Goal: Task Accomplishment & Management: Manage account settings

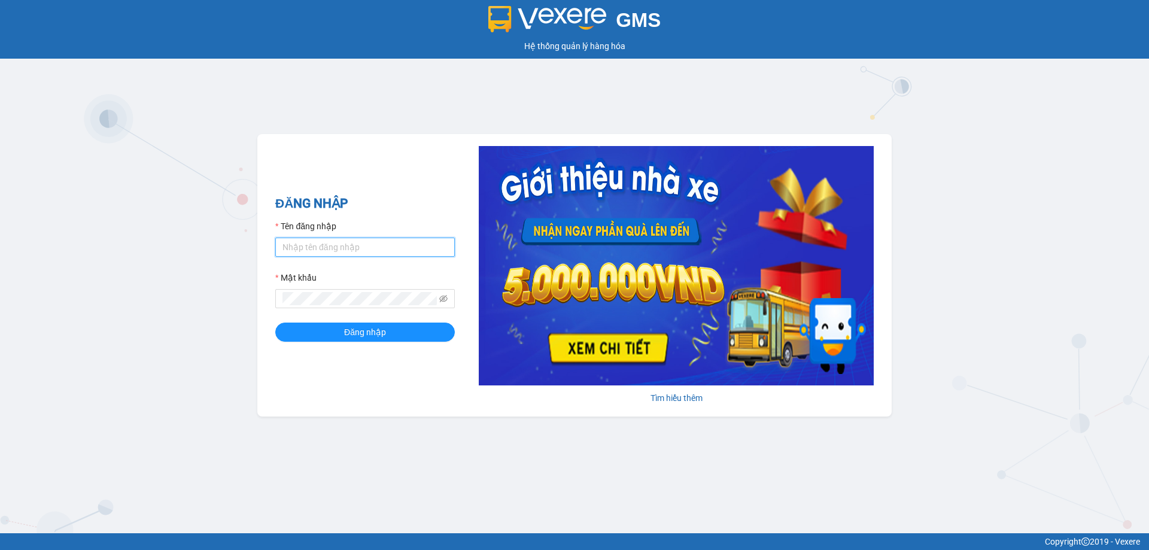
click at [404, 246] on input "Tên đăng nhập" at bounding box center [365, 247] width 180 height 19
type input "phandinhhuy.apq"
click at [275, 323] on button "Đăng nhập" at bounding box center [365, 332] width 180 height 19
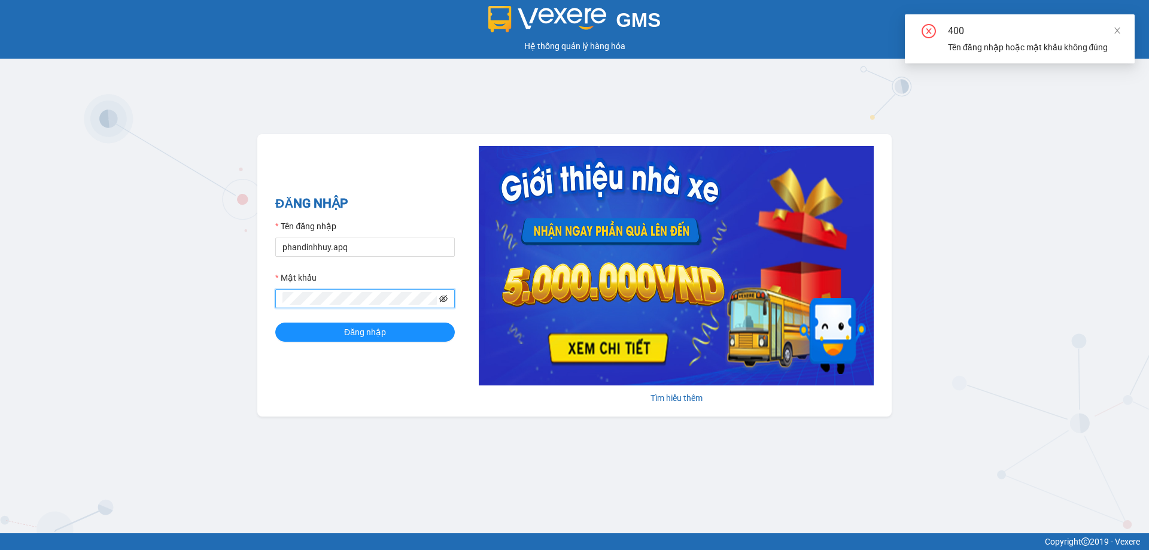
click at [443, 297] on icon "eye-invisible" at bounding box center [443, 298] width 8 height 7
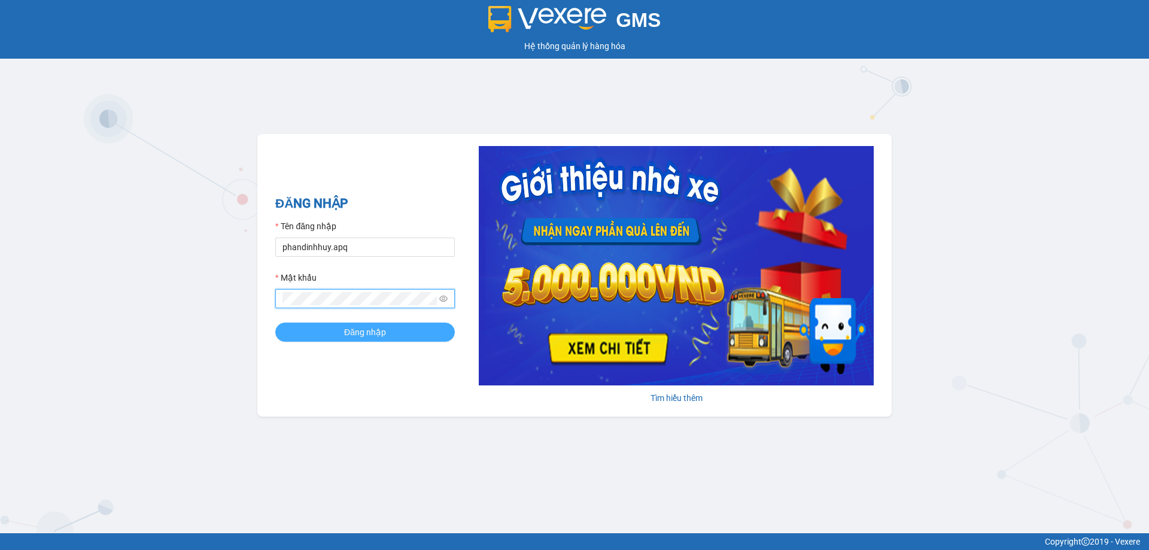
click at [275, 323] on button "Đăng nhập" at bounding box center [365, 332] width 180 height 19
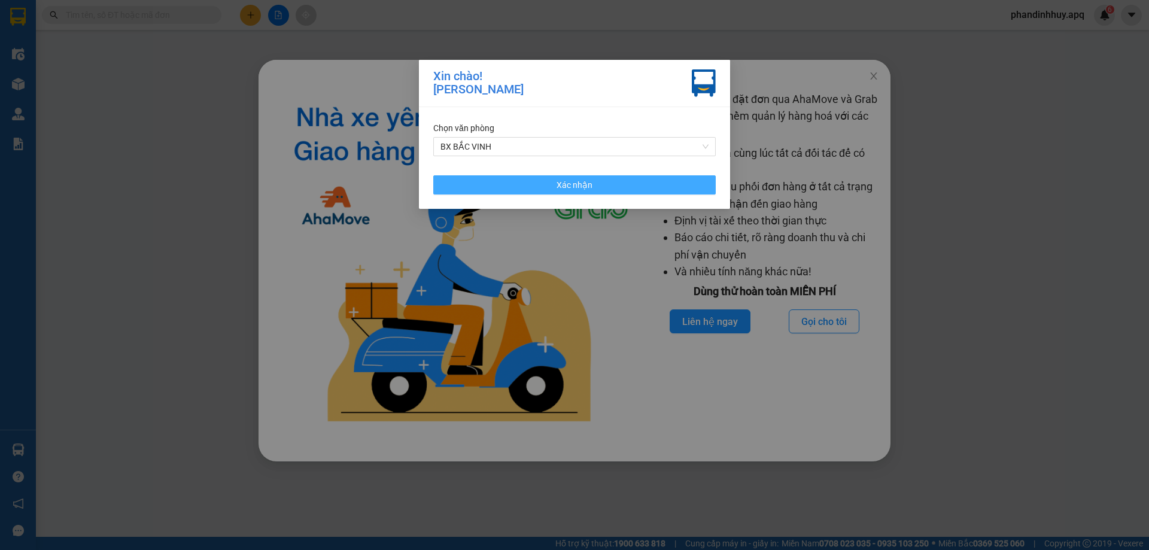
click at [600, 190] on button "Xác nhận" at bounding box center [574, 184] width 283 height 19
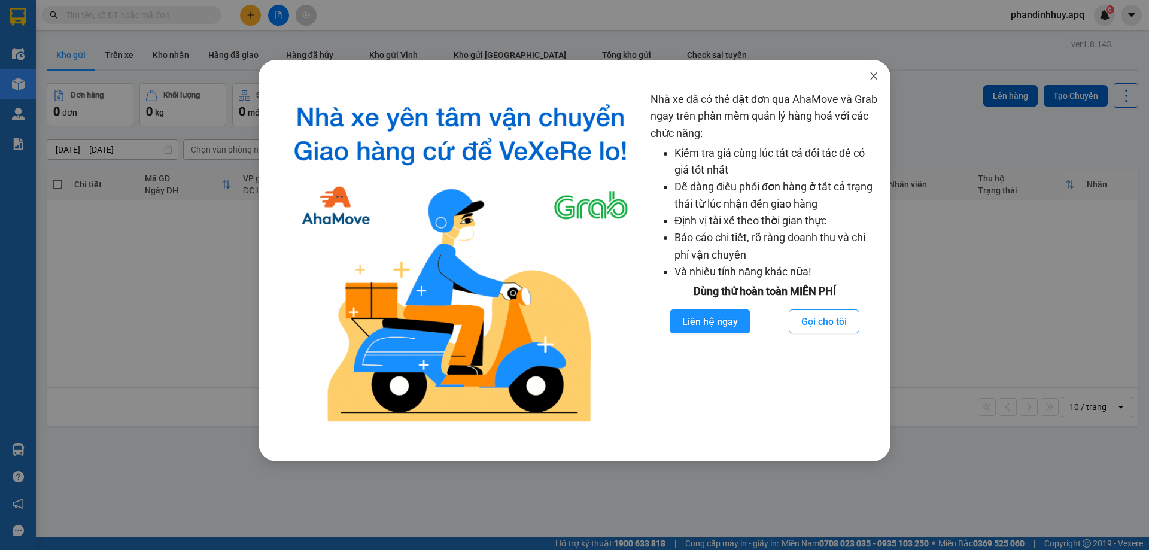
click at [874, 75] on icon "close" at bounding box center [874, 76] width 10 height 10
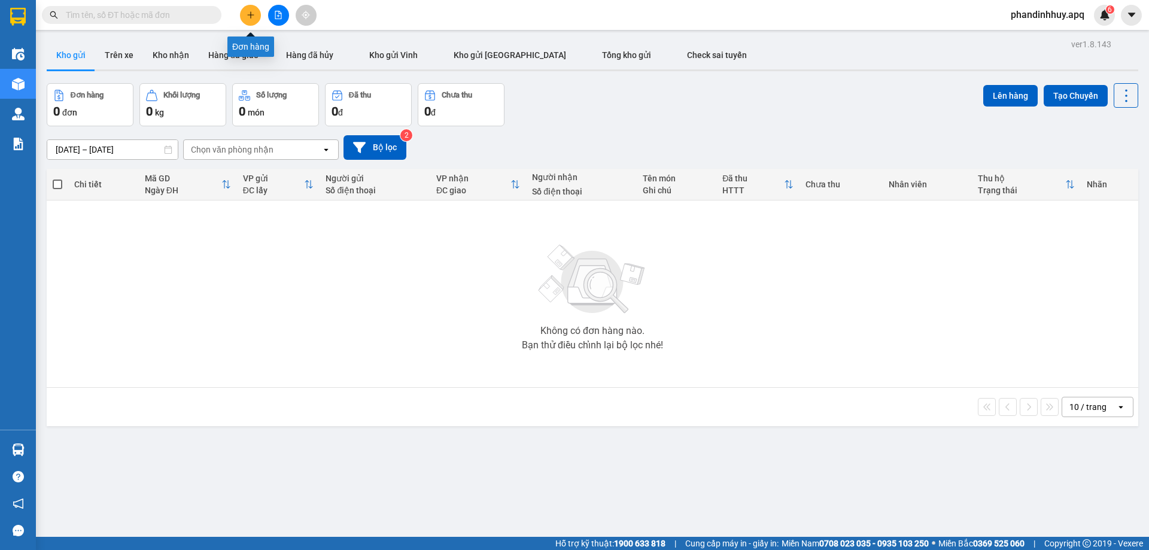
click at [251, 10] on button at bounding box center [250, 15] width 21 height 21
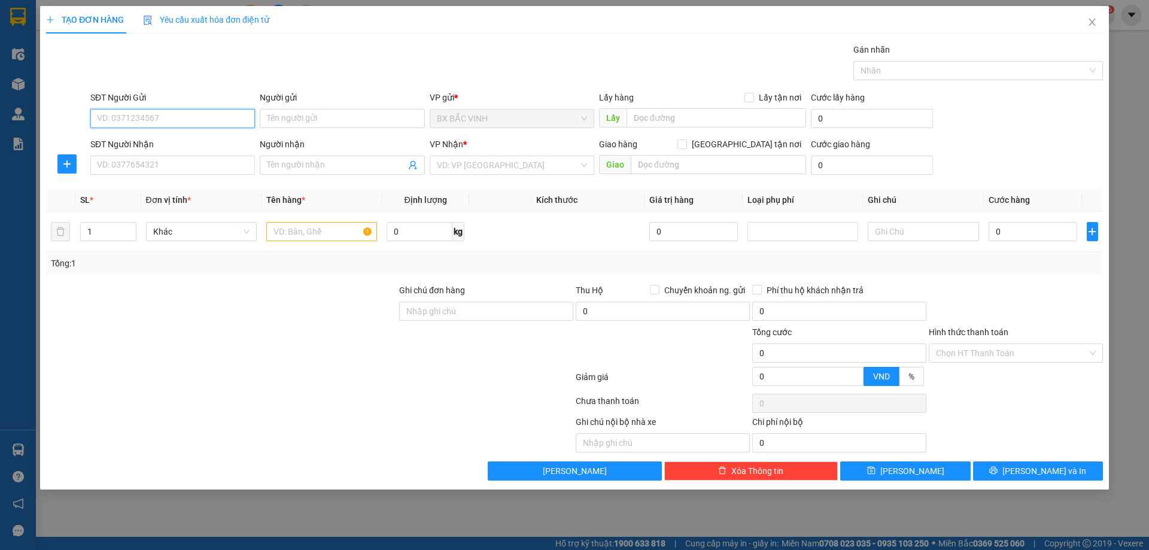
click at [181, 126] on input "SĐT Người Gửi" at bounding box center [172, 118] width 165 height 19
type input "0948853569"
click at [368, 113] on input "Người gửi" at bounding box center [342, 118] width 165 height 19
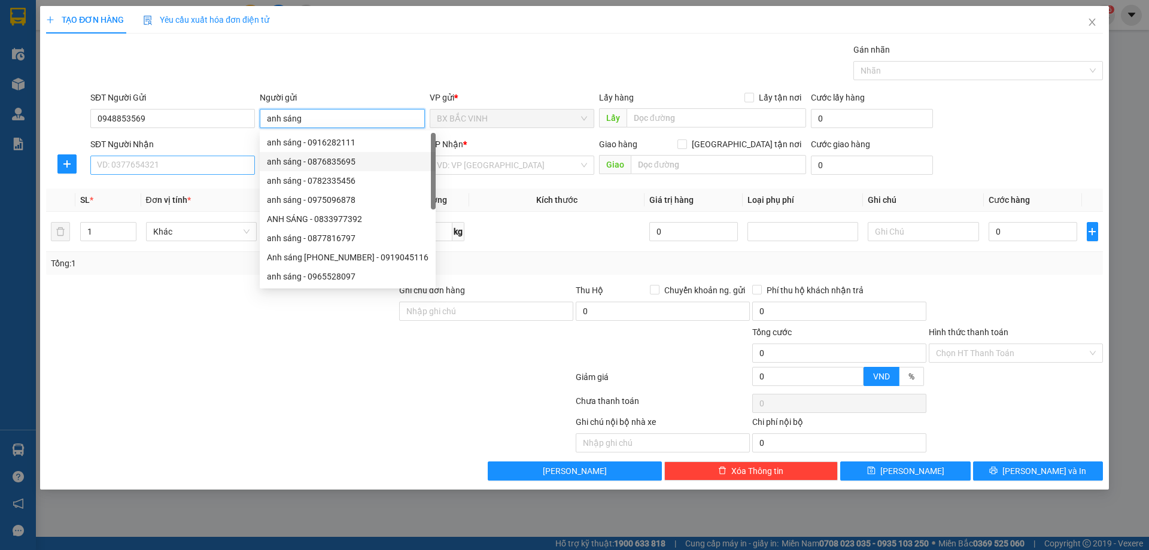
type input "anh sáng"
click at [175, 168] on input "SĐT Người Nhận" at bounding box center [172, 165] width 165 height 19
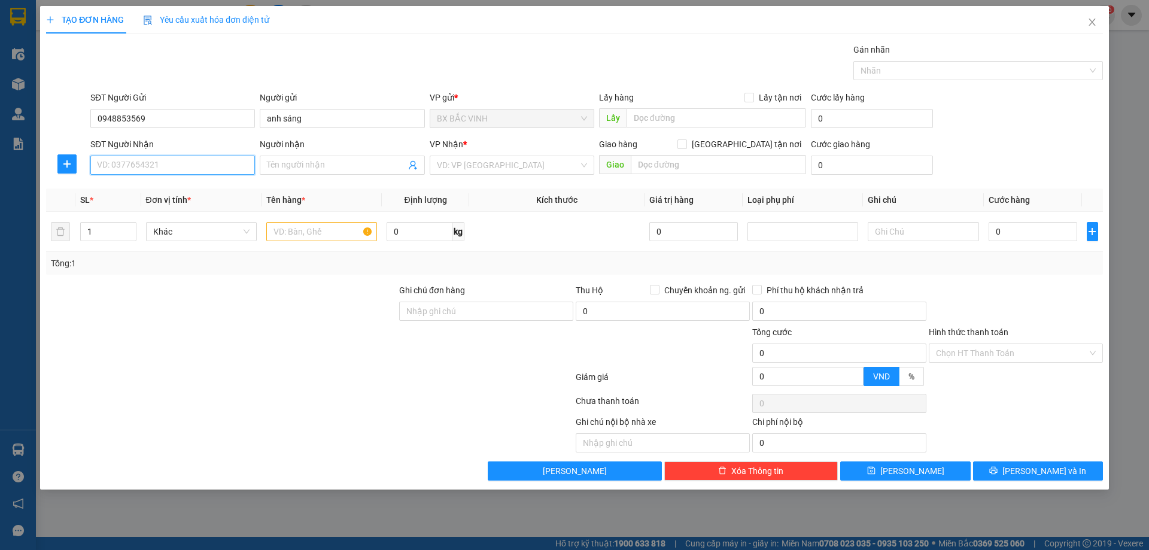
click at [183, 163] on input "SĐT Người Nhận" at bounding box center [172, 165] width 165 height 19
type input "0987786108"
click at [180, 192] on div "0987786108 - anh hưng" at bounding box center [173, 189] width 150 height 13
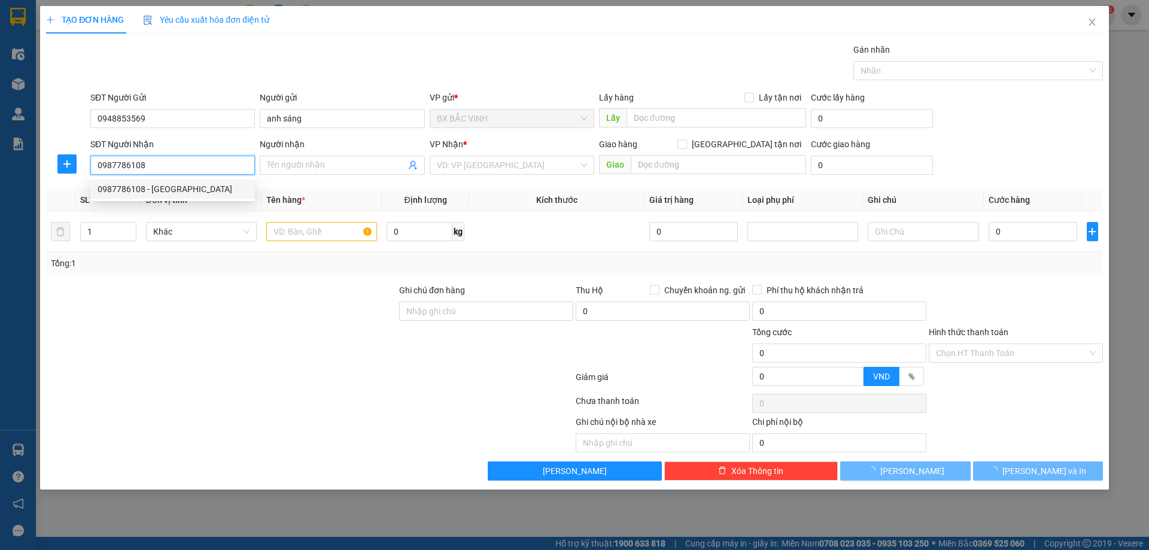
type input "anh hưng"
checkbox input "true"
type input "vp"
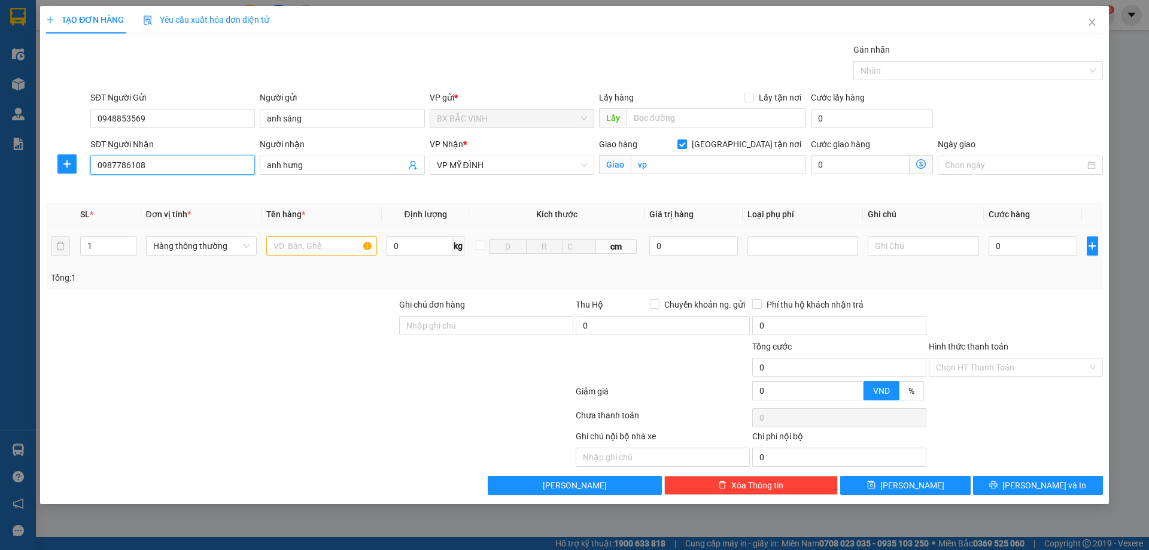
type input "0987786108"
click at [278, 248] on input "text" at bounding box center [321, 245] width 111 height 19
type input "thực phẩm"
click at [103, 248] on input "1" at bounding box center [108, 246] width 55 height 18
type input "2"
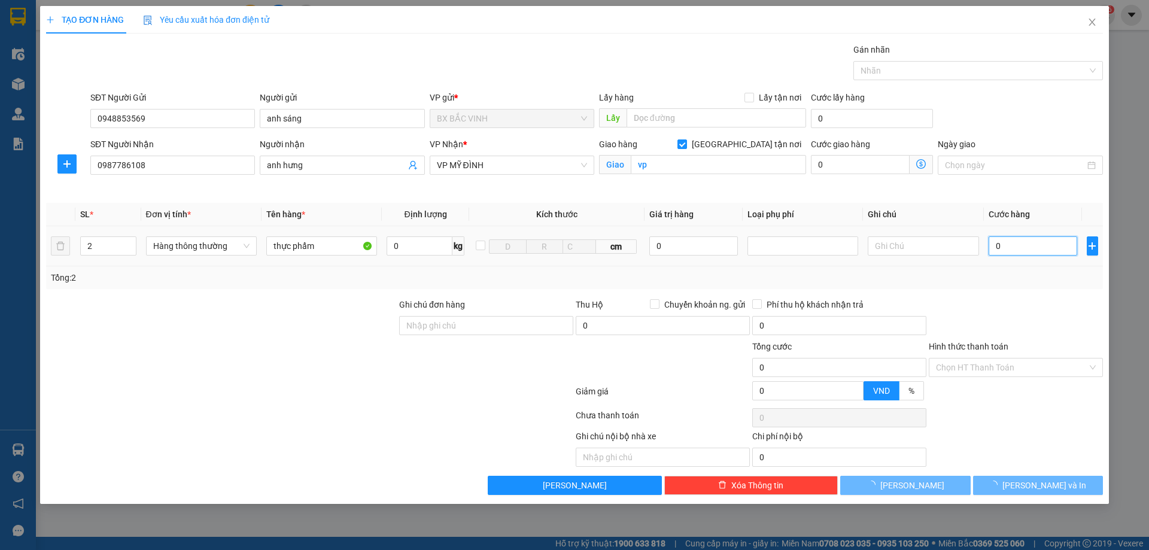
click at [1034, 244] on input "0" at bounding box center [1033, 245] width 89 height 19
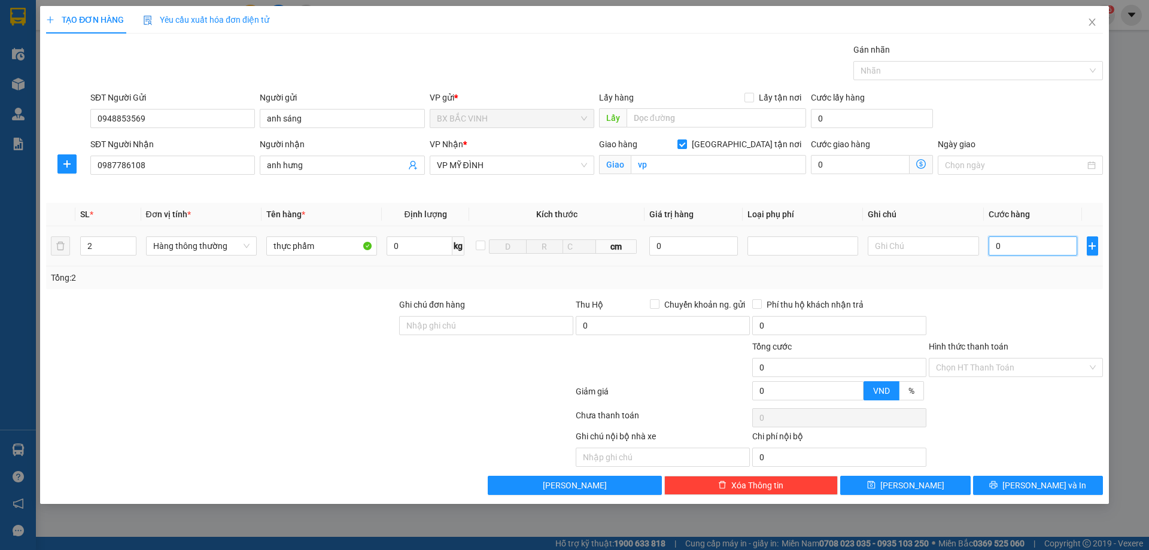
type input "1"
type input "12"
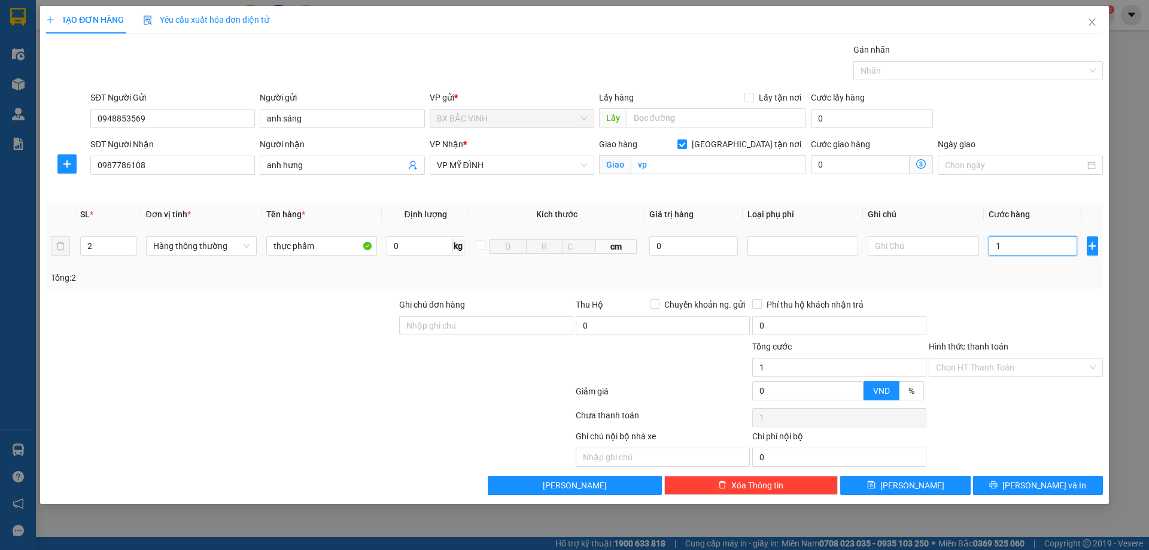
type input "12"
type input "120"
type input "1.200"
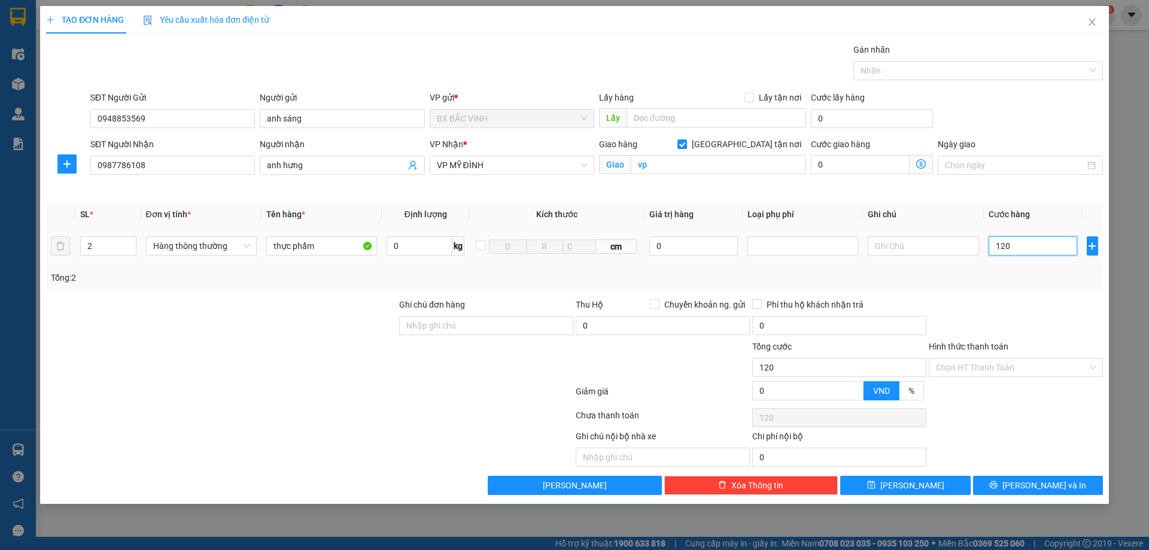
type input "1.200"
type input "12.000"
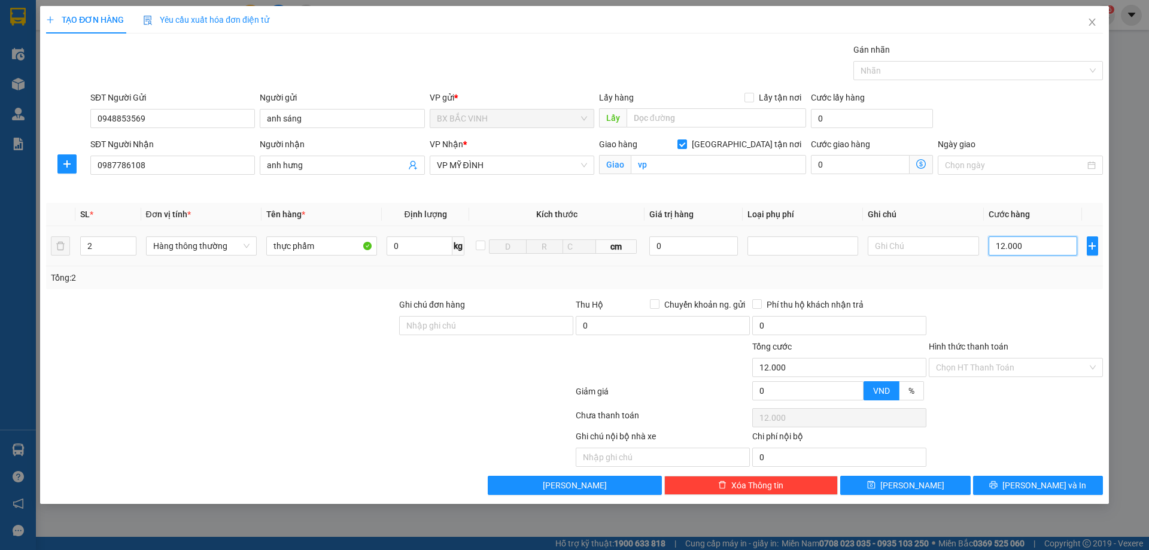
type input "120.000"
click at [1004, 364] on input "Hình thức thanh toán" at bounding box center [1011, 368] width 151 height 18
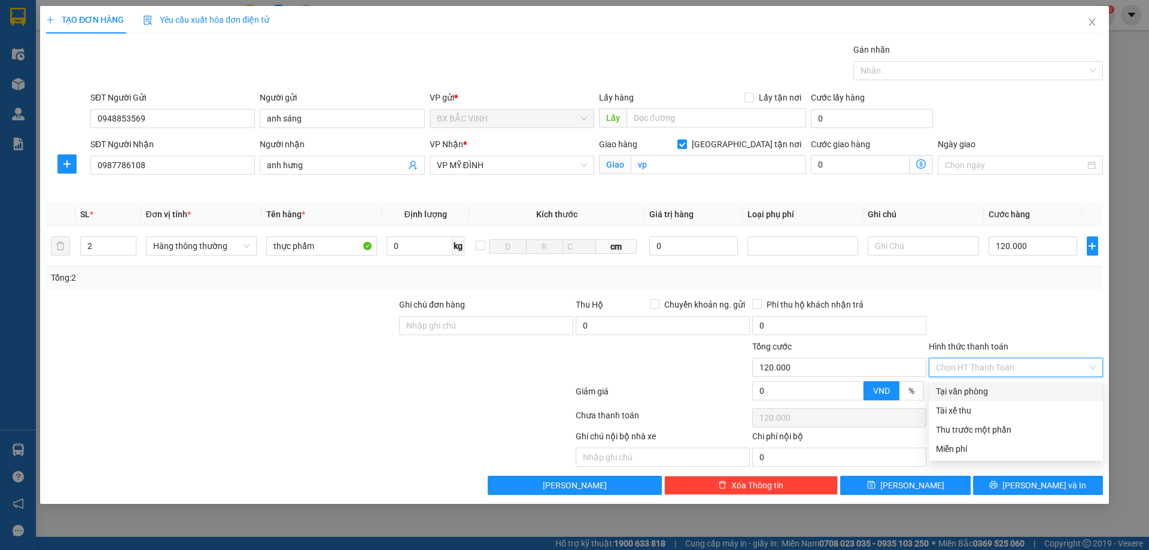
click at [986, 388] on div "Tại văn phòng" at bounding box center [1016, 391] width 160 height 13
type input "0"
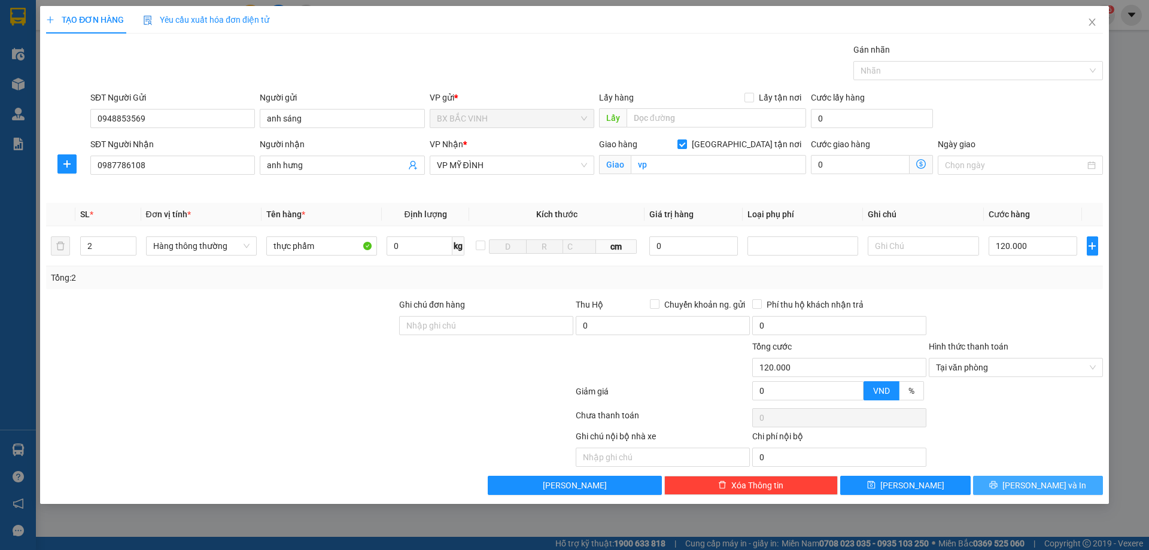
click at [1039, 479] on span "Lưu và In" at bounding box center [1045, 485] width 84 height 13
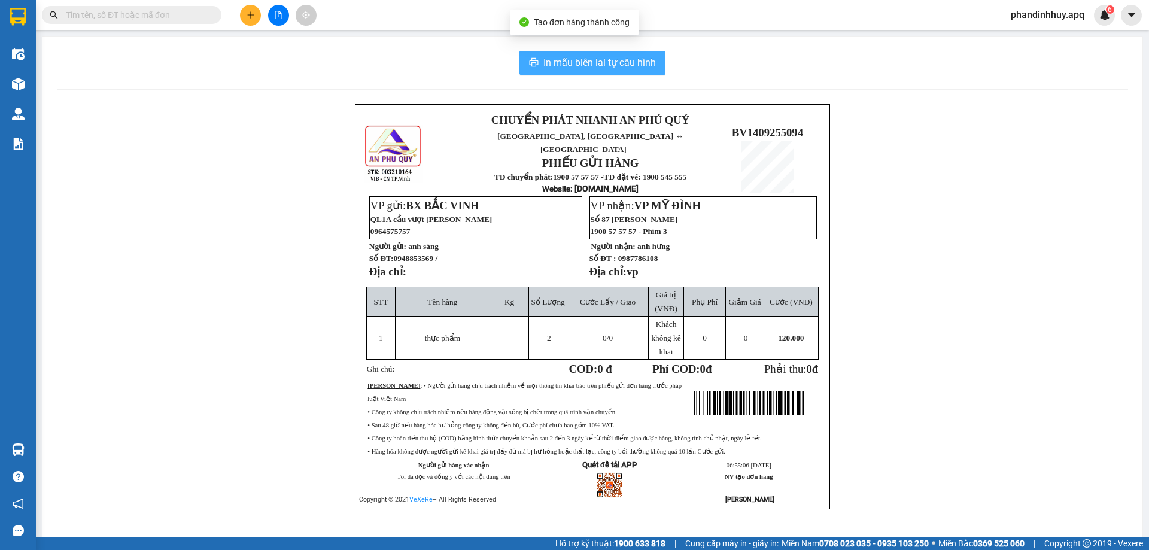
click at [615, 61] on span "In mẫu biên lai tự cấu hình" at bounding box center [599, 62] width 113 height 15
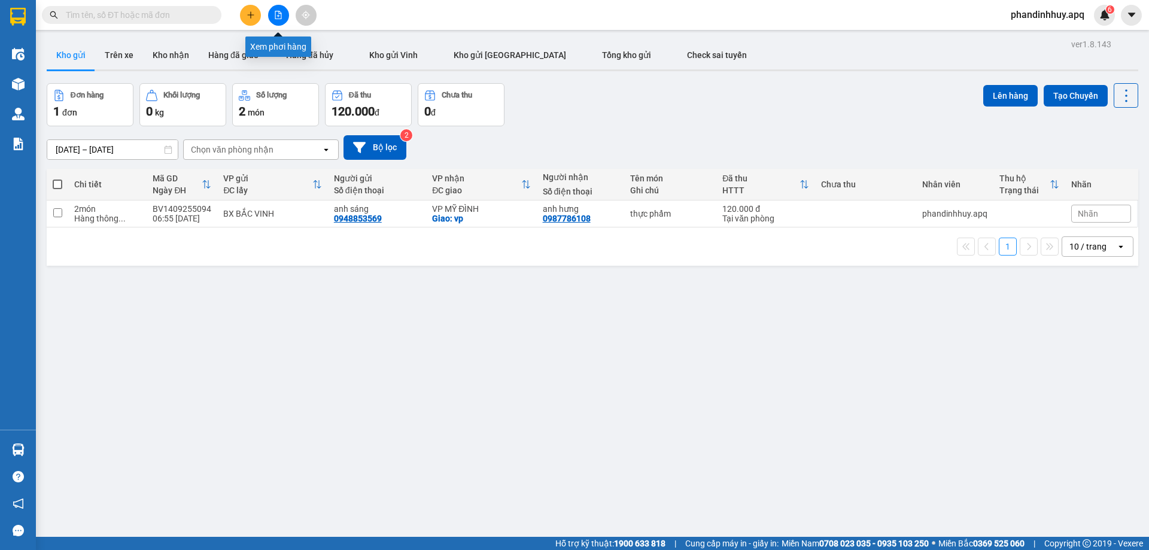
click at [277, 14] on icon "file-add" at bounding box center [278, 15] width 8 height 8
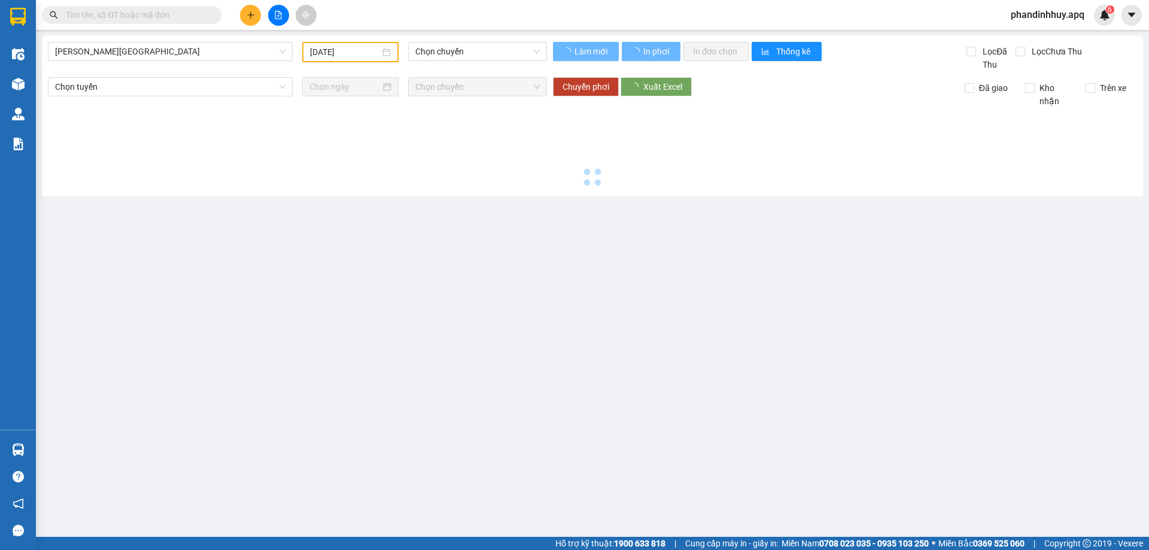
type input "[DATE]"
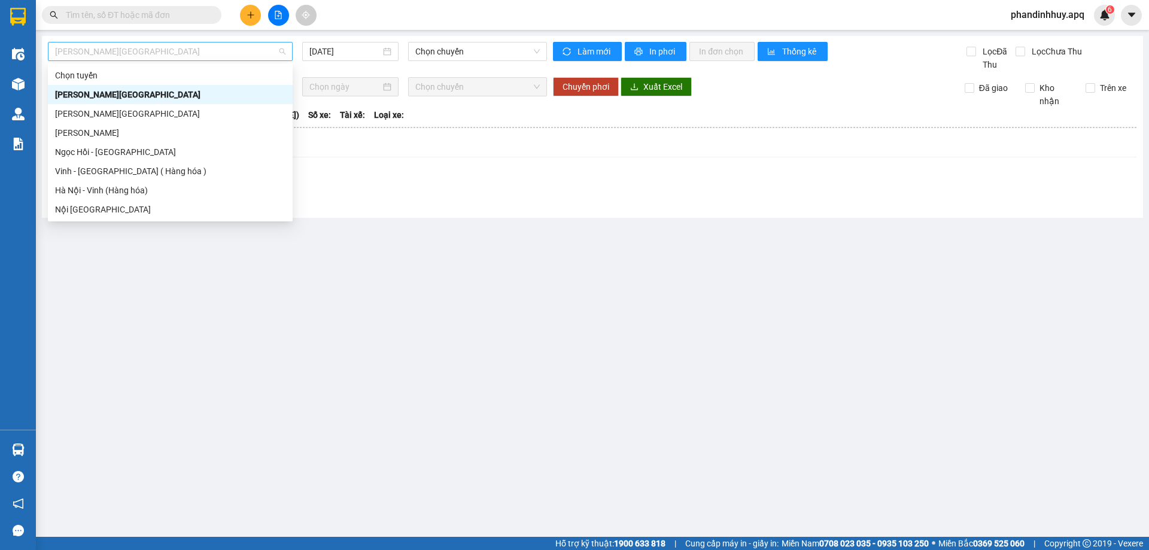
click at [203, 48] on span "Gia Lâm - Mỹ Đình" at bounding box center [170, 51] width 230 height 18
click at [148, 172] on div "Vinh - Hà Nội ( Hàng hóa )" at bounding box center [170, 171] width 230 height 13
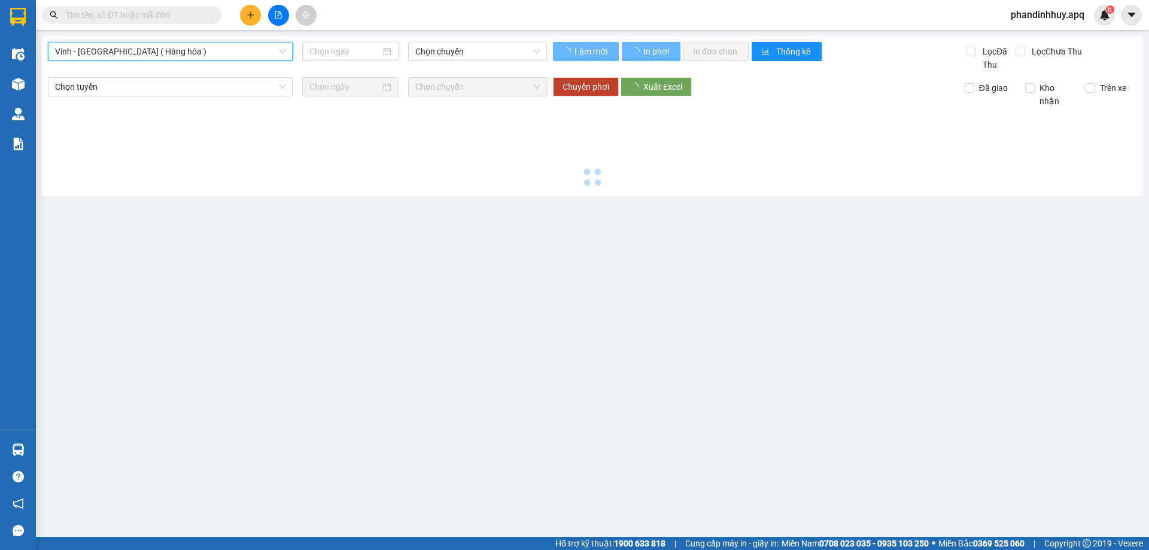
type input "[DATE]"
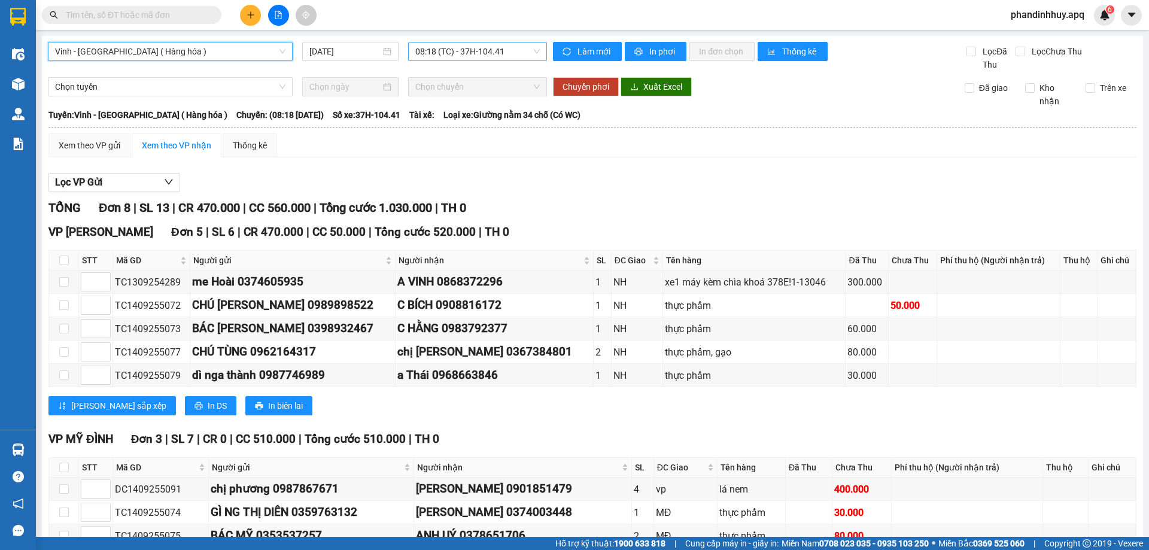
click at [533, 51] on span "08:18 (TC) - 37H-104.41" at bounding box center [477, 51] width 125 height 18
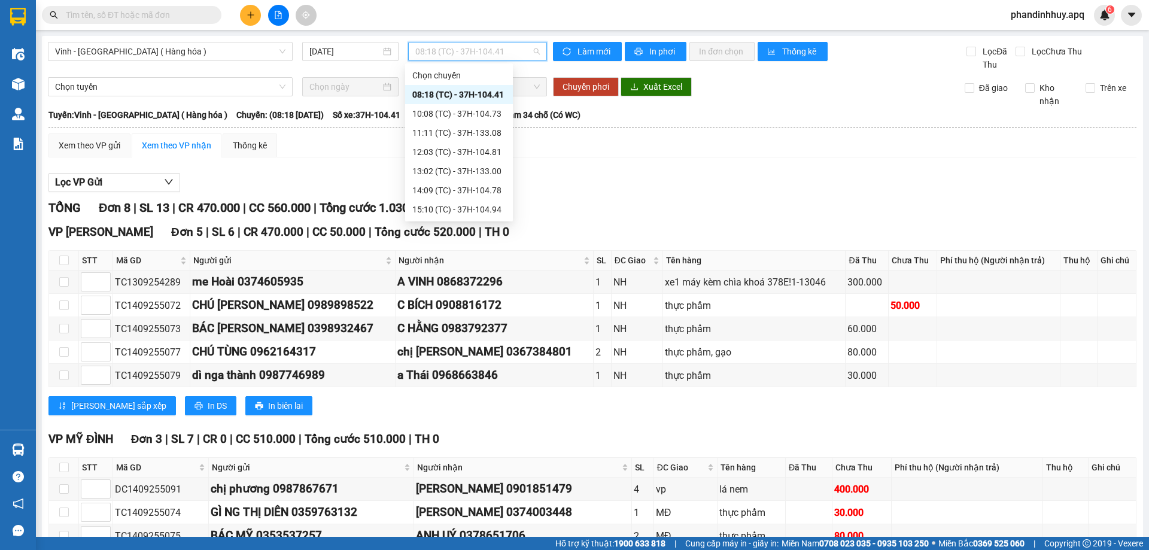
click at [486, 91] on div "08:18 (TC) - 37H-104.41" at bounding box center [458, 94] width 93 height 13
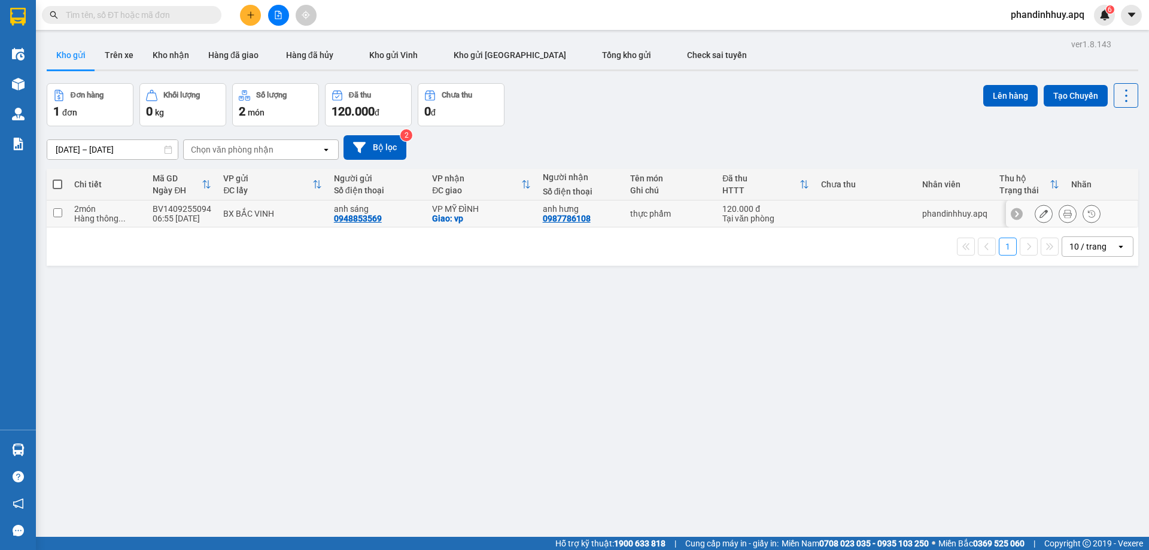
click at [298, 205] on td "BX BẮC VINH" at bounding box center [272, 214] width 110 height 27
checkbox input "true"
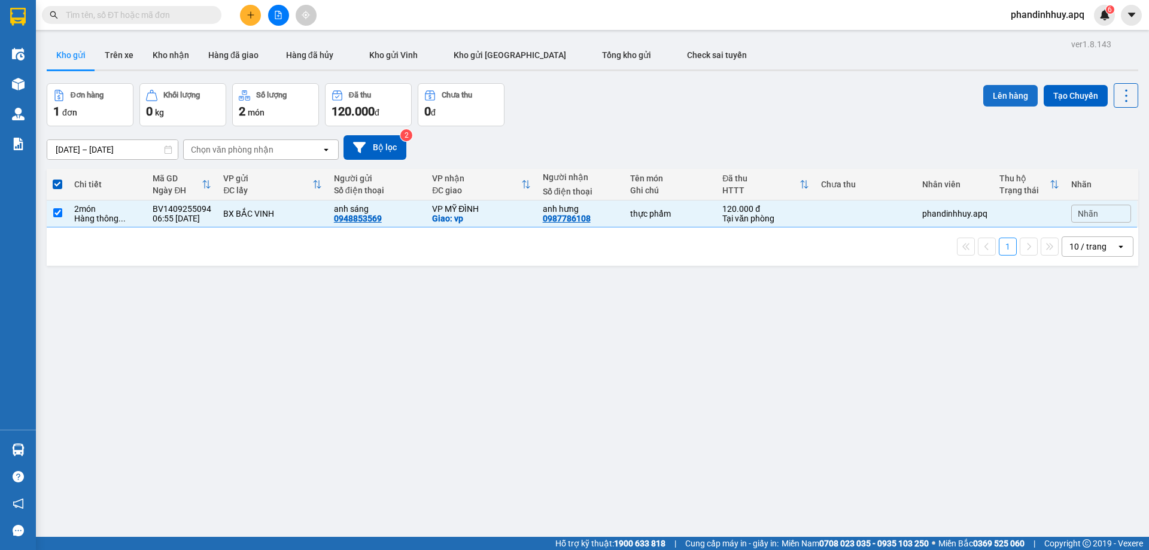
click at [990, 95] on button "Lên hàng" at bounding box center [1010, 96] width 54 height 22
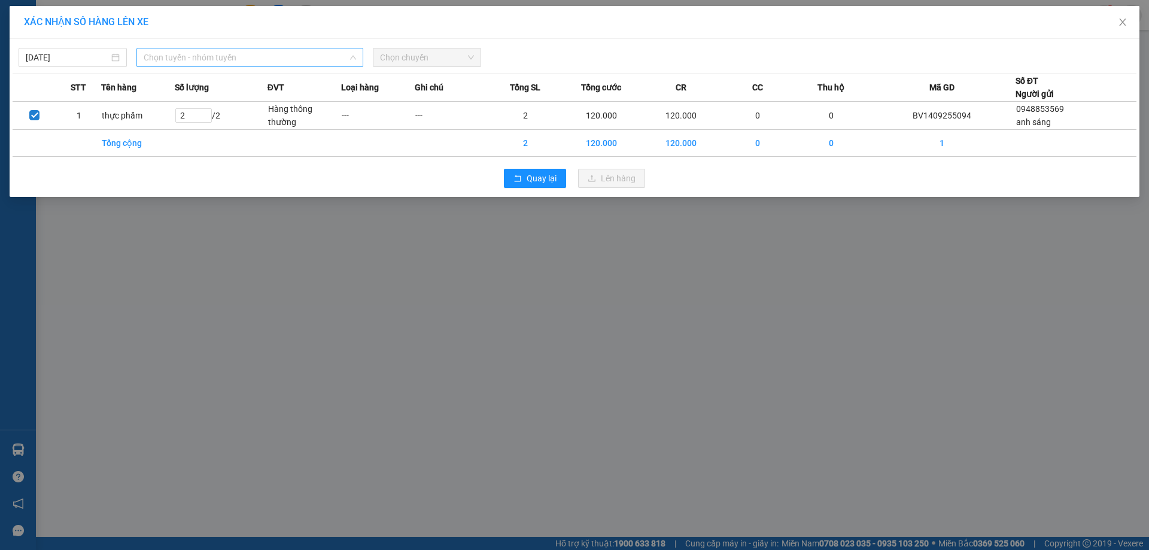
click at [239, 56] on span "Chọn tuyến - nhóm tuyến" at bounding box center [250, 57] width 212 height 18
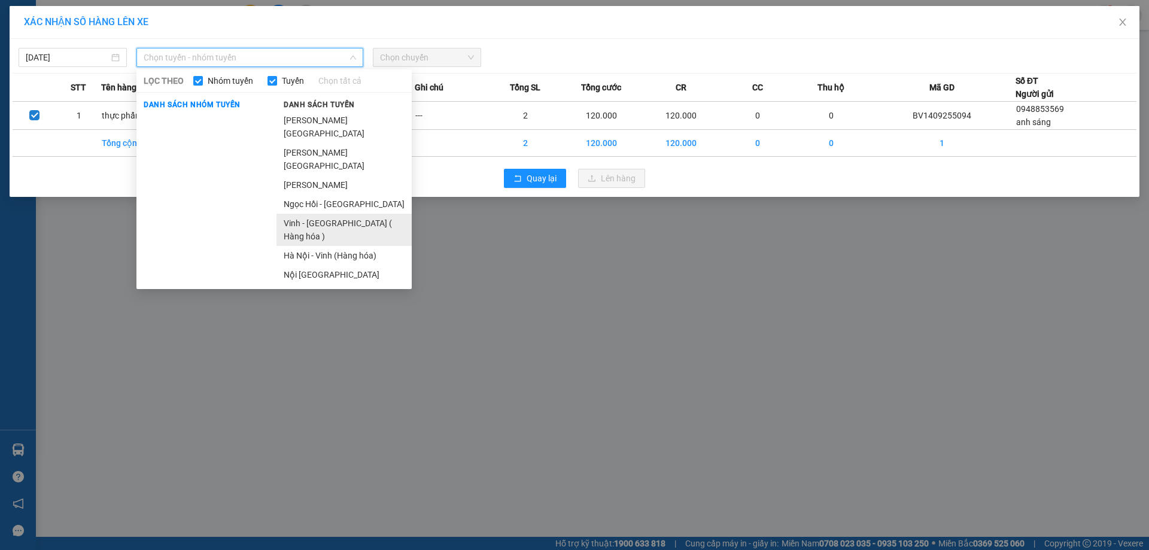
click at [321, 214] on li "Vinh - Hà Nội ( Hàng hóa )" at bounding box center [344, 230] width 135 height 32
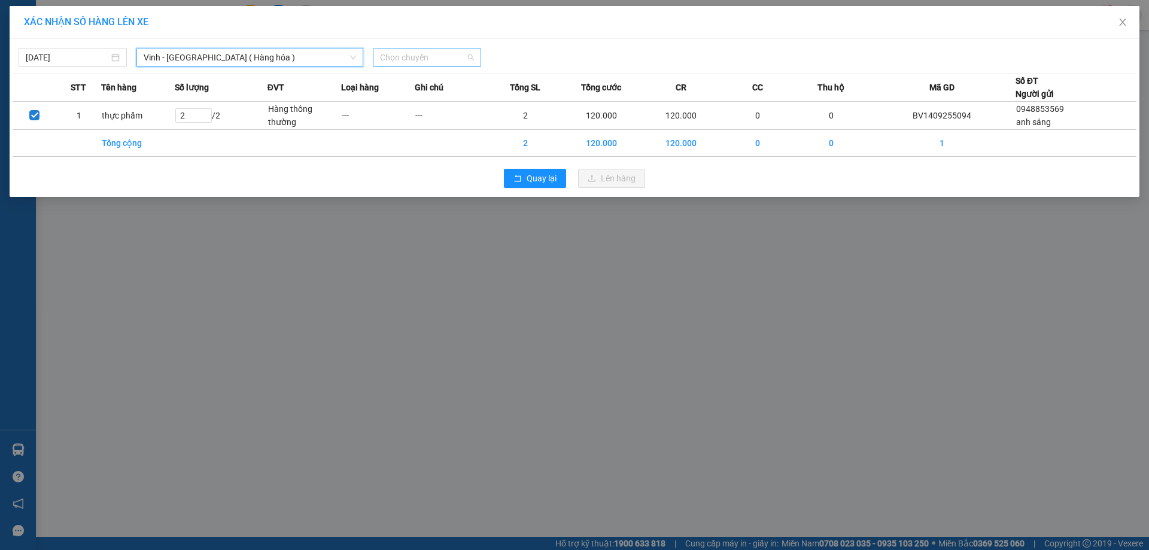
click at [472, 53] on span "Chọn chuyến" at bounding box center [427, 57] width 94 height 18
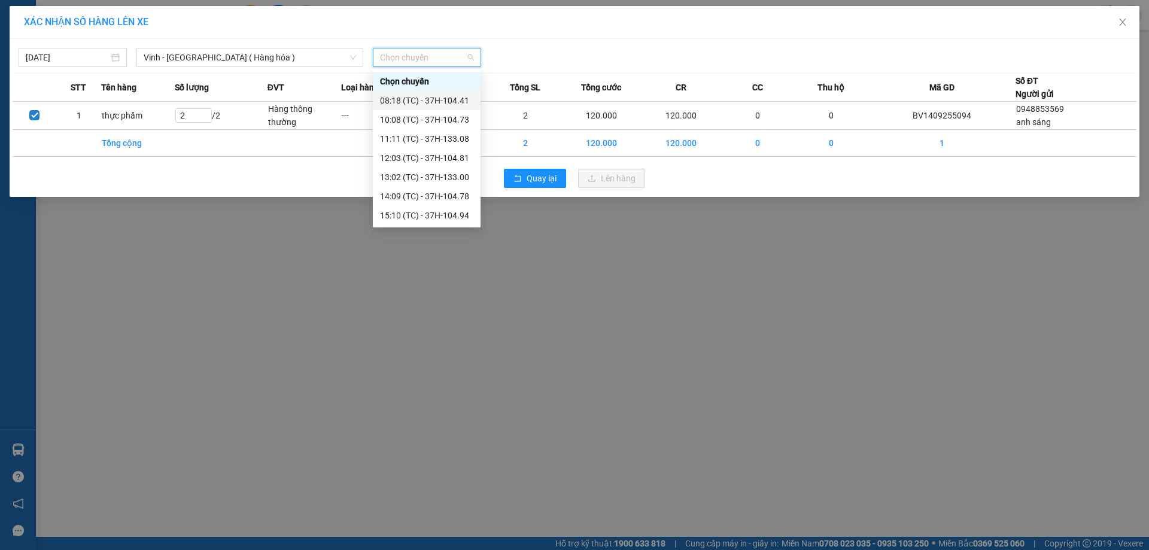
click at [453, 102] on div "08:18 (TC) - 37H-104.41" at bounding box center [426, 100] width 93 height 13
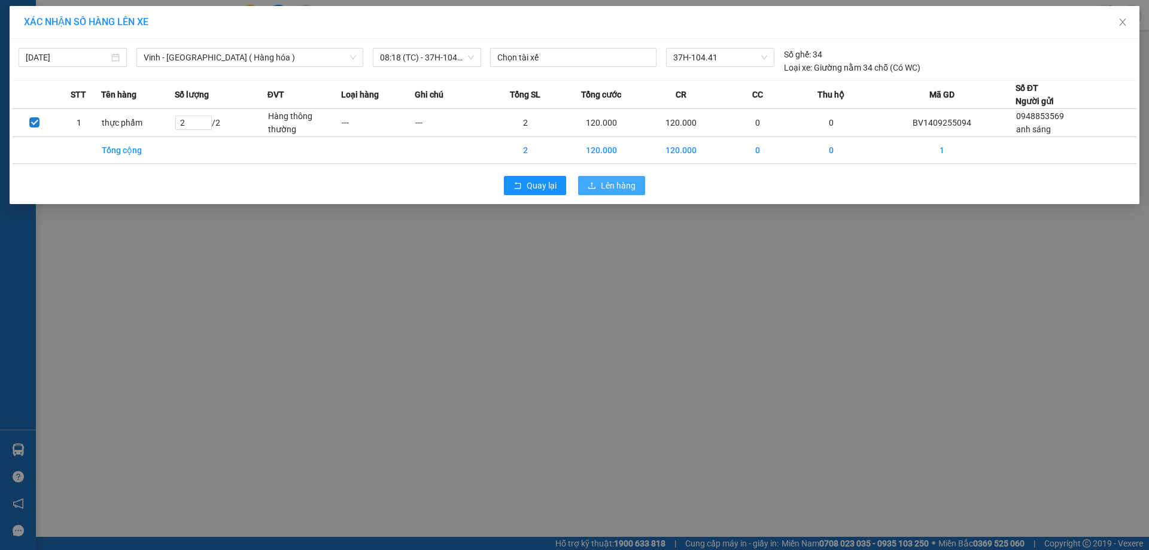
click at [618, 179] on span "Lên hàng" at bounding box center [618, 185] width 35 height 13
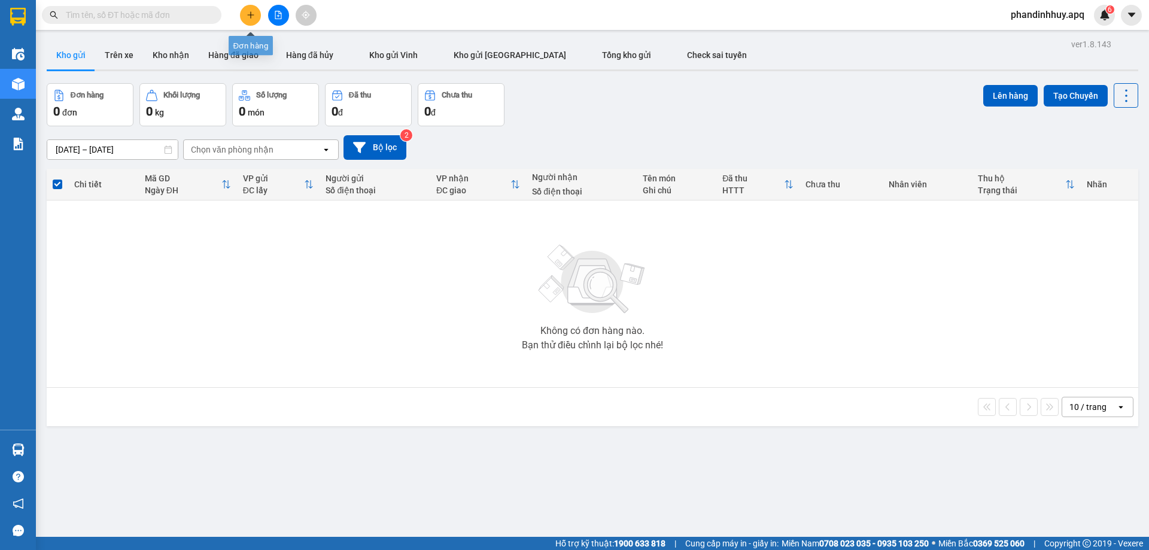
click at [252, 19] on button at bounding box center [250, 15] width 21 height 21
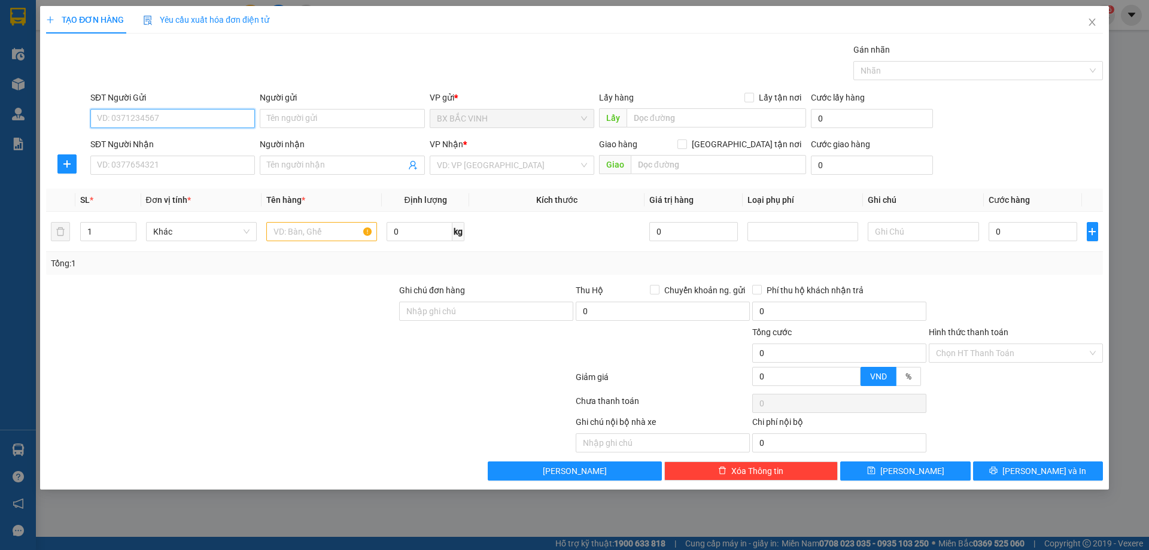
click at [128, 123] on input "SĐT Người Gửi" at bounding box center [172, 118] width 165 height 19
type input "0336188462"
click at [366, 116] on input "Người gửi" at bounding box center [342, 118] width 165 height 19
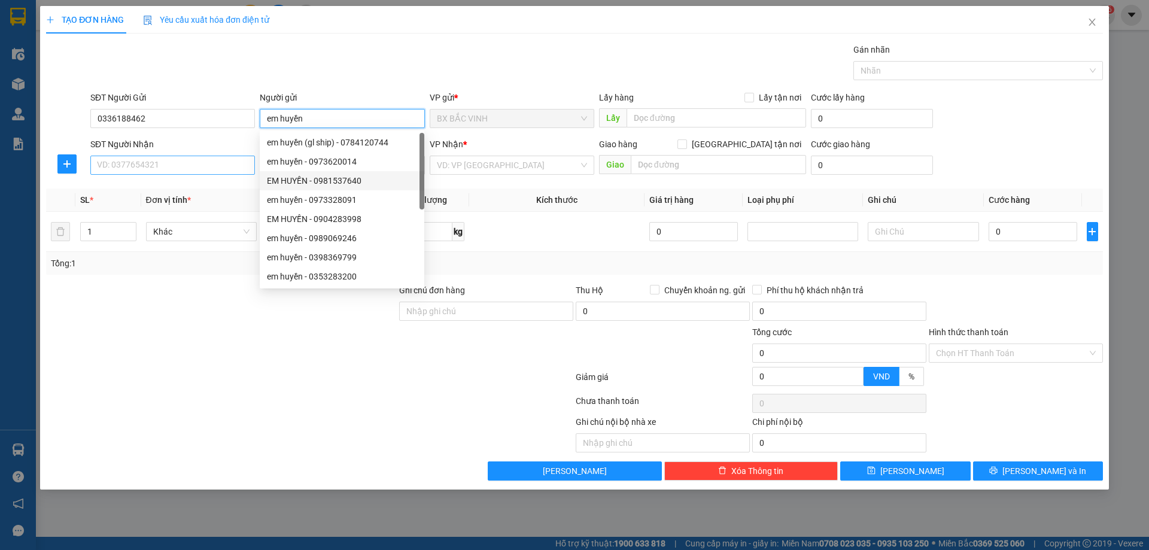
type input "em huyền"
click at [120, 170] on input "SĐT Người Nhận" at bounding box center [172, 165] width 165 height 19
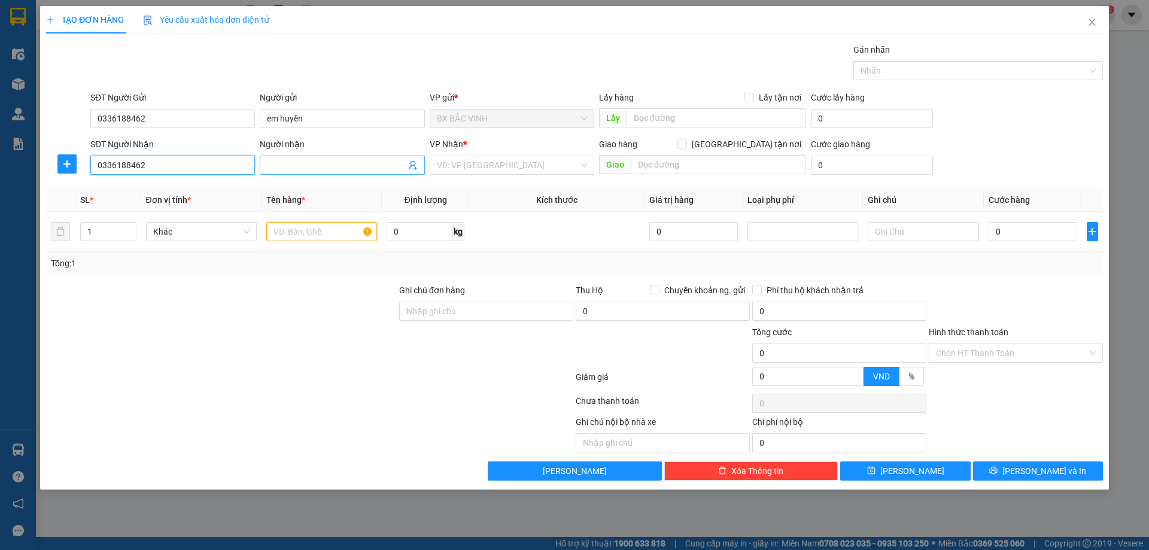
type input "0336188462"
click at [333, 159] on input "Người nhận" at bounding box center [336, 165] width 138 height 13
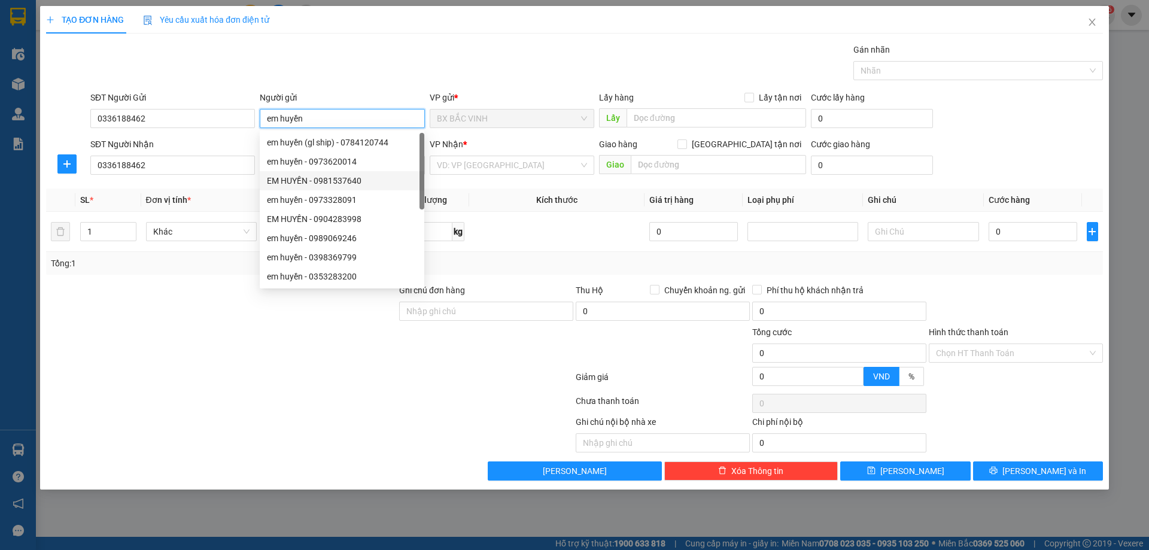
drag, startPoint x: 321, startPoint y: 119, endPoint x: 263, endPoint y: 118, distance: 58.1
click at [263, 118] on input "em huyền" at bounding box center [342, 118] width 165 height 19
click at [188, 318] on div at bounding box center [221, 305] width 353 height 42
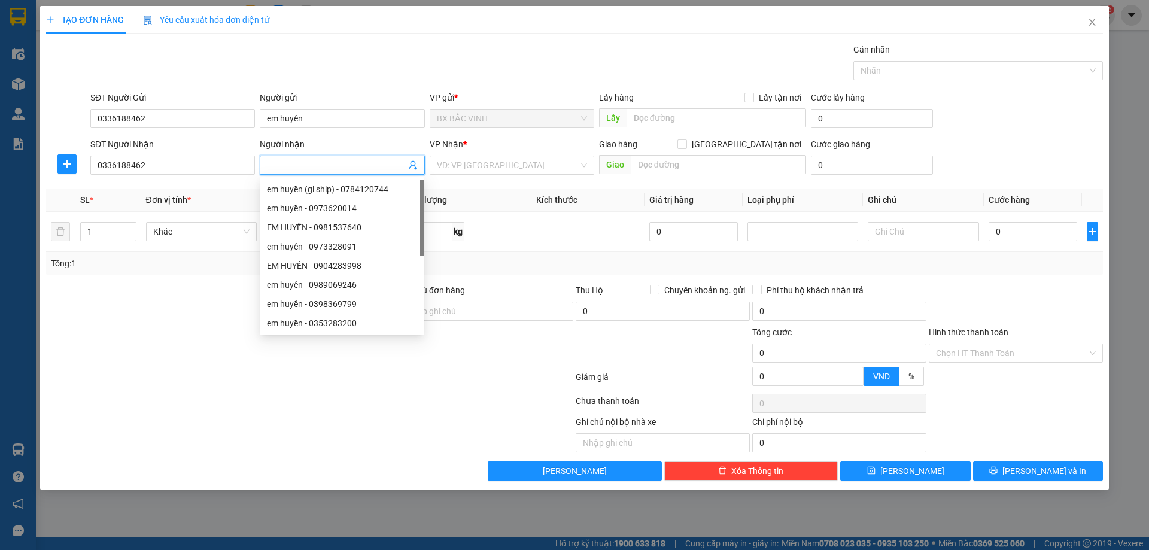
paste input "em huyền"
click at [584, 162] on div "VD: VP Sài Gòn" at bounding box center [512, 165] width 165 height 19
type input "em huyền"
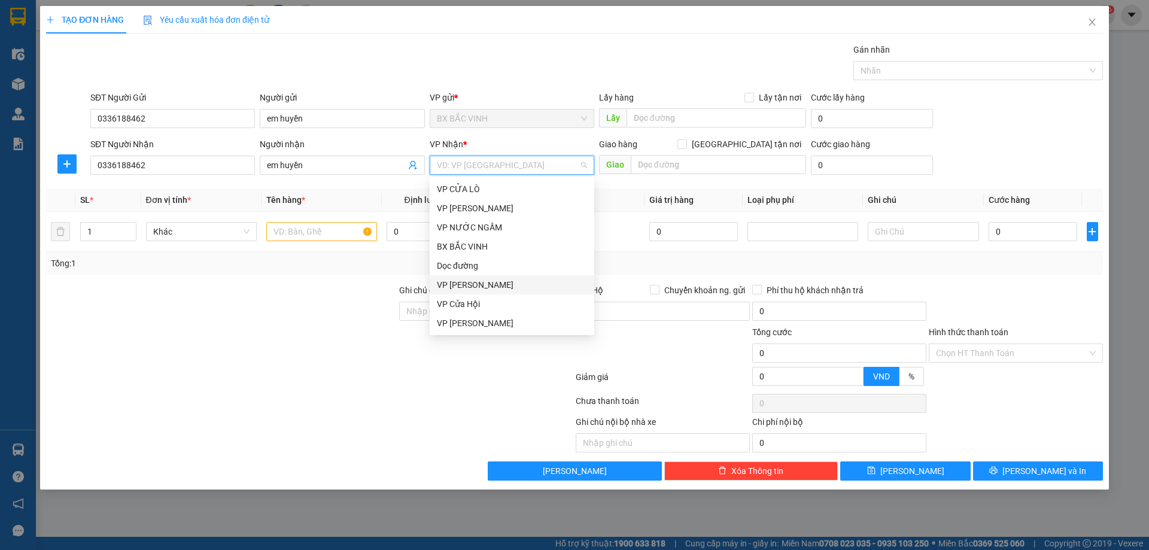
scroll to position [60, 0]
click at [487, 323] on div "VP [PERSON_NAME]" at bounding box center [512, 320] width 150 height 13
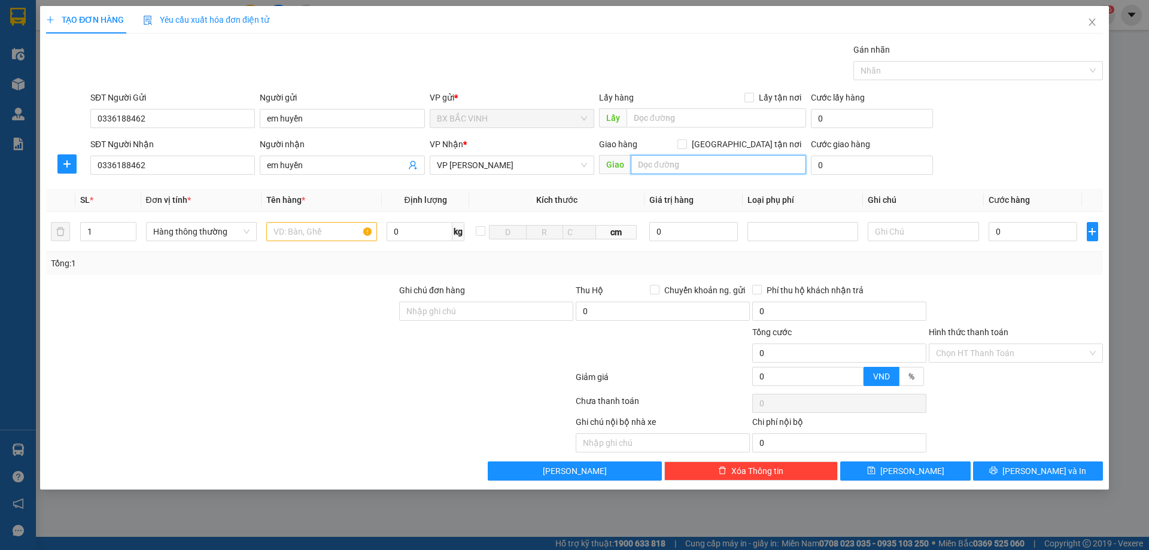
click at [720, 161] on input "text" at bounding box center [718, 164] width 175 height 19
type input "vp"
click at [755, 145] on span "[GEOGRAPHIC_DATA] tận nơi" at bounding box center [746, 144] width 119 height 13
click at [686, 145] on input "[GEOGRAPHIC_DATA] tận nơi" at bounding box center [682, 143] width 8 height 8
checkbox input "true"
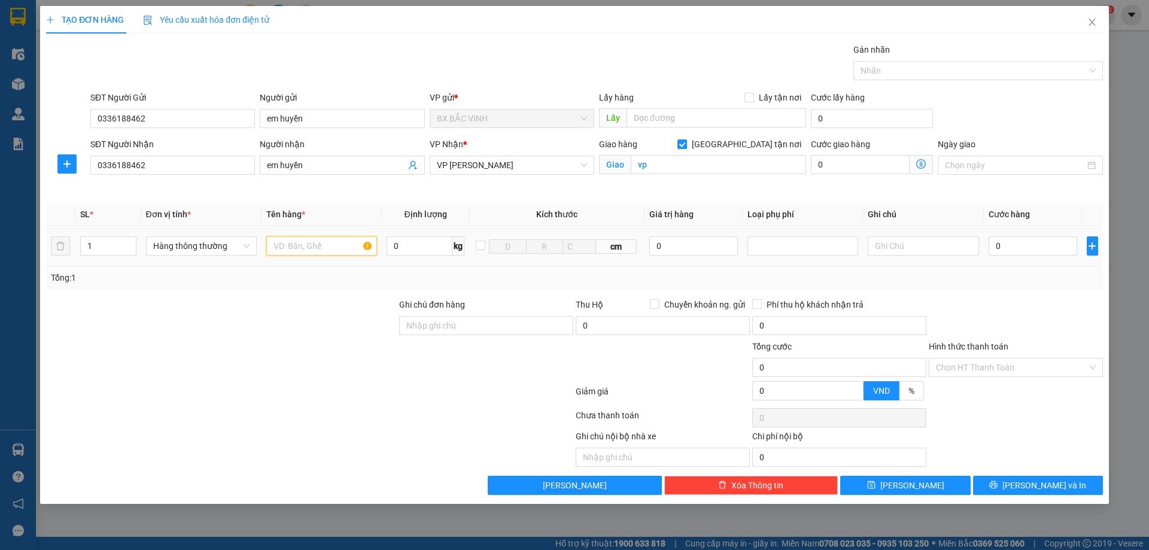
drag, startPoint x: 290, startPoint y: 247, endPoint x: 640, endPoint y: 386, distance: 376.1
click at [291, 248] on input "text" at bounding box center [321, 245] width 111 height 19
type input "thực phẩm"
click at [1009, 242] on input "0" at bounding box center [1033, 245] width 89 height 19
type input "5"
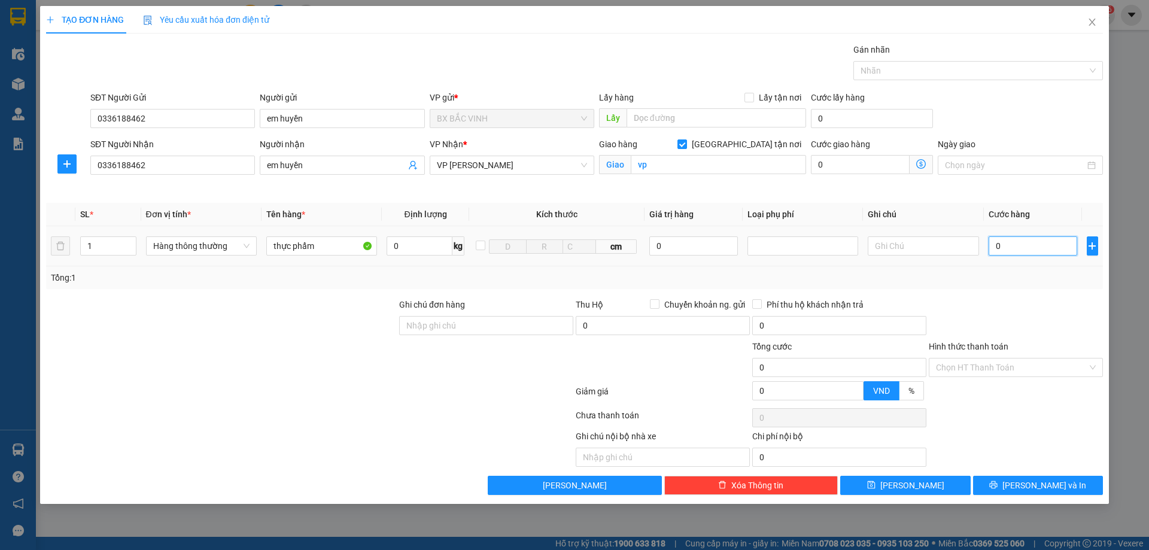
type input "5"
type input "50"
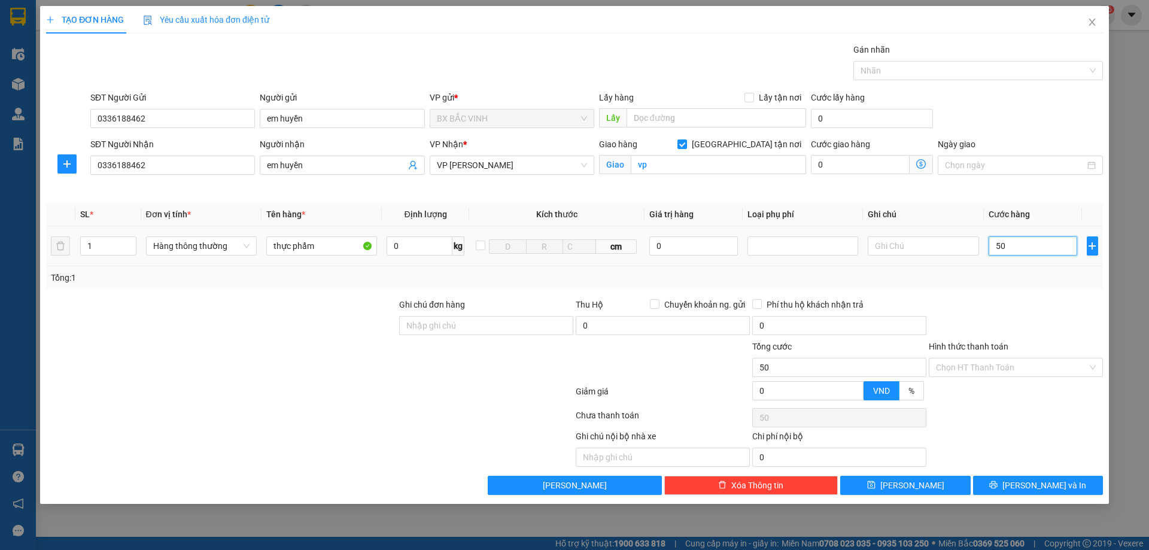
type input "500"
type input "5.000"
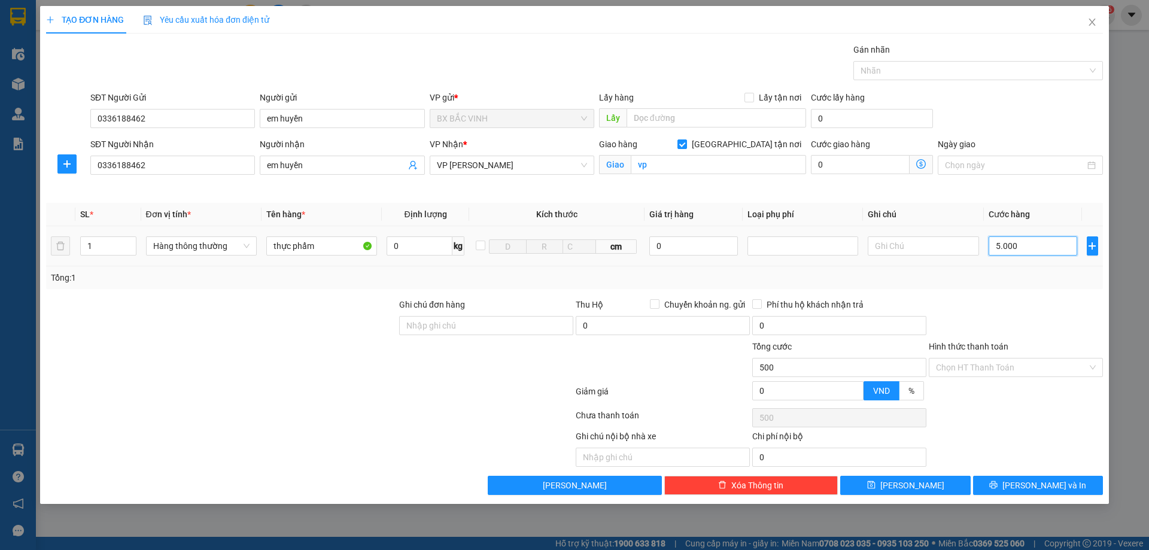
type input "5.000"
type input "50.000"
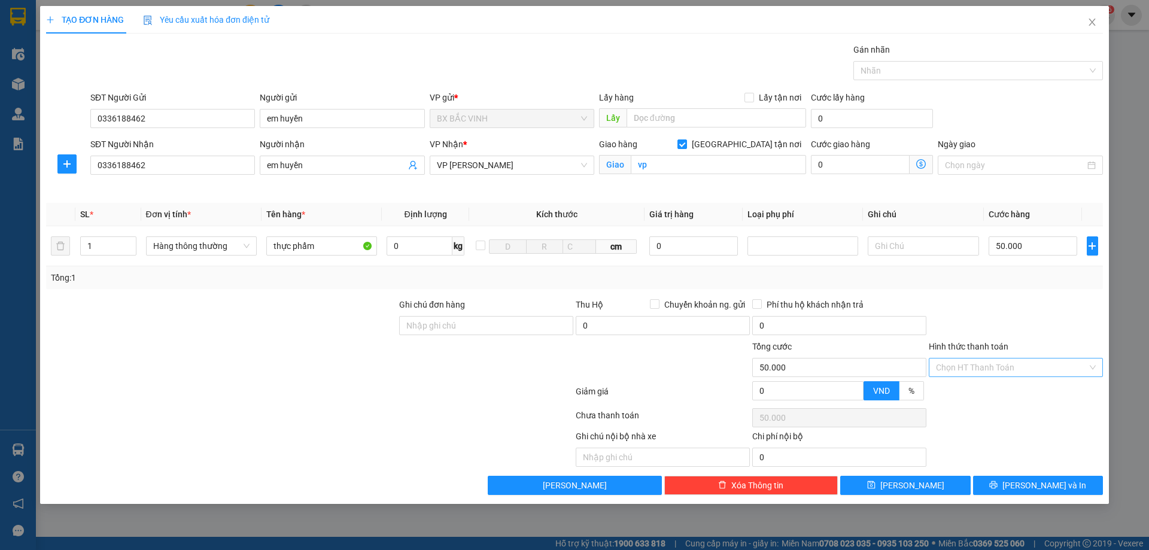
click at [999, 368] on input "Hình thức thanh toán" at bounding box center [1011, 368] width 151 height 18
click at [974, 386] on div "Tại văn phòng" at bounding box center [1016, 391] width 160 height 13
type input "0"
click at [1041, 482] on span "[PERSON_NAME] và In" at bounding box center [1045, 485] width 84 height 13
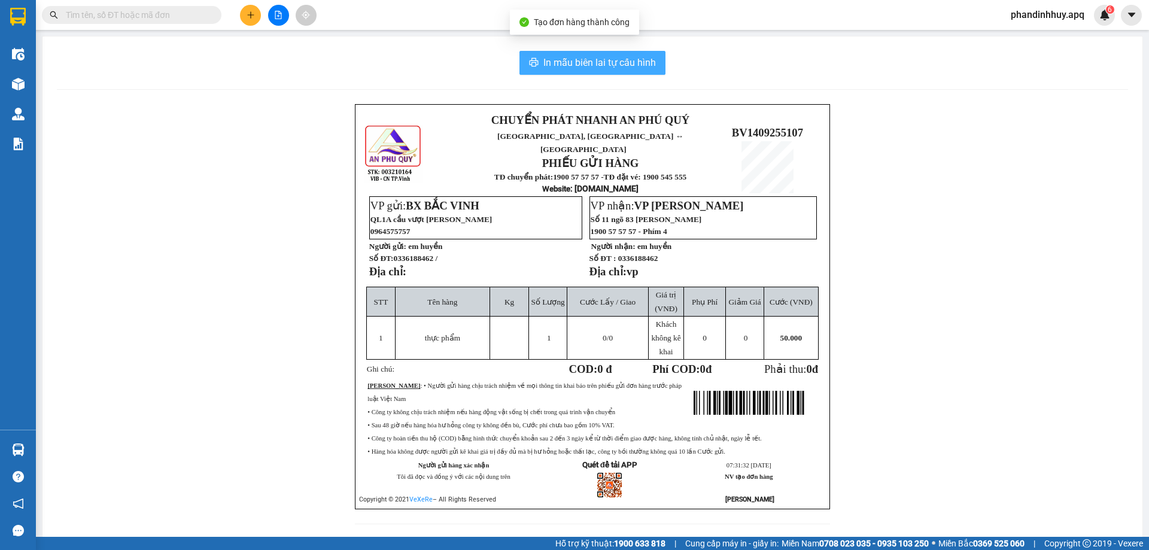
click at [612, 63] on span "In mẫu biên lai tự cấu hình" at bounding box center [599, 62] width 113 height 15
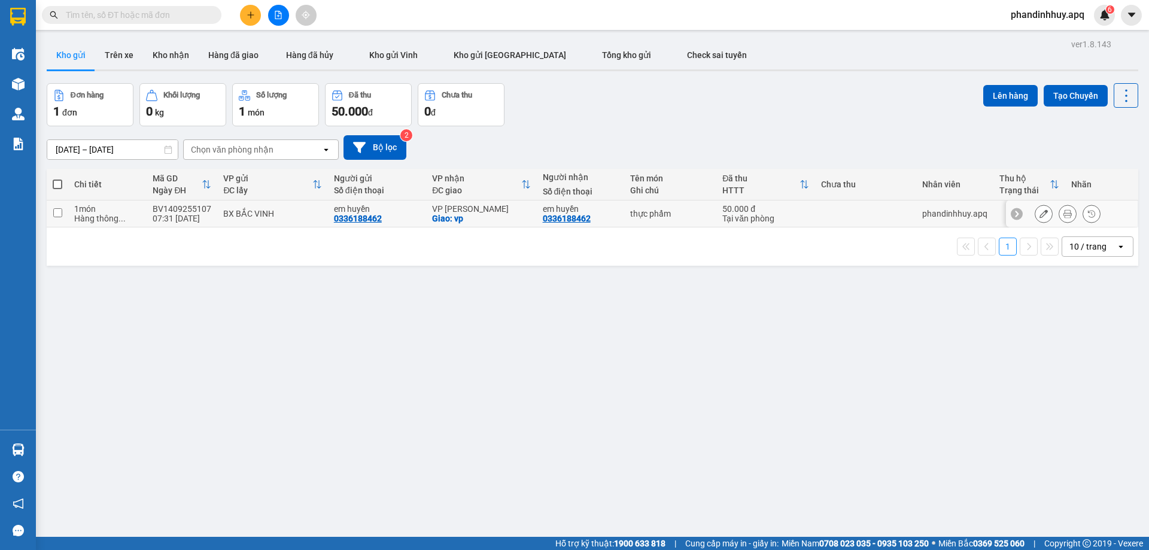
click at [80, 212] on div "1 món" at bounding box center [107, 209] width 66 height 10
checkbox input "true"
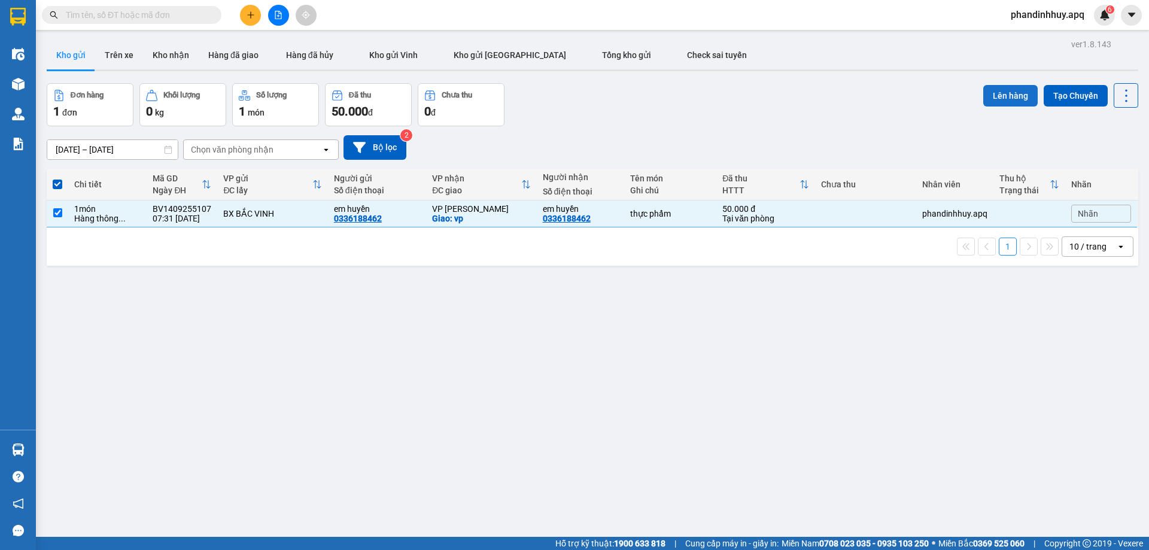
click at [998, 97] on button "Lên hàng" at bounding box center [1010, 96] width 54 height 22
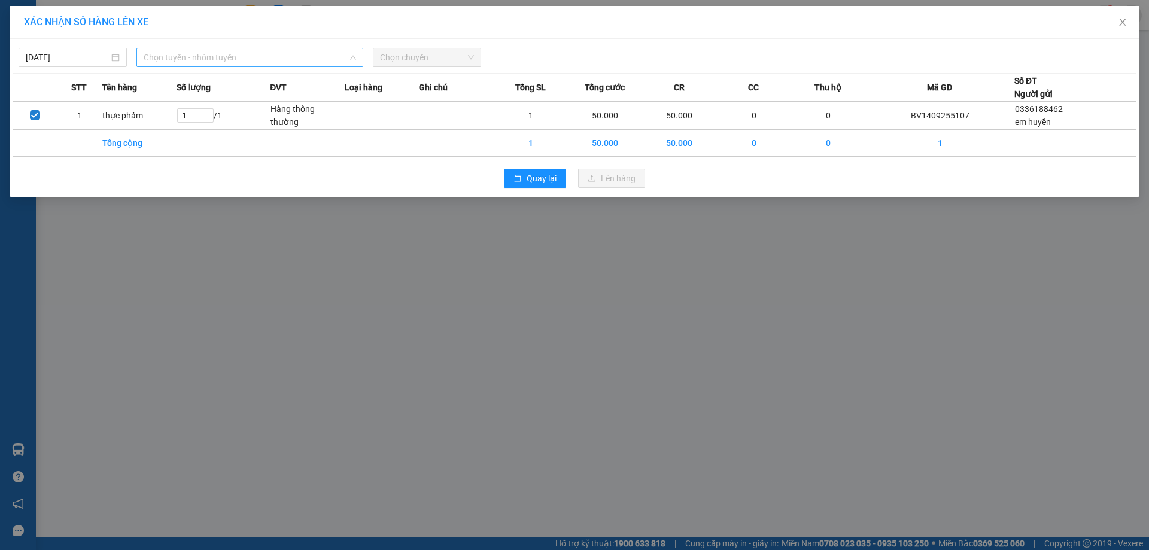
click at [259, 57] on span "Chọn tuyến - nhóm tuyến" at bounding box center [250, 57] width 212 height 18
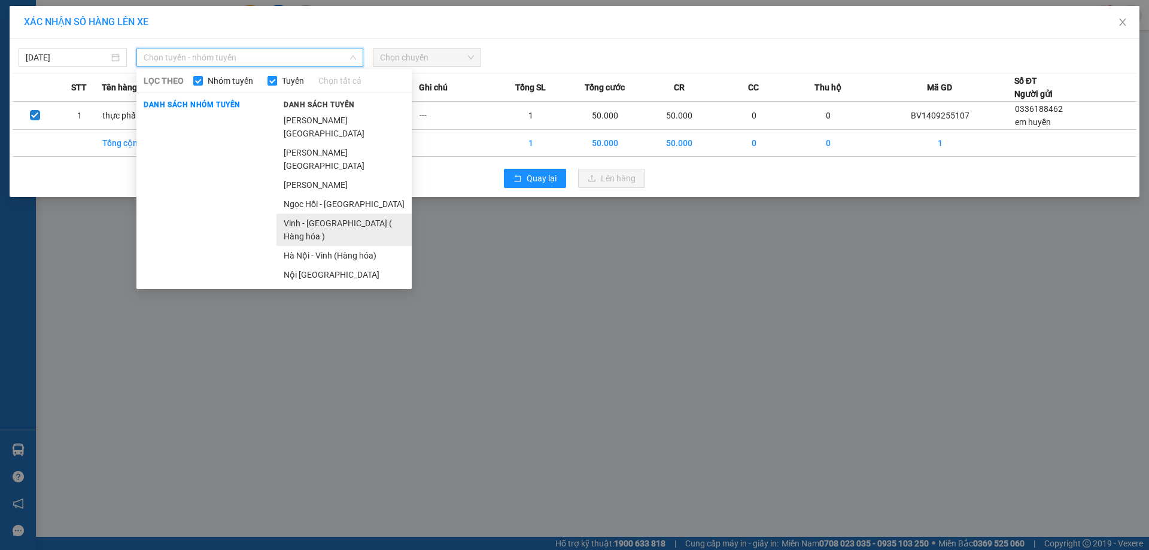
click at [311, 214] on li "Vinh - Hà Nội ( Hàng hóa )" at bounding box center [344, 230] width 135 height 32
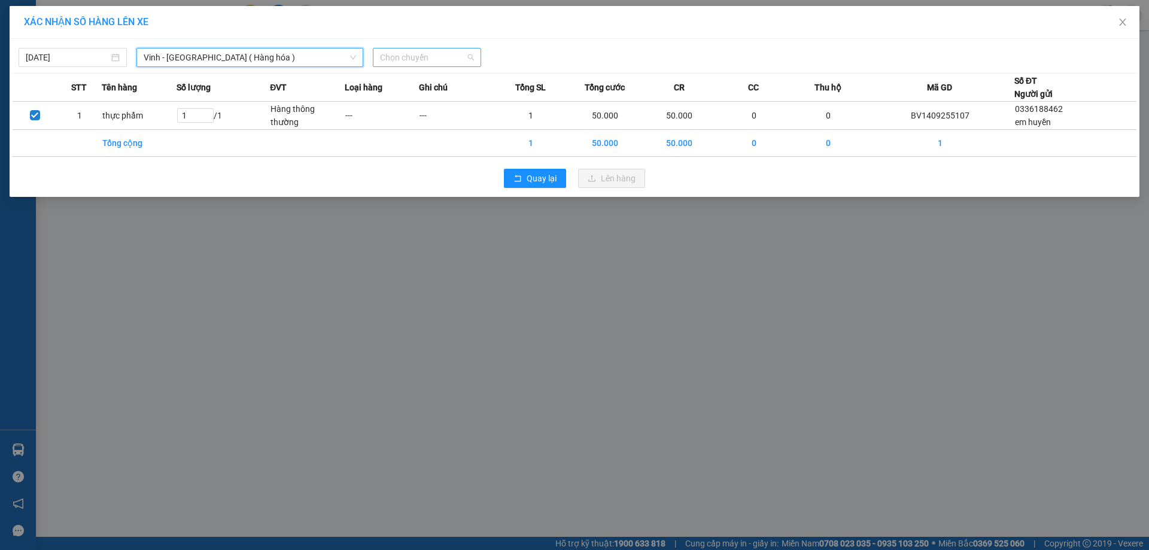
click at [472, 54] on span "Chọn chuyến" at bounding box center [427, 57] width 94 height 18
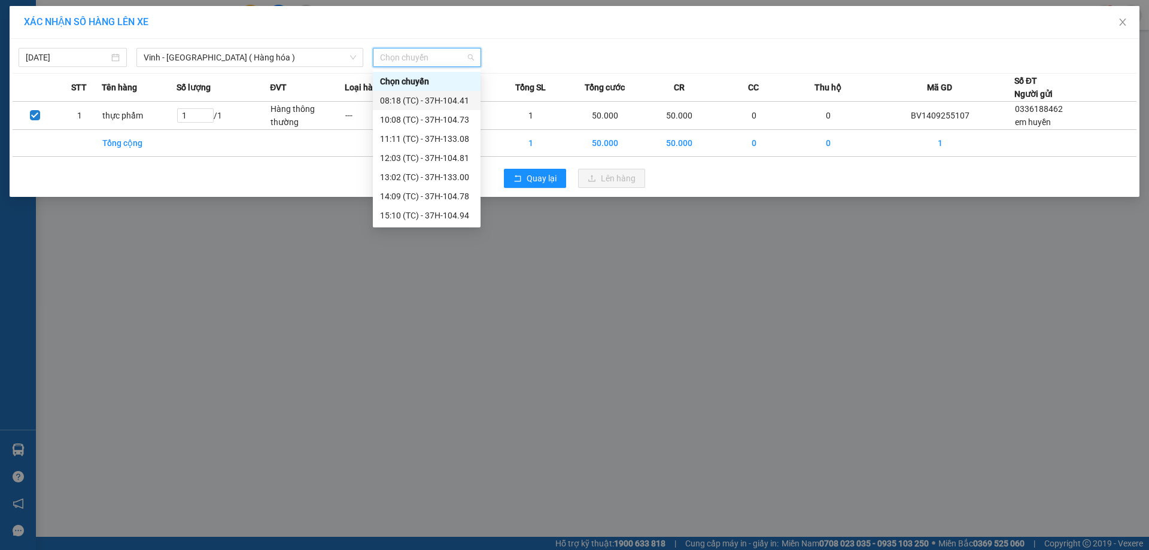
click at [441, 101] on div "08:18 (TC) - 37H-104.41" at bounding box center [426, 100] width 93 height 13
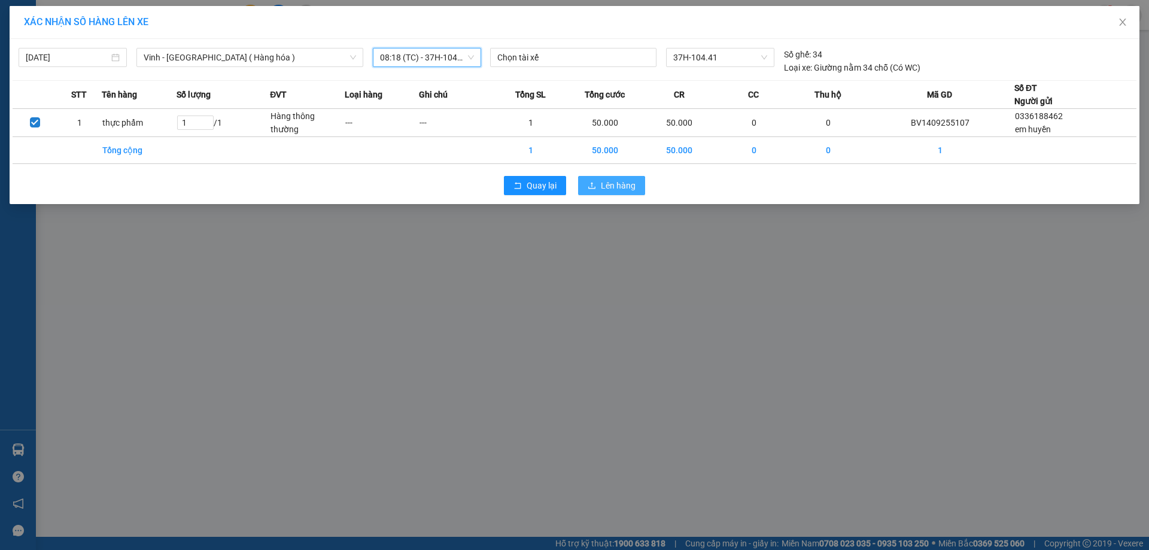
click at [611, 186] on span "Lên hàng" at bounding box center [618, 185] width 35 height 13
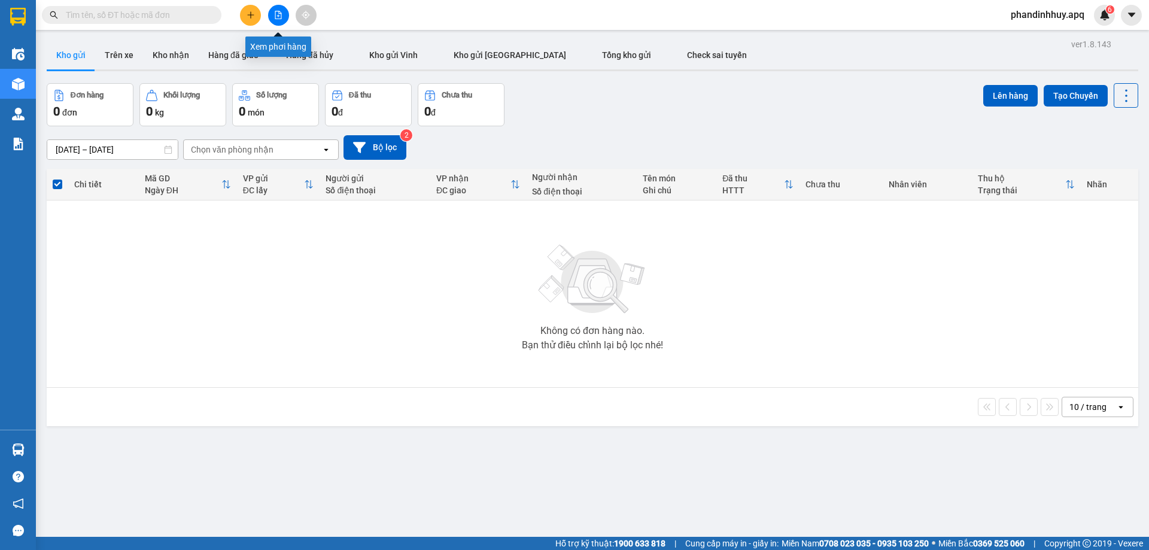
click at [281, 14] on icon "file-add" at bounding box center [278, 15] width 8 height 8
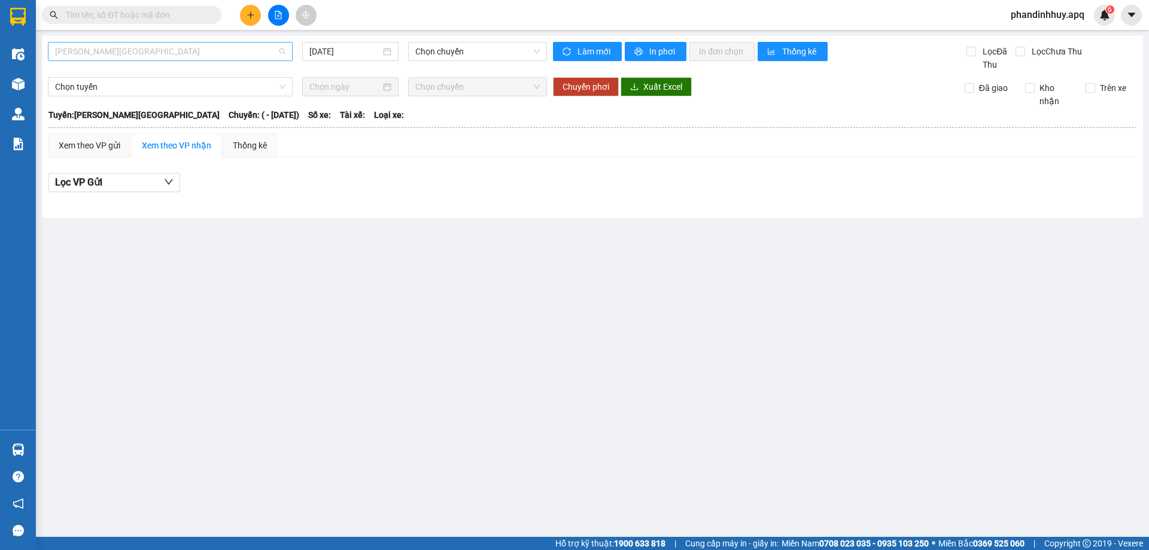
click at [222, 50] on span "Gia Lâm - Mỹ Đình" at bounding box center [170, 51] width 230 height 18
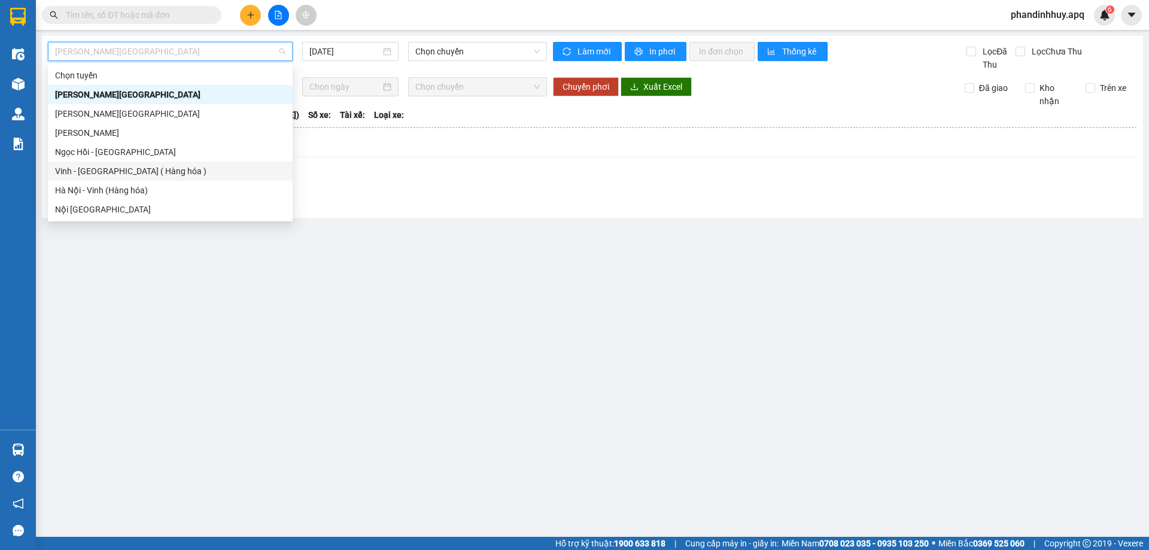
click at [152, 169] on div "Vinh - Hà Nội ( Hàng hóa )" at bounding box center [170, 171] width 230 height 13
type input "[DATE]"
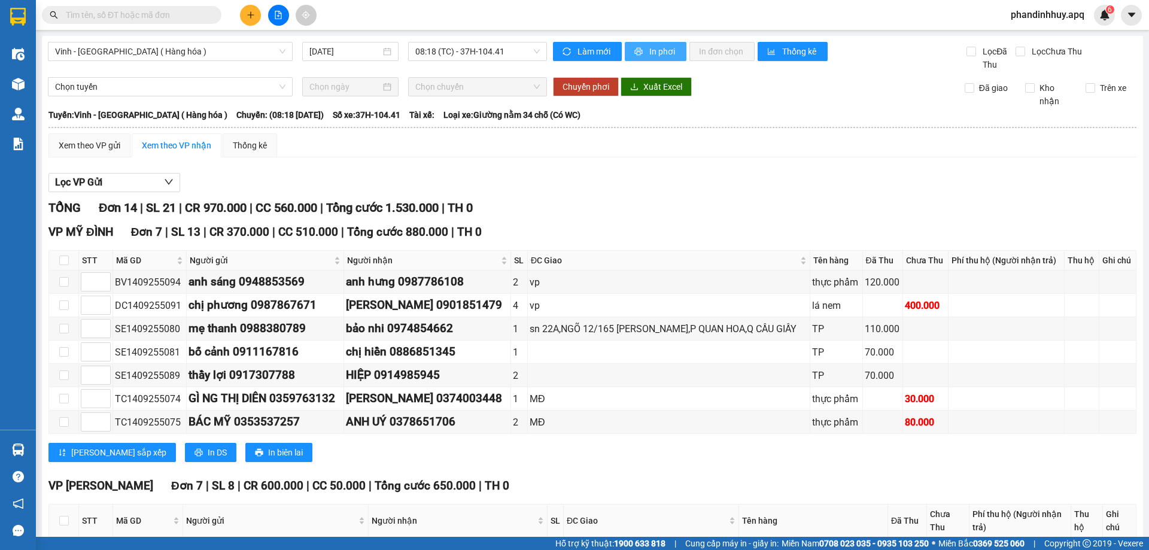
click at [655, 45] on span "In phơi" at bounding box center [663, 51] width 28 height 13
click at [145, 13] on input "text" at bounding box center [136, 14] width 141 height 13
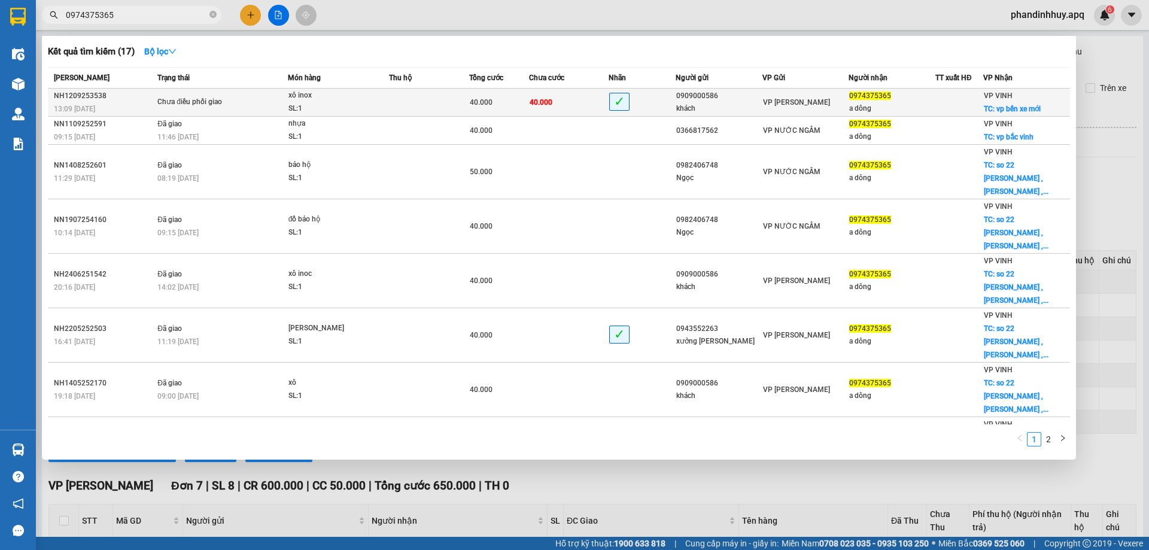
type input "0974375365"
click at [494, 105] on div "40.000" at bounding box center [499, 102] width 59 height 13
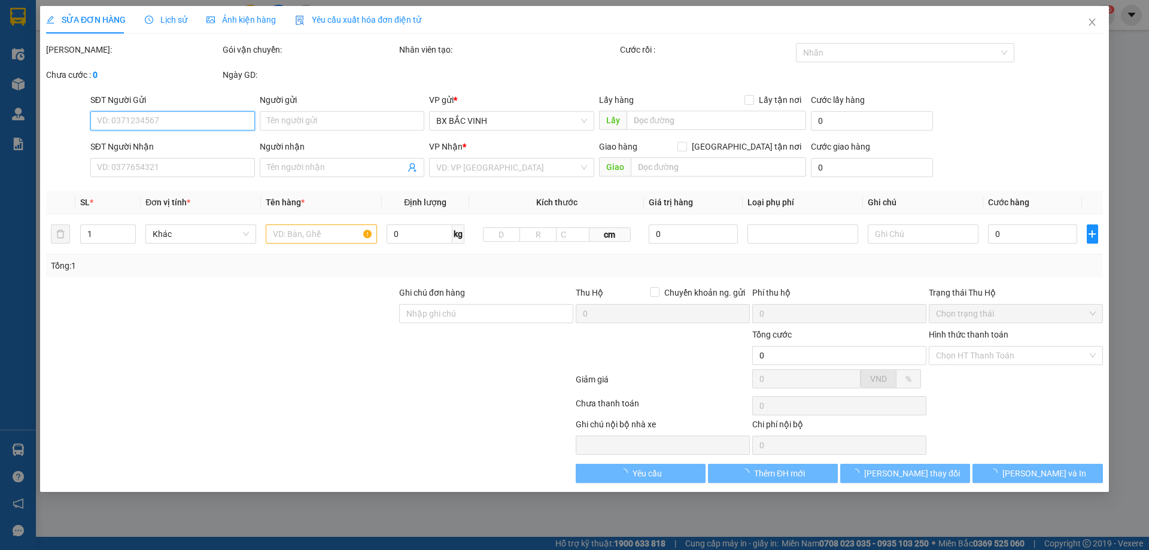
type input "0909000586"
type input "khách"
type input "0974375365"
type input "a dông"
checkbox input "true"
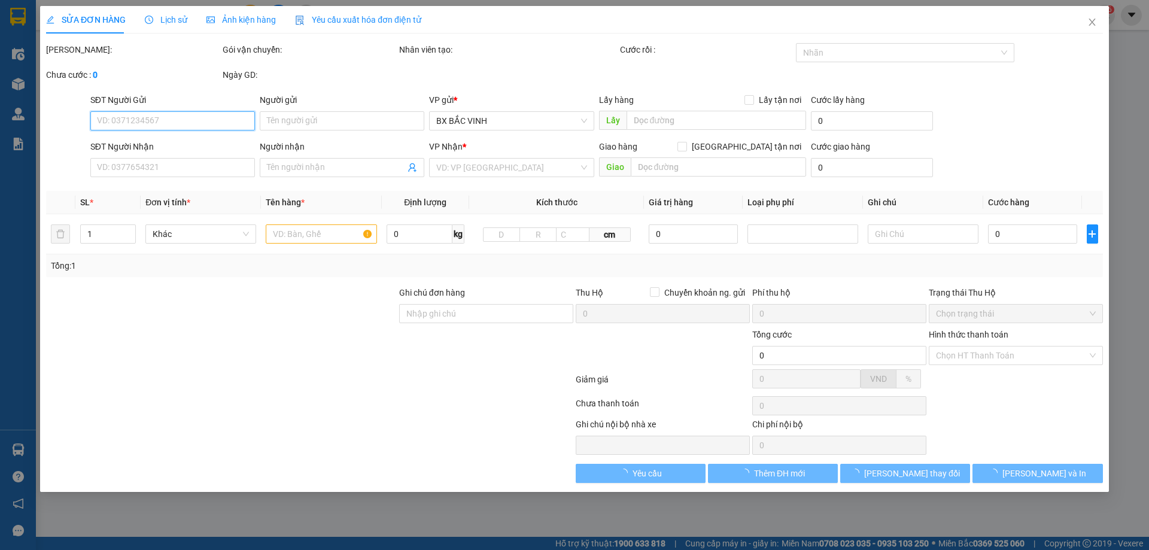
type input "vp bến xe mới"
type input "40.000"
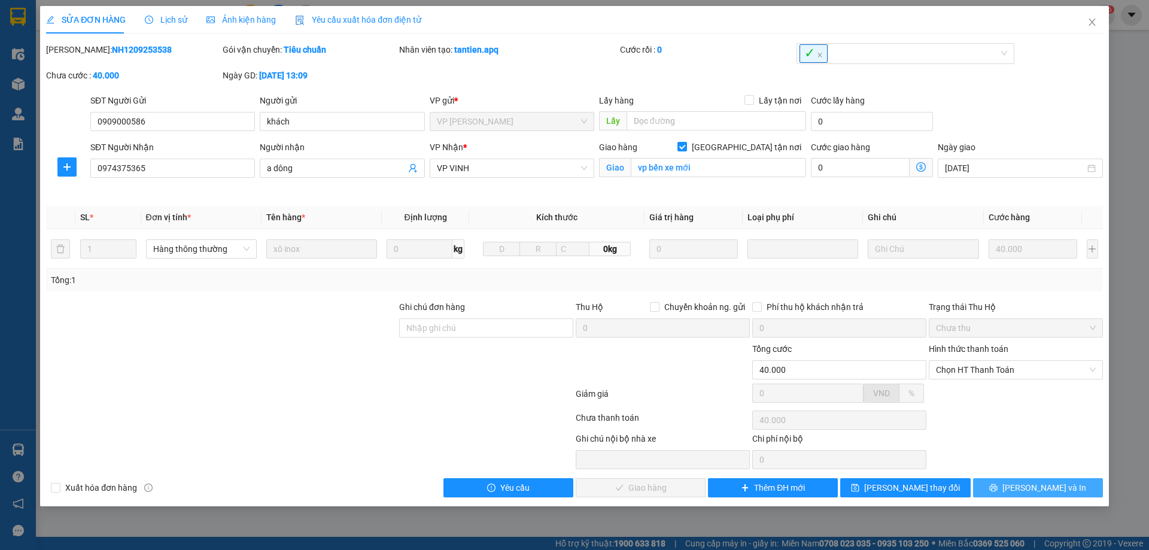
click at [1041, 485] on span "[PERSON_NAME] và In" at bounding box center [1045, 487] width 84 height 13
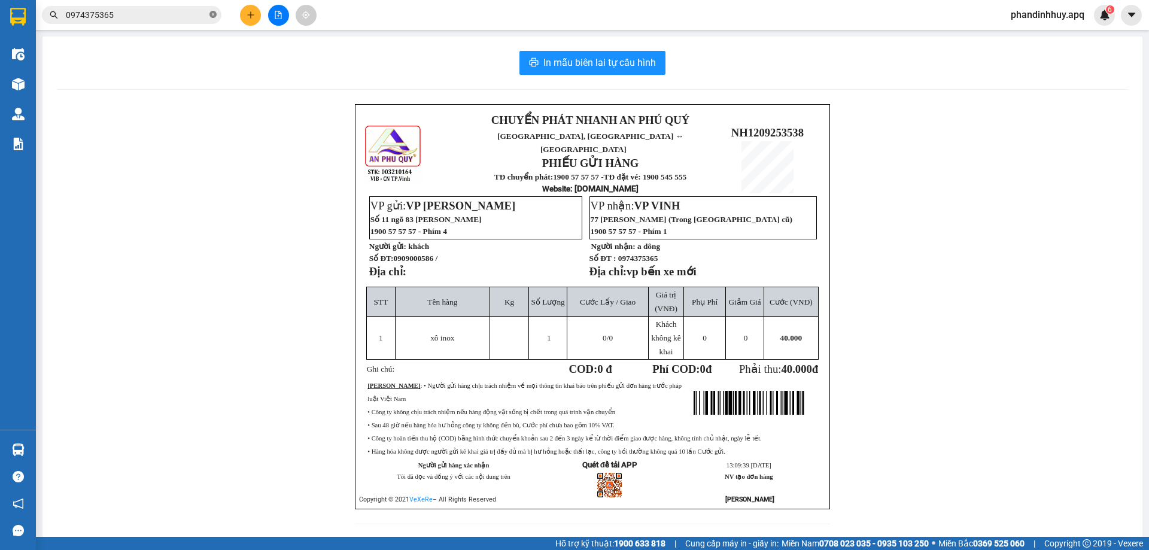
click at [214, 13] on icon "close-circle" at bounding box center [212, 14] width 7 height 7
click at [277, 13] on icon "file-add" at bounding box center [278, 15] width 8 height 8
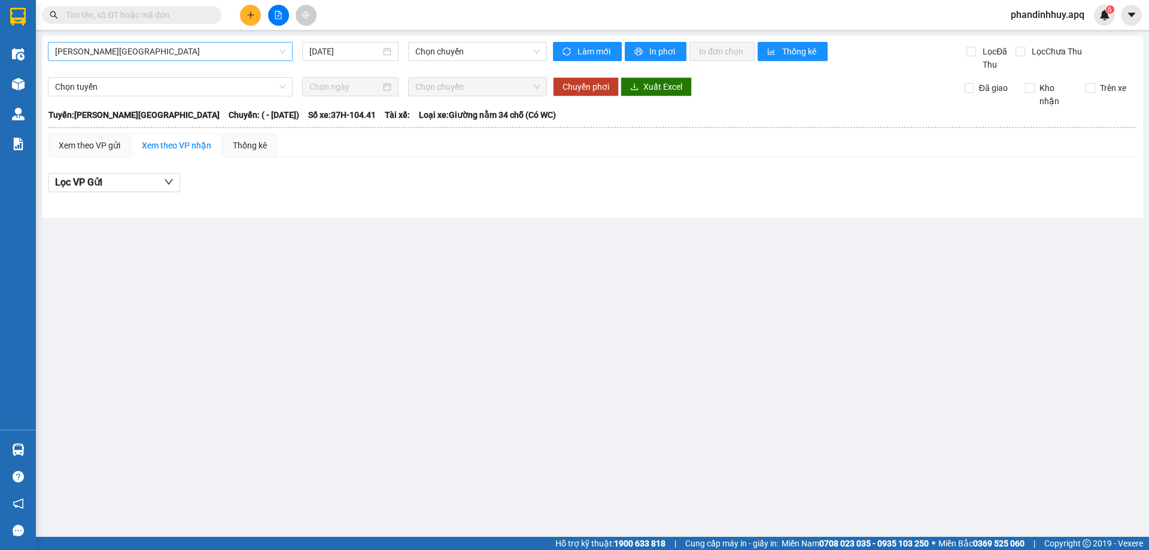
click at [202, 46] on span "Gia Lâm - Mỹ Đình" at bounding box center [170, 51] width 230 height 18
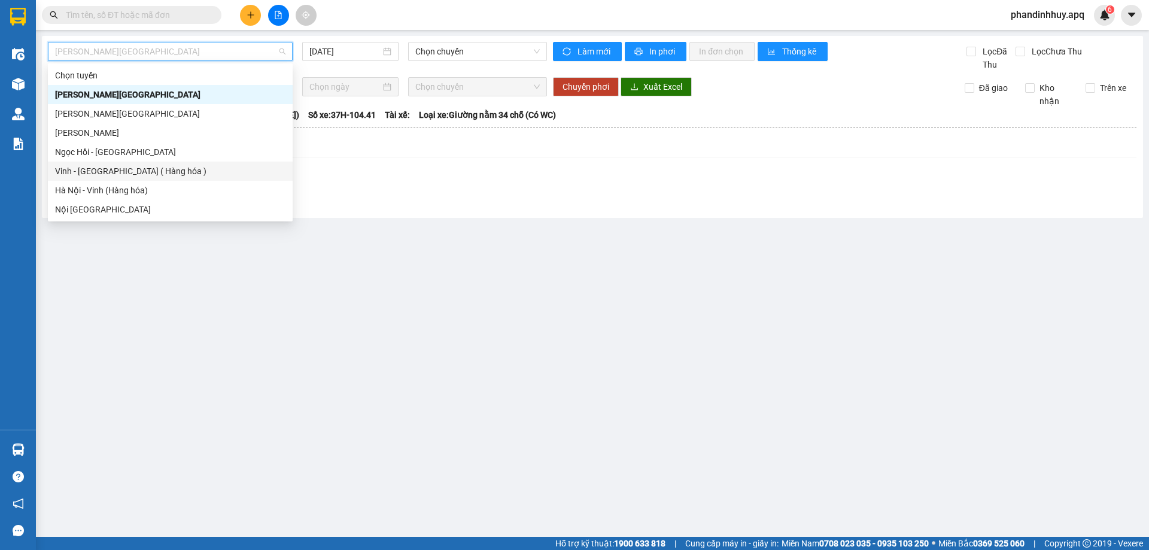
click at [141, 173] on div "Vinh - Hà Nội ( Hàng hóa )" at bounding box center [170, 171] width 230 height 13
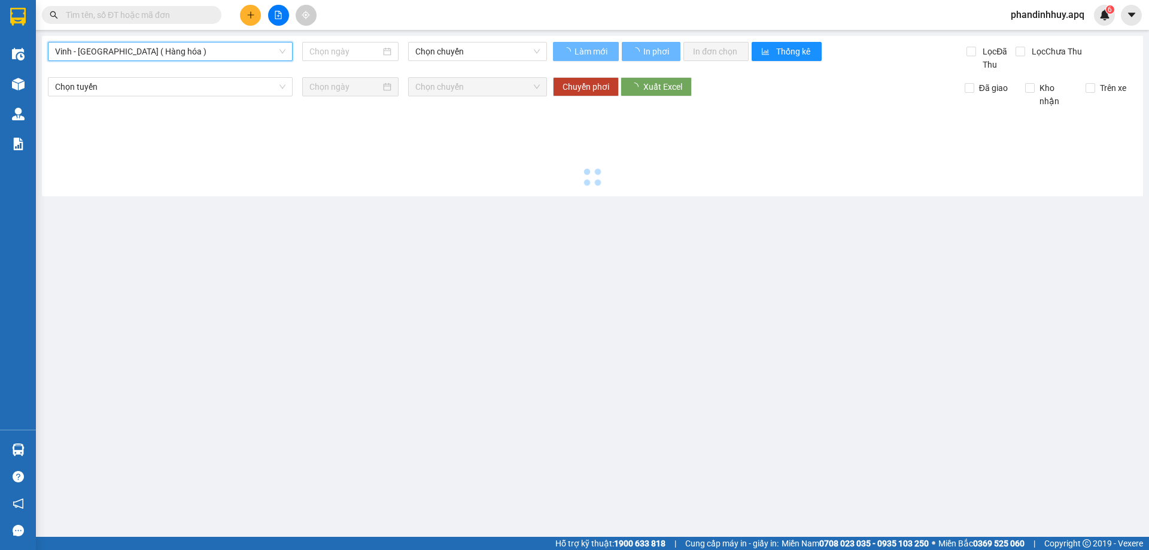
type input "[DATE]"
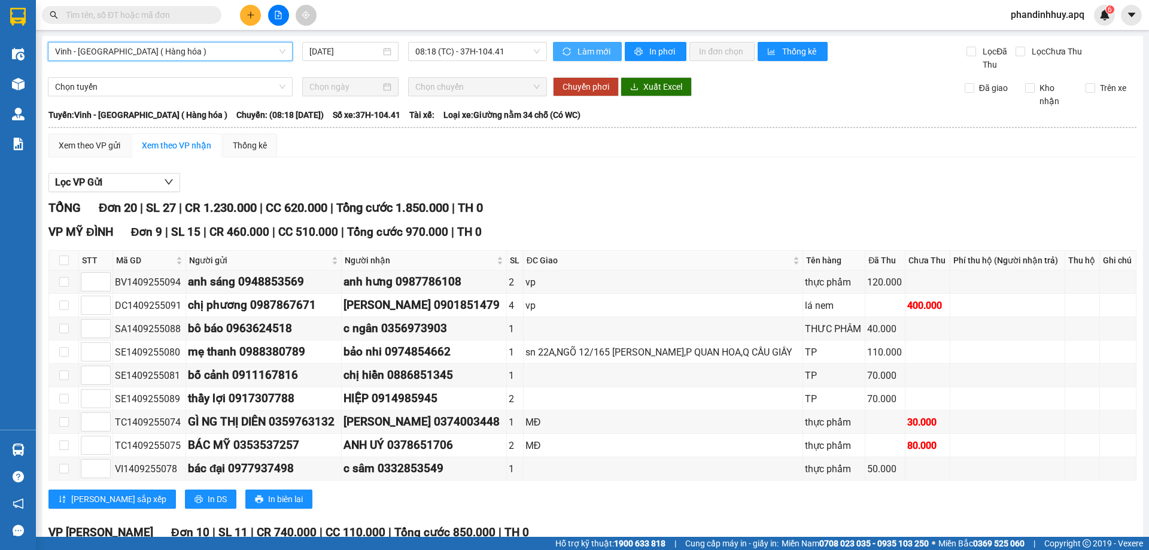
click at [585, 46] on span "Làm mới" at bounding box center [595, 51] width 35 height 13
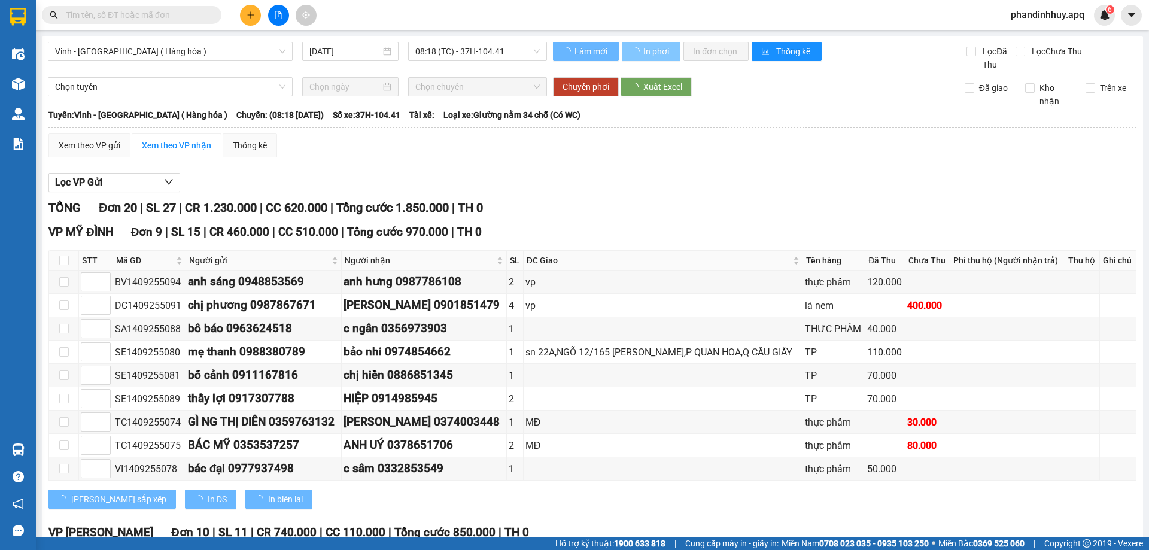
click at [652, 51] on span "In phơi" at bounding box center [657, 51] width 28 height 13
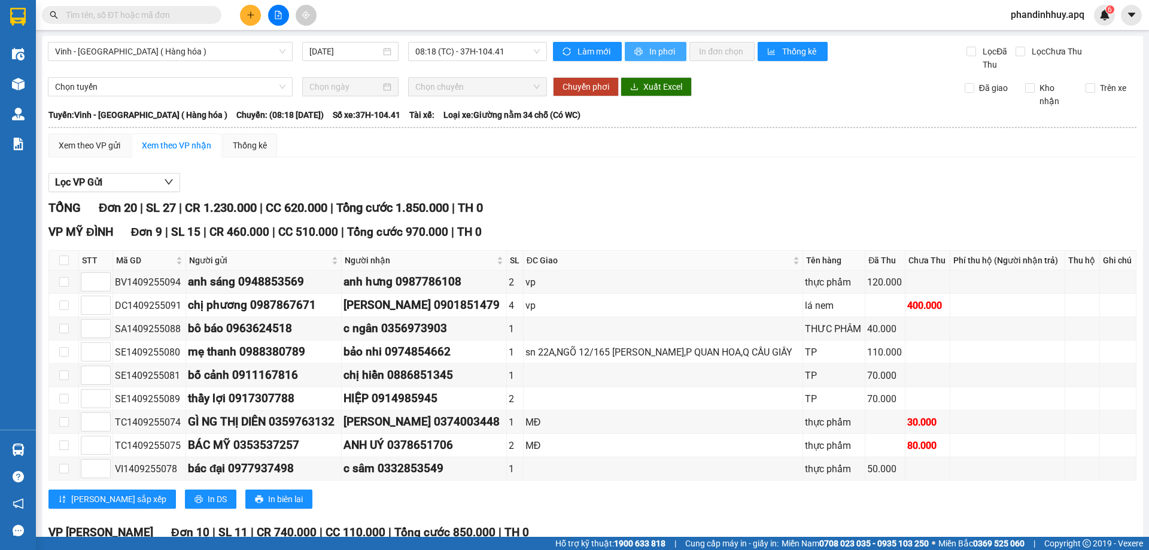
click at [655, 48] on span "In phơi" at bounding box center [663, 51] width 28 height 13
click at [253, 13] on icon "plus" at bounding box center [251, 15] width 8 height 8
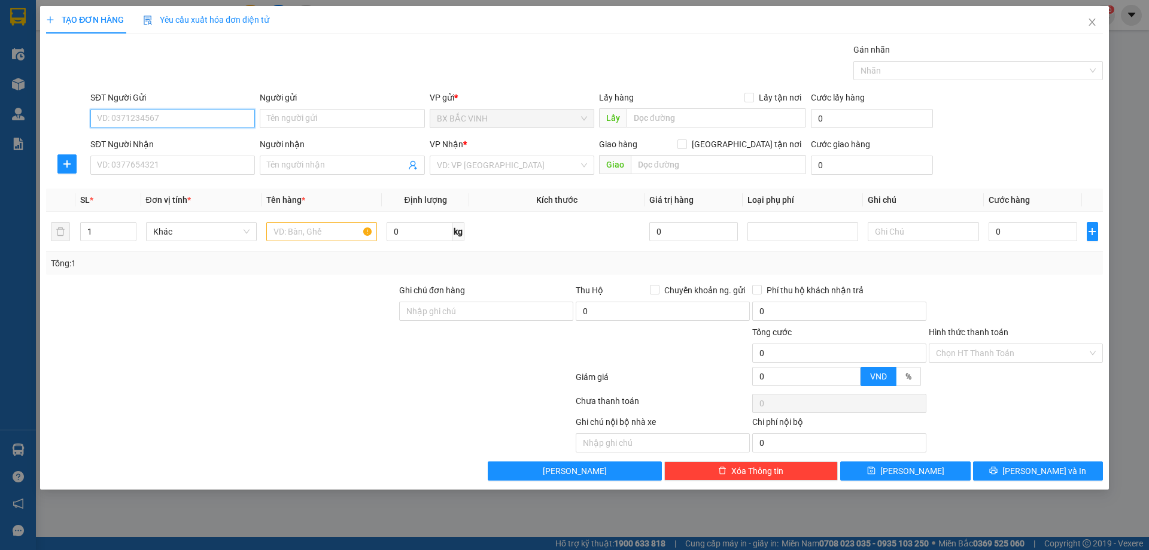
click at [174, 115] on input "SĐT Người Gửi" at bounding box center [172, 118] width 165 height 19
type input "0961738795"
drag, startPoint x: 164, startPoint y: 138, endPoint x: 174, endPoint y: 147, distance: 13.6
click at [164, 140] on div "0961738795 - dũng" at bounding box center [173, 142] width 150 height 13
type input "dũng"
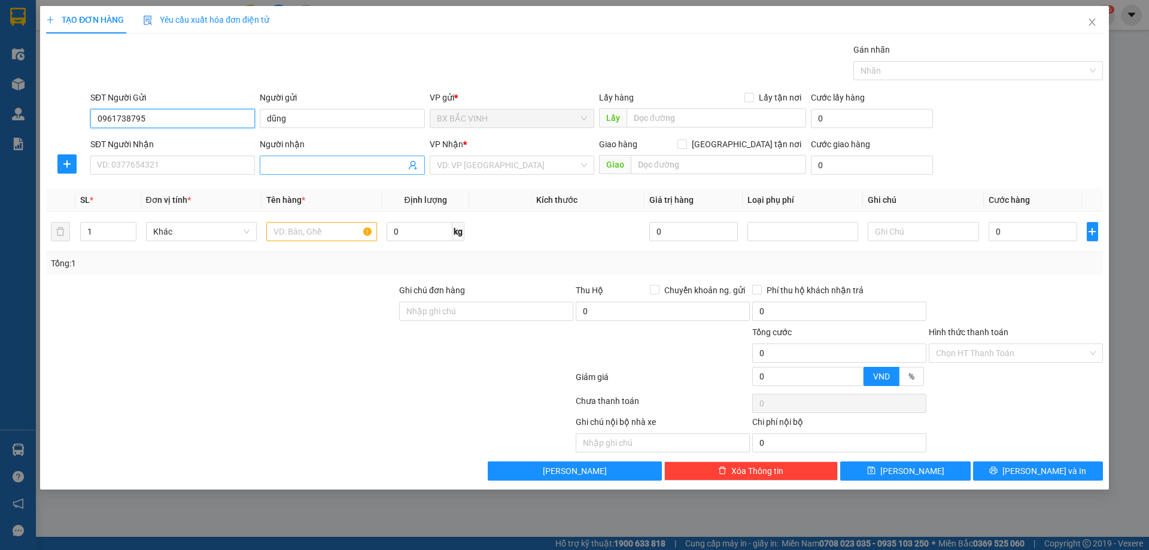
type input "0961738795"
click at [413, 165] on icon "user-add" at bounding box center [413, 165] width 10 height 10
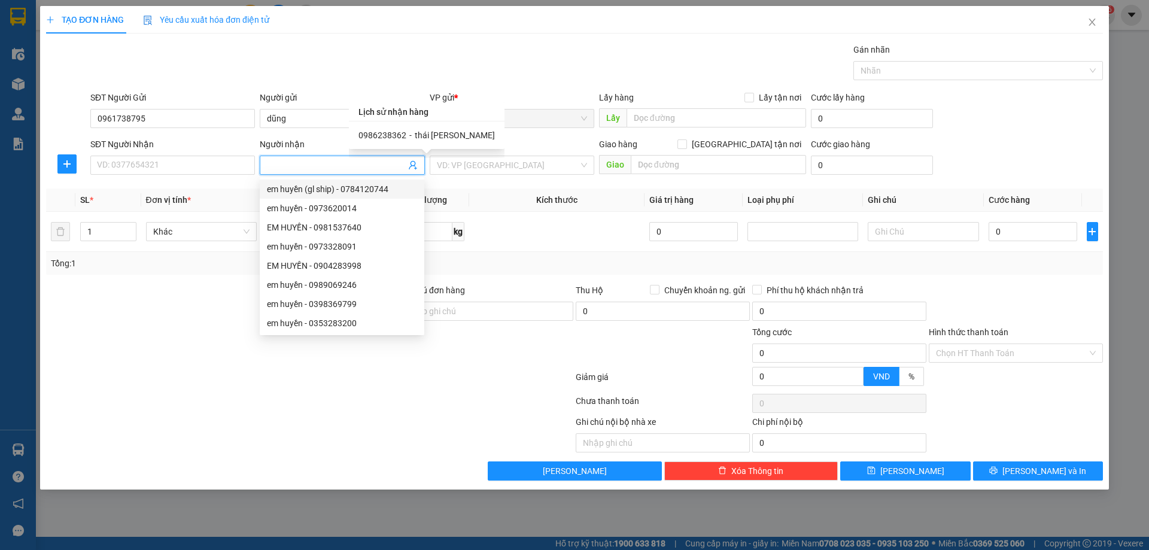
click at [415, 132] on span "thái bá toàn" at bounding box center [455, 135] width 80 height 10
type input "0986238362"
type input "thái bá toàn"
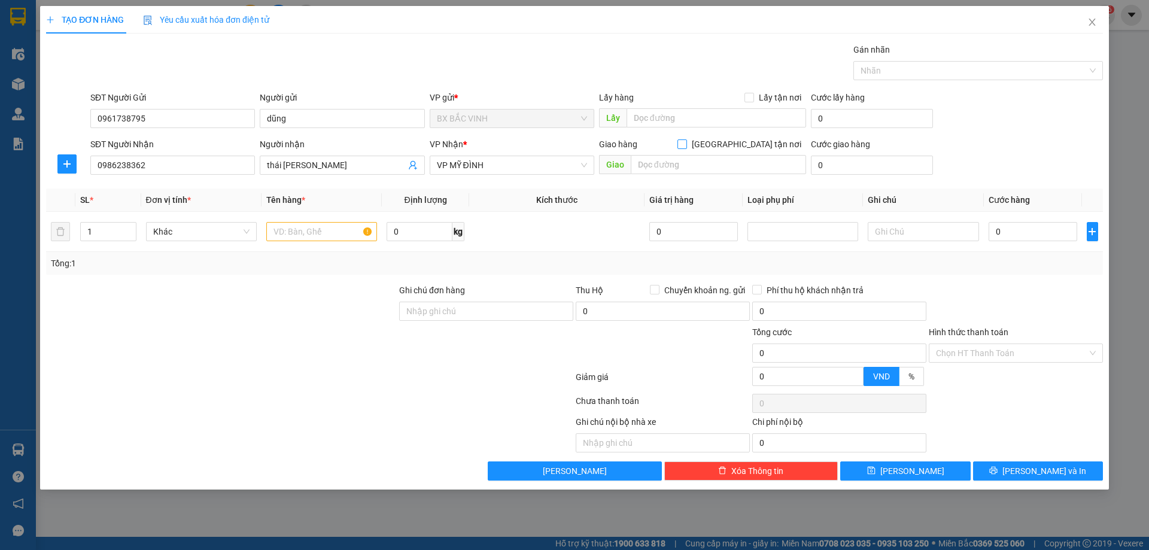
click at [686, 143] on input "[GEOGRAPHIC_DATA] tận nơi" at bounding box center [682, 143] width 8 height 8
checkbox input "true"
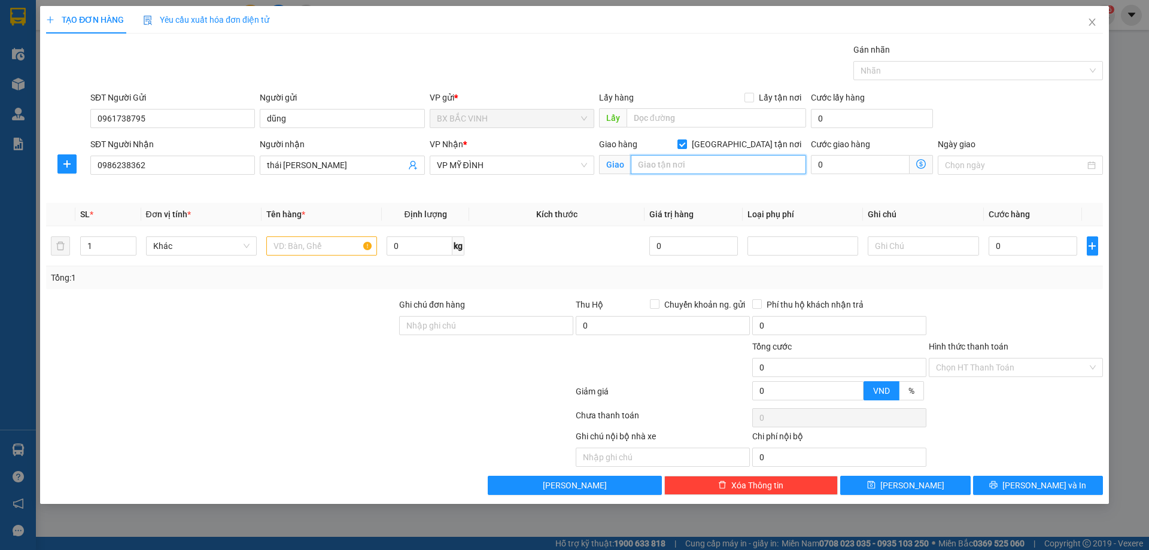
click at [710, 162] on input "text" at bounding box center [718, 164] width 175 height 19
type input "vp"
click at [283, 248] on input "text" at bounding box center [321, 245] width 111 height 19
type input "răng"
click at [1013, 248] on input "0" at bounding box center [1033, 245] width 89 height 19
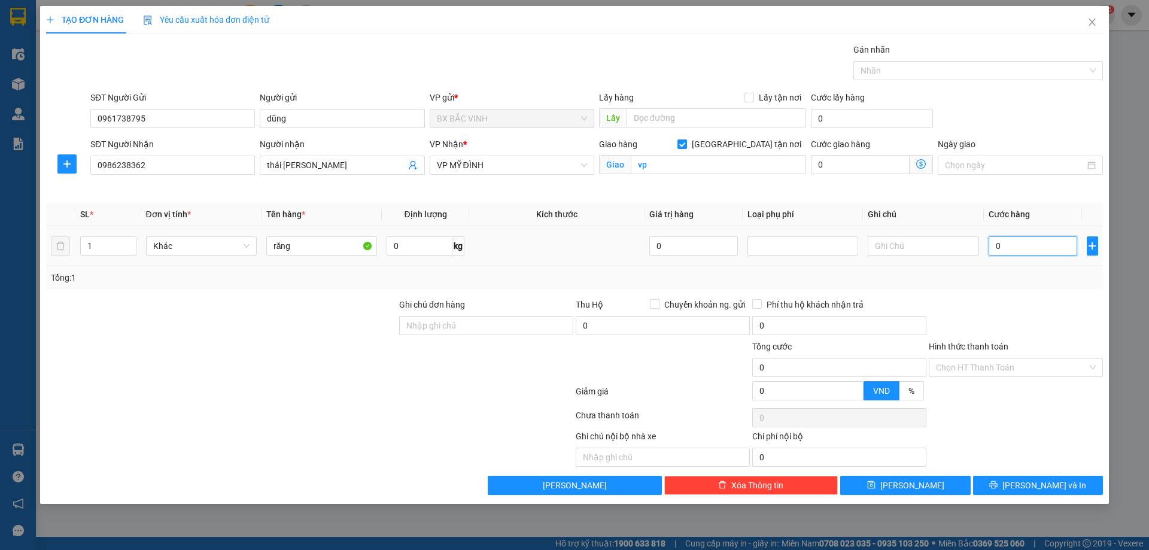
type input "3"
type input "30"
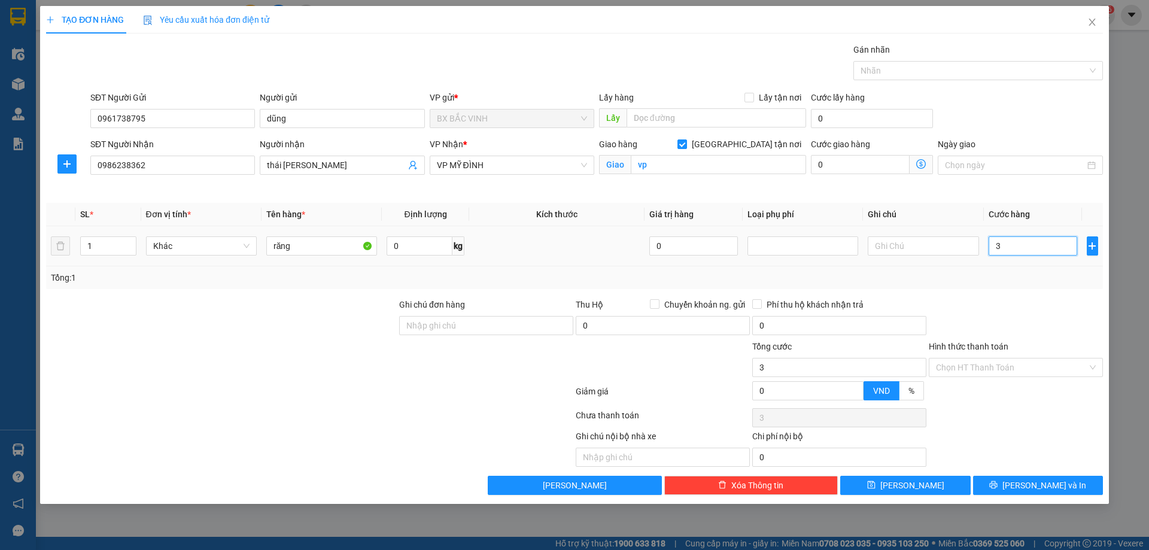
type input "30"
type input "300"
type input "3.000"
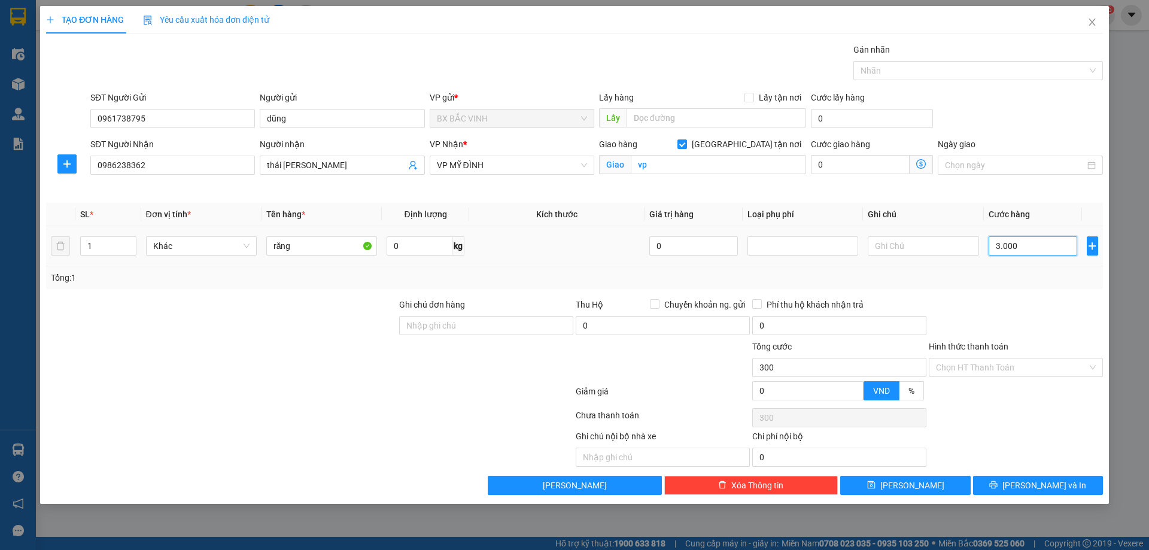
type input "3.000"
type input "30.000"
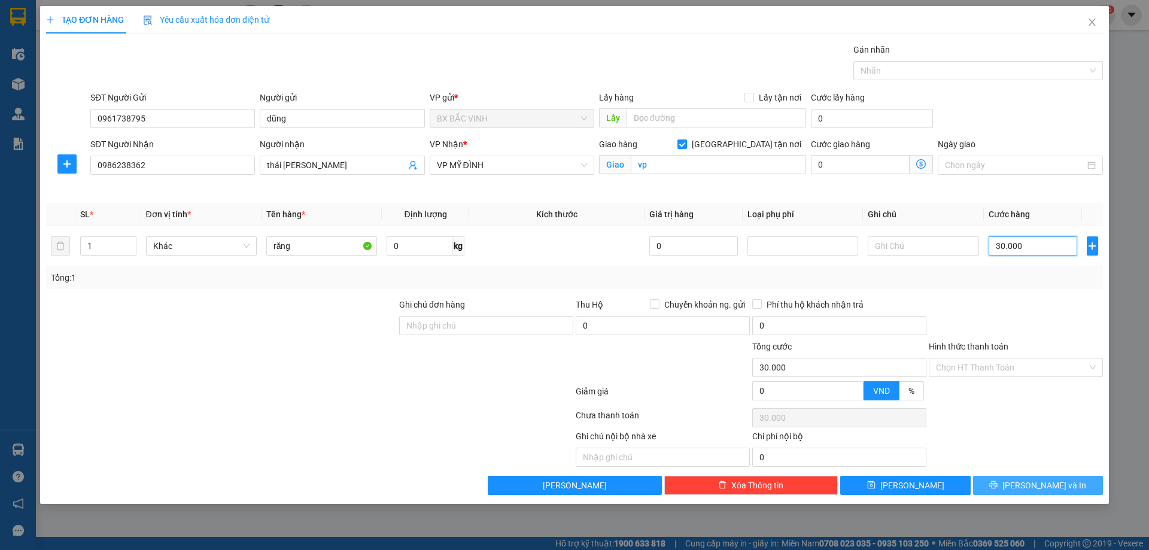
type input "30.000"
click at [1025, 484] on button "[PERSON_NAME] và In" at bounding box center [1038, 485] width 130 height 19
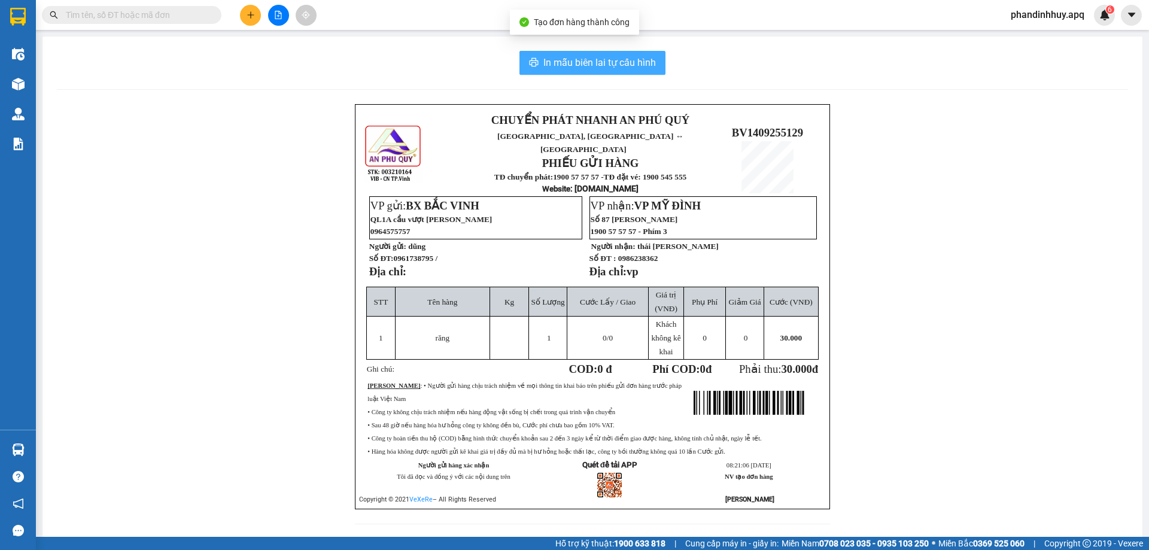
click at [610, 67] on span "In mẫu biên lai tự cấu hình" at bounding box center [599, 62] width 113 height 15
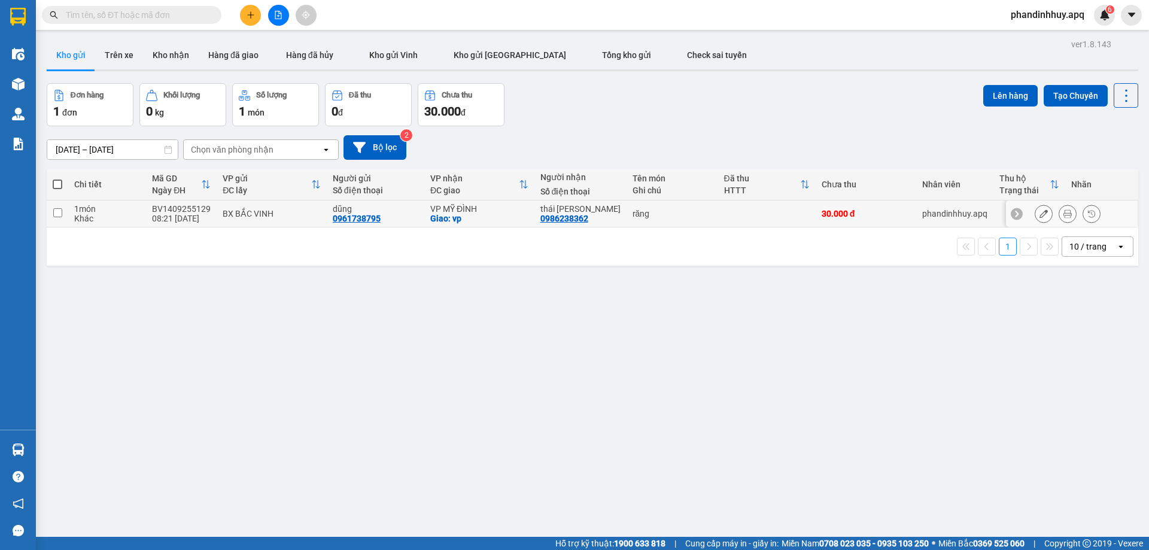
click at [74, 216] on div "Khác" at bounding box center [107, 219] width 66 height 10
checkbox input "true"
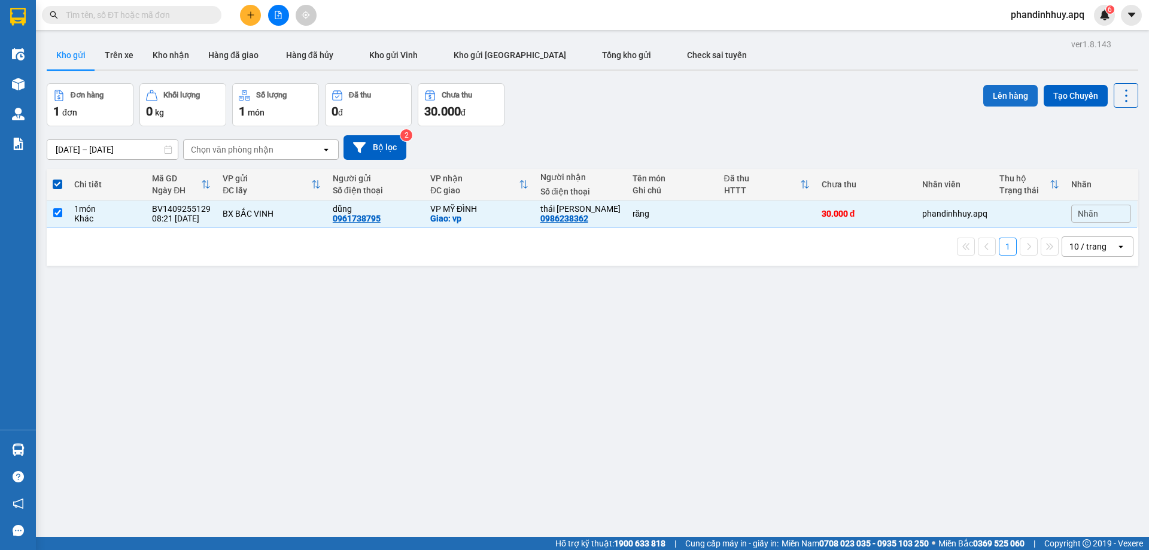
click at [1007, 92] on button "Lên hàng" at bounding box center [1010, 96] width 54 height 22
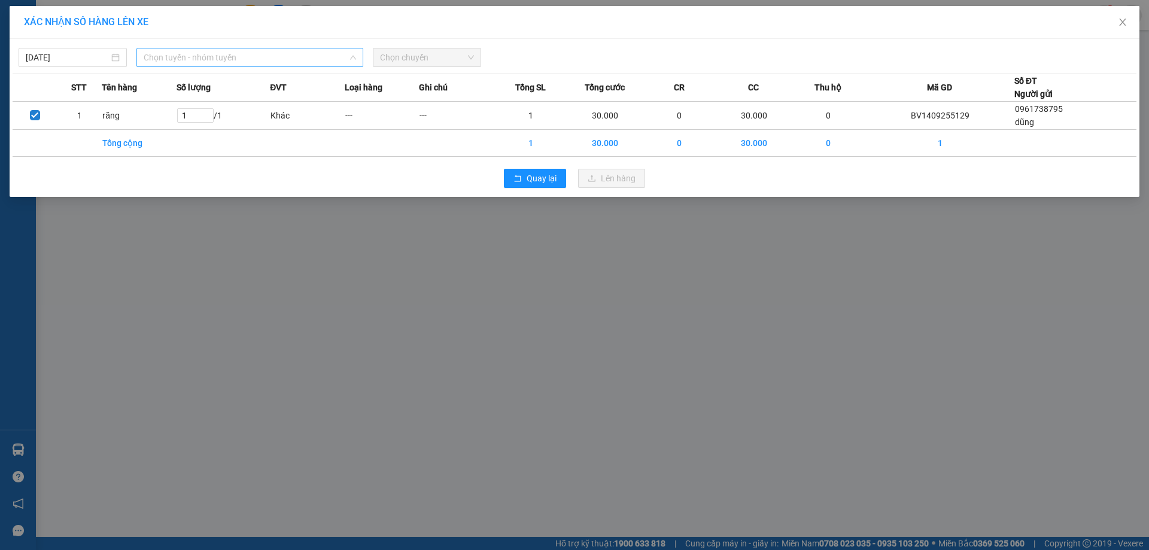
click at [242, 54] on span "Chọn tuyến - nhóm tuyến" at bounding box center [250, 57] width 212 height 18
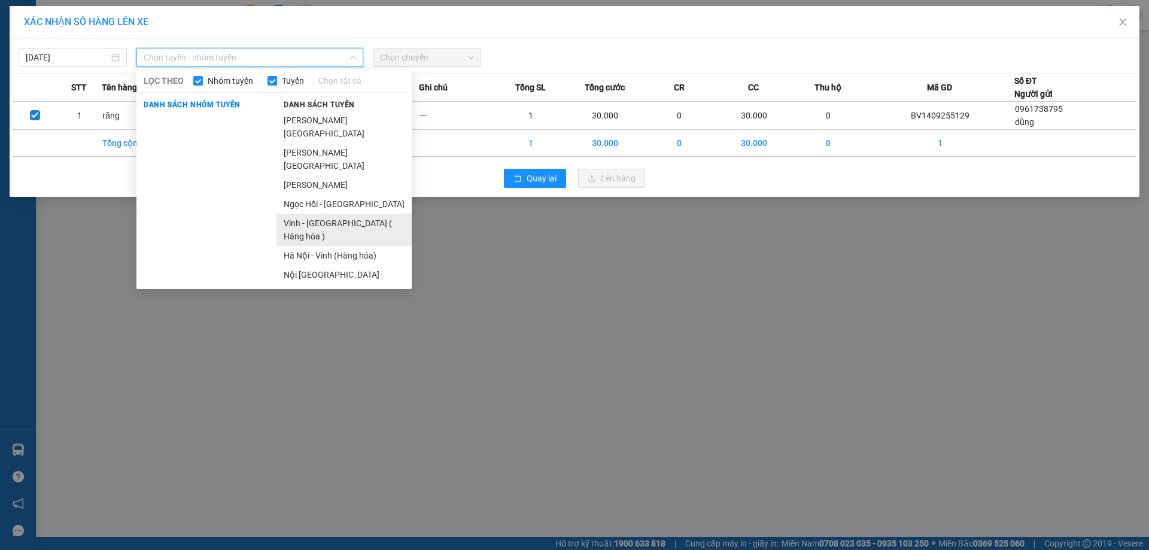
click at [334, 214] on li "Vinh - Hà Nội ( Hàng hóa )" at bounding box center [344, 230] width 135 height 32
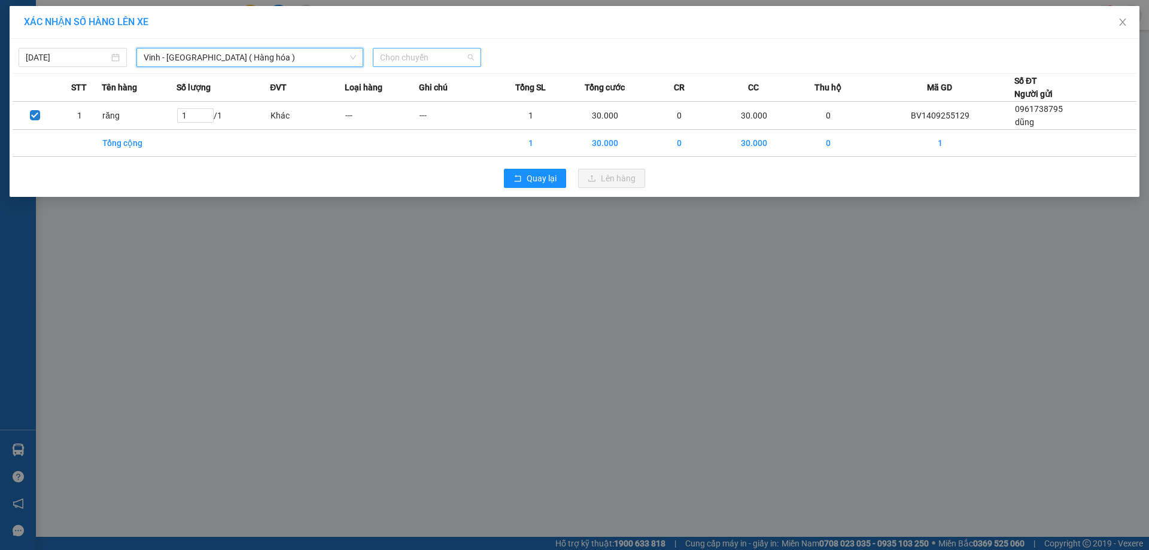
click at [469, 59] on span "Chọn chuyến" at bounding box center [427, 57] width 94 height 18
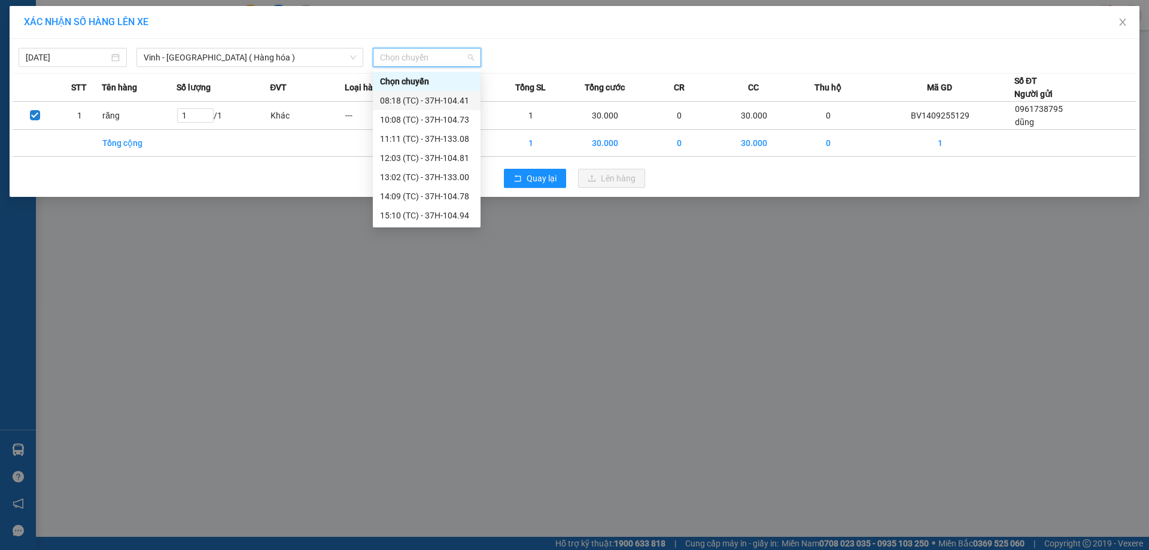
click at [456, 97] on div "08:18 (TC) - 37H-104.41" at bounding box center [426, 100] width 93 height 13
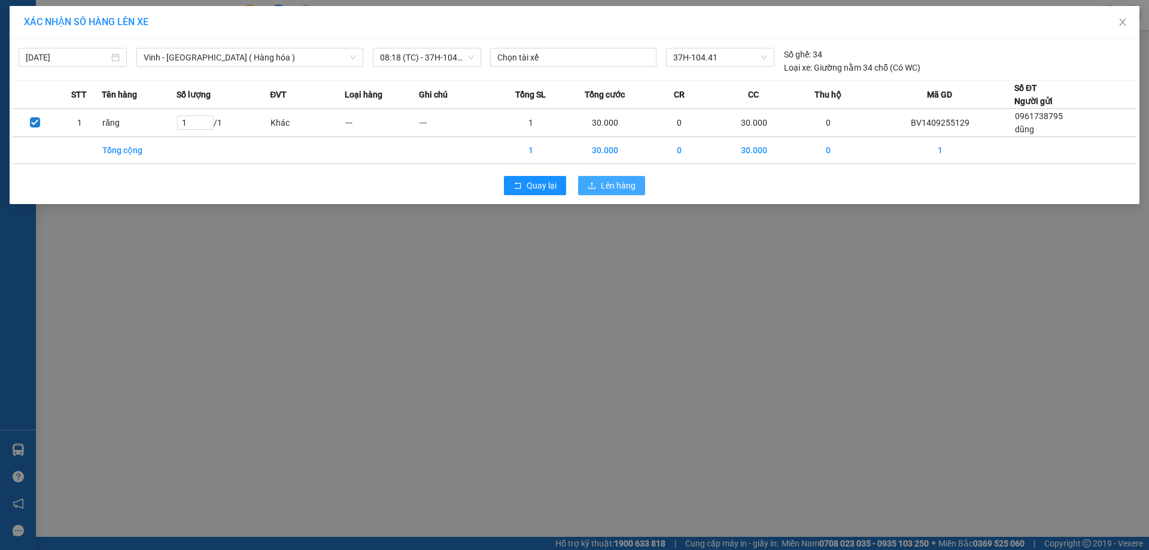
click at [606, 183] on span "Lên hàng" at bounding box center [618, 185] width 35 height 13
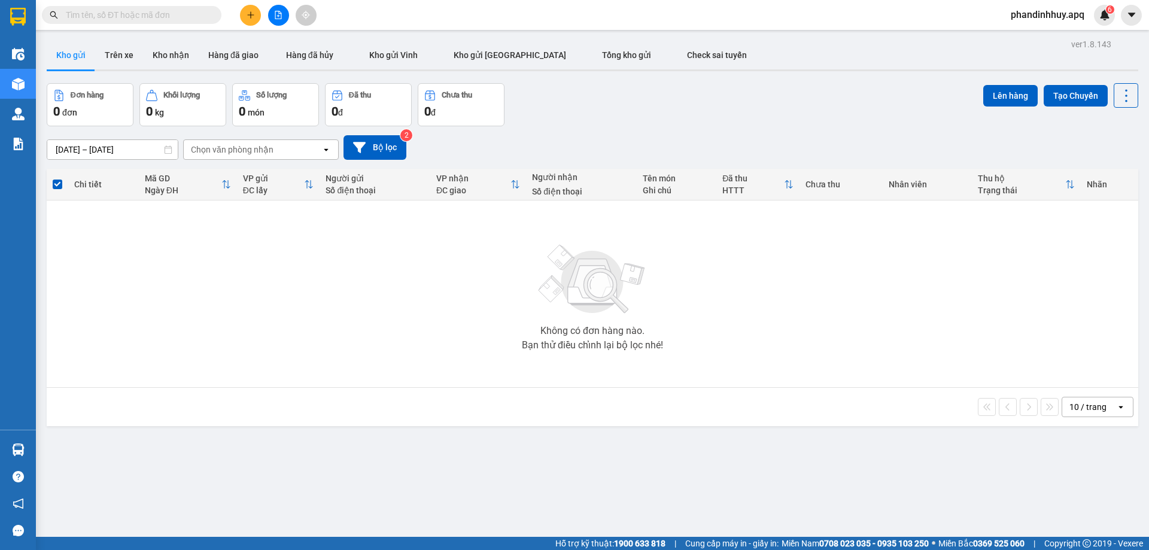
drag, startPoint x: 1149, startPoint y: 24, endPoint x: 1141, endPoint y: 25, distance: 7.9
drag, startPoint x: 1141, startPoint y: 25, endPoint x: 277, endPoint y: 15, distance: 864.4
click at [277, 15] on icon "file-add" at bounding box center [278, 15] width 8 height 8
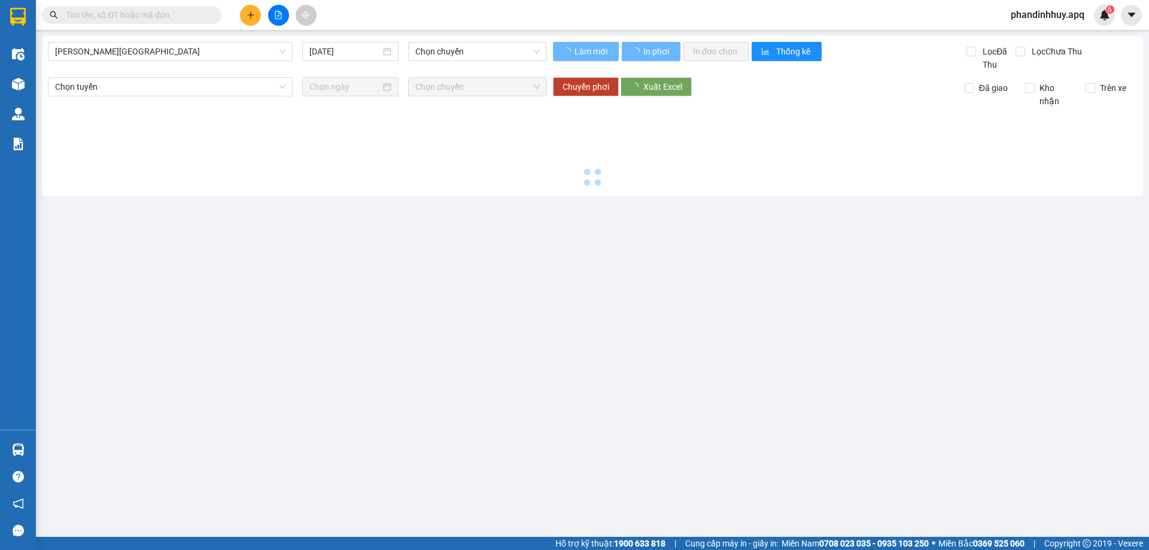
click at [277, 15] on icon "file-add" at bounding box center [278, 15] width 8 height 8
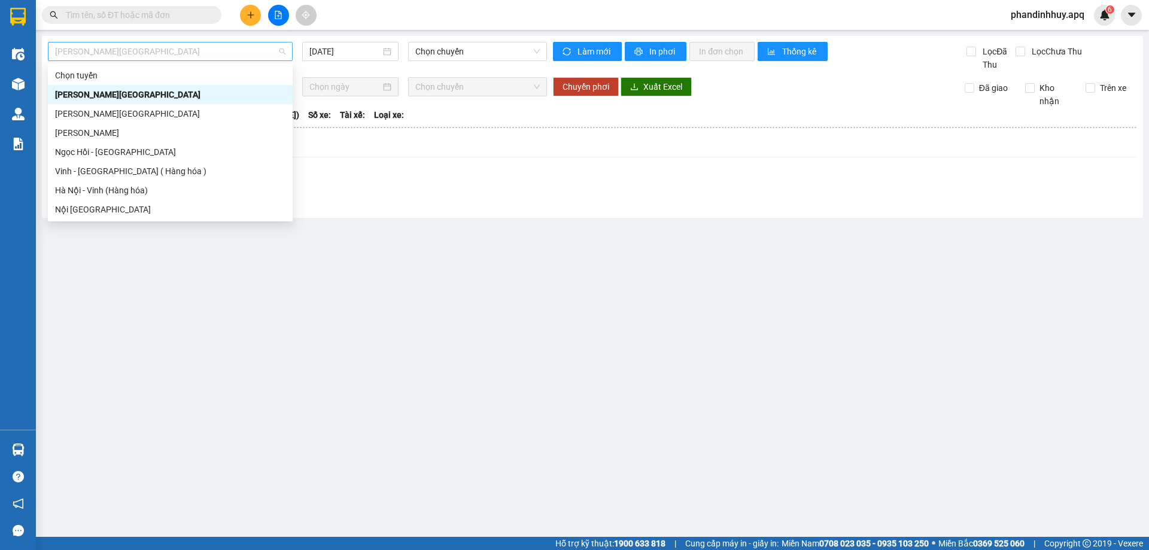
click at [221, 49] on span "Gia Lâm - Mỹ Đình" at bounding box center [170, 51] width 230 height 18
click at [181, 175] on div "Vinh - Hà Nội ( Hàng hóa )" at bounding box center [170, 171] width 230 height 13
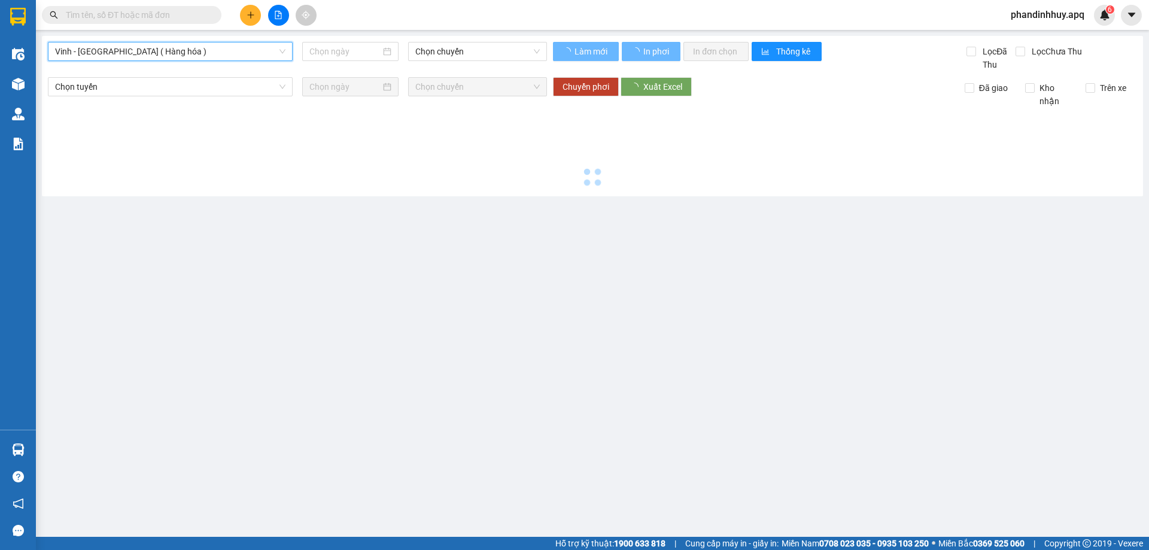
type input "[DATE]"
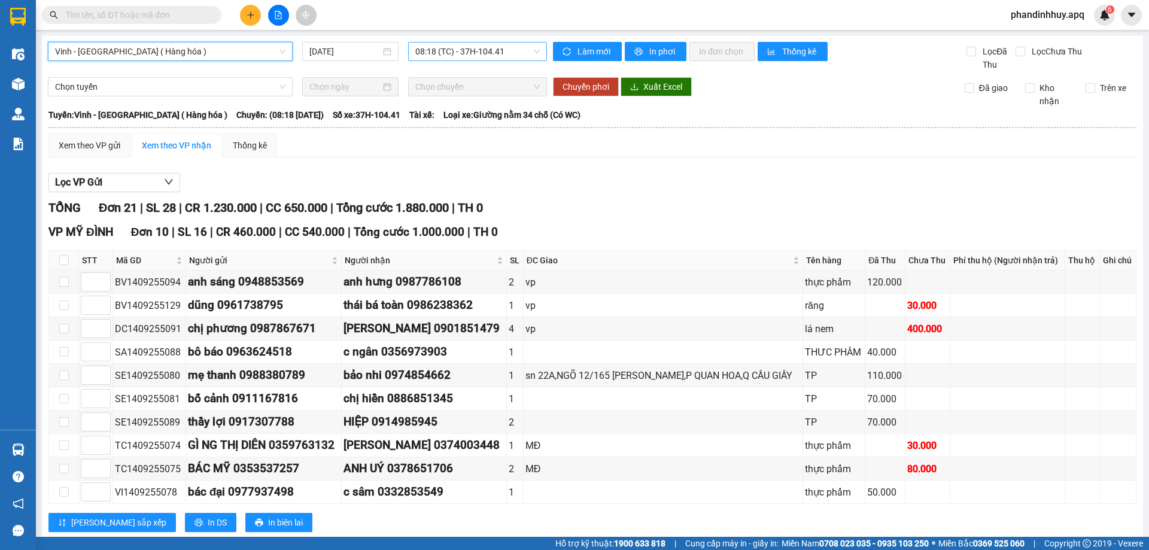
click at [532, 52] on span "08:18 (TC) - 37H-104.41" at bounding box center [477, 51] width 125 height 18
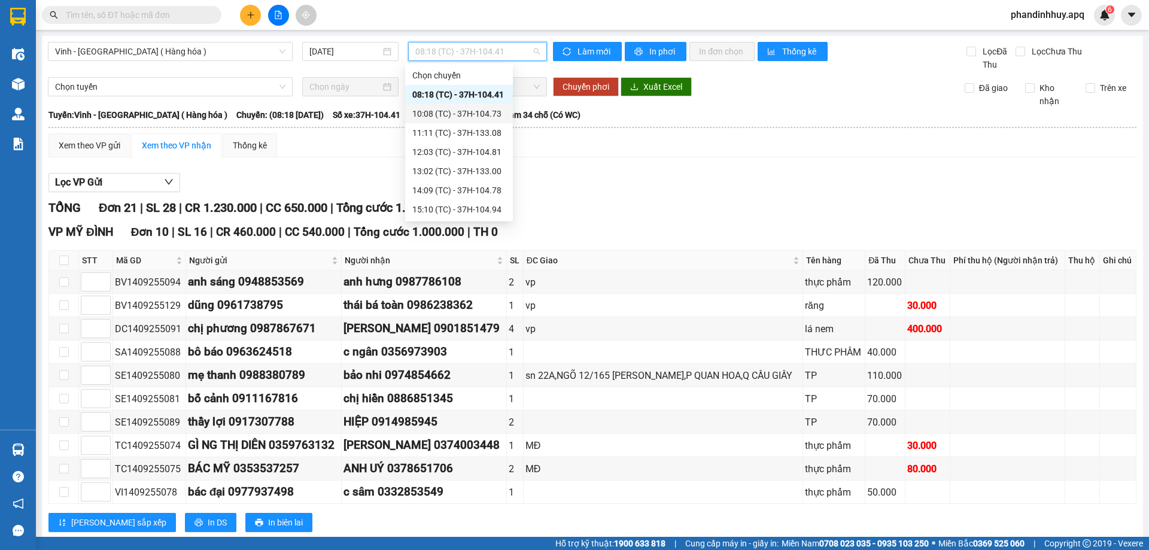
click at [487, 110] on div "10:08 (TC) - 37H-104.73" at bounding box center [458, 113] width 93 height 13
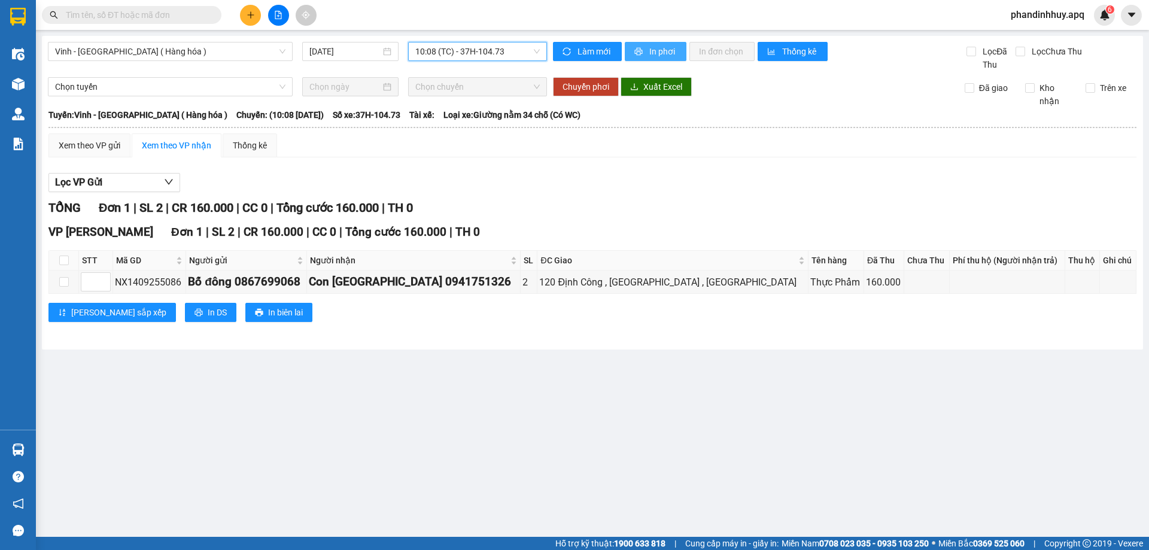
click at [657, 54] on span "In phơi" at bounding box center [663, 51] width 28 height 13
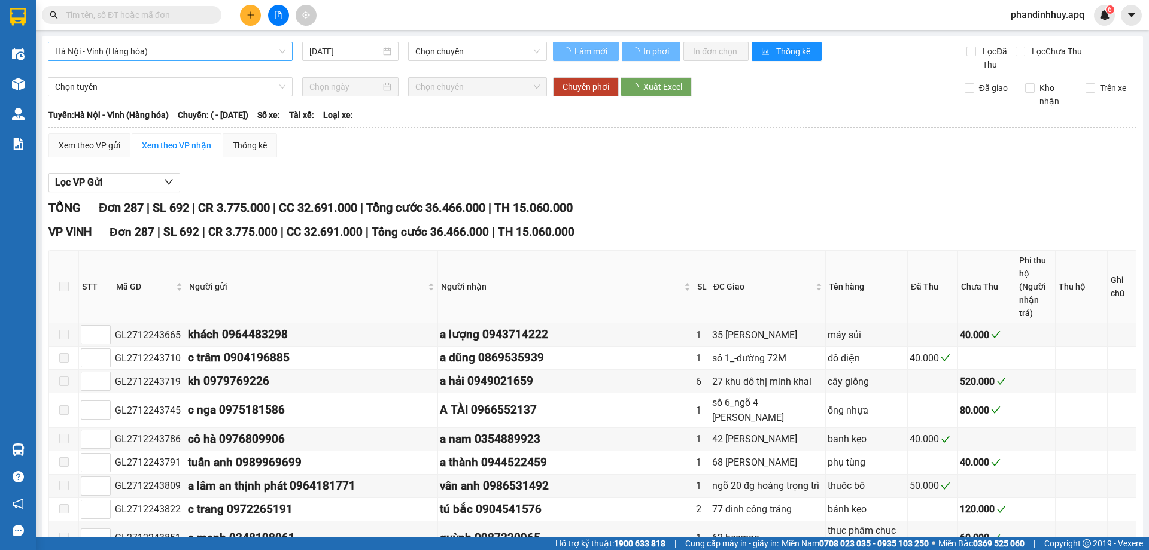
click at [221, 53] on span "Hà Nội - Vinh (Hàng hóa)" at bounding box center [170, 51] width 230 height 18
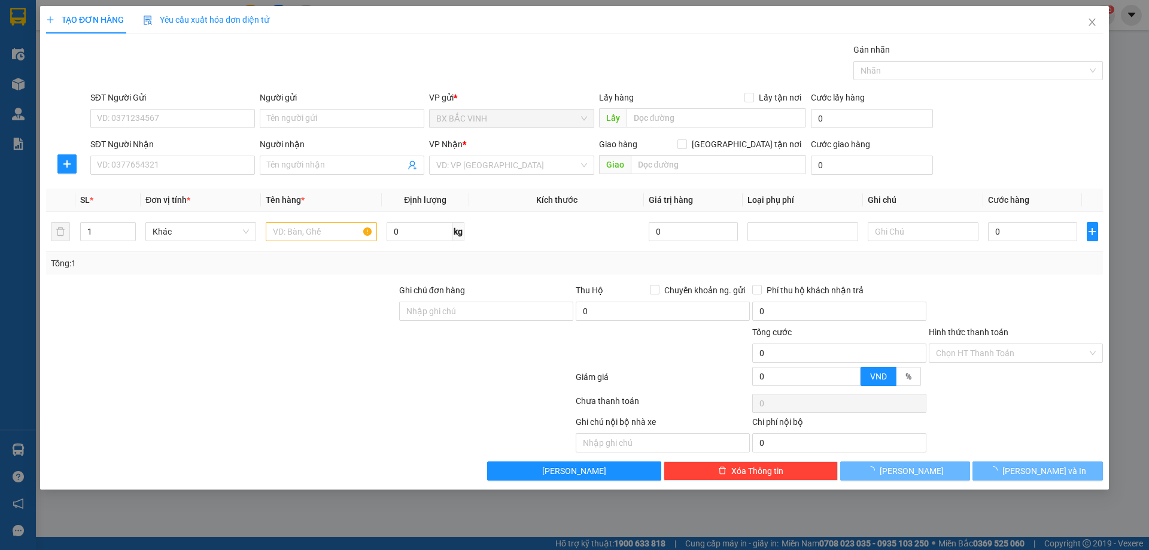
click at [251, 13] on div "Yêu cầu xuất hóa đơn điện tử" at bounding box center [206, 19] width 126 height 13
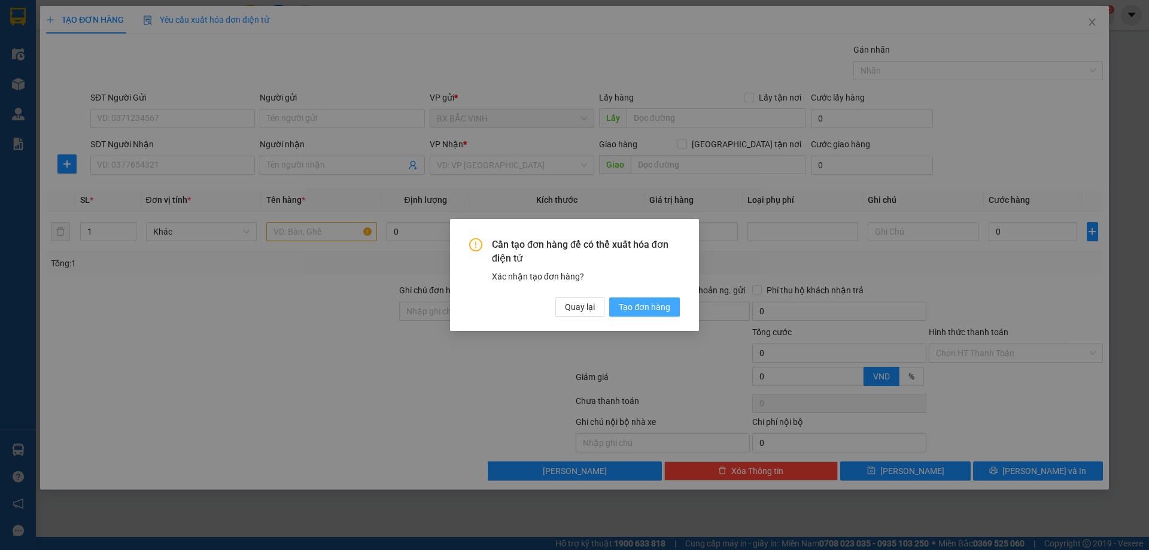
click at [654, 307] on span "Tạo đơn hàng" at bounding box center [644, 306] width 51 height 13
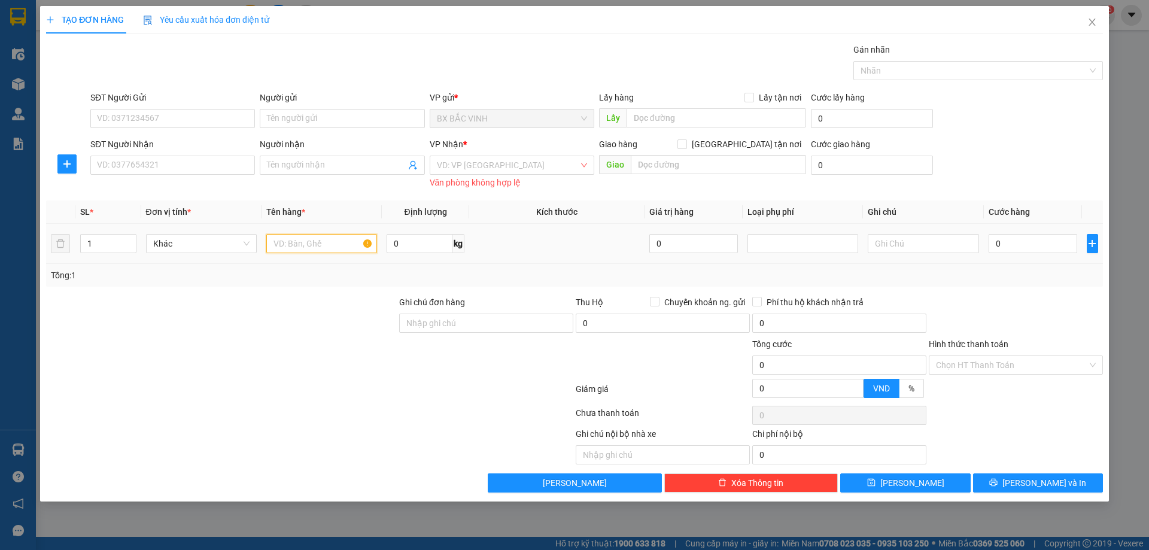
click at [282, 246] on input "text" at bounding box center [321, 243] width 111 height 19
type input "thực phẩm"
click at [1050, 247] on input "0" at bounding box center [1033, 243] width 89 height 19
type input "5"
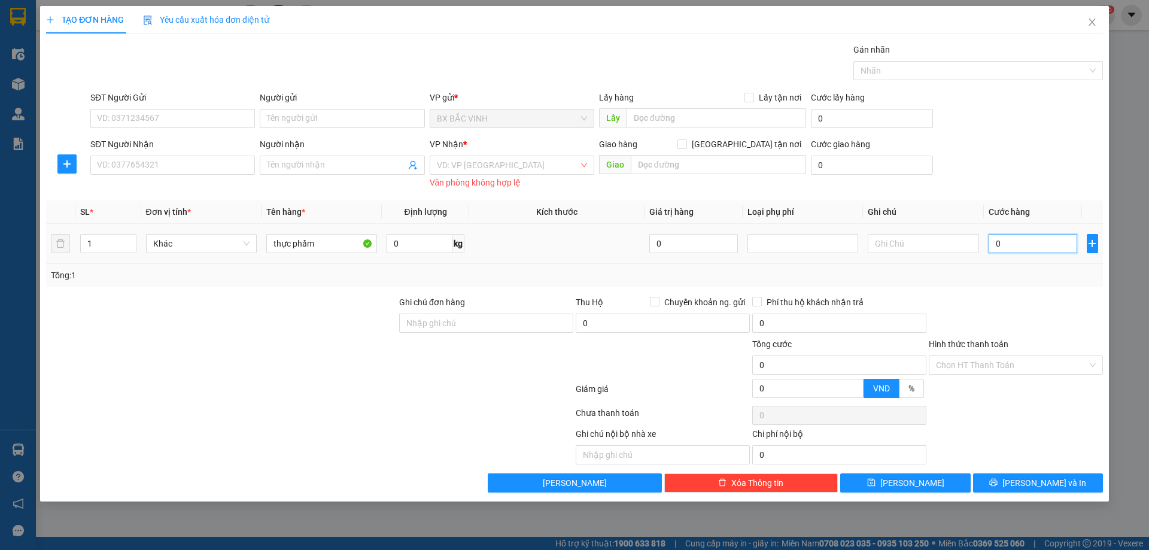
type input "5"
type input "50"
type input "500"
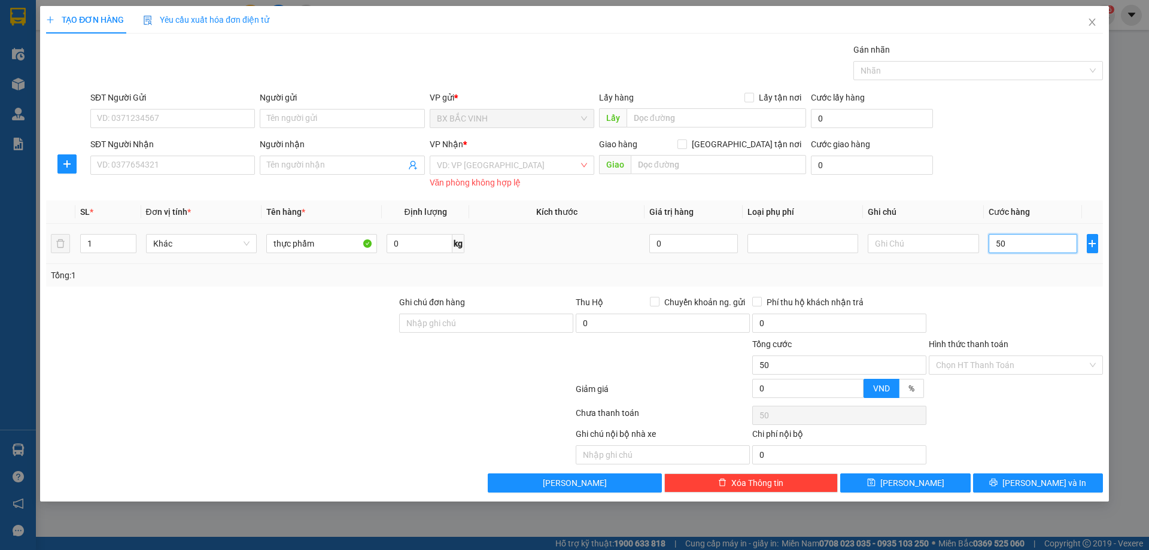
type input "500"
type input "5.000"
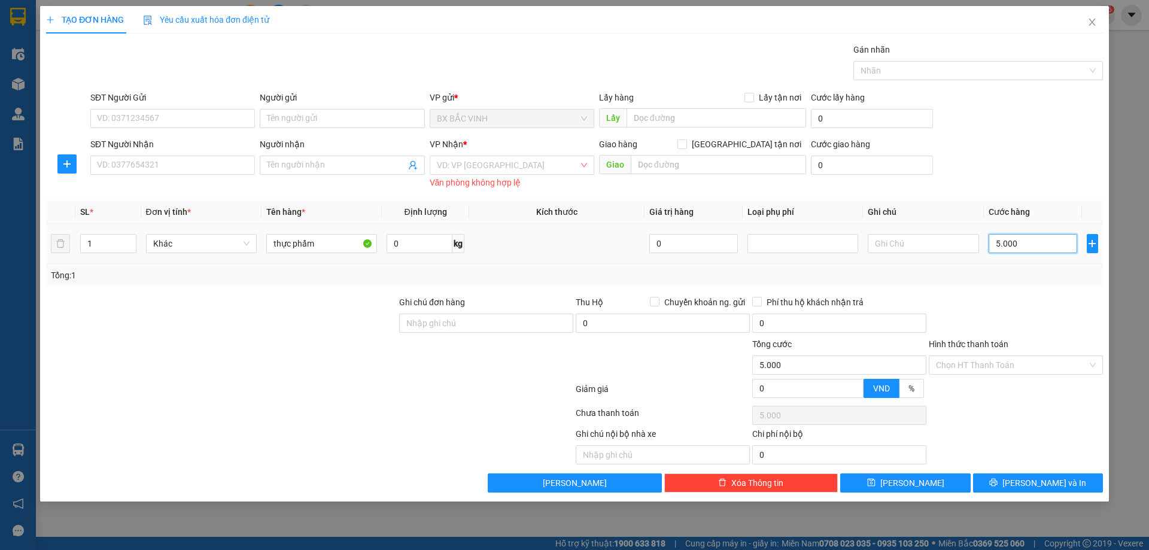
type input "50.000"
click at [156, 111] on input "SĐT Người Gửi" at bounding box center [172, 118] width 165 height 19
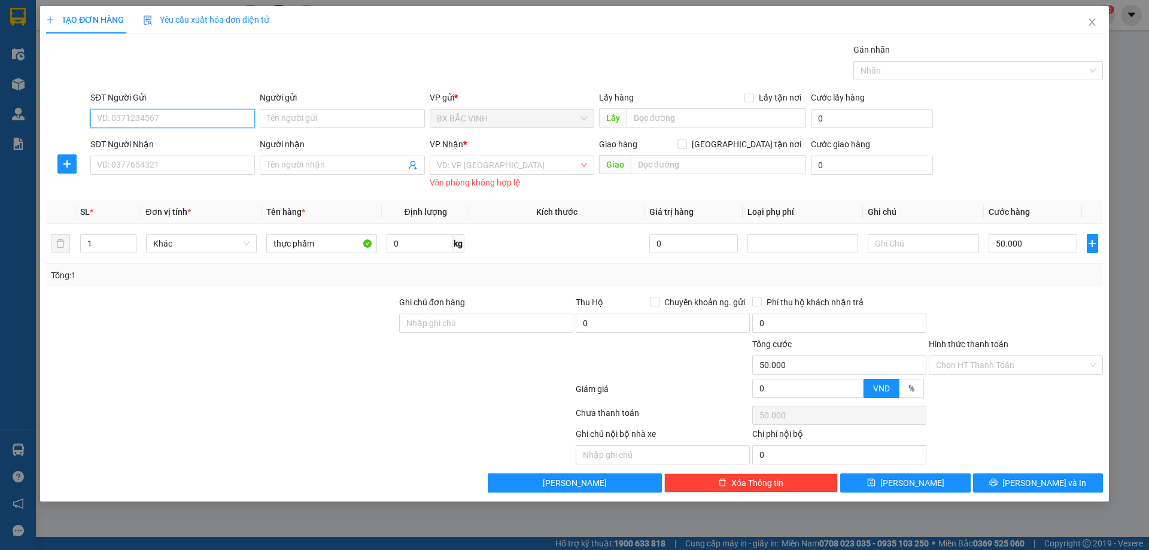
click at [156, 111] on input "SĐT Người Gửi" at bounding box center [172, 118] width 165 height 19
click at [207, 119] on input "SĐT Người Gửi" at bounding box center [172, 118] width 165 height 19
type input "0"
click at [212, 122] on input "09789400098" at bounding box center [172, 118] width 165 height 19
type input "09789400098"
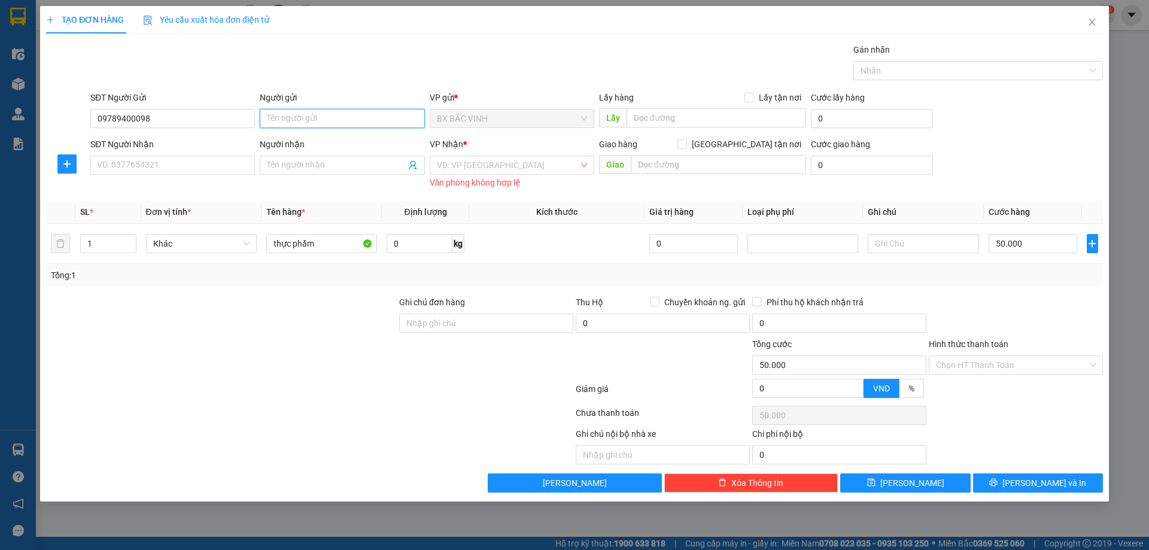
click at [327, 123] on input "Người gửi" at bounding box center [342, 118] width 165 height 19
click at [199, 121] on input "09789400098" at bounding box center [172, 118] width 165 height 19
drag, startPoint x: 154, startPoint y: 117, endPoint x: 77, endPoint y: 118, distance: 77.2
click at [77, 118] on div "SĐT Người Gửi 09789400098 09789400098 Người gửi Tên người gửi VP gửi * BX BẮC V…" at bounding box center [574, 112] width 1059 height 42
click at [1093, 19] on icon "close" at bounding box center [1093, 22] width 10 height 10
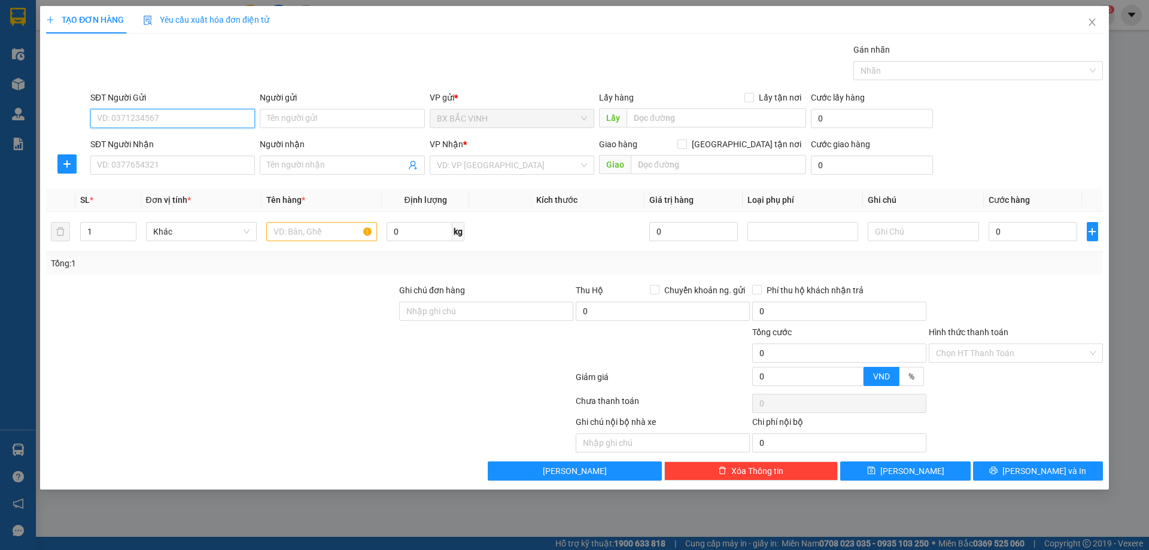
paste input "09789400098"
type input "09789400098"
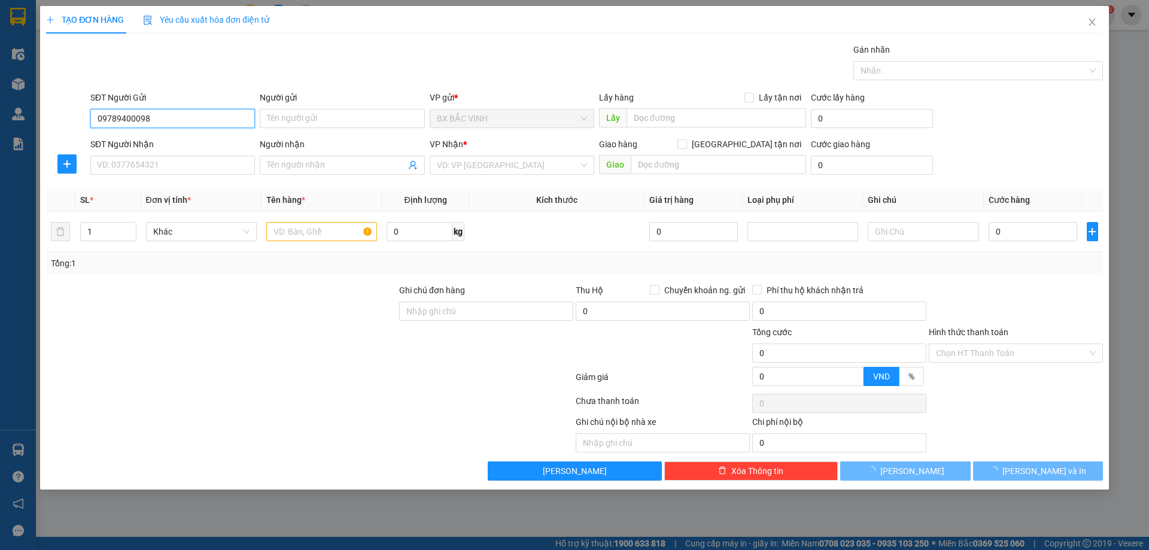
click at [193, 117] on input "09789400098" at bounding box center [172, 118] width 165 height 19
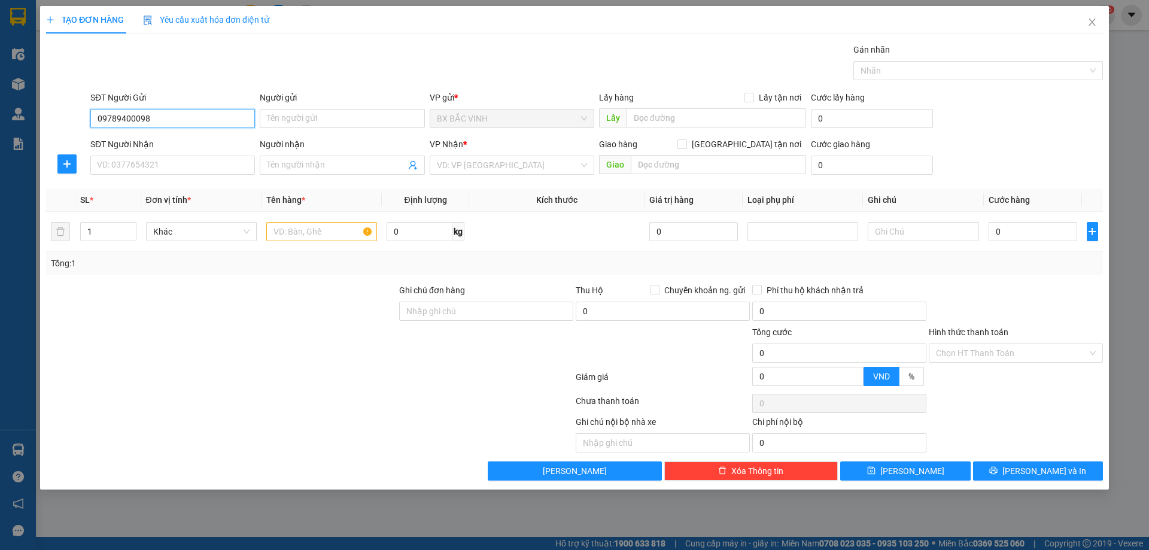
click at [194, 116] on input "09789400098" at bounding box center [172, 118] width 165 height 19
click at [200, 119] on input "09789400098" at bounding box center [172, 118] width 165 height 19
click at [201, 119] on input "09789400098" at bounding box center [172, 118] width 165 height 19
click at [186, 119] on input "09789400098" at bounding box center [172, 118] width 165 height 19
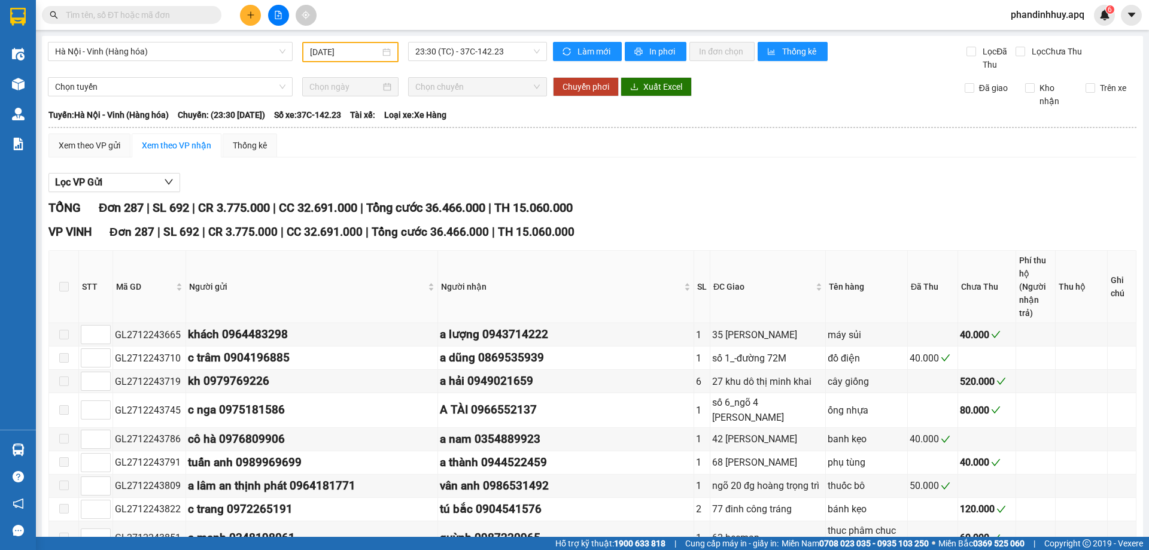
type input "[DATE]"
paste input "09789400098"
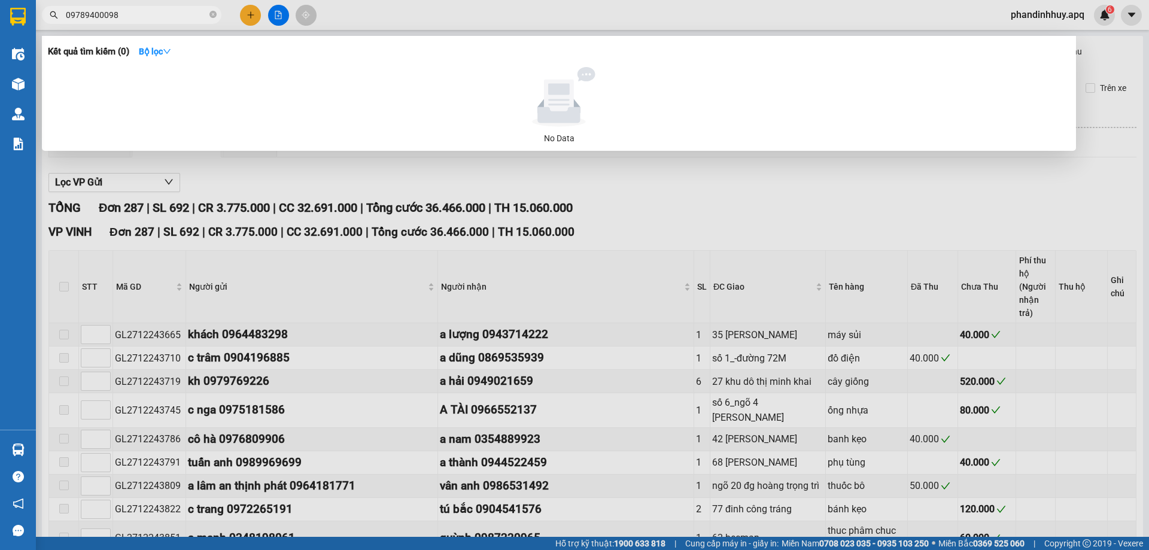
type input "09789400098"
click at [407, 84] on div at bounding box center [559, 97] width 1013 height 60
click at [250, 12] on div at bounding box center [574, 275] width 1149 height 550
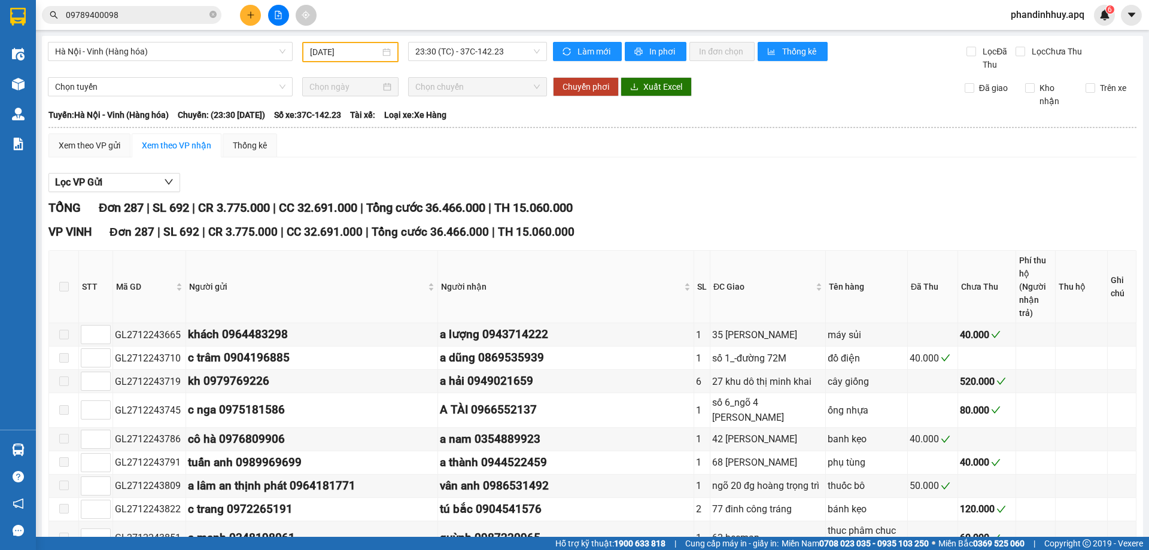
click at [250, 12] on icon "plus" at bounding box center [251, 15] width 8 height 8
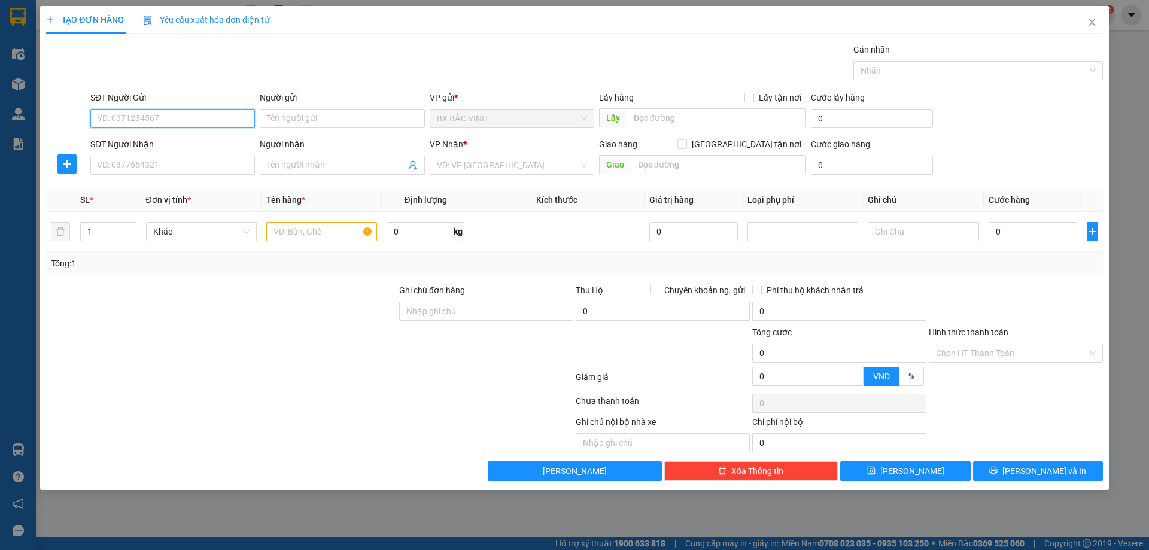
paste input "09789400098"
click at [210, 119] on input "09789400098" at bounding box center [172, 118] width 165 height 19
type input "09789400098"
click at [292, 116] on input "Người gửi" at bounding box center [342, 118] width 165 height 19
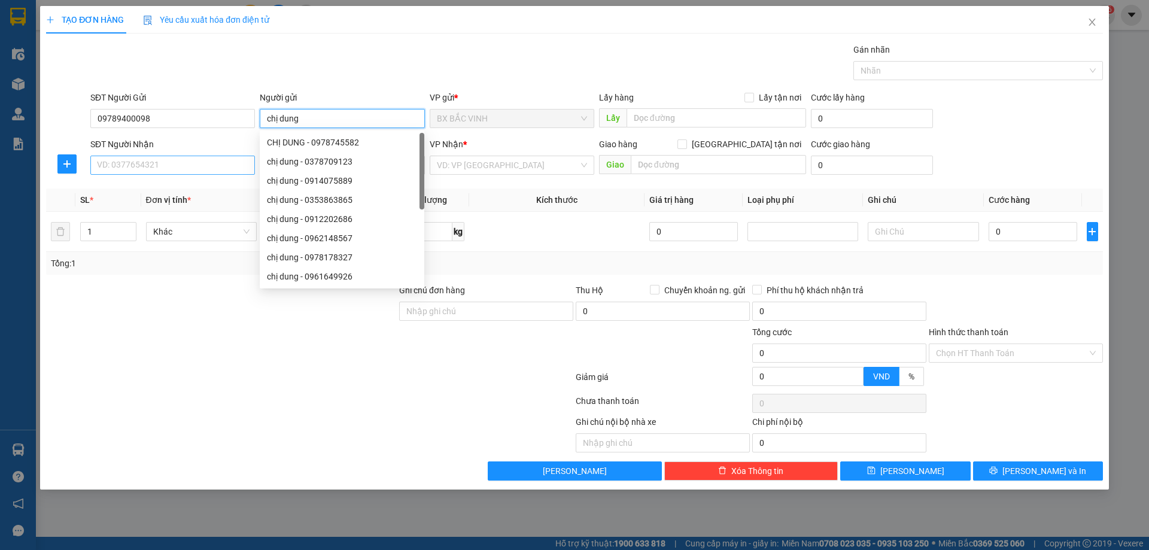
type input "chị dung"
click at [179, 167] on input "SĐT Người Nhận" at bounding box center [172, 165] width 165 height 19
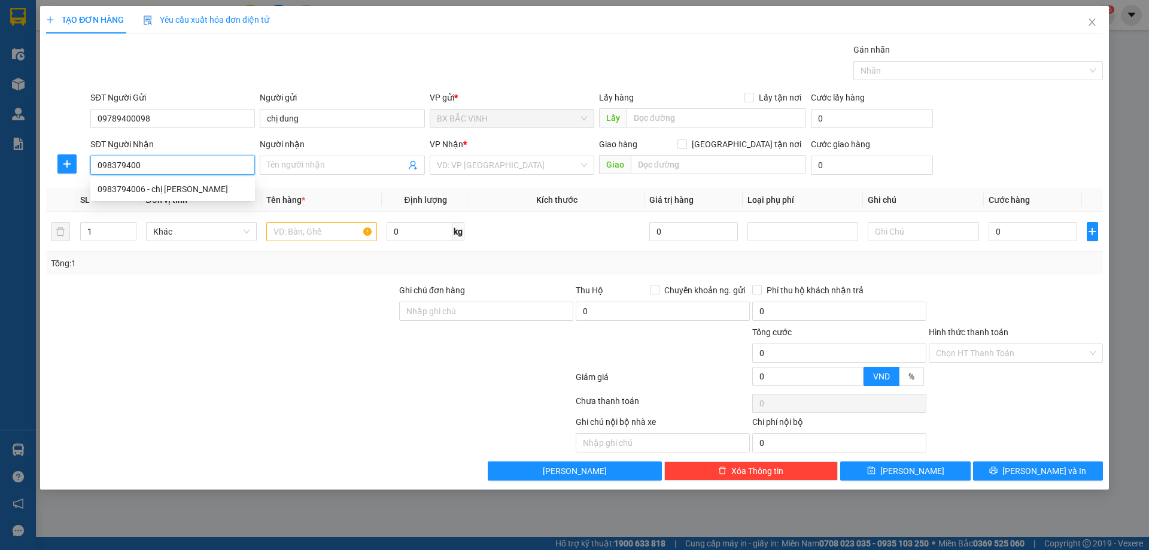
type input "0983794006"
click at [195, 193] on div "0983794006 - chị hà" at bounding box center [173, 189] width 150 height 13
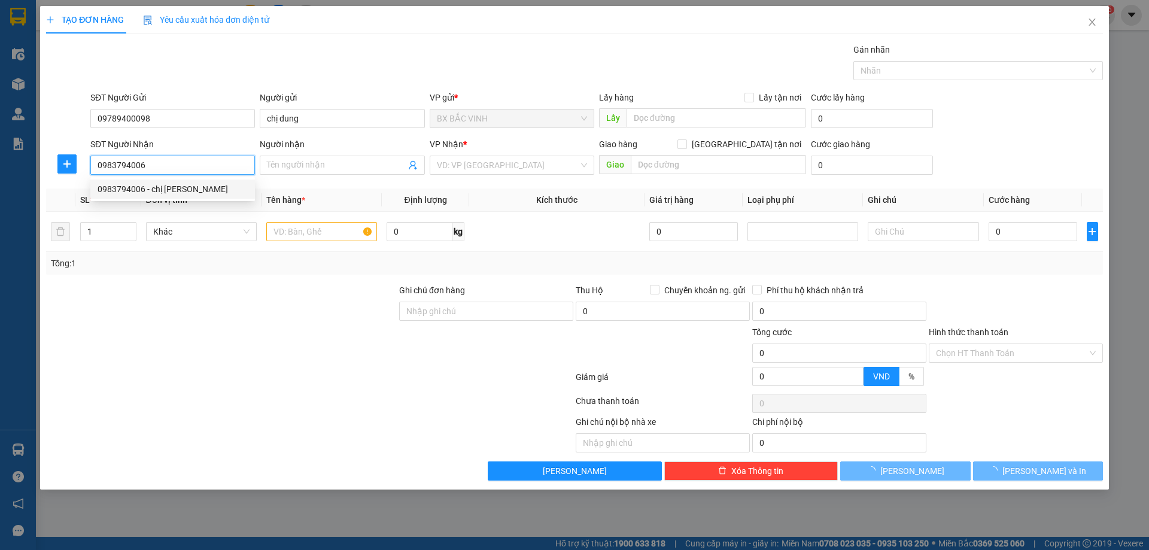
type input "chị hà"
checkbox input "true"
type input "vp"
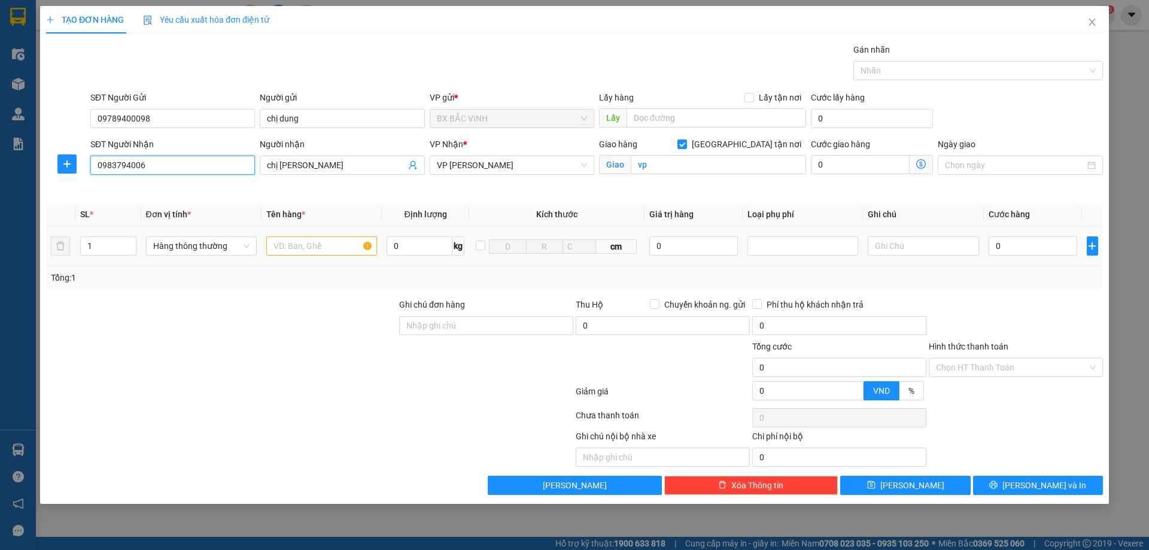
type input "0983794006"
click at [336, 243] on input "text" at bounding box center [321, 245] width 111 height 19
type input "b"
type input "thực phẩm"
click at [1009, 250] on input "0" at bounding box center [1033, 245] width 89 height 19
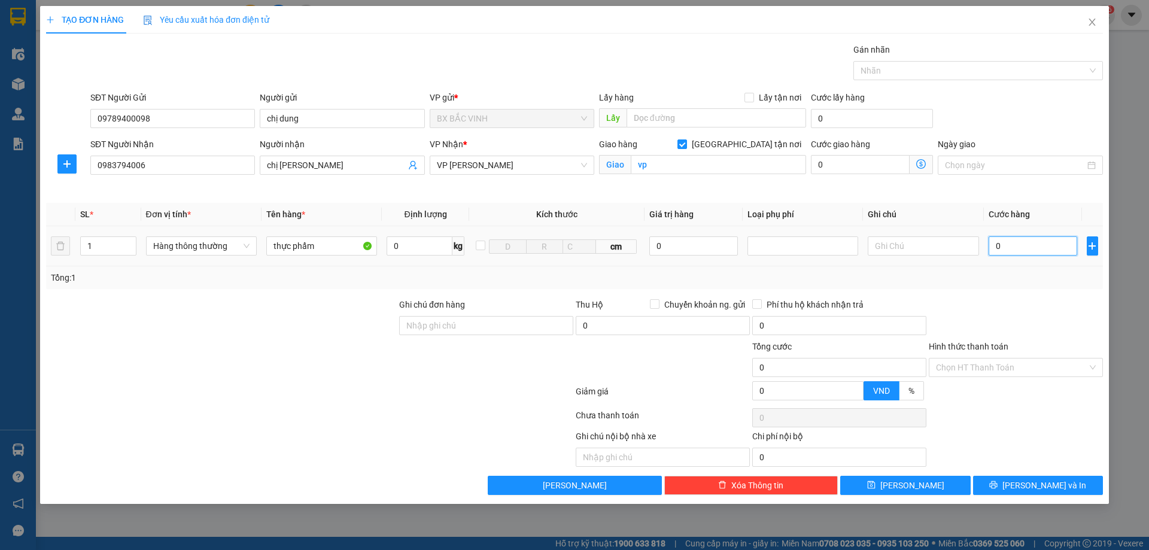
type input "5"
type input "50"
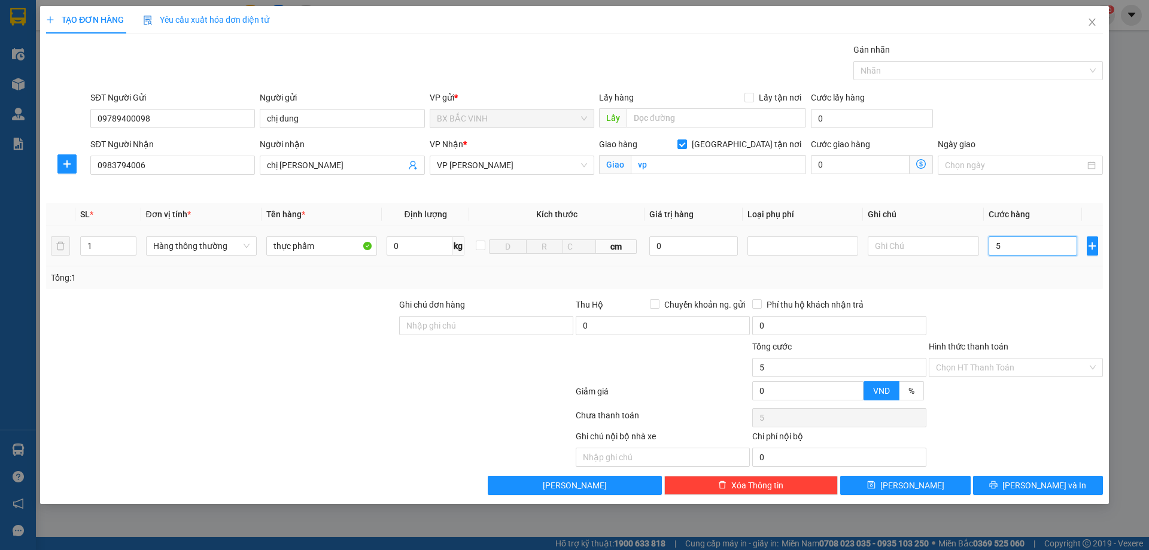
type input "50"
type input "500"
type input "5.000"
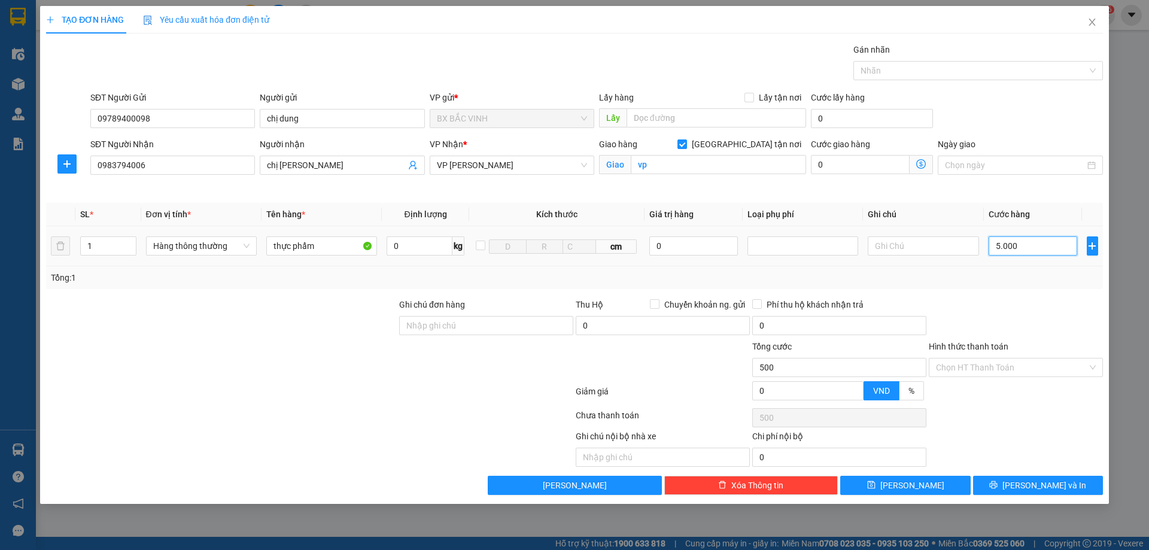
type input "5.000"
type input "50.000"
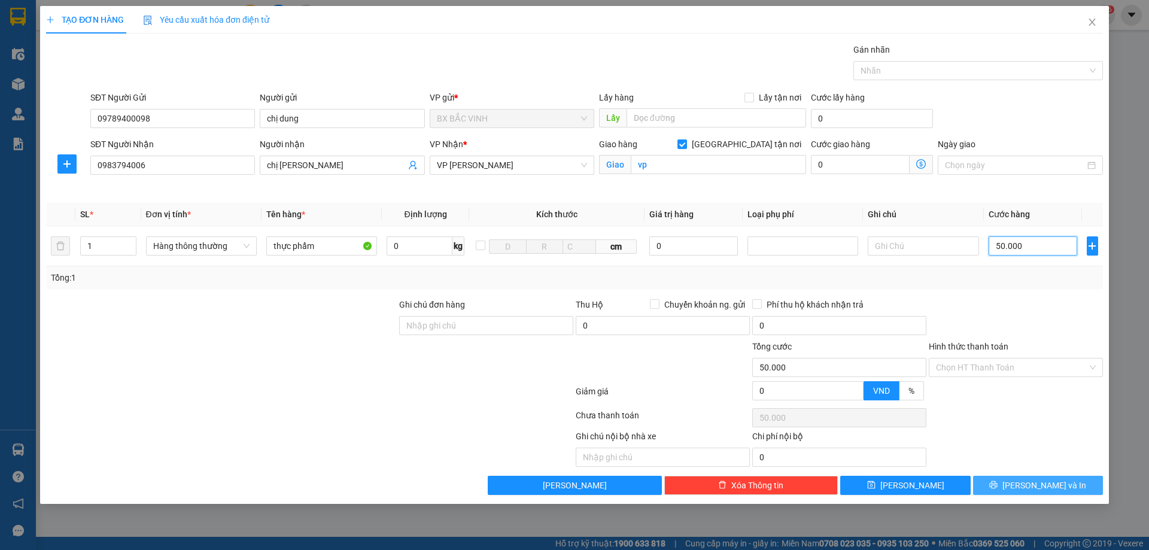
type input "50.000"
click at [1050, 483] on span "Lưu và In" at bounding box center [1045, 485] width 84 height 13
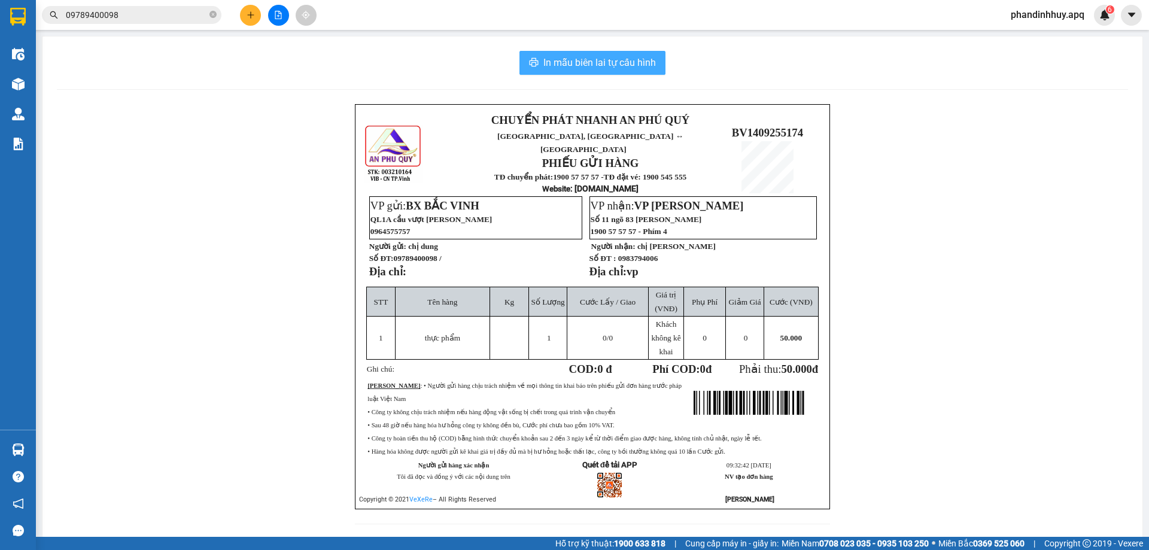
click at [602, 59] on span "In mẫu biên lai tự cấu hình" at bounding box center [599, 62] width 113 height 15
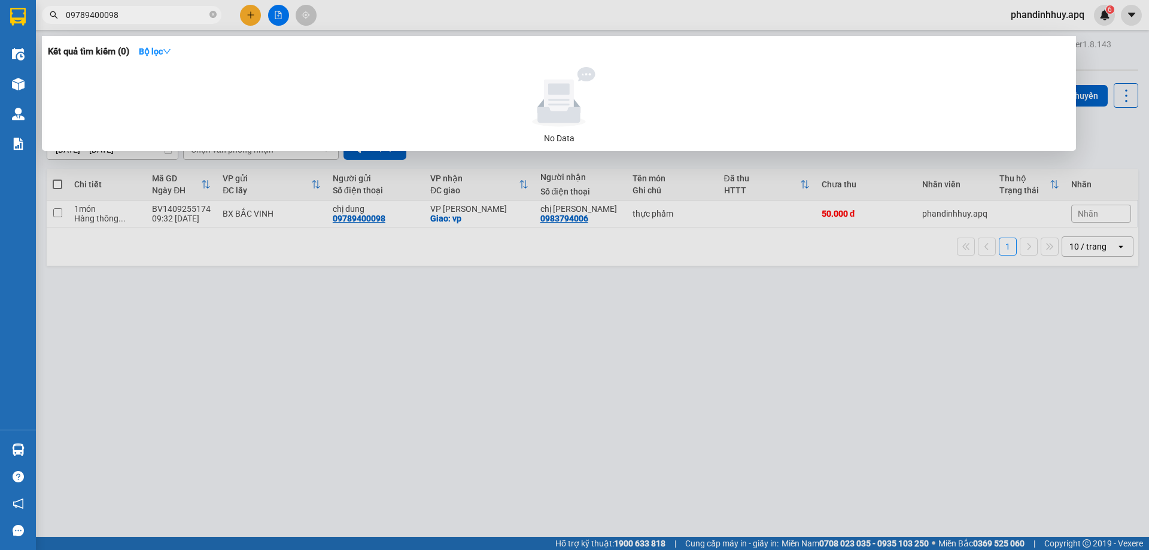
drag, startPoint x: 208, startPoint y: 13, endPoint x: 150, endPoint y: 24, distance: 58.6
click at [207, 13] on span "09789400098" at bounding box center [132, 15] width 180 height 18
click at [139, 20] on input "09789400098" at bounding box center [136, 14] width 141 height 13
click at [215, 11] on icon "close-circle" at bounding box center [212, 14] width 7 height 7
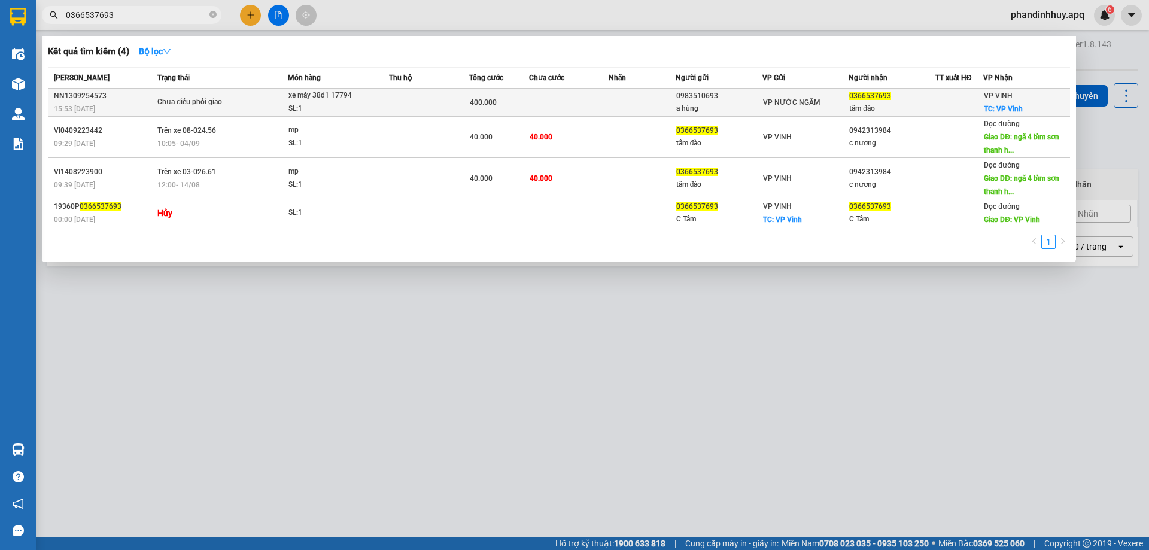
type input "0366537693"
click at [425, 101] on td at bounding box center [429, 103] width 80 height 28
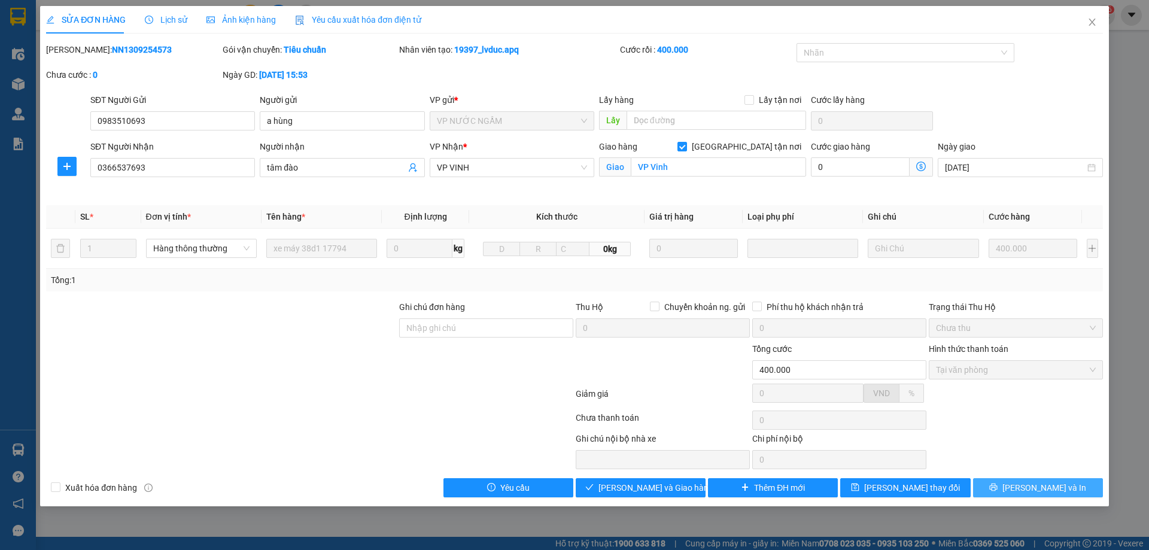
click at [1055, 490] on span "[PERSON_NAME] và In" at bounding box center [1045, 487] width 84 height 13
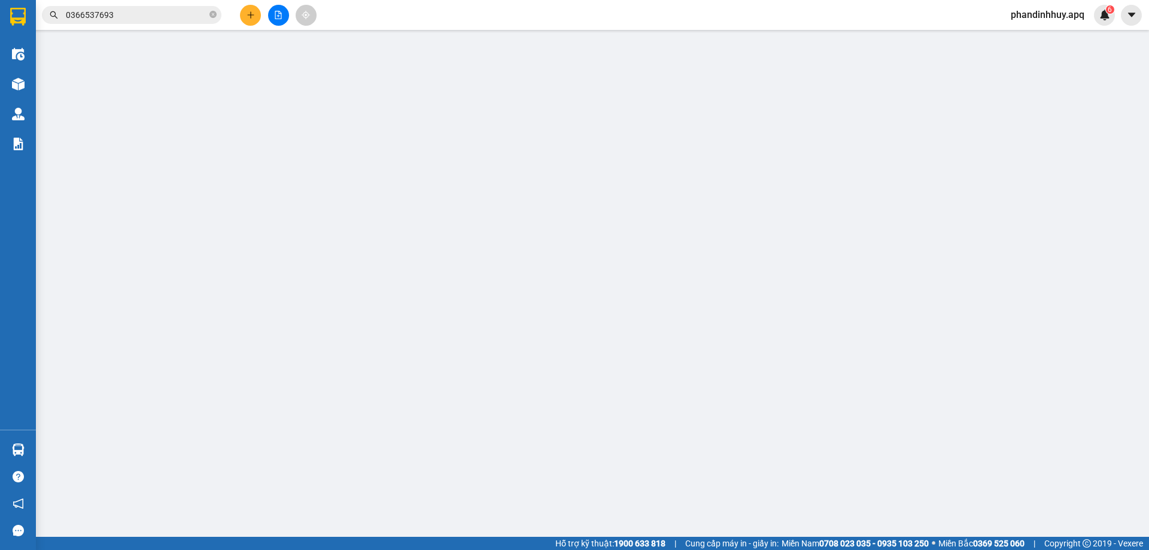
type input "0983510693"
type input "a hùng"
type input "0366537693"
type input "tâm đào"
checkbox input "true"
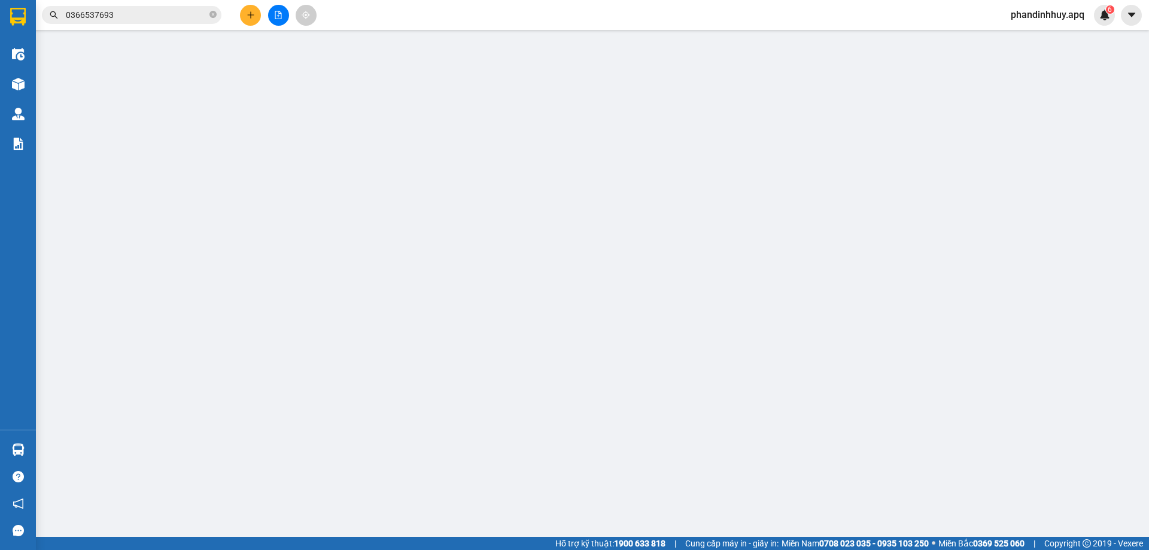
type input "VP Vinh"
type input "400.000"
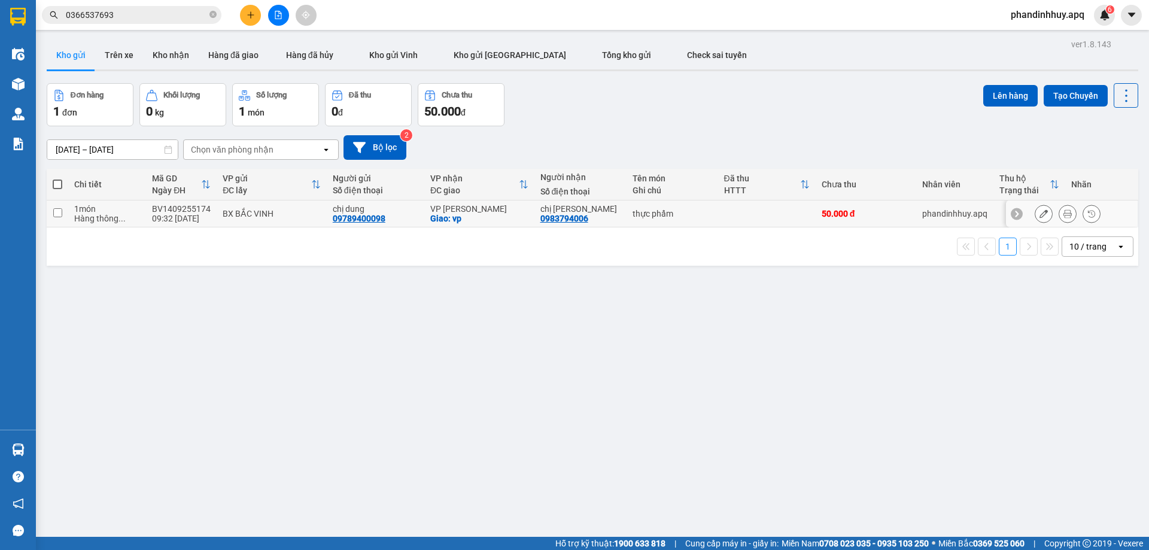
click at [727, 209] on td at bounding box center [767, 214] width 98 height 27
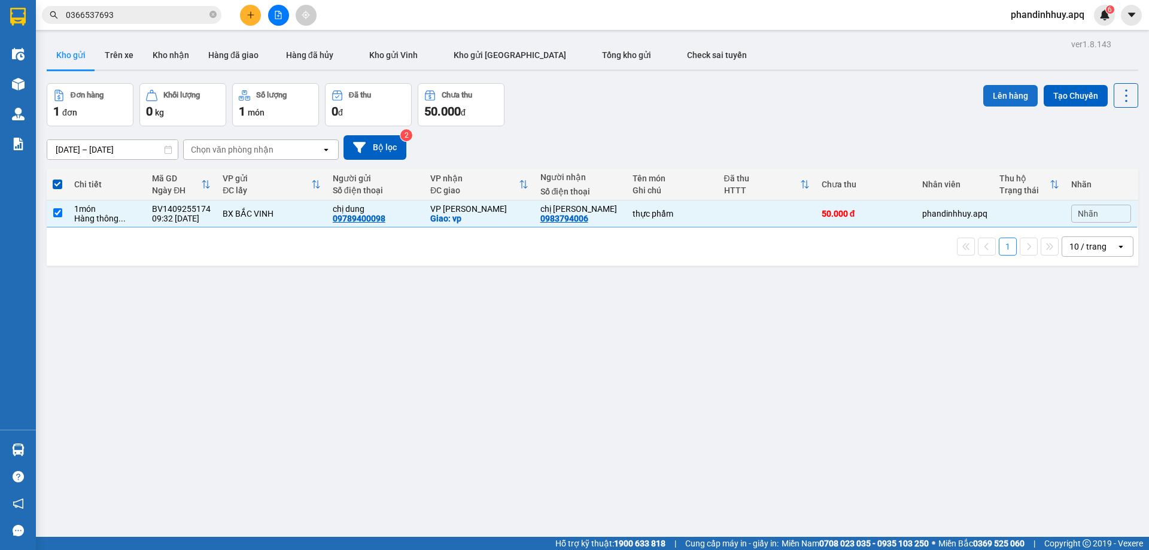
click at [1011, 95] on button "Lên hàng" at bounding box center [1010, 96] width 54 height 22
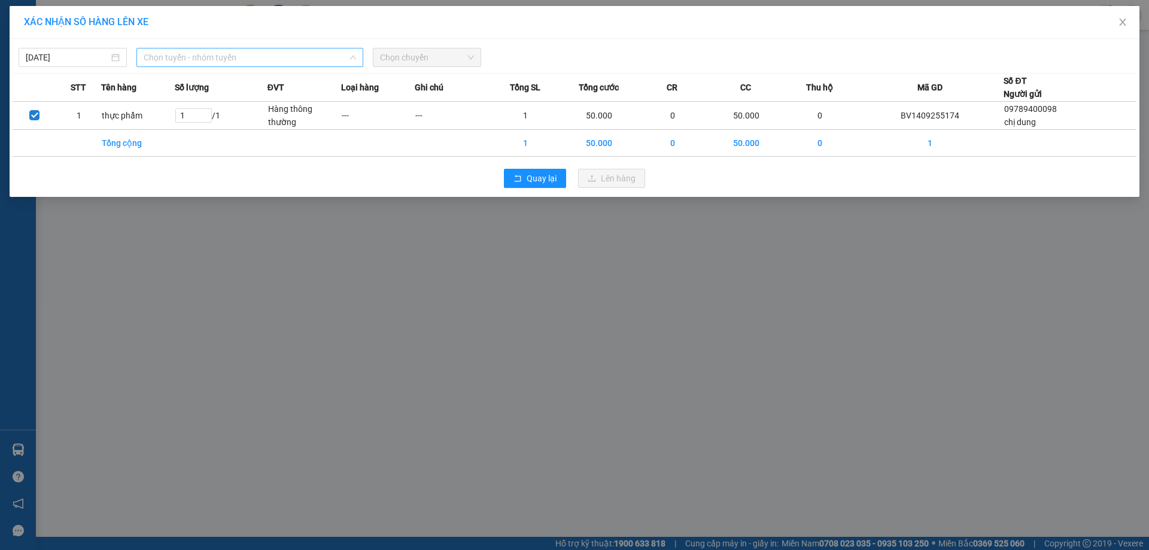
click at [182, 61] on span "Chọn tuyến - nhóm tuyến" at bounding box center [250, 57] width 212 height 18
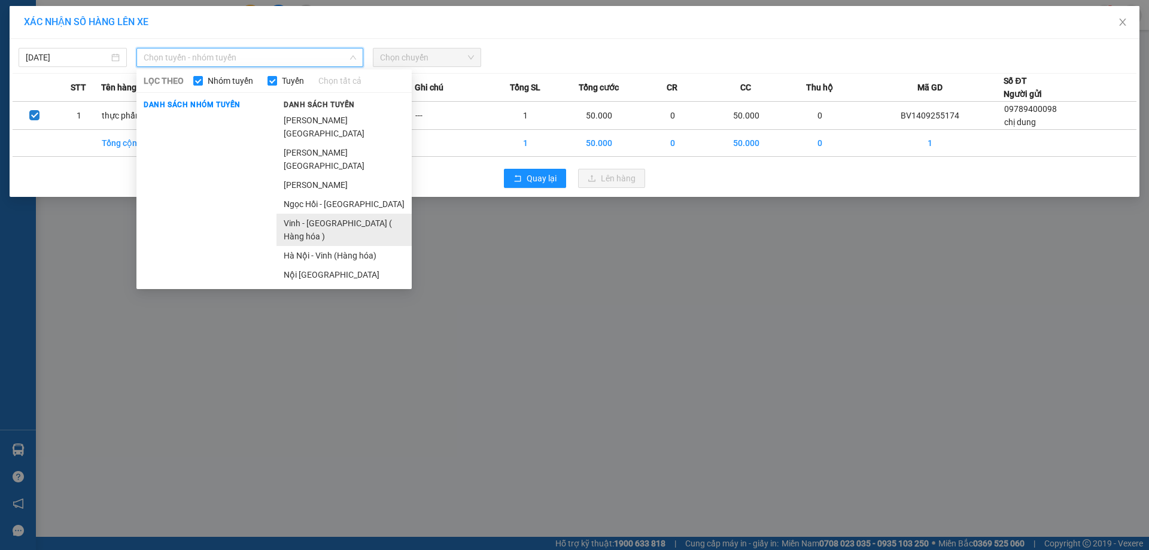
click at [327, 214] on li "[PERSON_NAME][GEOGRAPHIC_DATA] ( Hàng hóa )" at bounding box center [344, 230] width 135 height 32
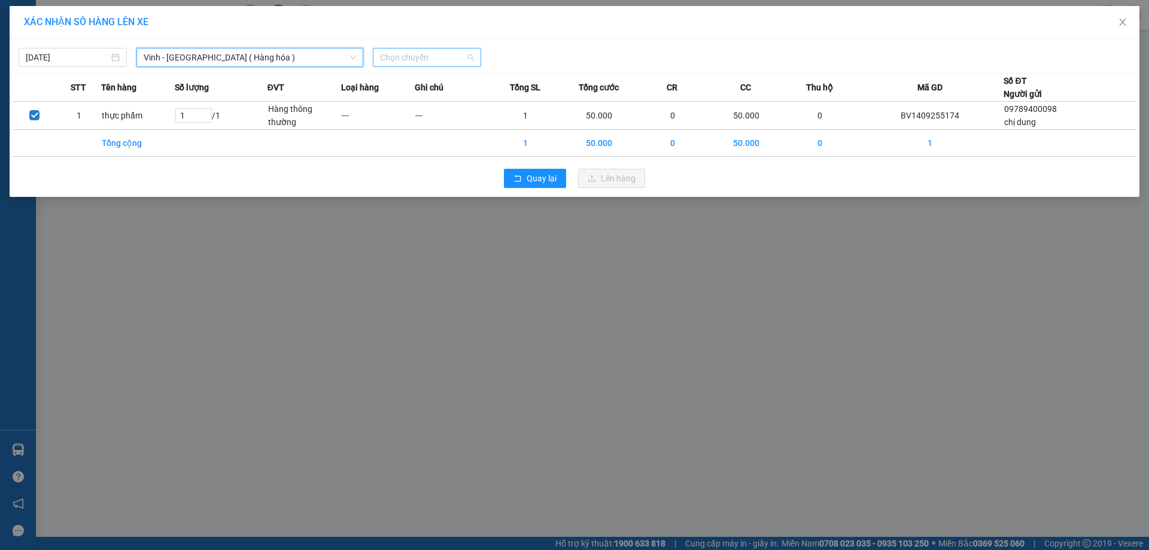
click at [466, 59] on span "Chọn chuyến" at bounding box center [427, 57] width 94 height 18
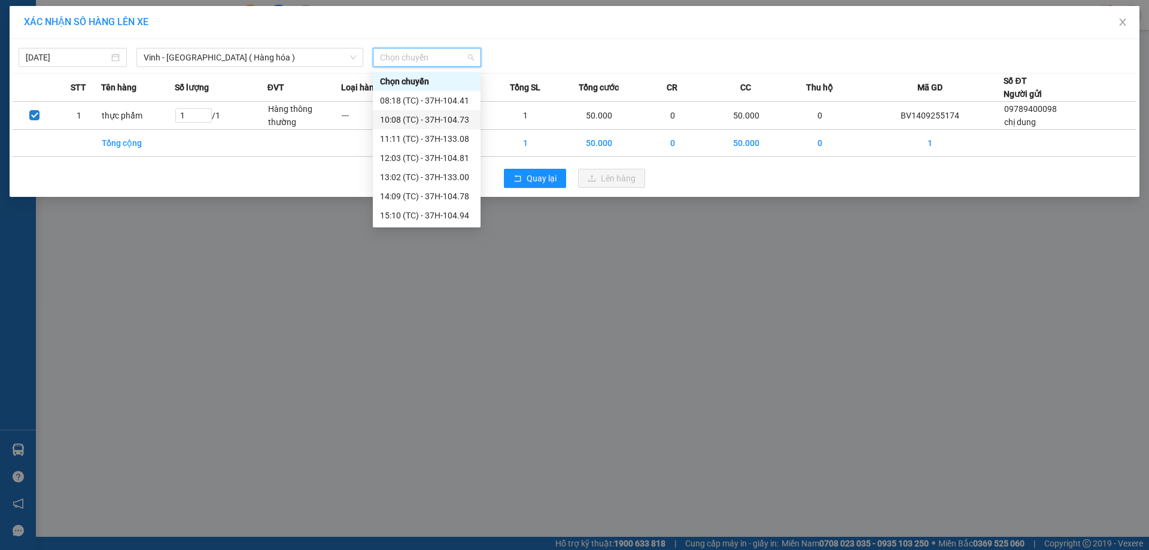
click at [454, 119] on div "10:08 (TC) - 37H-104.73" at bounding box center [426, 119] width 93 height 13
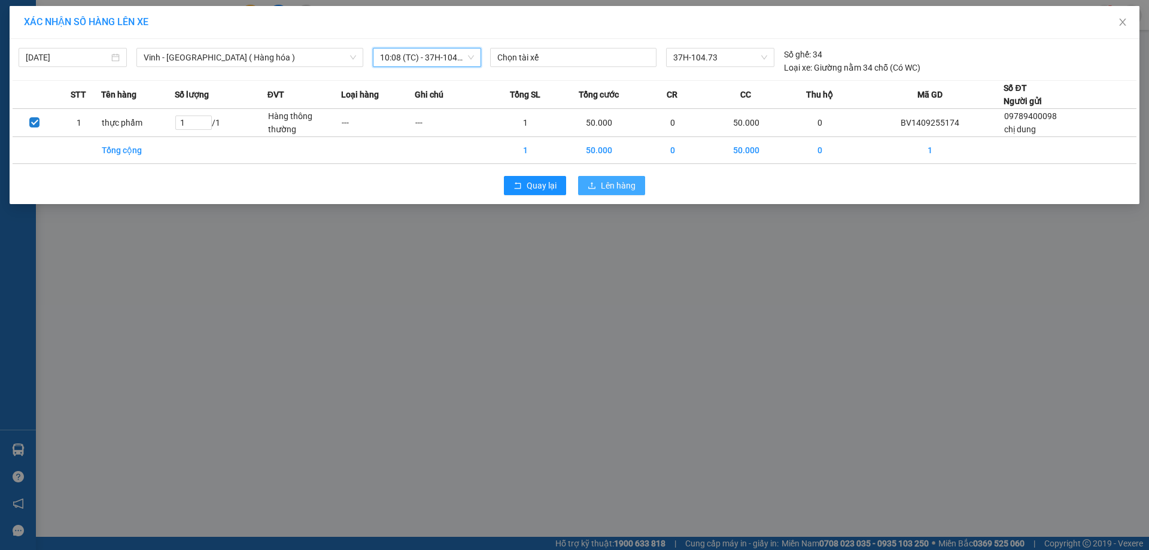
click at [591, 184] on icon "upload" at bounding box center [592, 185] width 8 height 8
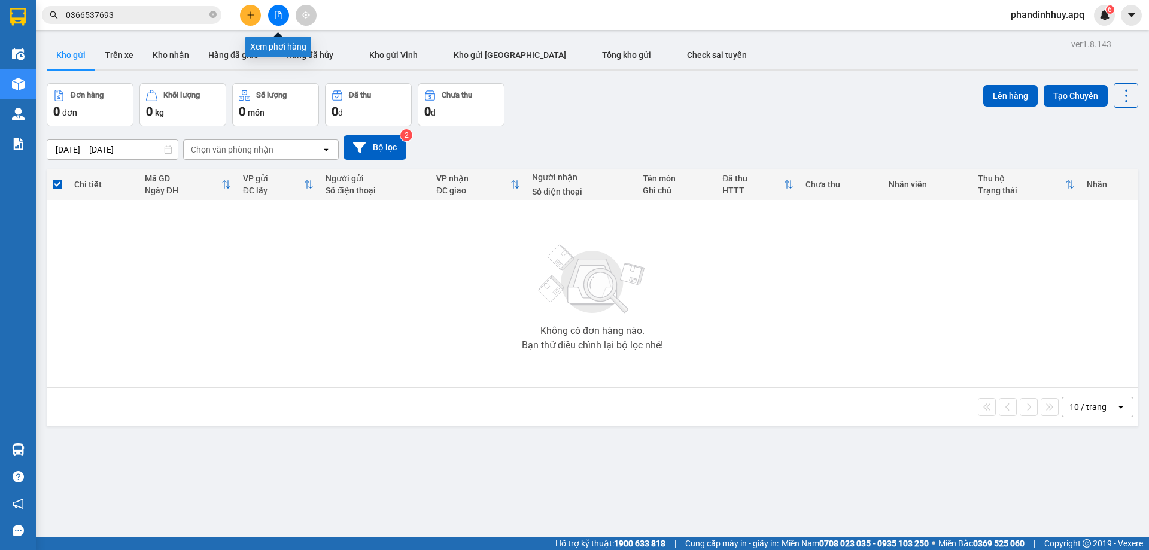
click at [275, 12] on icon "file-add" at bounding box center [278, 15] width 7 height 8
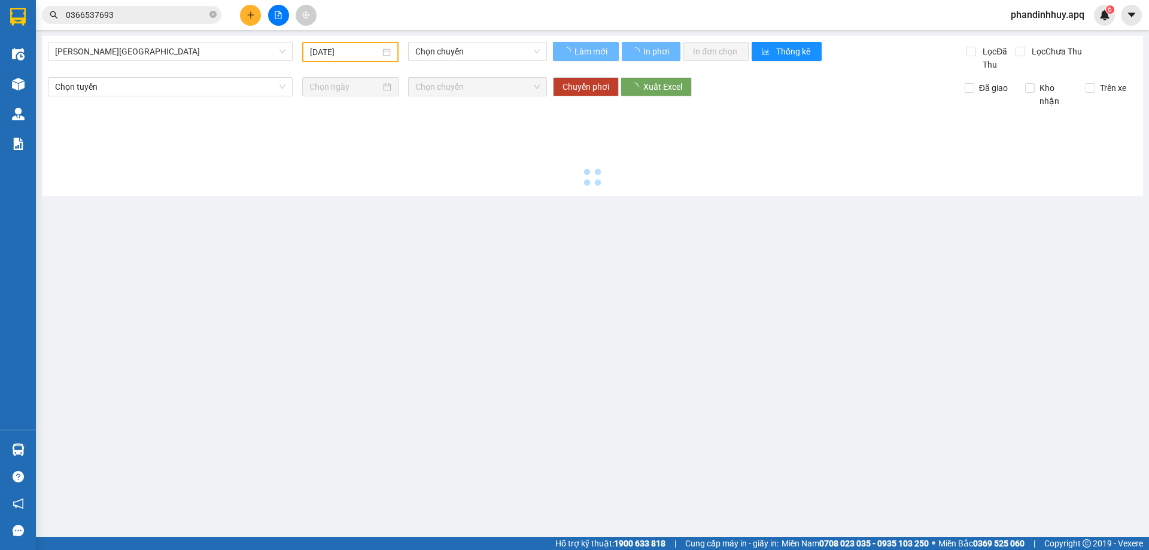
type input "[DATE]"
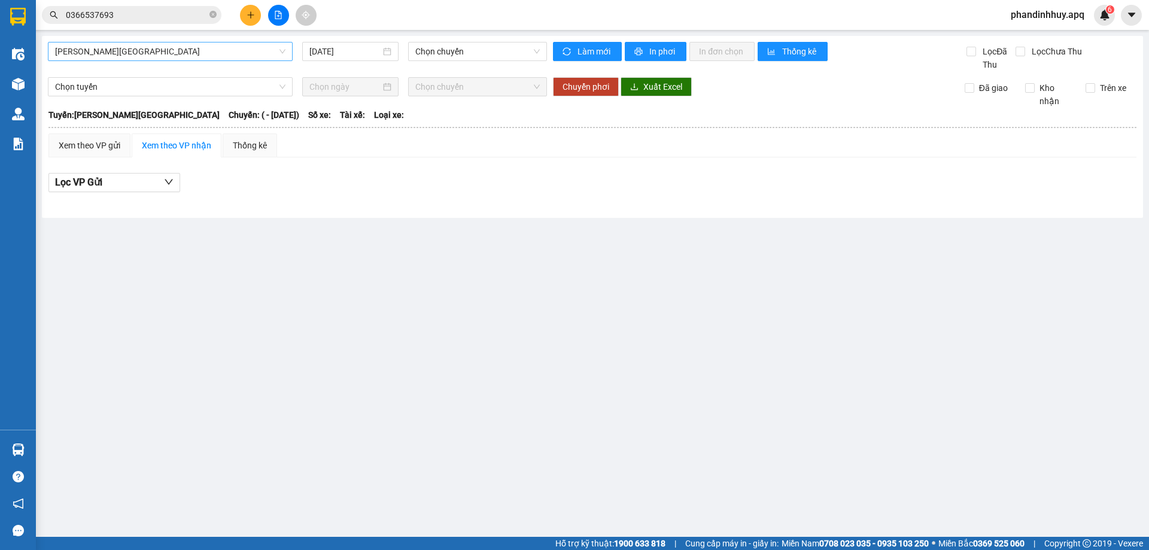
click at [197, 47] on span "[PERSON_NAME][GEOGRAPHIC_DATA]" at bounding box center [170, 51] width 230 height 18
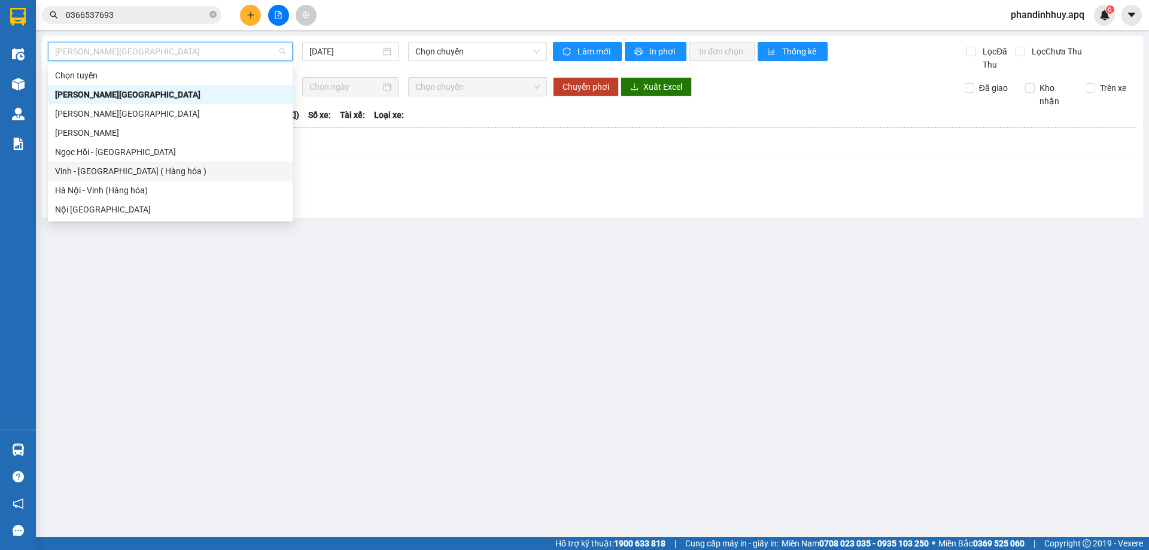
click at [145, 166] on div "[PERSON_NAME][GEOGRAPHIC_DATA] ( Hàng hóa )" at bounding box center [170, 171] width 230 height 13
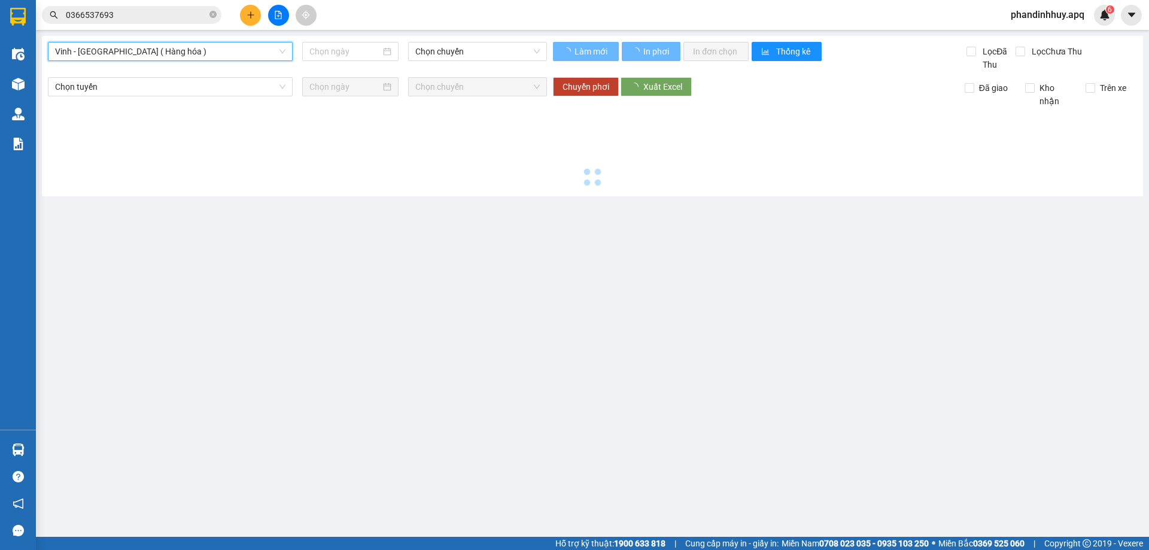
type input "[DATE]"
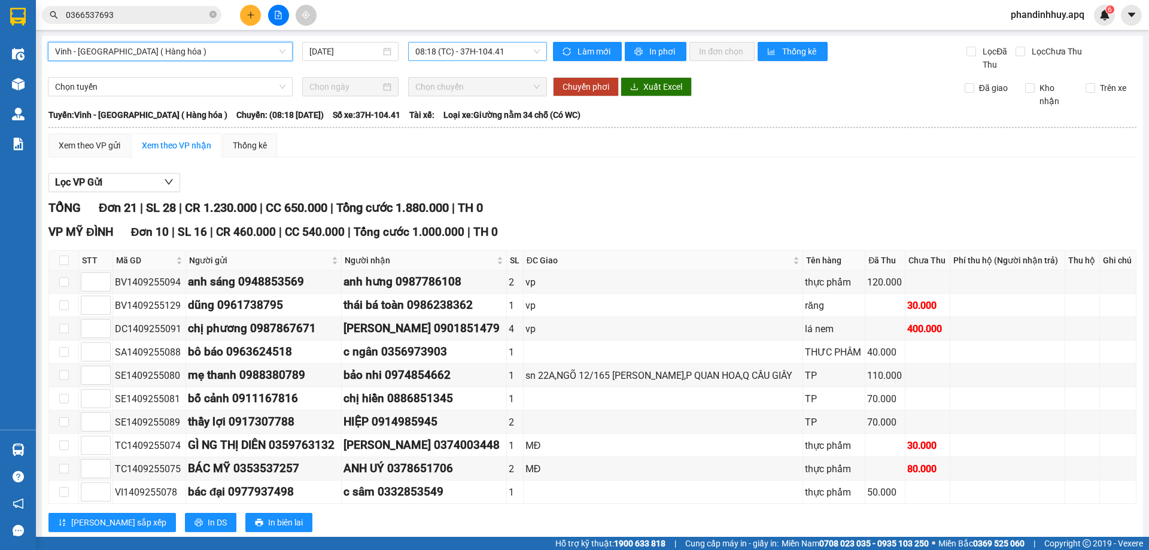
click at [528, 48] on span "08:18 (TC) - 37H-104.41" at bounding box center [477, 51] width 125 height 18
click at [570, 54] on button "Làm mới" at bounding box center [587, 51] width 69 height 19
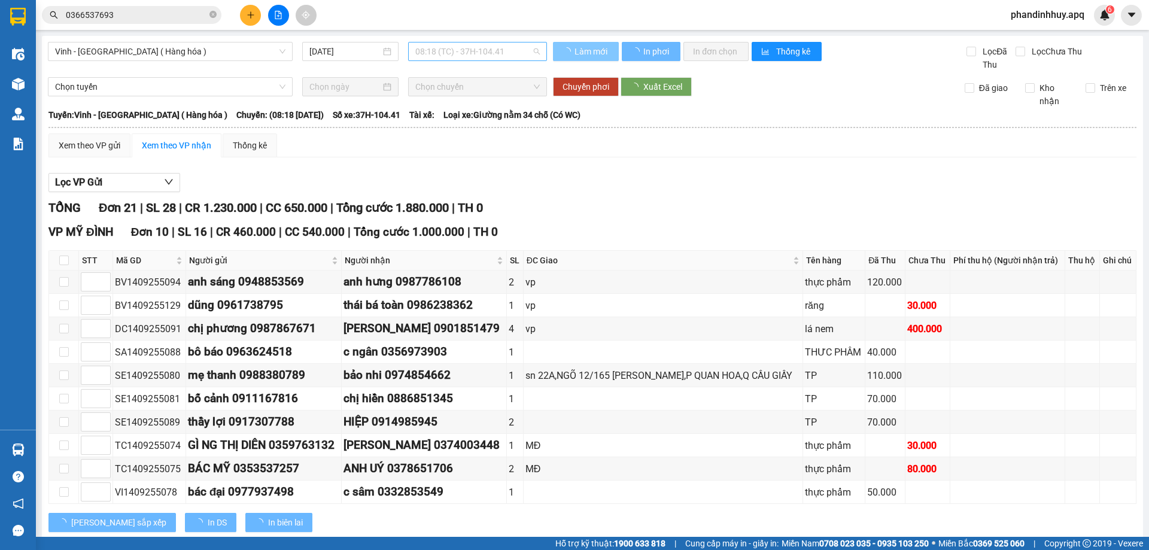
click at [538, 49] on div "08:18 (TC) - 37H-104.41" at bounding box center [477, 51] width 139 height 19
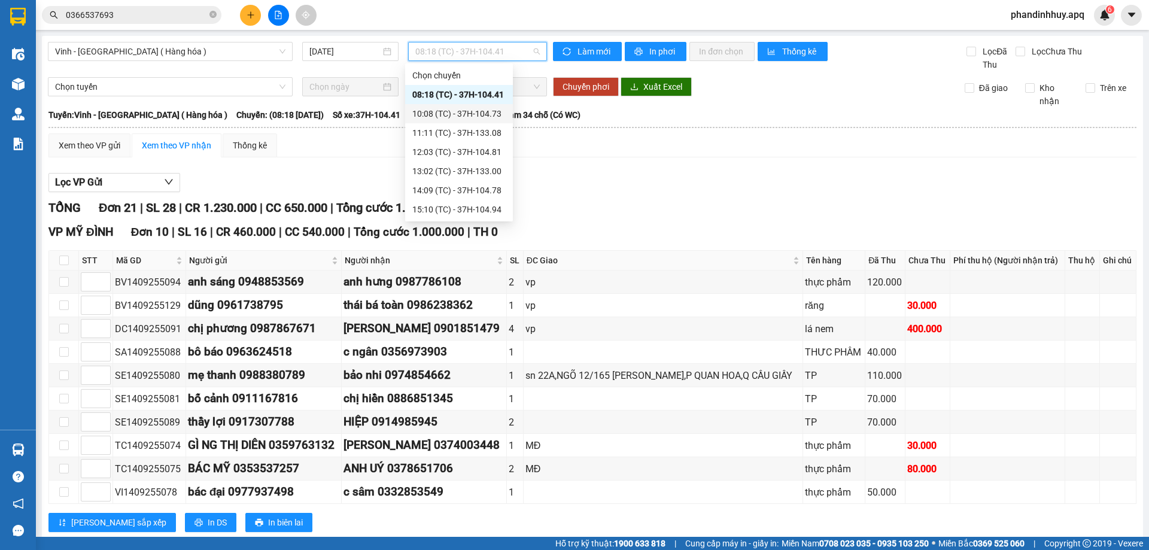
click at [486, 116] on div "10:08 (TC) - 37H-104.73" at bounding box center [458, 113] width 93 height 13
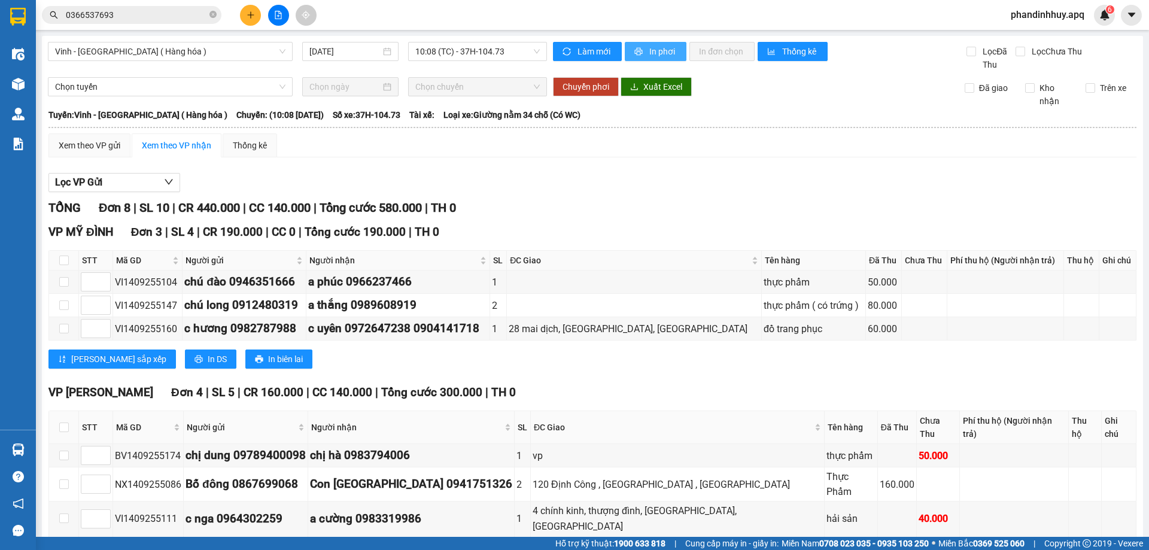
click at [658, 52] on span "In phơi" at bounding box center [663, 51] width 28 height 13
click at [212, 13] on icon "close-circle" at bounding box center [212, 14] width 7 height 7
click at [195, 14] on input "text" at bounding box center [136, 14] width 141 height 13
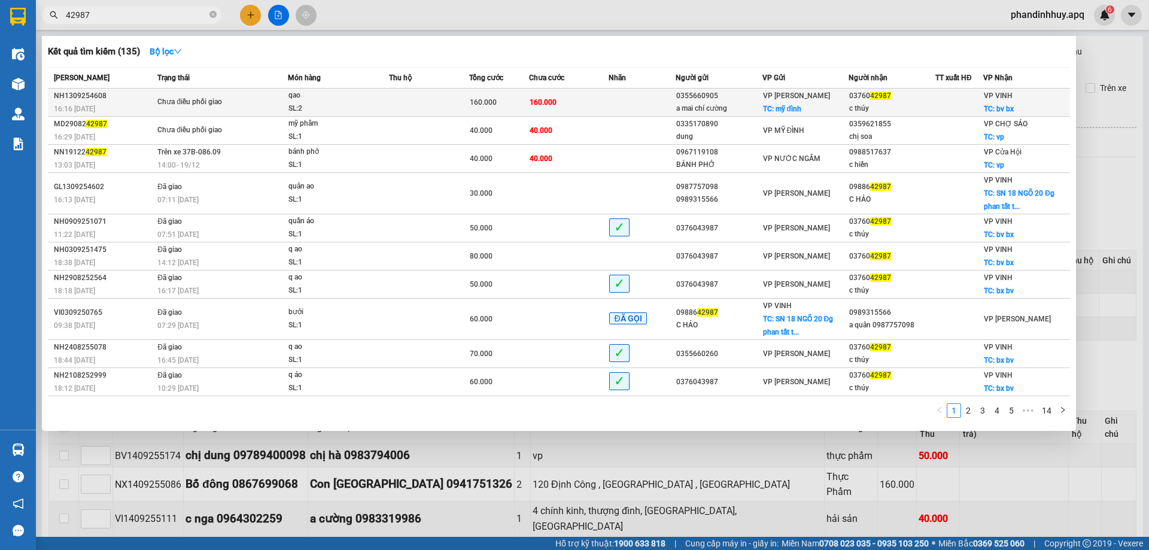
type input "42987"
click at [409, 100] on td at bounding box center [429, 103] width 80 height 28
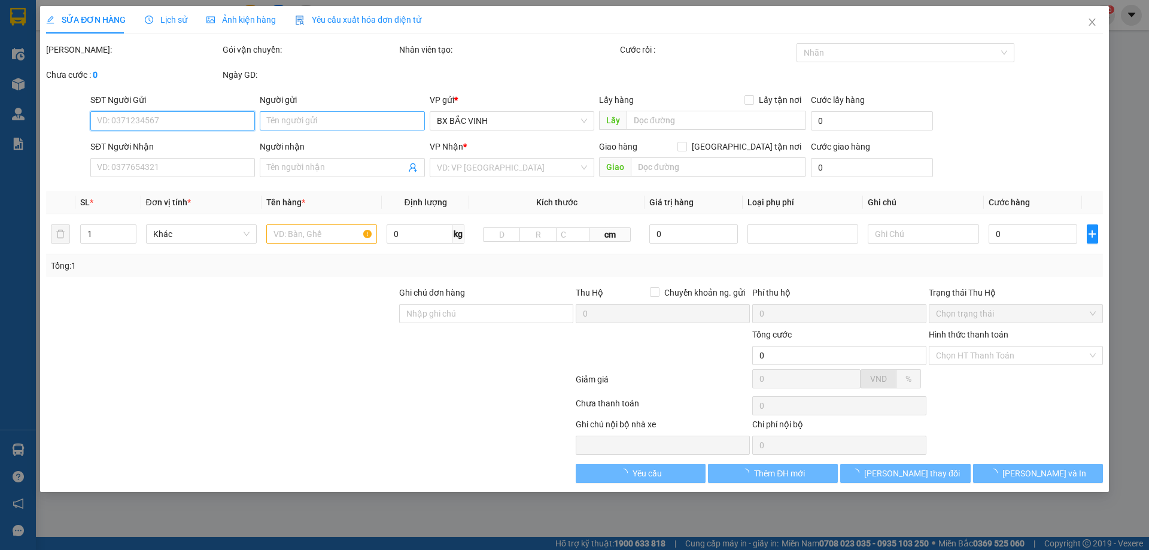
type input "0355660905"
type input "a mai chí cường"
checkbox input "true"
type input "mỹ đình"
type input "0376042987"
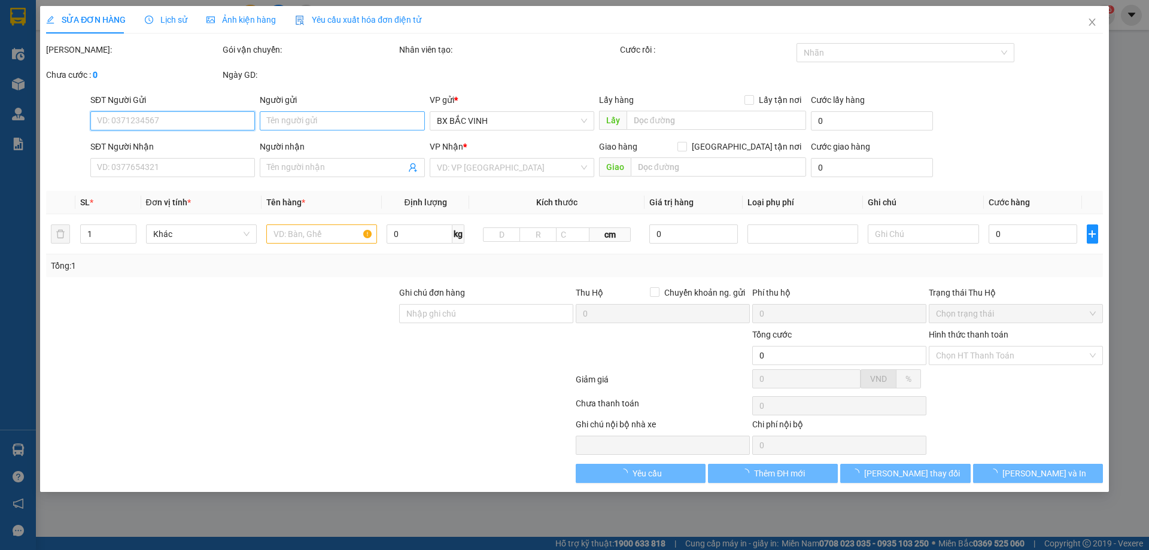
type input "c thúy"
checkbox input "true"
type input "bv bx"
type input "160.000"
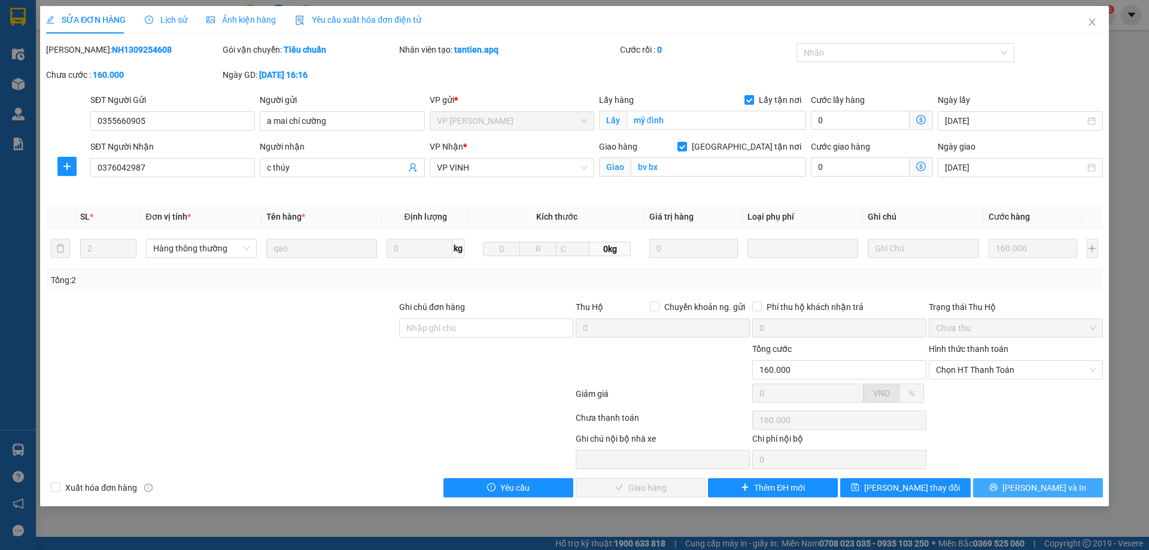
click at [998, 485] on icon "printer" at bounding box center [993, 487] width 8 height 8
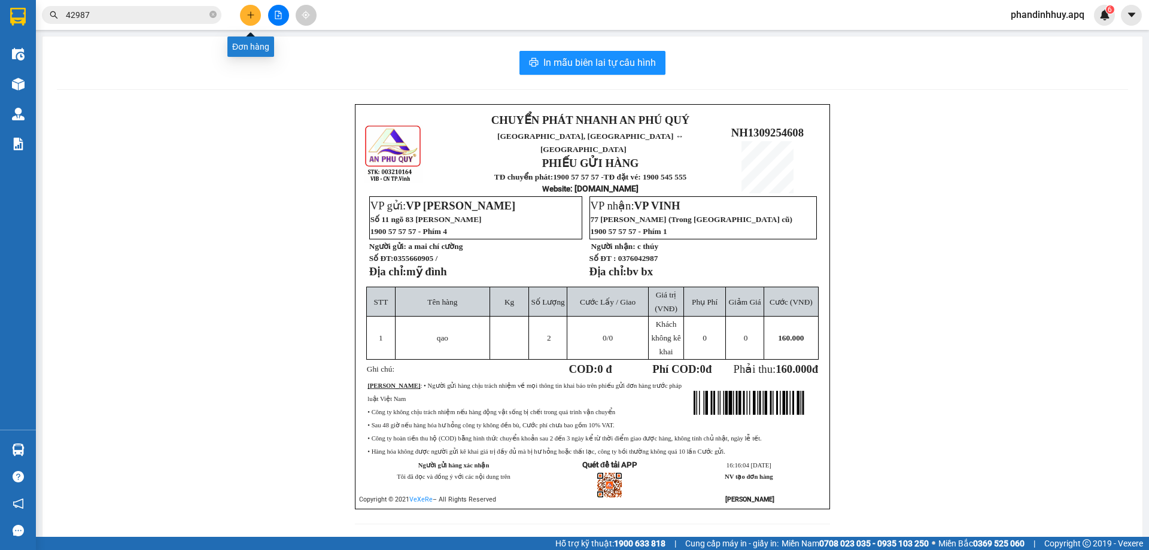
click at [249, 10] on button at bounding box center [250, 15] width 21 height 21
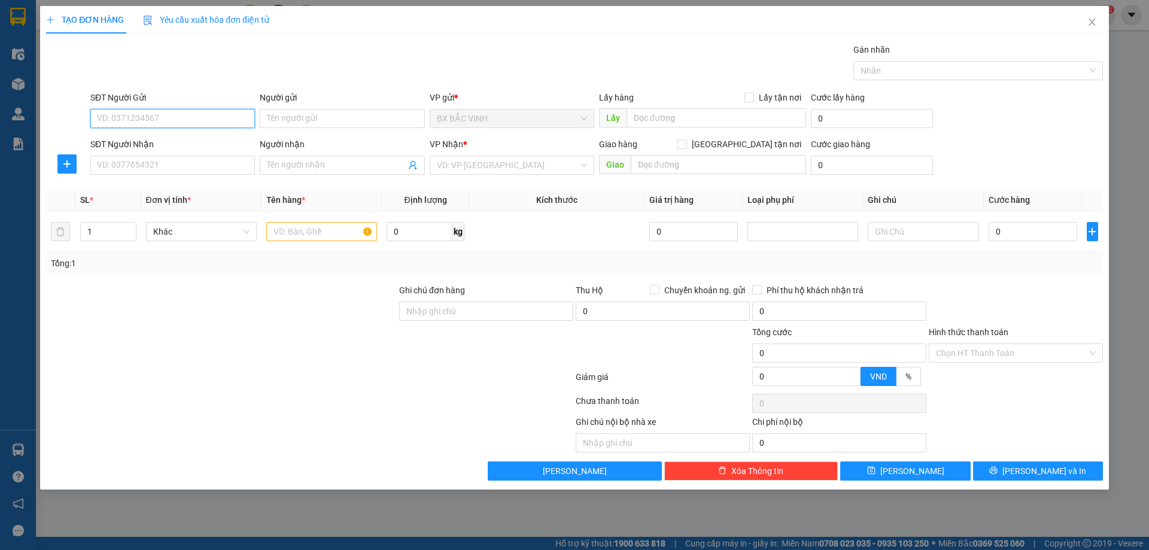
click at [212, 114] on input "SĐT Người Gửi" at bounding box center [172, 118] width 165 height 19
click at [211, 116] on input "SĐT Người Gửi" at bounding box center [172, 118] width 165 height 19
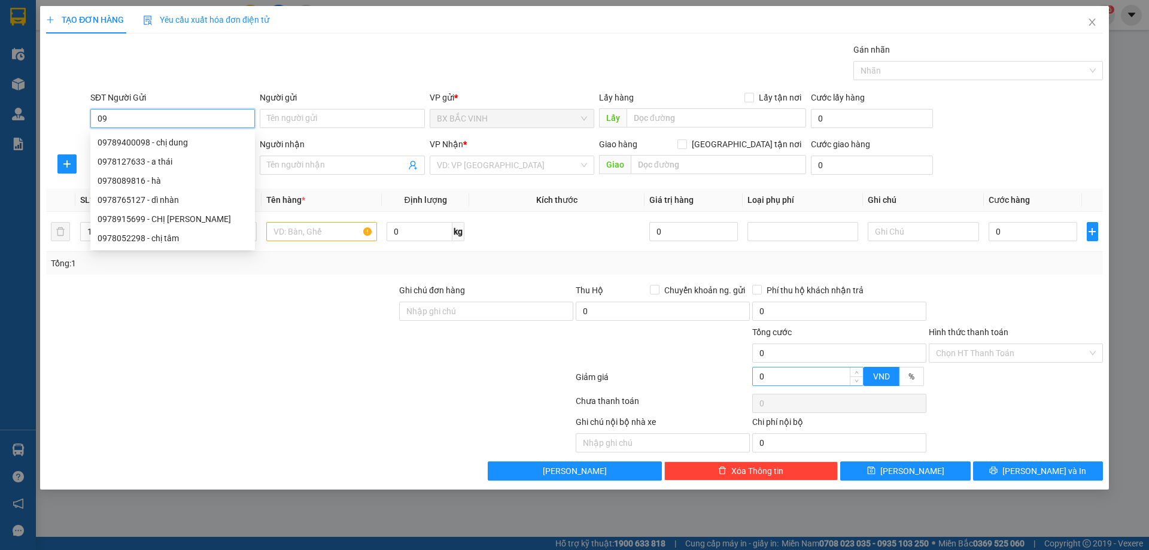
type input "0"
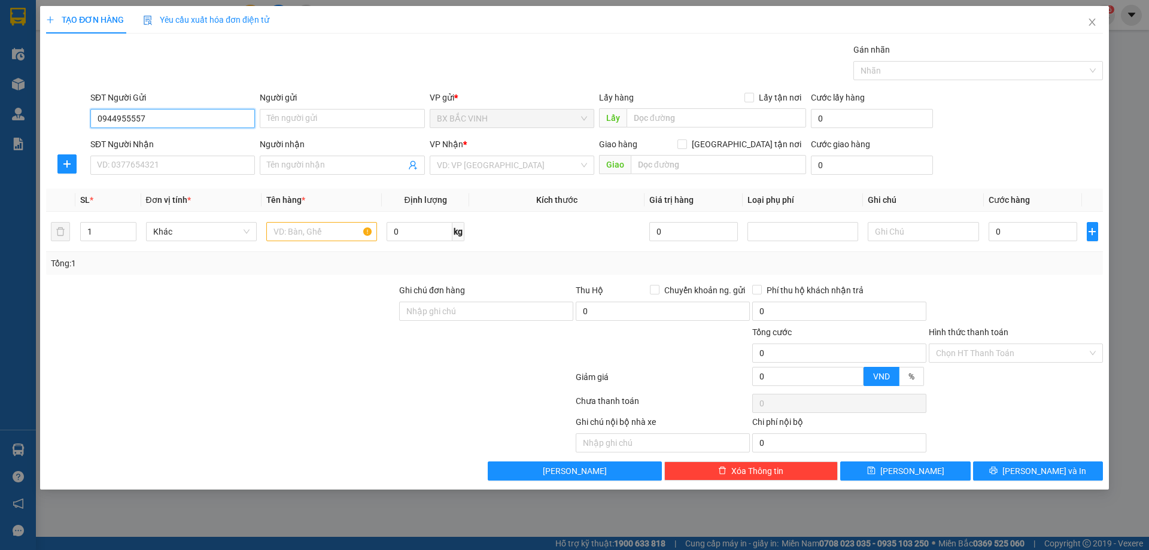
type input "0944955557"
click at [366, 104] on div "Người gửi" at bounding box center [342, 100] width 165 height 18
click at [157, 162] on input "SĐT Người Nhận" at bounding box center [172, 165] width 165 height 19
type input "0978647802"
click at [313, 122] on input "Người gửi" at bounding box center [342, 118] width 165 height 19
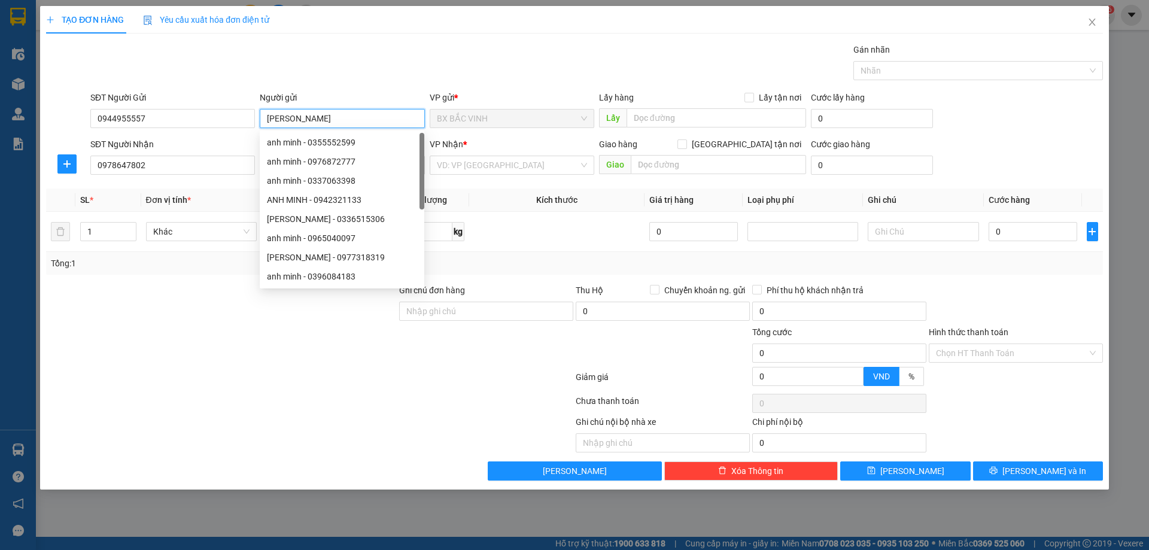
type input "anh minh"
click at [205, 415] on div at bounding box center [310, 403] width 530 height 24
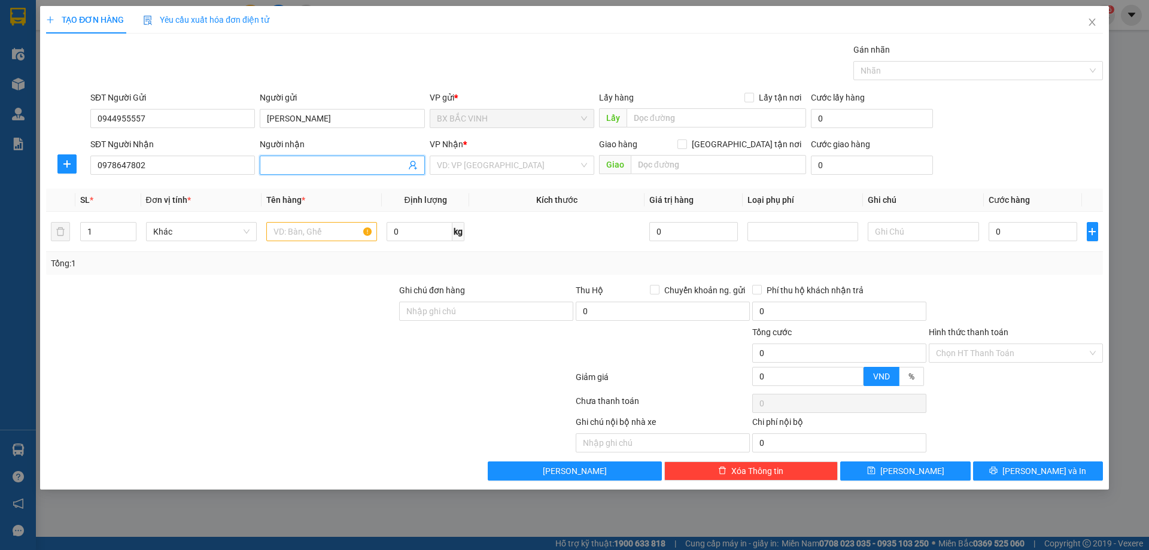
click at [368, 169] on input "Người nhận" at bounding box center [336, 165] width 138 height 13
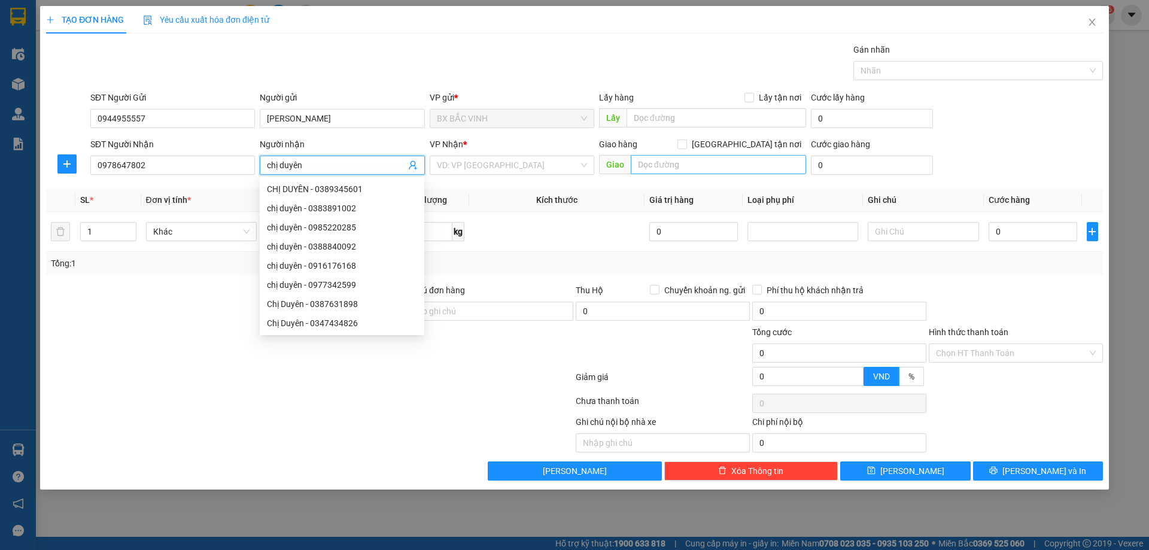
type input "chị duyên"
click at [754, 160] on input "text" at bounding box center [718, 164] width 175 height 19
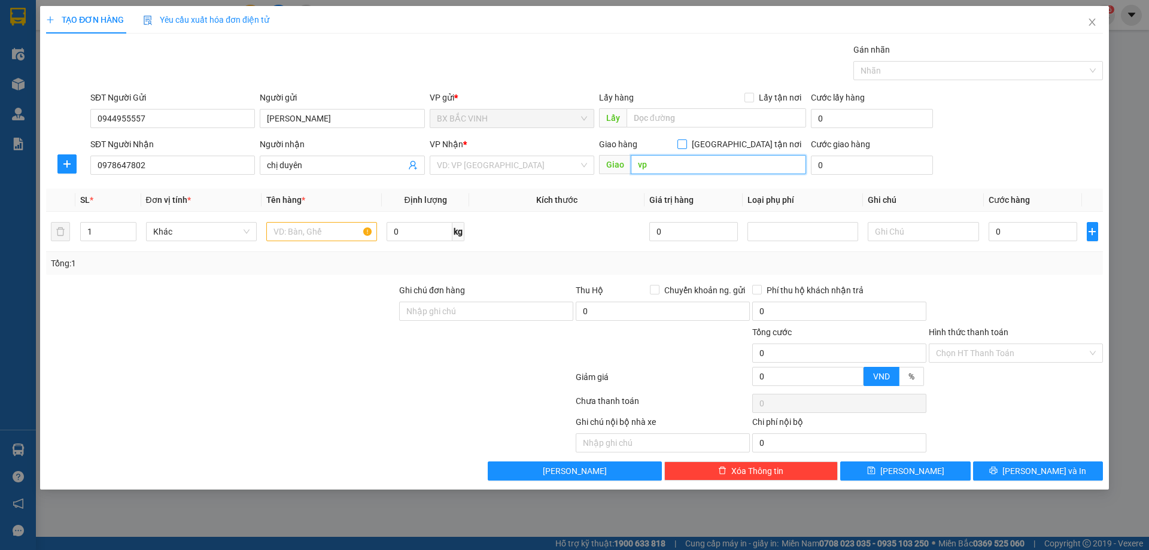
type input "vp"
click at [686, 144] on input "[GEOGRAPHIC_DATA][PERSON_NAME] nơi" at bounding box center [682, 143] width 8 height 8
checkbox input "true"
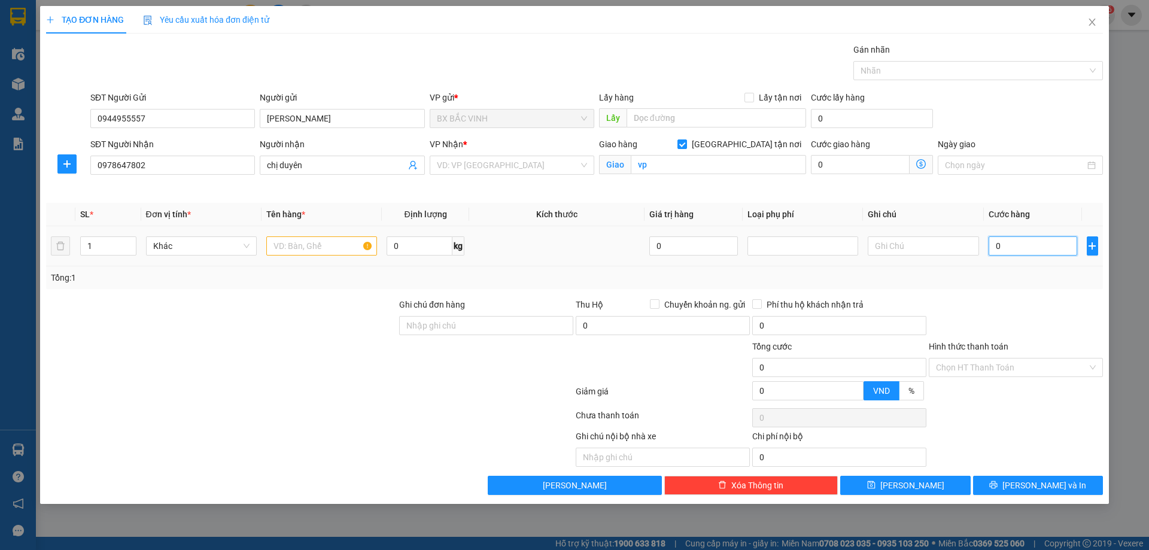
click at [1015, 244] on input "0" at bounding box center [1033, 245] width 89 height 19
type input "4"
type input "40"
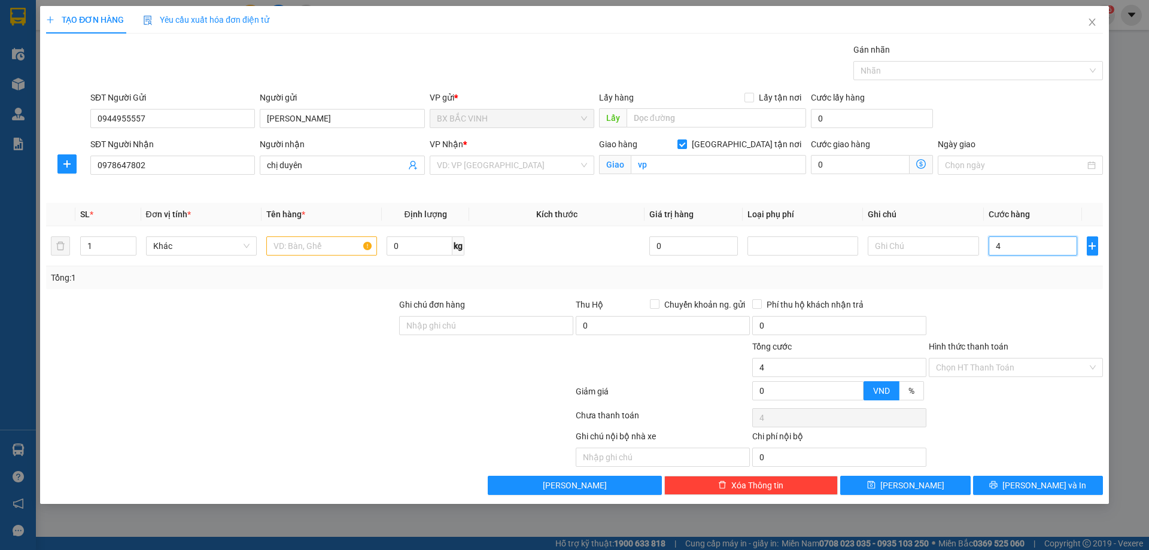
type input "40"
type input "400"
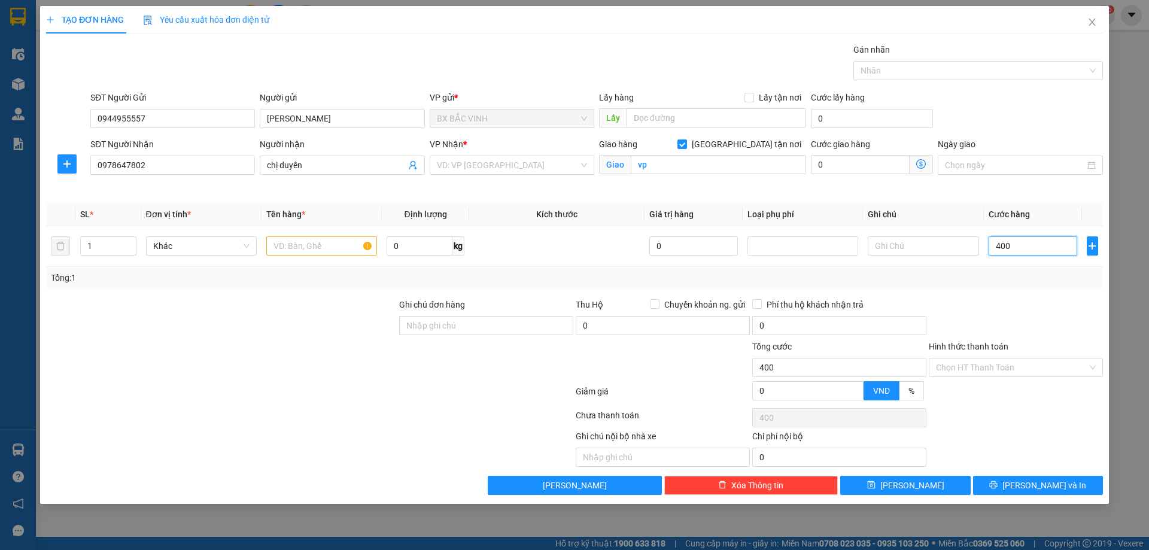
type input "4.000"
type input "40.000"
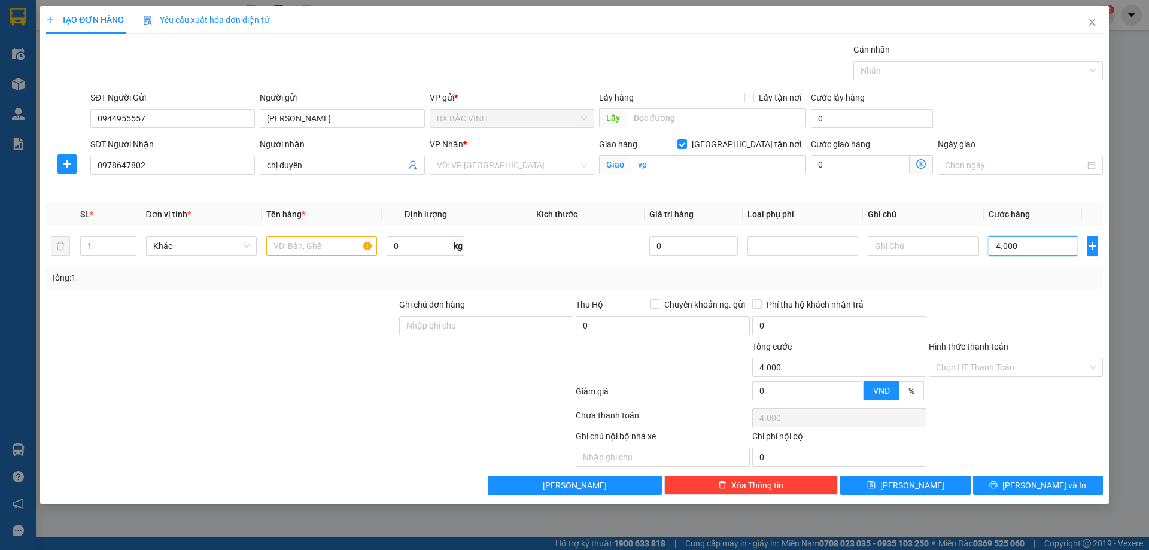
type input "40.000"
click at [285, 239] on input "text" at bounding box center [321, 245] width 111 height 19
type input "răng"
click at [1036, 363] on input "Hình thức thanh toán" at bounding box center [1011, 368] width 151 height 18
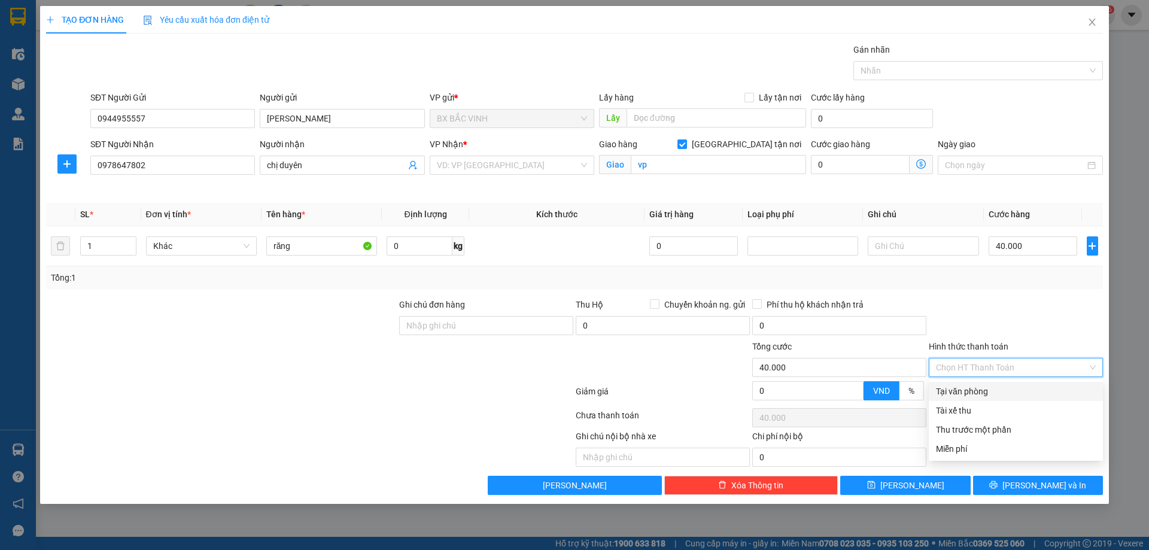
click at [973, 389] on div "Tại văn phòng" at bounding box center [1016, 391] width 160 height 13
type input "0"
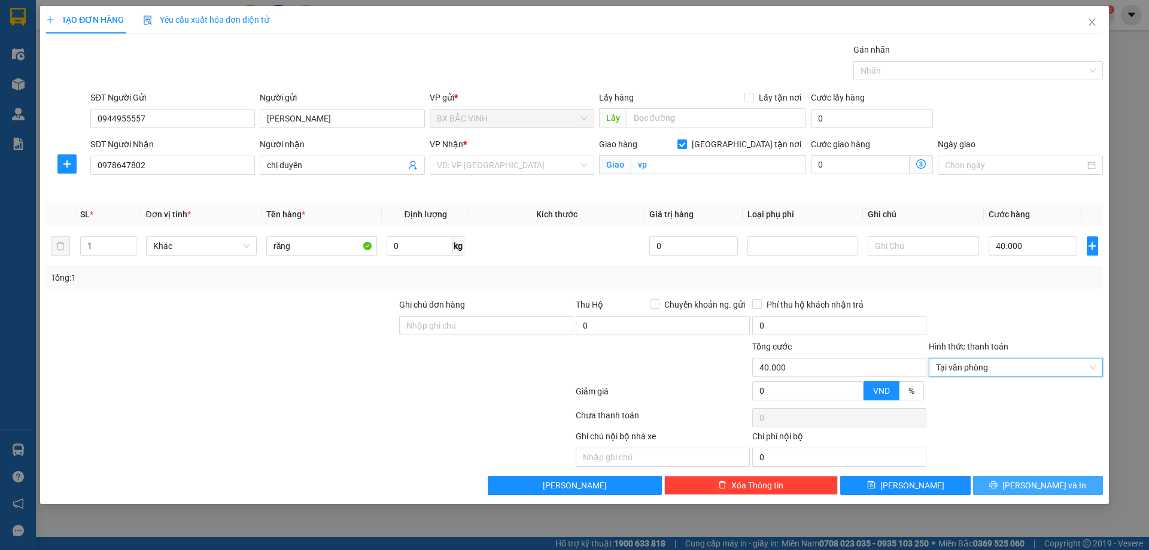
click at [1040, 486] on span "[PERSON_NAME] và In" at bounding box center [1045, 485] width 84 height 13
click at [1050, 487] on span "[PERSON_NAME] và In" at bounding box center [1045, 485] width 84 height 13
click at [584, 164] on div "VD: VP [GEOGRAPHIC_DATA]" at bounding box center [512, 165] width 165 height 19
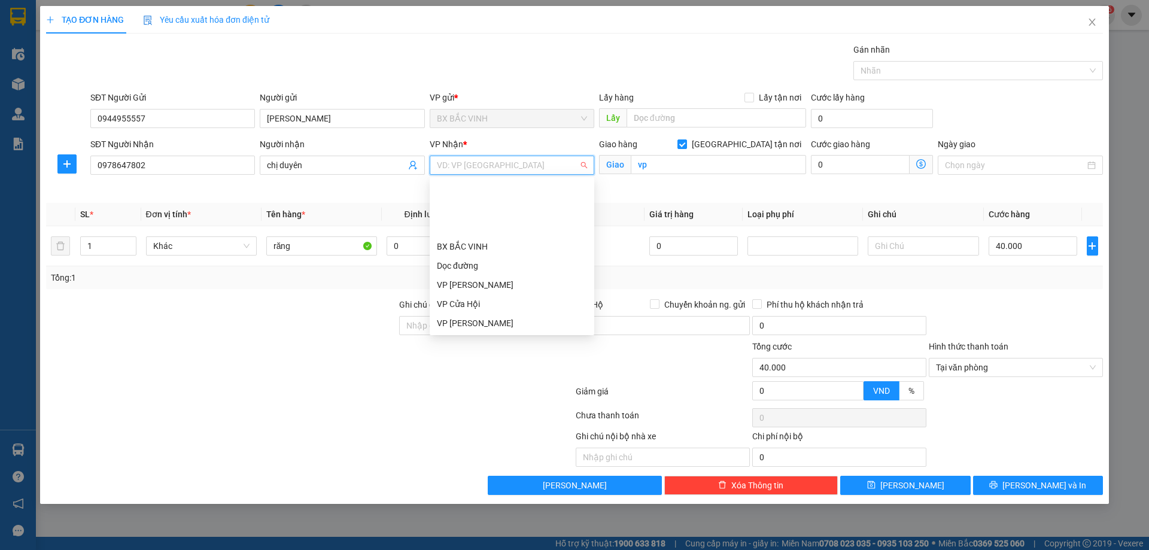
click at [481, 374] on div "[PERSON_NAME]" at bounding box center [512, 380] width 150 height 13
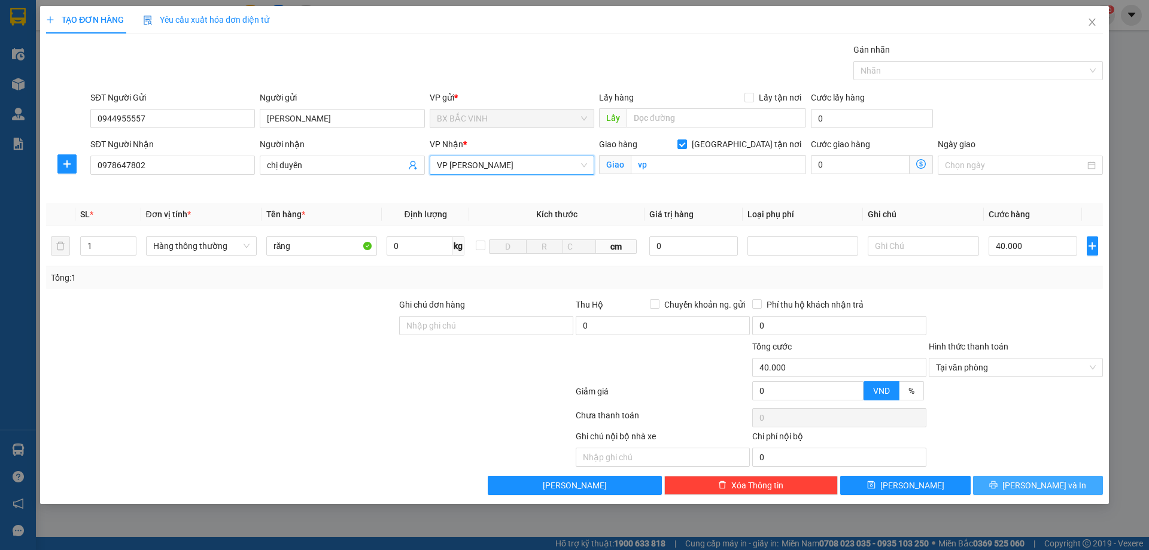
click at [1030, 487] on span "[PERSON_NAME] và In" at bounding box center [1045, 485] width 84 height 13
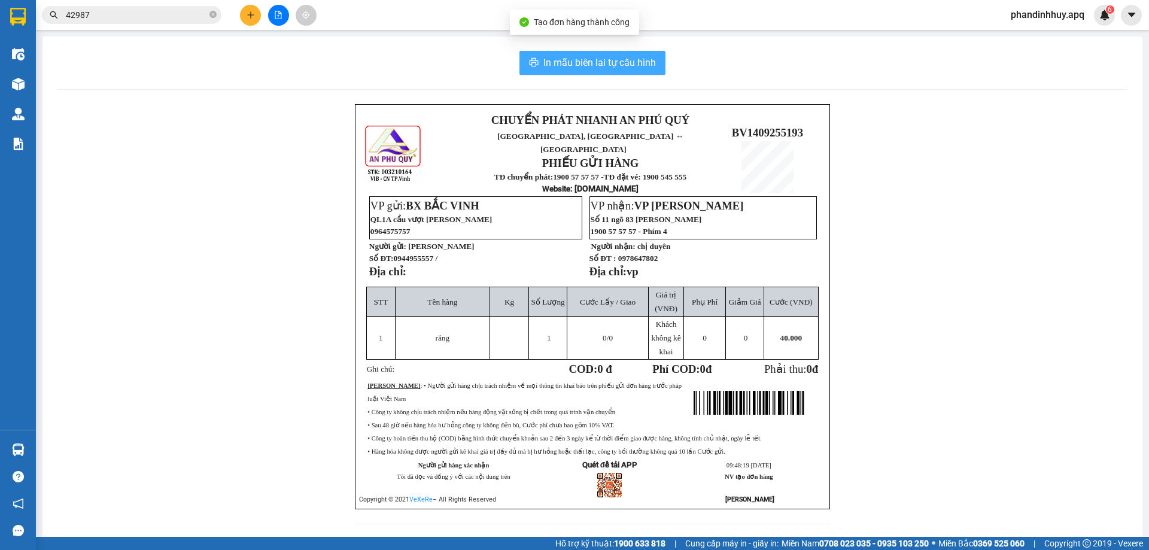
drag, startPoint x: 594, startPoint y: 66, endPoint x: 606, endPoint y: 79, distance: 17.8
click at [594, 65] on span "In mẫu biên lai tự cấu hình" at bounding box center [599, 62] width 113 height 15
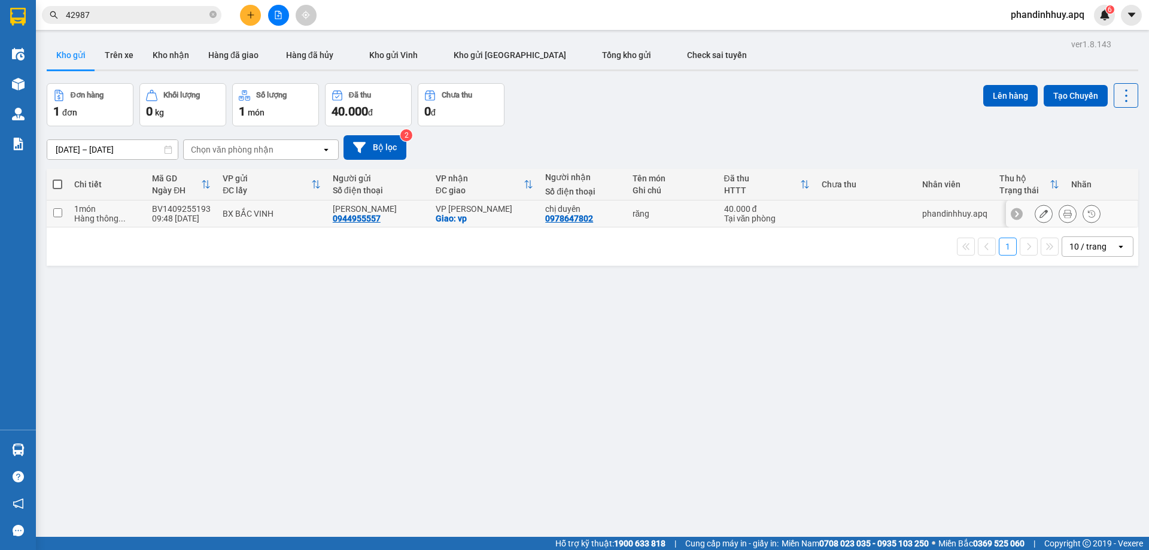
click at [115, 214] on div "Hàng thông ..." at bounding box center [107, 219] width 66 height 10
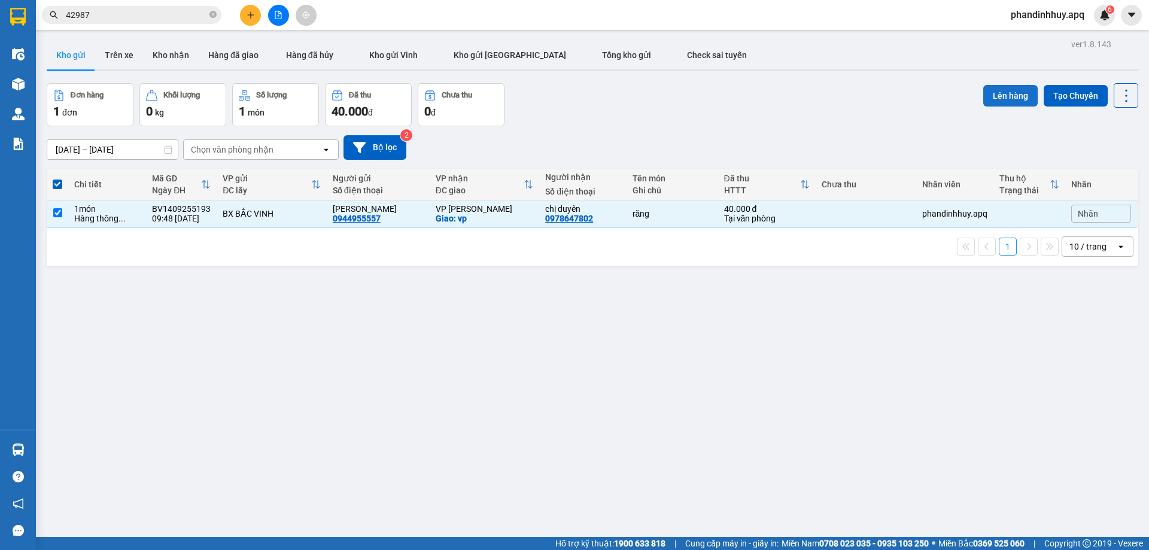
click at [1007, 93] on button "Lên hàng" at bounding box center [1010, 96] width 54 height 22
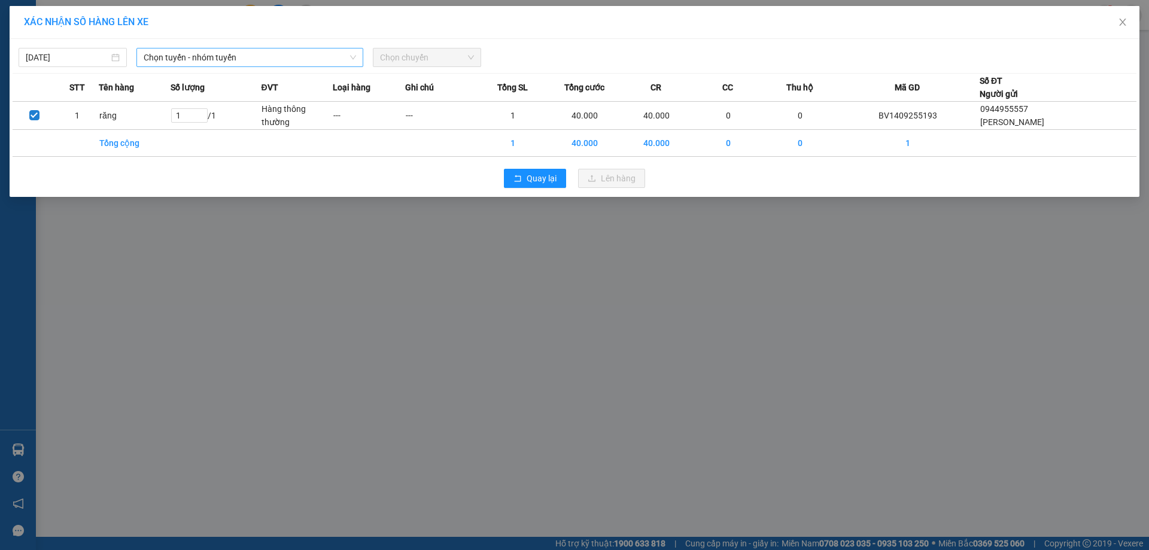
click at [214, 57] on span "Chọn tuyến - nhóm tuyến" at bounding box center [250, 57] width 212 height 18
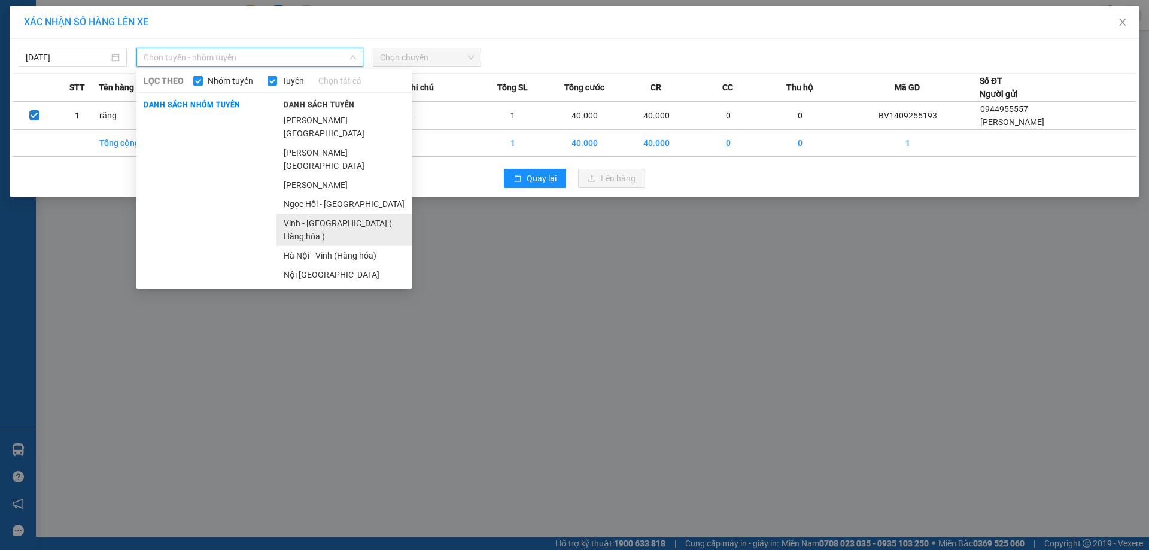
click at [332, 214] on li "[PERSON_NAME][GEOGRAPHIC_DATA] ( Hàng hóa )" at bounding box center [344, 230] width 135 height 32
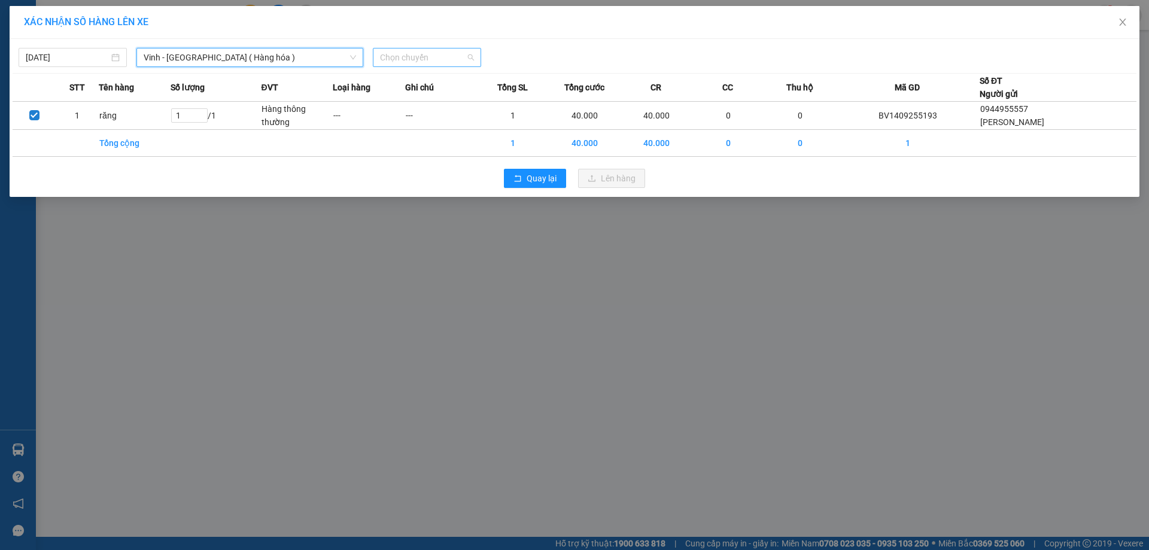
click at [474, 58] on span "Chọn chuyến" at bounding box center [427, 57] width 94 height 18
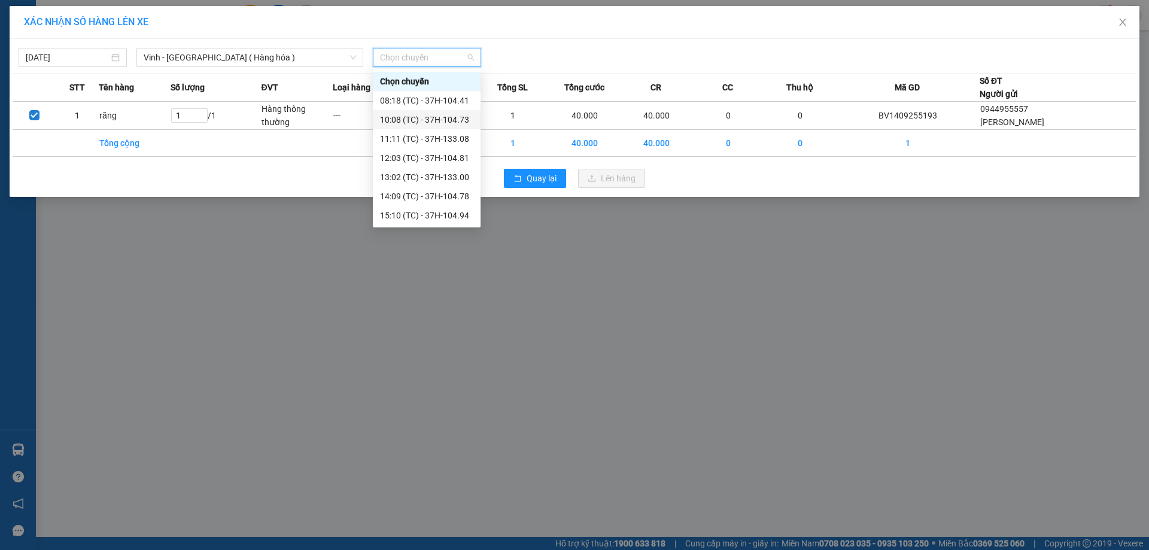
click at [449, 120] on div "10:08 (TC) - 37H-104.73" at bounding box center [426, 119] width 93 height 13
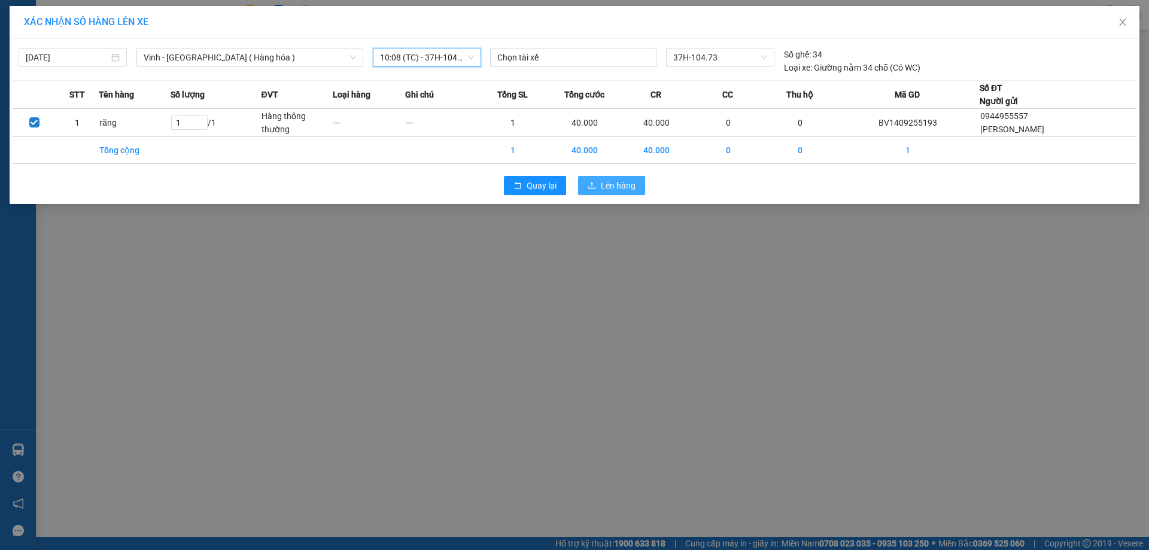
click at [611, 185] on span "Lên hàng" at bounding box center [618, 185] width 35 height 13
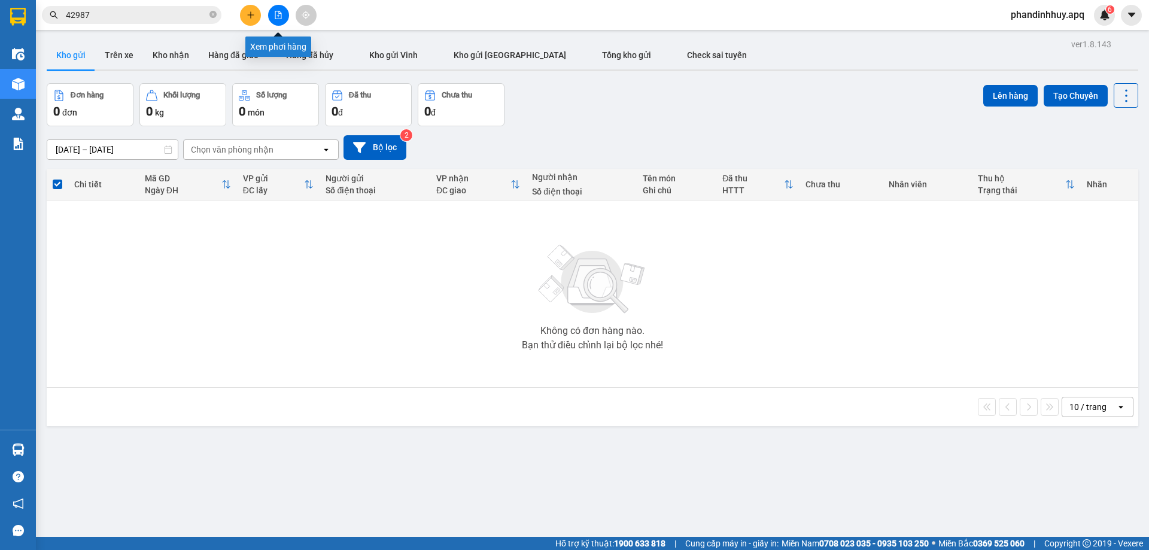
click at [276, 11] on icon "file-add" at bounding box center [278, 15] width 7 height 8
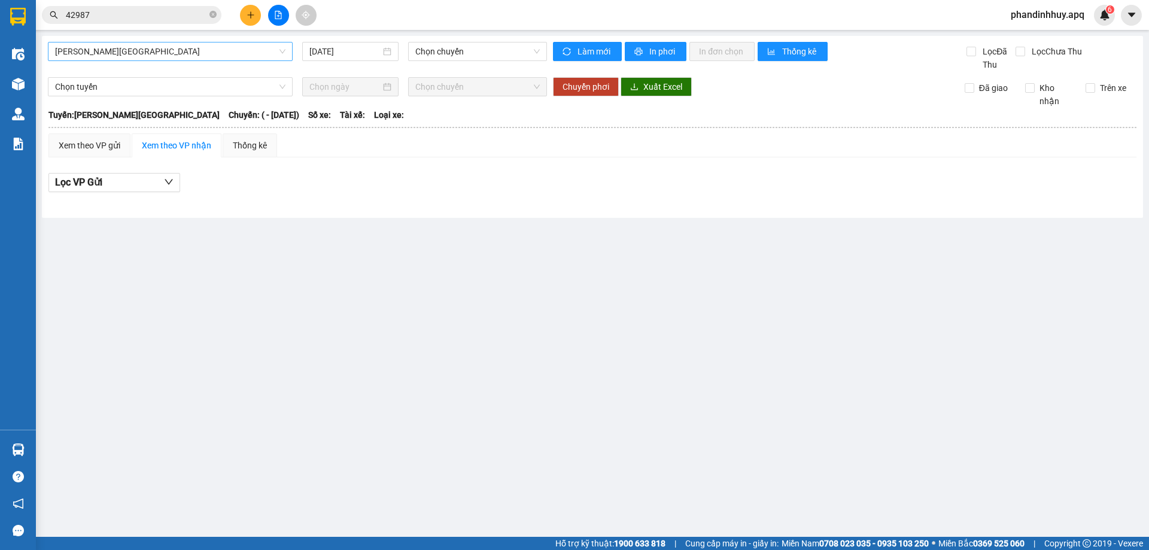
click at [221, 52] on span "[PERSON_NAME][GEOGRAPHIC_DATA]" at bounding box center [170, 51] width 230 height 18
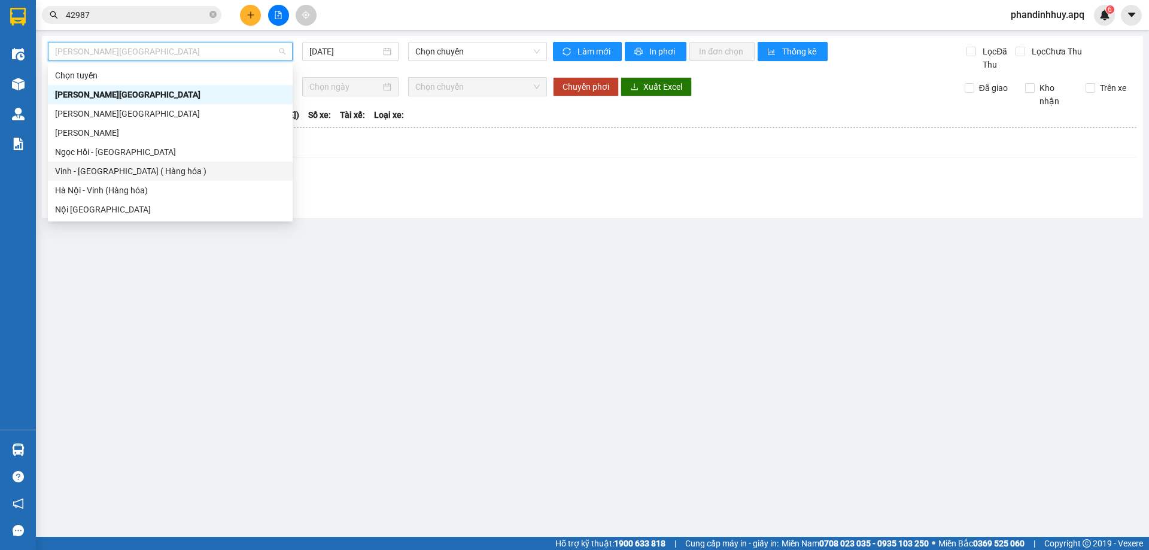
click at [145, 162] on div "[PERSON_NAME][GEOGRAPHIC_DATA] ( Hàng hóa )" at bounding box center [170, 171] width 245 height 19
type input "[DATE]"
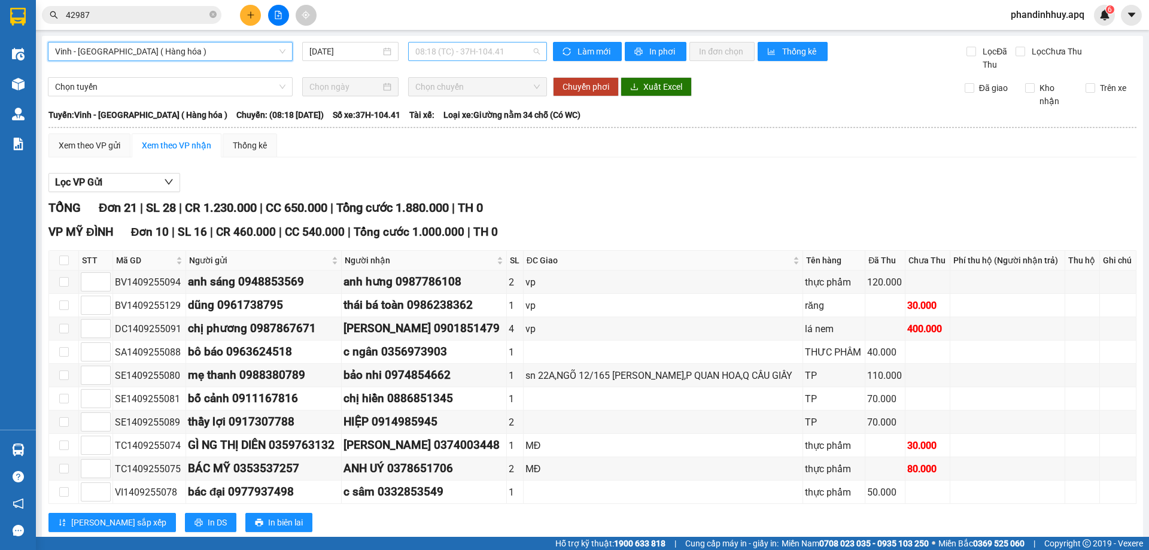
click at [538, 50] on div "08:18 (TC) - 37H-104.41" at bounding box center [477, 51] width 139 height 19
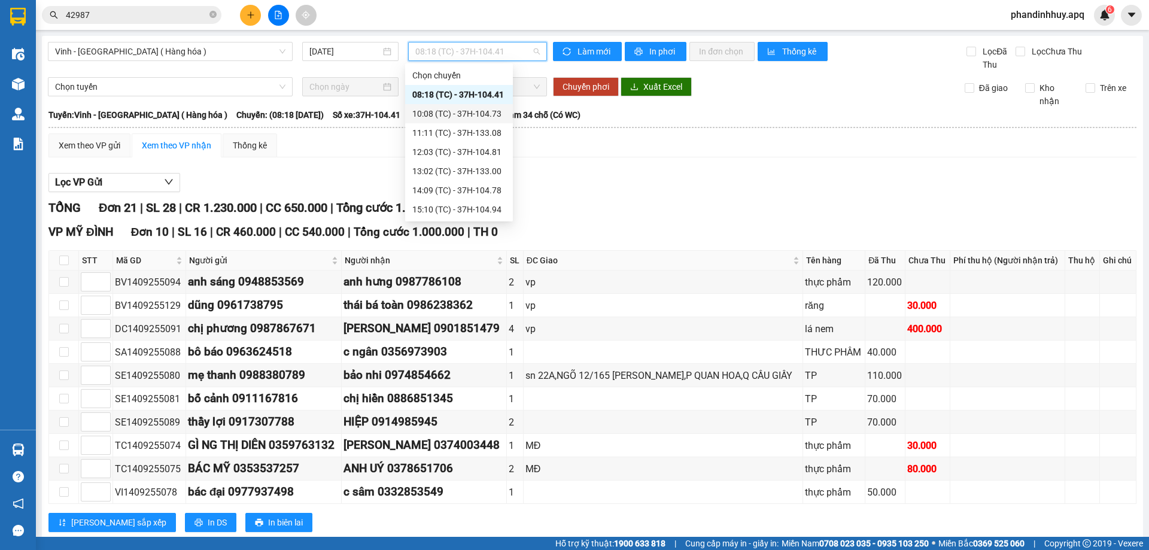
click at [491, 111] on div "10:08 (TC) - 37H-104.73" at bounding box center [458, 113] width 93 height 13
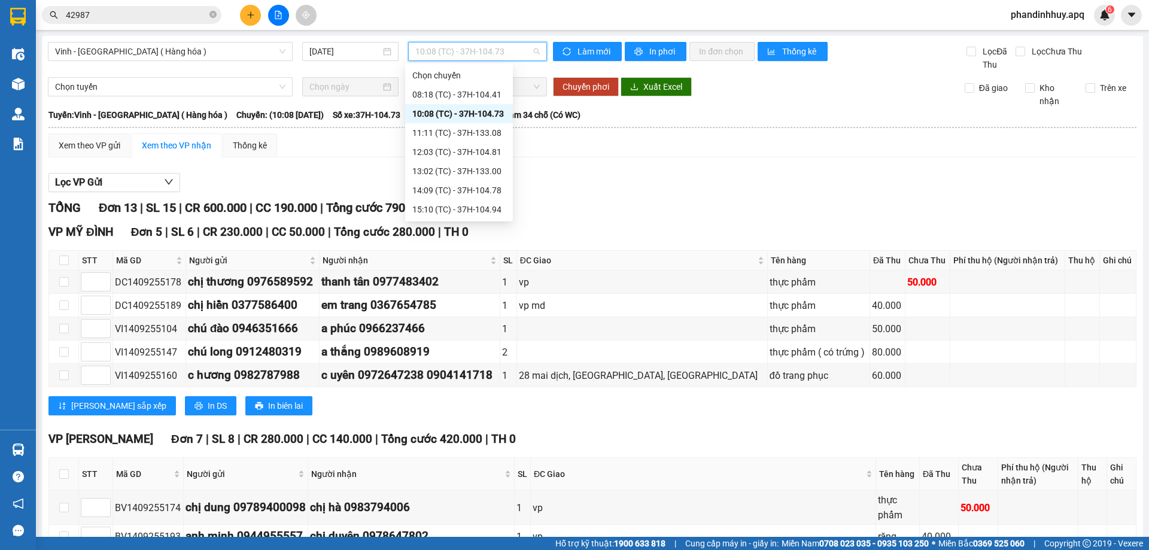
click at [533, 55] on span "10:08 (TC) - 37H-104.73" at bounding box center [477, 51] width 125 height 18
click at [487, 168] on div "13:02 (TC) - 37H-133.00" at bounding box center [458, 171] width 93 height 13
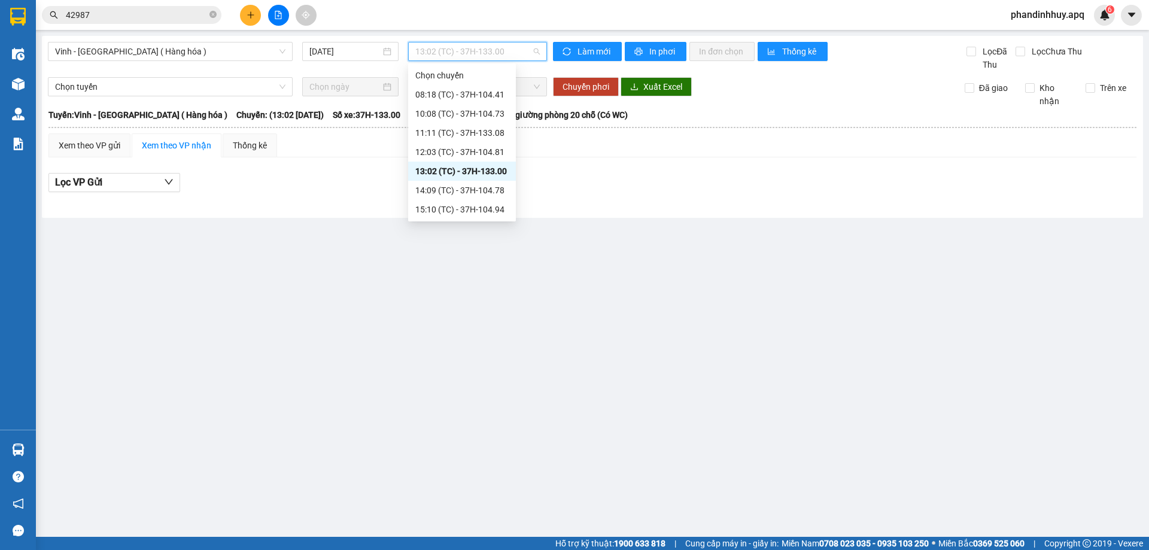
click at [537, 53] on span "13:02 (TC) - 37H-133.00" at bounding box center [477, 51] width 125 height 18
click at [485, 132] on div "11:11 (TC) - 37H-133.08" at bounding box center [461, 132] width 93 height 13
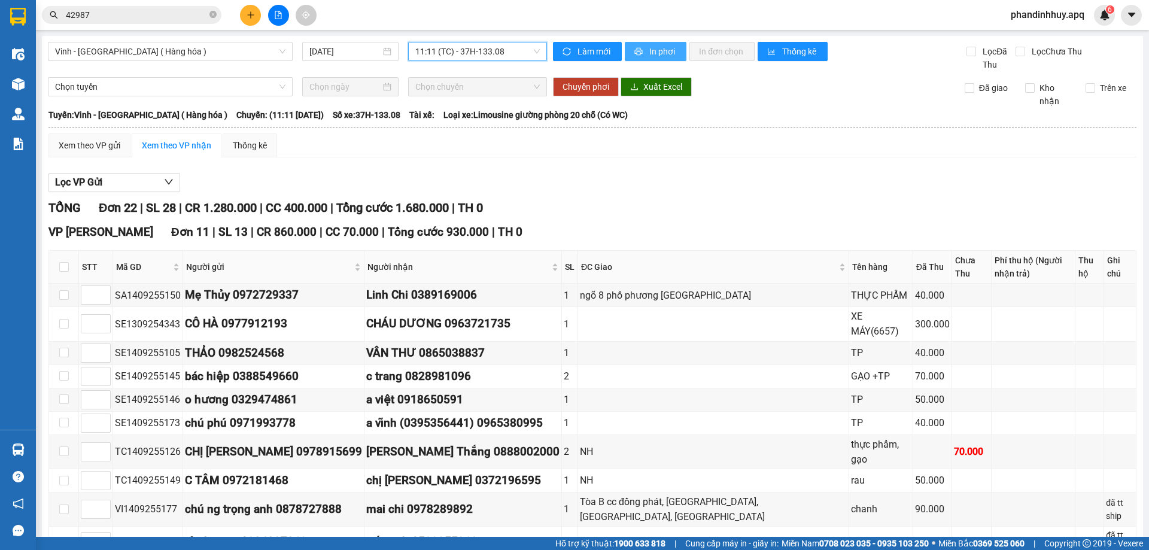
click at [654, 45] on span "In phơi" at bounding box center [663, 51] width 28 height 13
click at [654, 50] on span "In phơi" at bounding box center [663, 51] width 28 height 13
click at [251, 13] on icon "plus" at bounding box center [250, 14] width 1 height 7
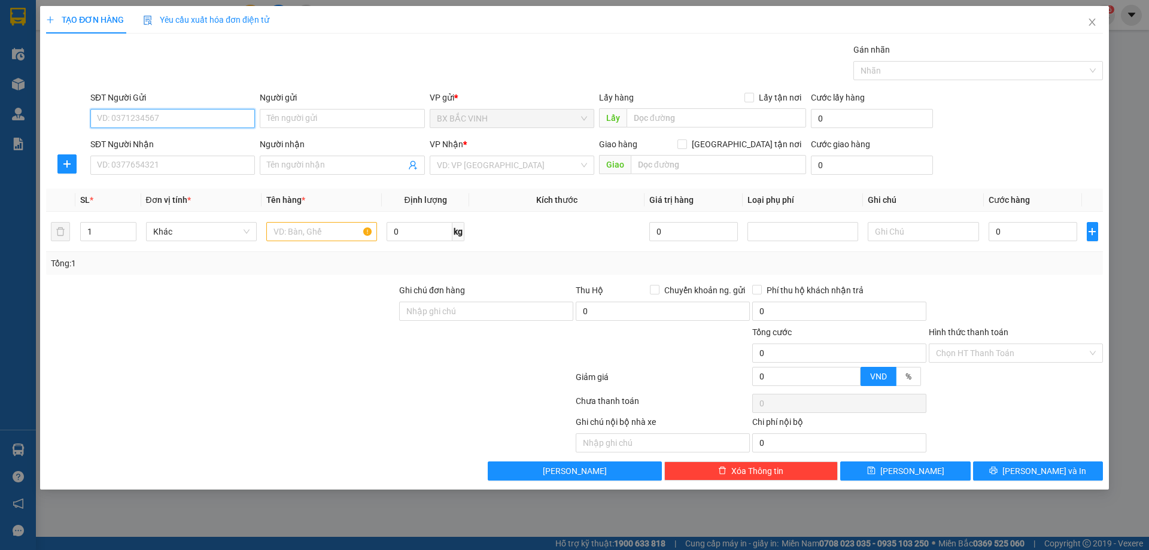
click at [108, 117] on input "SĐT Người Gửi" at bounding box center [172, 118] width 165 height 19
click at [158, 123] on input "SĐT Người Gửi" at bounding box center [172, 118] width 165 height 19
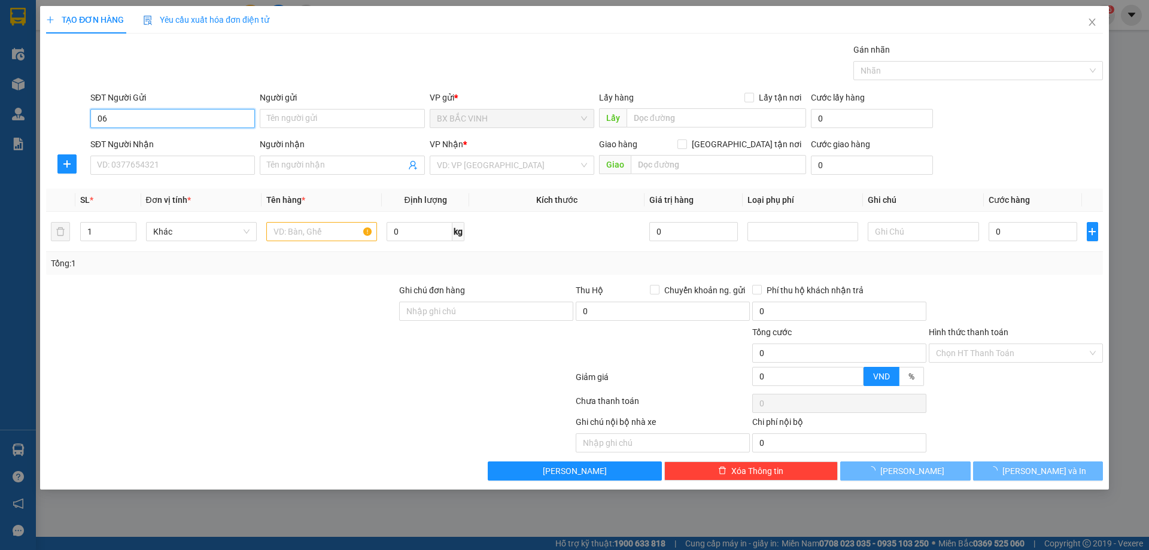
type input "0"
type input "0973245687"
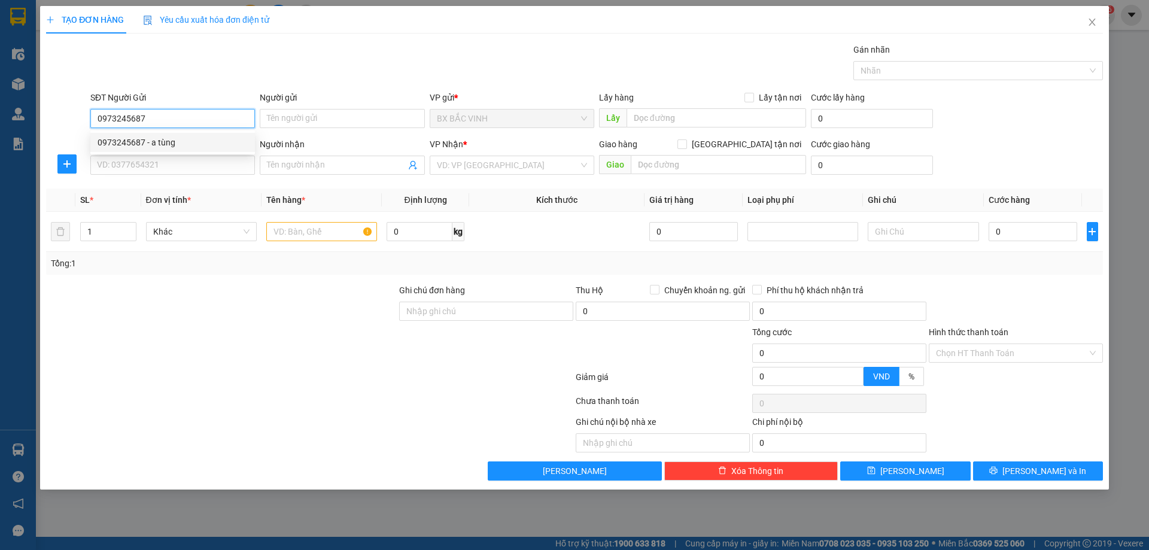
click at [171, 145] on div "0973245687 - a tùng" at bounding box center [173, 142] width 150 height 13
type input "a tùng"
type input "0973245687"
click at [415, 162] on icon "user-add" at bounding box center [413, 165] width 10 height 10
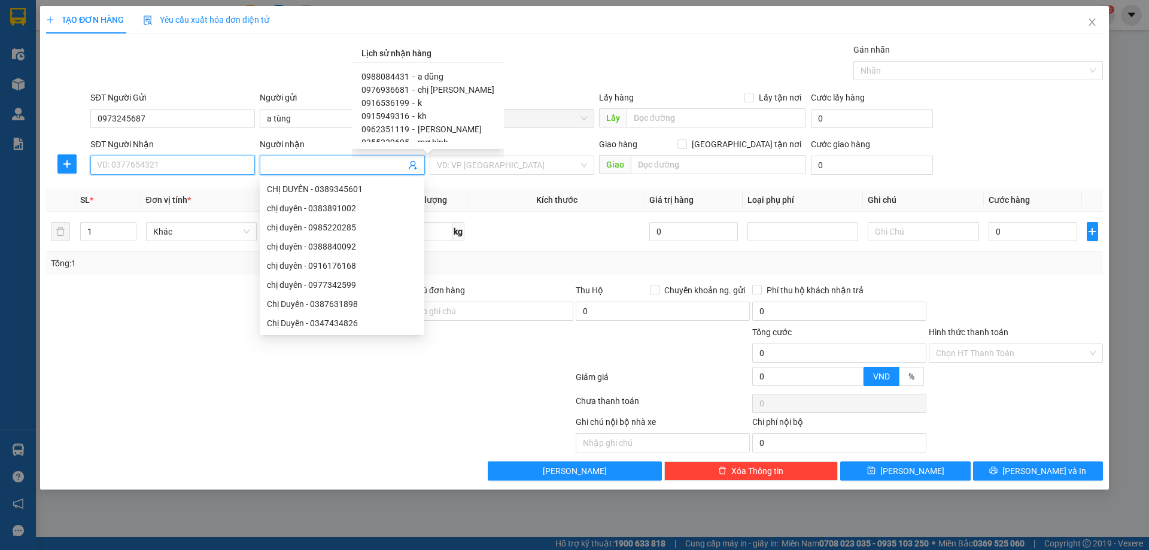
click at [209, 168] on input "SĐT Người Nhận" at bounding box center [172, 165] width 165 height 19
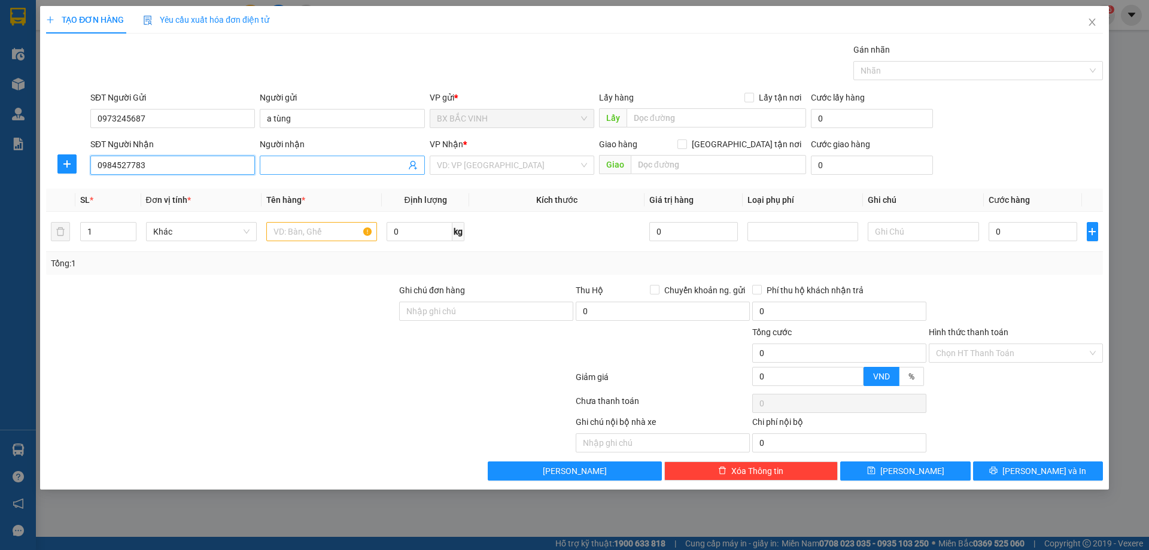
type input "0984527783"
click at [309, 168] on input "Người nhận" at bounding box center [336, 165] width 138 height 13
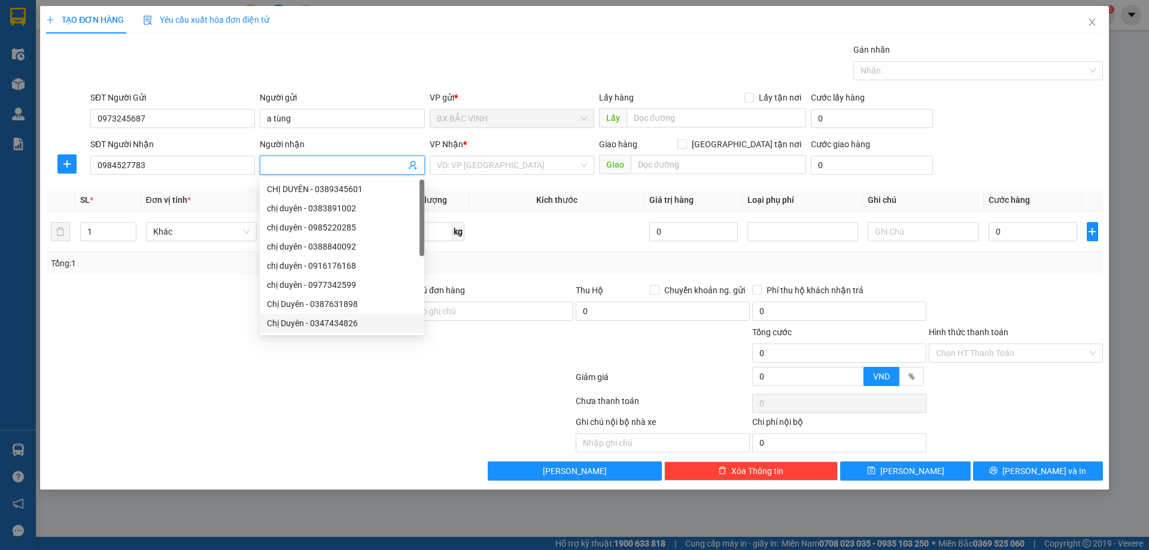
click at [314, 168] on input "Người nhận" at bounding box center [336, 165] width 138 height 13
type input "chị thủy"
click at [1003, 229] on input "0" at bounding box center [1033, 231] width 89 height 19
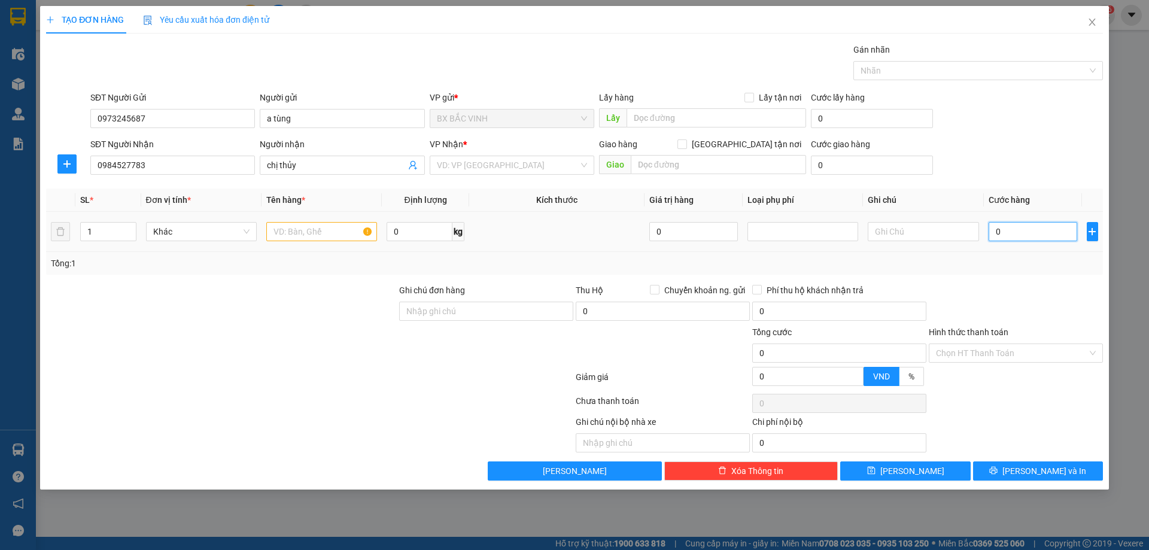
type input "5"
type input "502"
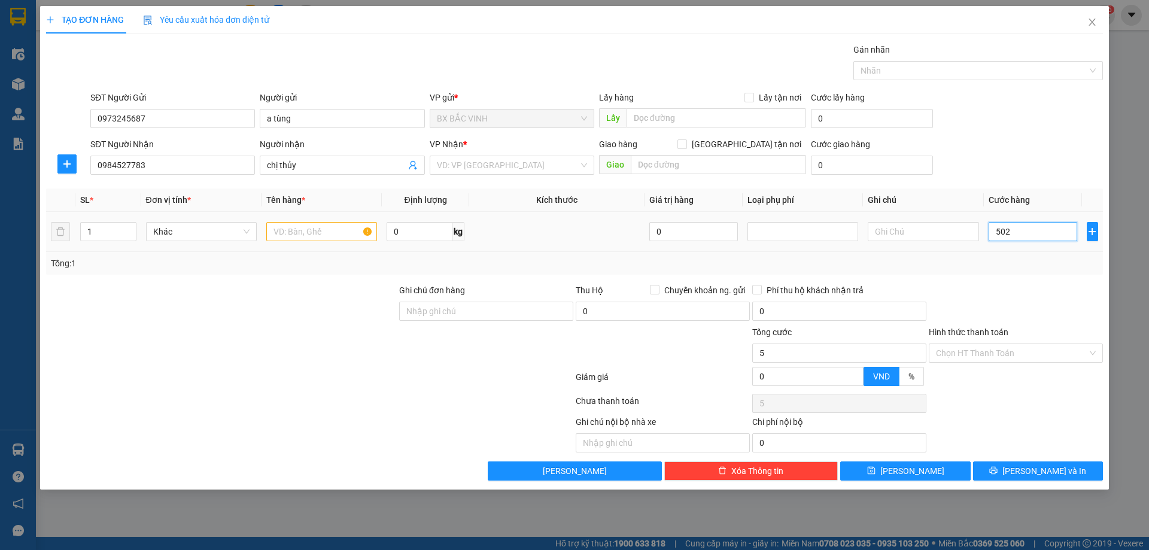
type input "502"
type input "5.020"
type input "50.200"
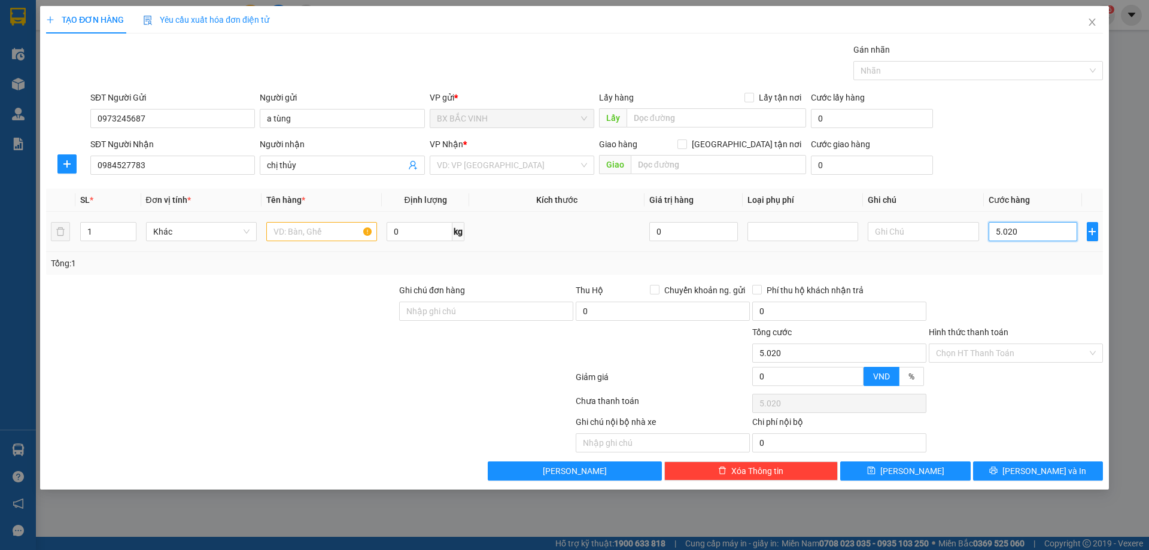
type input "50.200"
type input "502.000"
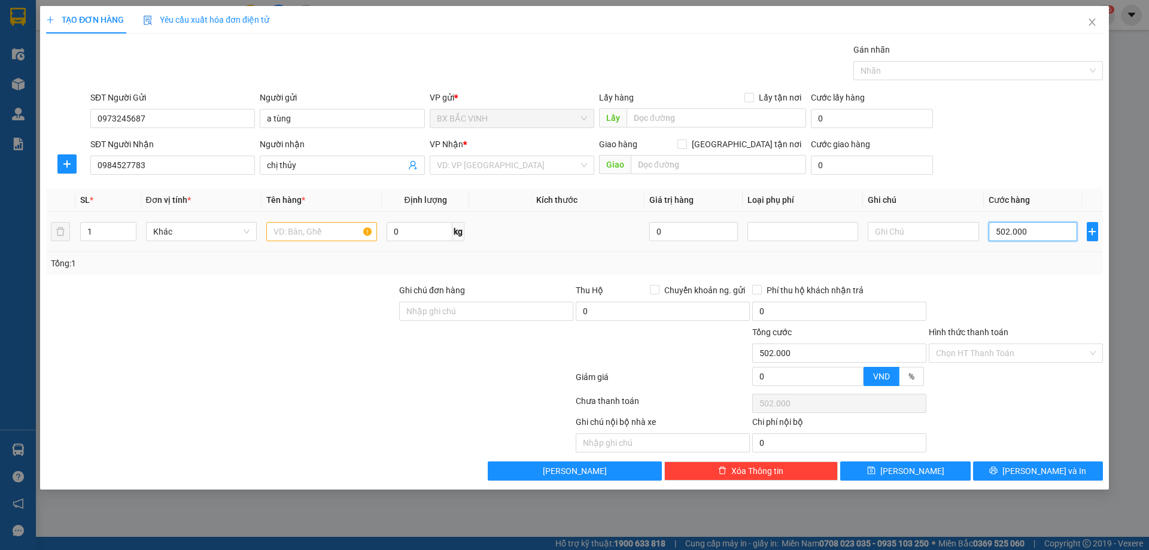
type input "50.200"
type input "0"
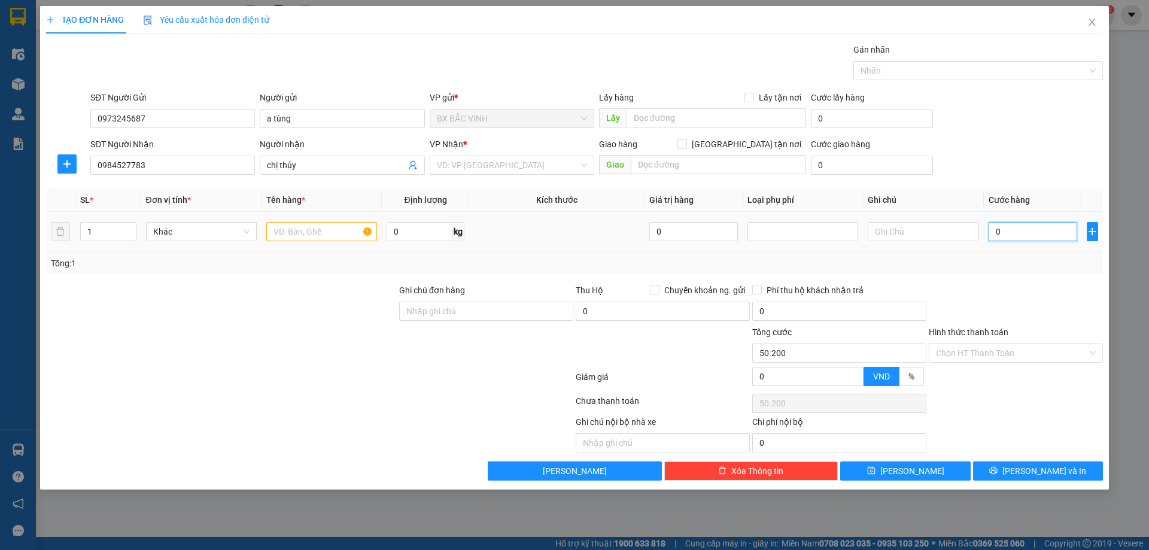
type input "0"
type input "05"
type input "5"
type input "050"
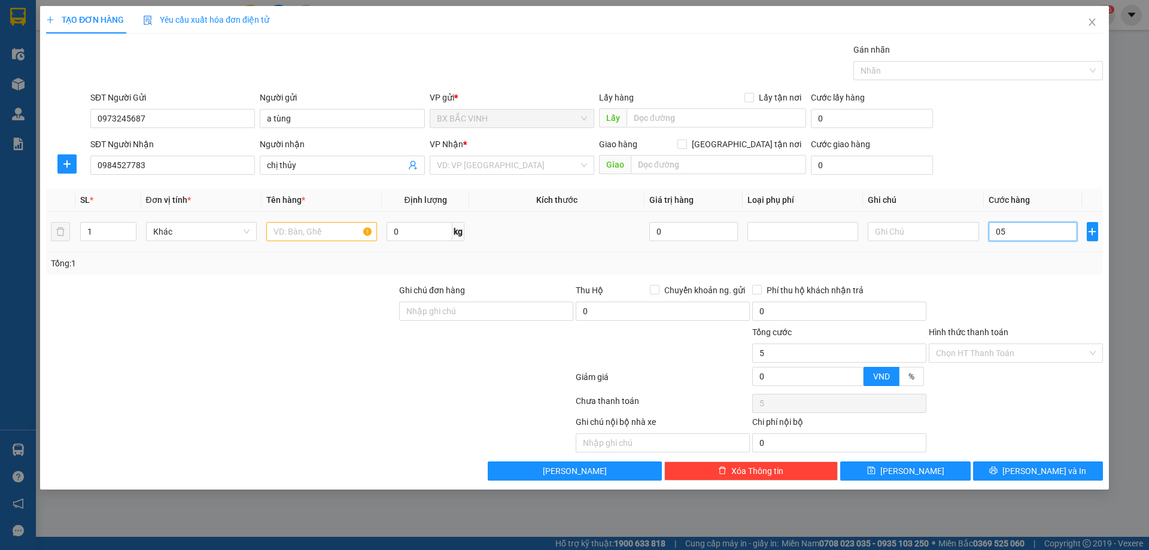
type input "50"
type input "0.500"
type input "500"
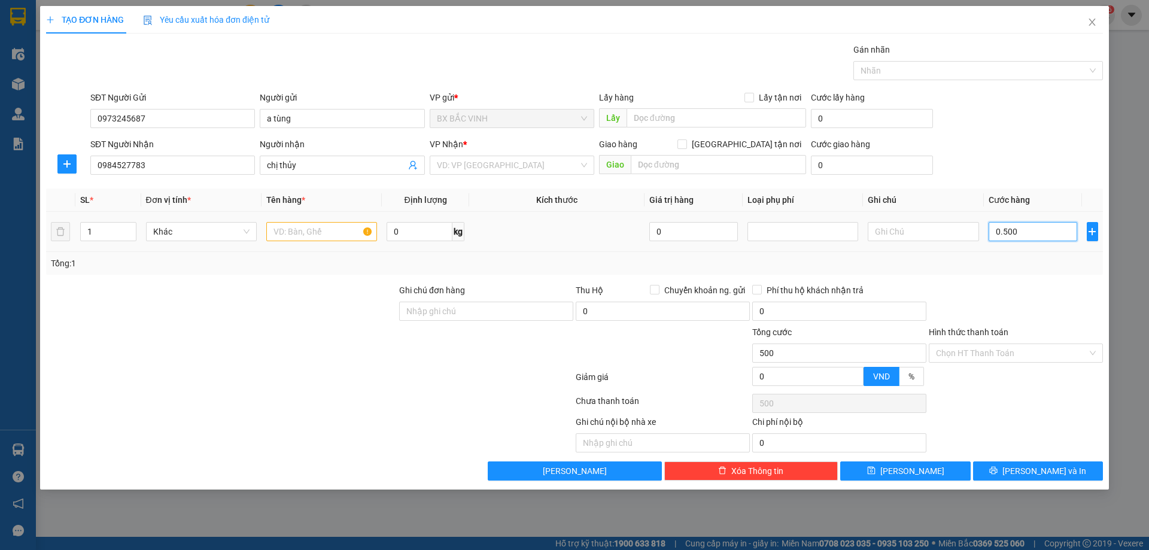
type input "05.000"
type input "5.000"
type input "050.000"
type input "50.000"
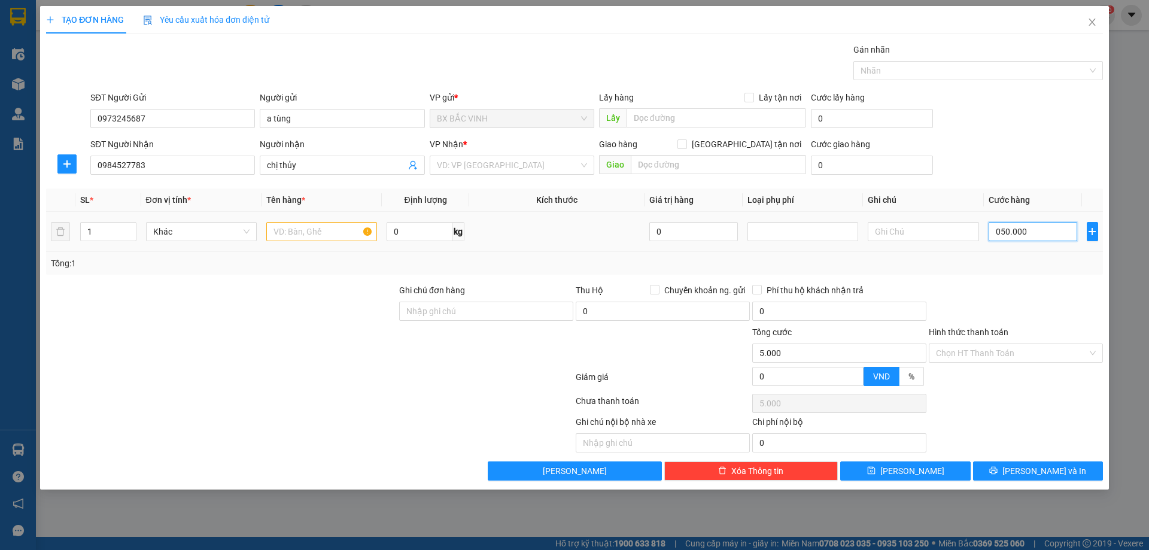
type input "50.000"
click at [581, 164] on div "VD: VP [GEOGRAPHIC_DATA]" at bounding box center [512, 165] width 165 height 19
type input "50.000"
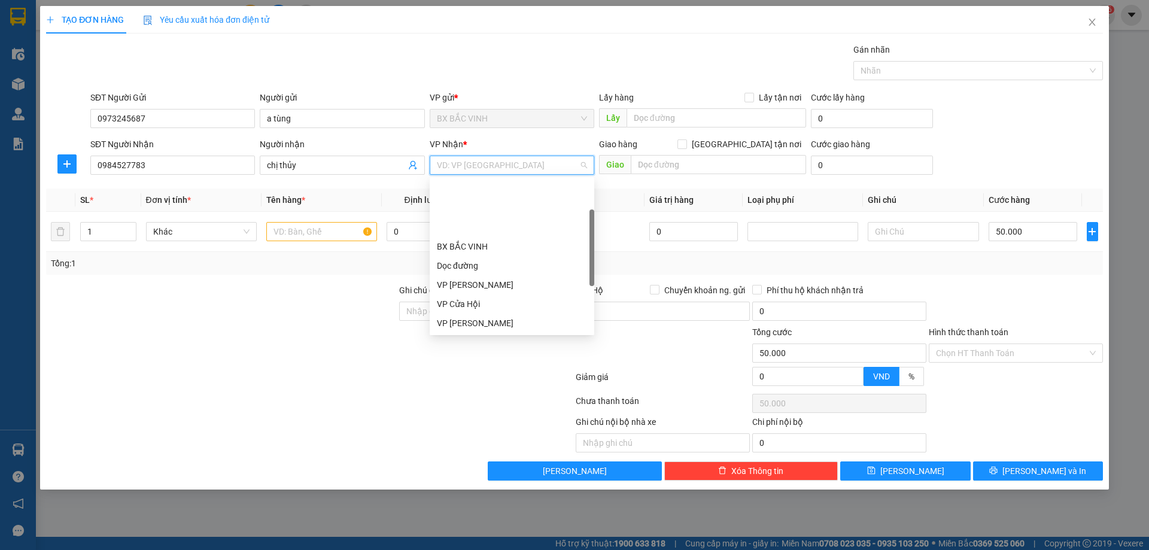
click at [479, 374] on div "[PERSON_NAME]" at bounding box center [512, 380] width 150 height 13
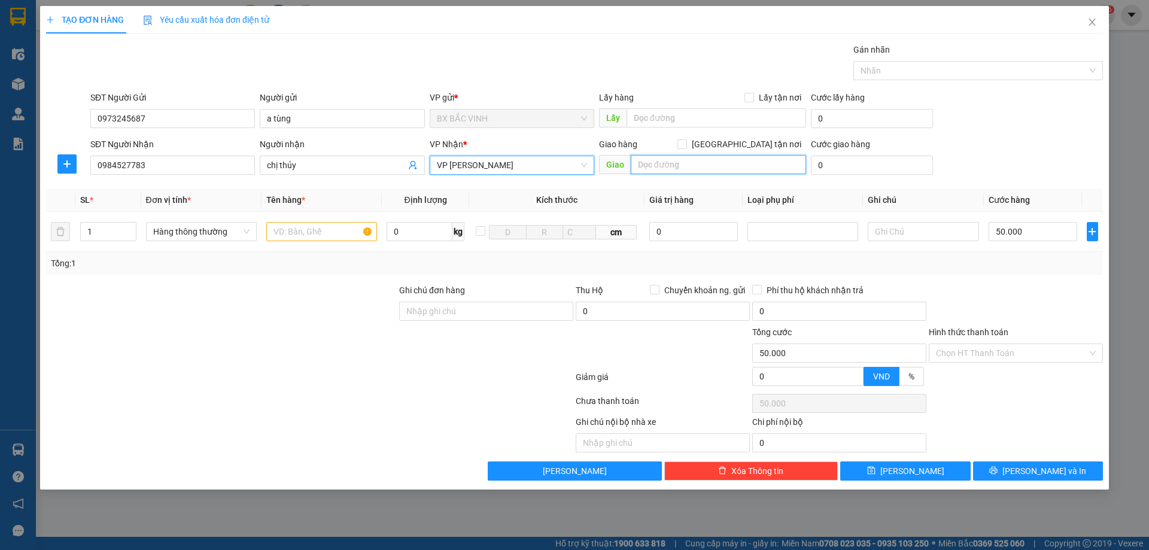
click at [763, 156] on input "text" at bounding box center [718, 164] width 175 height 19
type input "vp"
click at [686, 140] on input "[GEOGRAPHIC_DATA][PERSON_NAME] nơi" at bounding box center [682, 143] width 8 height 8
checkbox input "true"
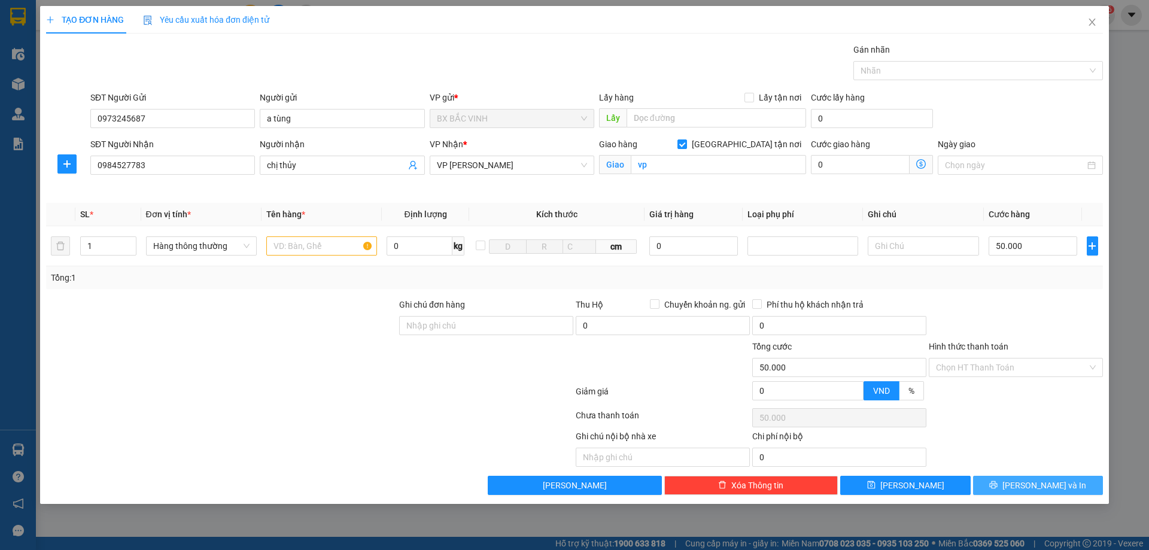
click at [1032, 481] on span "[PERSON_NAME] và In" at bounding box center [1045, 485] width 84 height 13
drag, startPoint x: 1053, startPoint y: 487, endPoint x: 1053, endPoint y: 496, distance: 9.0
click at [1053, 491] on span "[PERSON_NAME] và In" at bounding box center [1045, 485] width 84 height 13
click at [293, 250] on input "text" at bounding box center [321, 245] width 111 height 19
type input "tp"
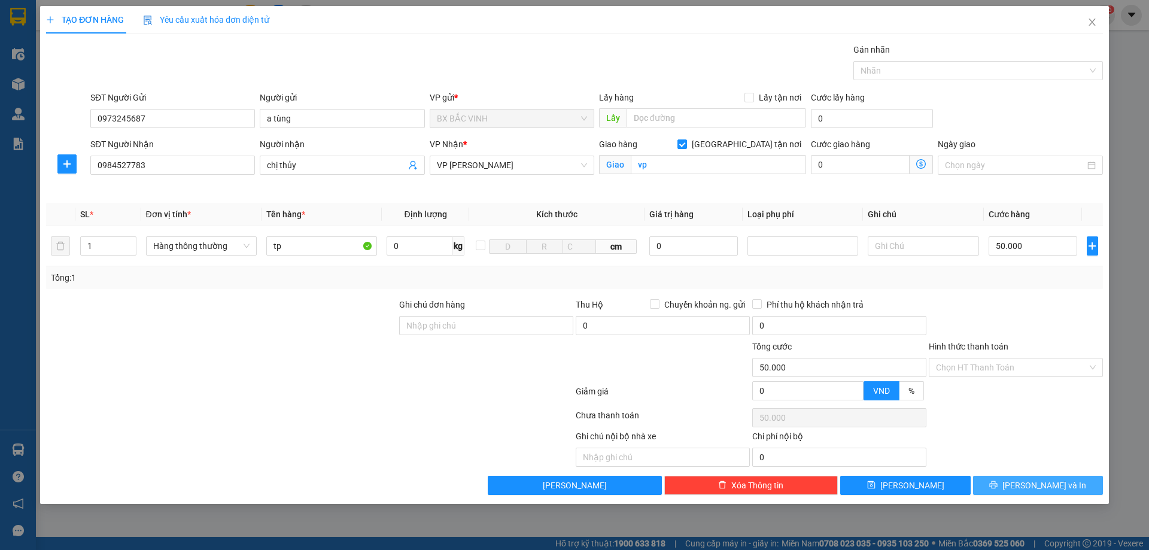
click at [1046, 490] on span "[PERSON_NAME] và In" at bounding box center [1045, 485] width 84 height 13
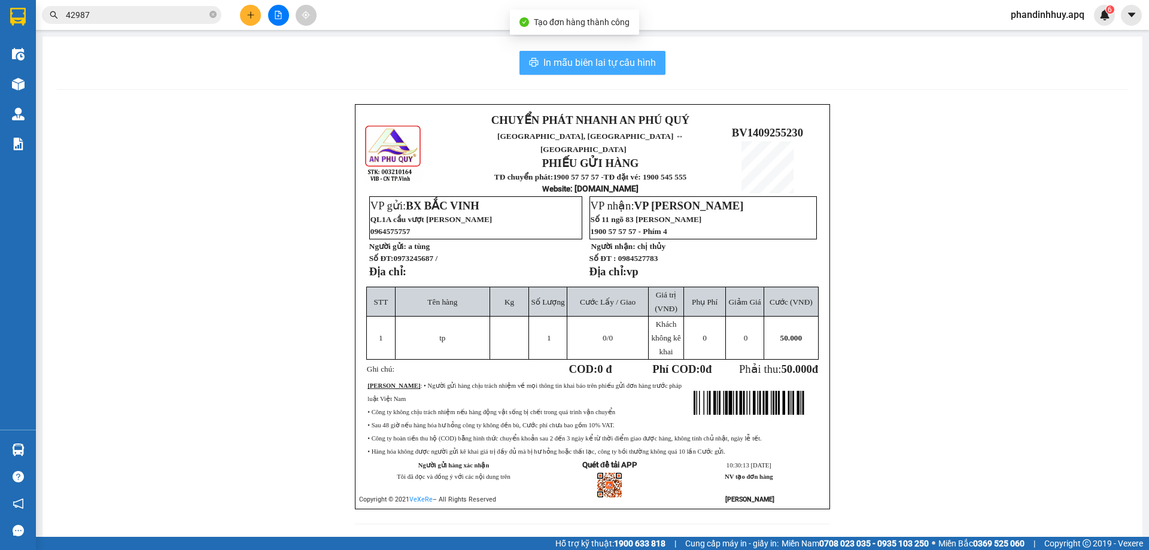
click at [580, 64] on span "In mẫu biên lai tự cấu hình" at bounding box center [599, 62] width 113 height 15
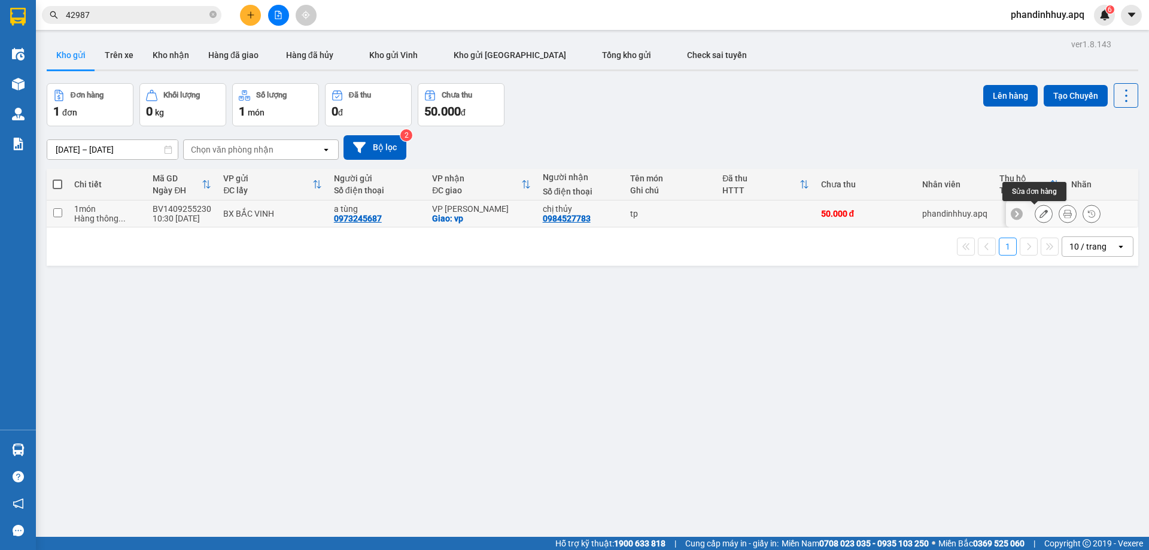
click at [1040, 213] on icon at bounding box center [1044, 213] width 8 height 8
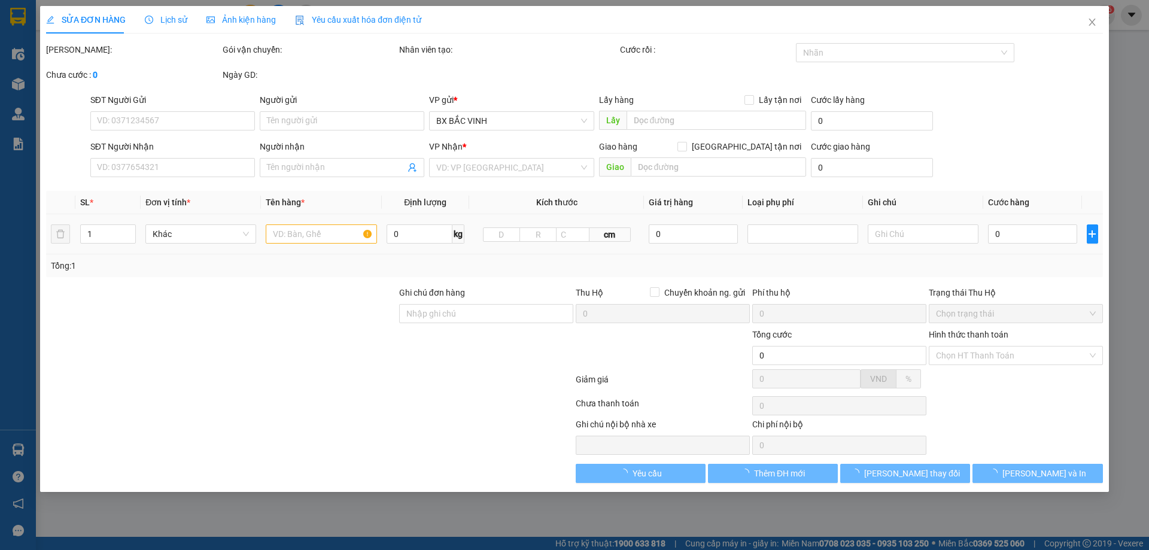
type input "0973245687"
type input "a tùng"
type input "0984527783"
type input "chị thủy"
checkbox input "true"
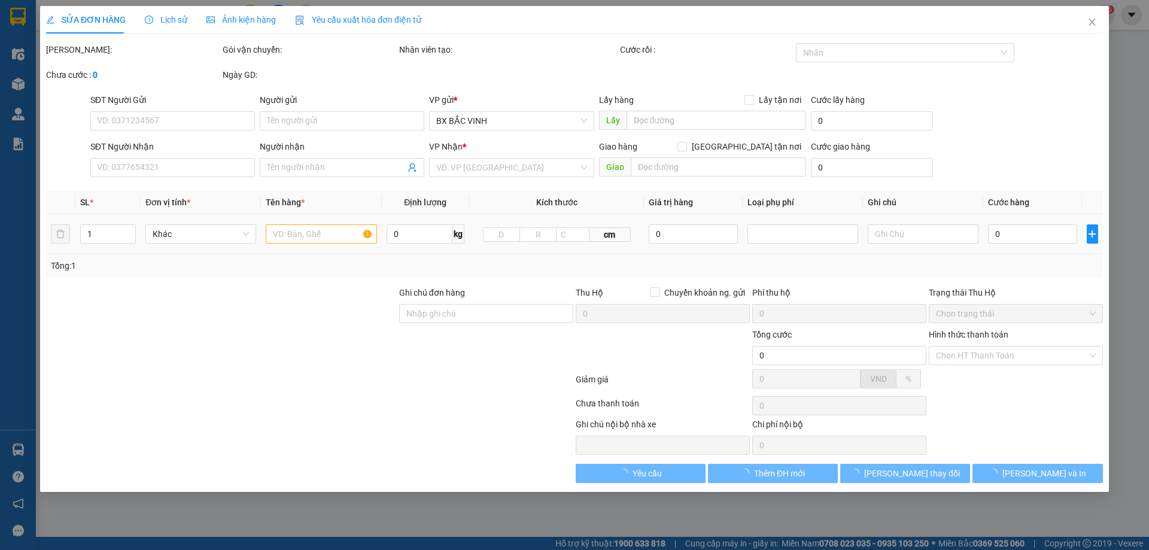
type input "vp"
type input "50.000"
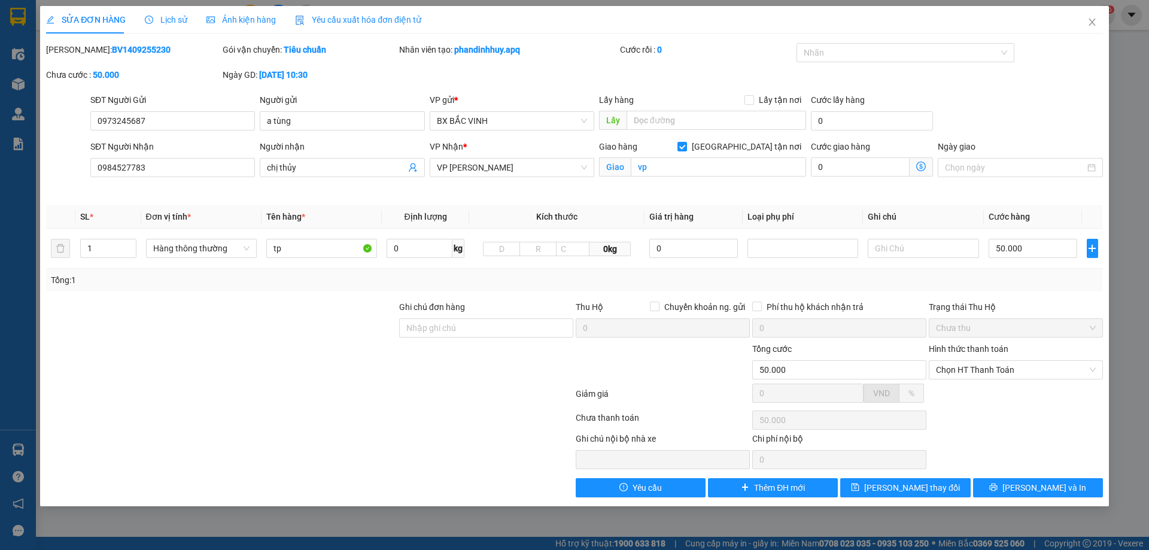
click at [641, 348] on div at bounding box center [663, 363] width 177 height 42
click at [921, 443] on div "Chi phí nội bộ 0" at bounding box center [839, 450] width 177 height 37
click at [951, 390] on div at bounding box center [1016, 397] width 177 height 21
drag, startPoint x: 730, startPoint y: 384, endPoint x: 757, endPoint y: 375, distance: 28.4
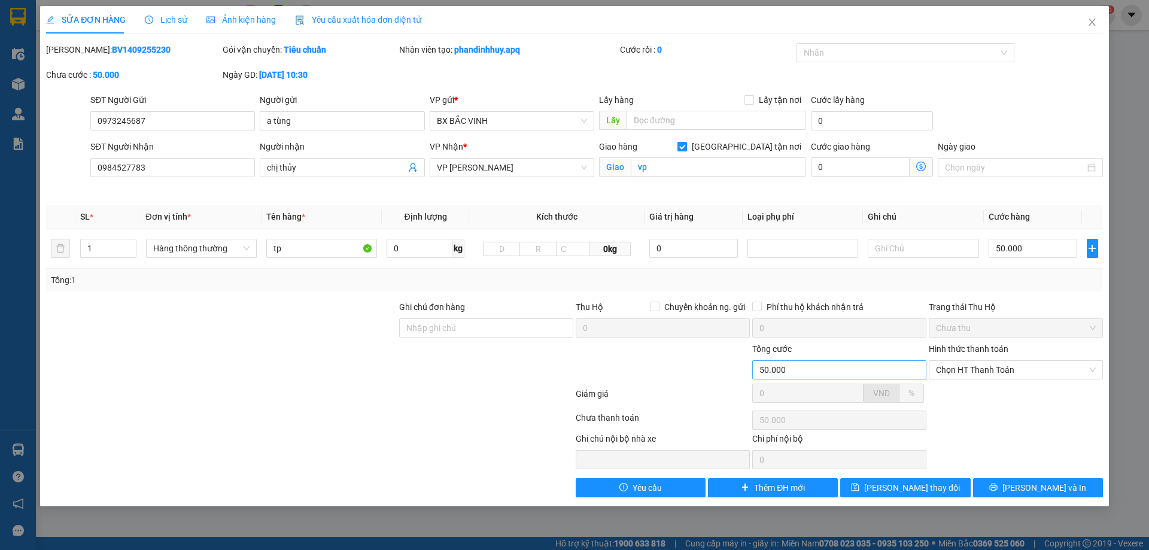
click at [739, 381] on form "Ghi chú đơn hàng Thu Hộ Chuyển khoản ng. gửi 0 Phí thu hộ khách nhận trả 0 Trạn…" at bounding box center [574, 354] width 1057 height 108
drag, startPoint x: 825, startPoint y: 346, endPoint x: 824, endPoint y: 335, distance: 11.5
click at [825, 345] on div "Tổng cước" at bounding box center [839, 351] width 174 height 18
click at [808, 320] on div "Phí thu hộ khách nhận trả 0" at bounding box center [839, 321] width 177 height 42
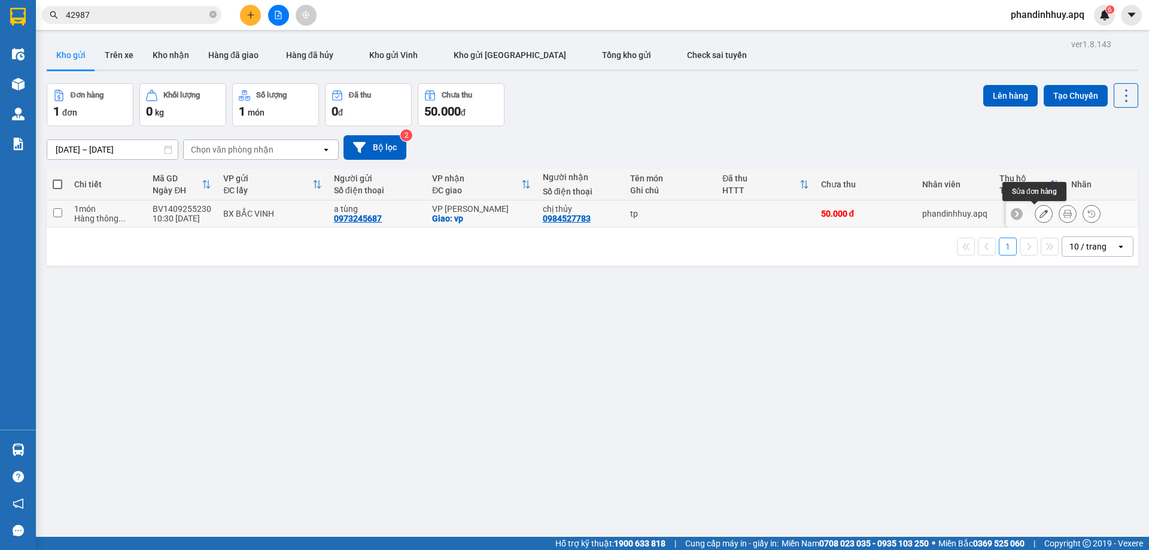
click at [1040, 214] on icon at bounding box center [1044, 213] width 8 height 8
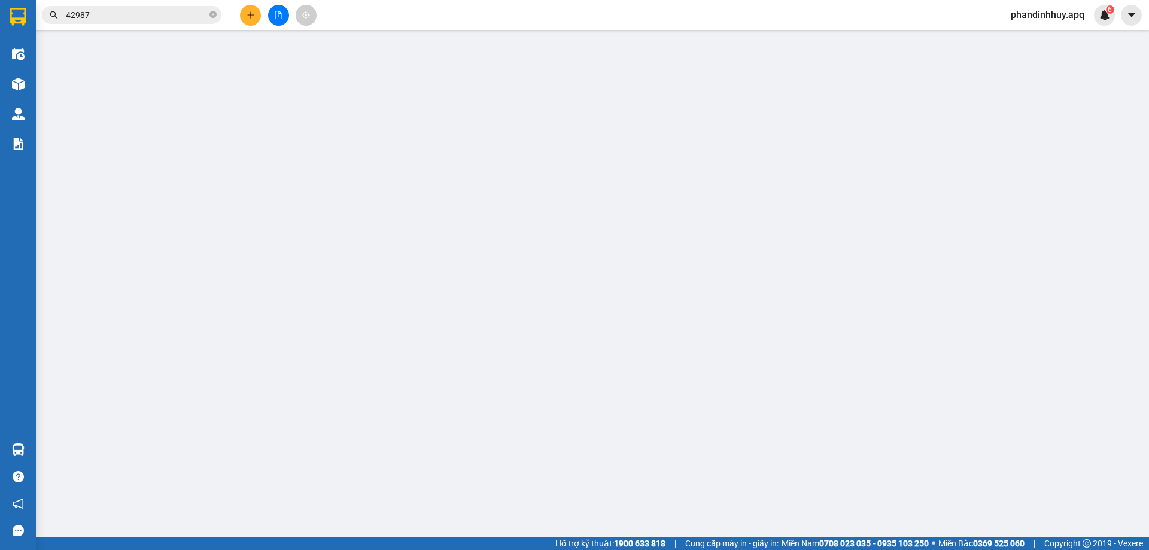
type input "0973245687"
type input "a tùng"
type input "0984527783"
type input "chị thủy"
checkbox input "true"
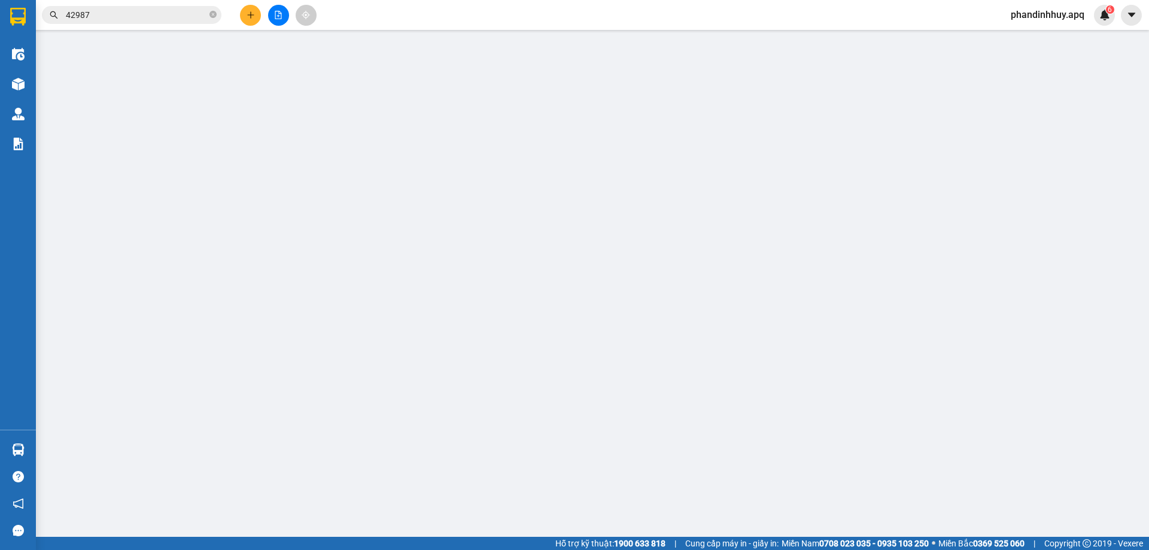
type input "vp"
type input "50.000"
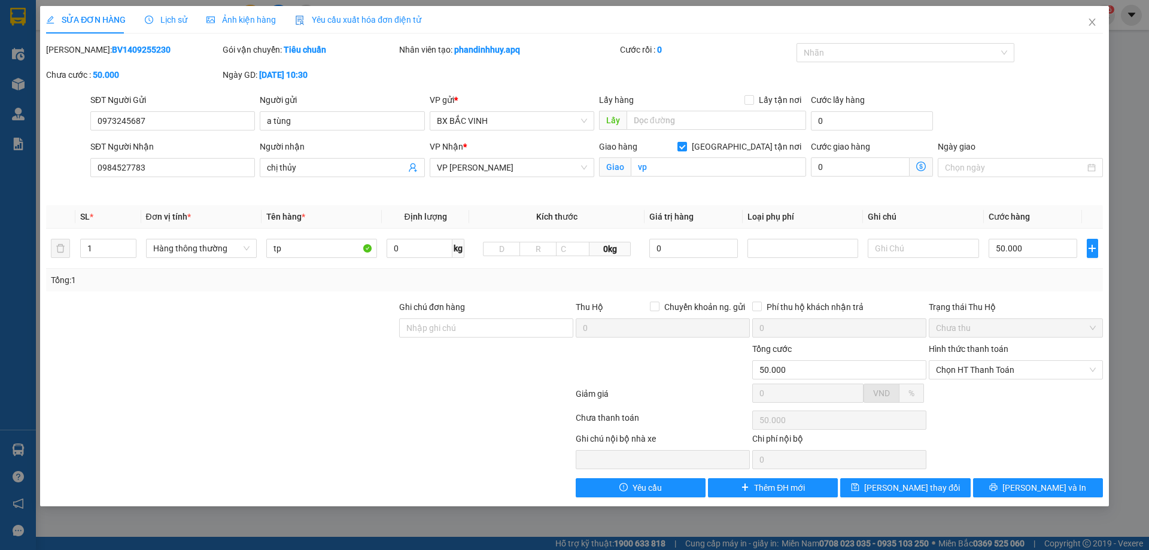
click at [625, 356] on div at bounding box center [663, 363] width 177 height 42
click at [625, 363] on div at bounding box center [663, 363] width 177 height 42
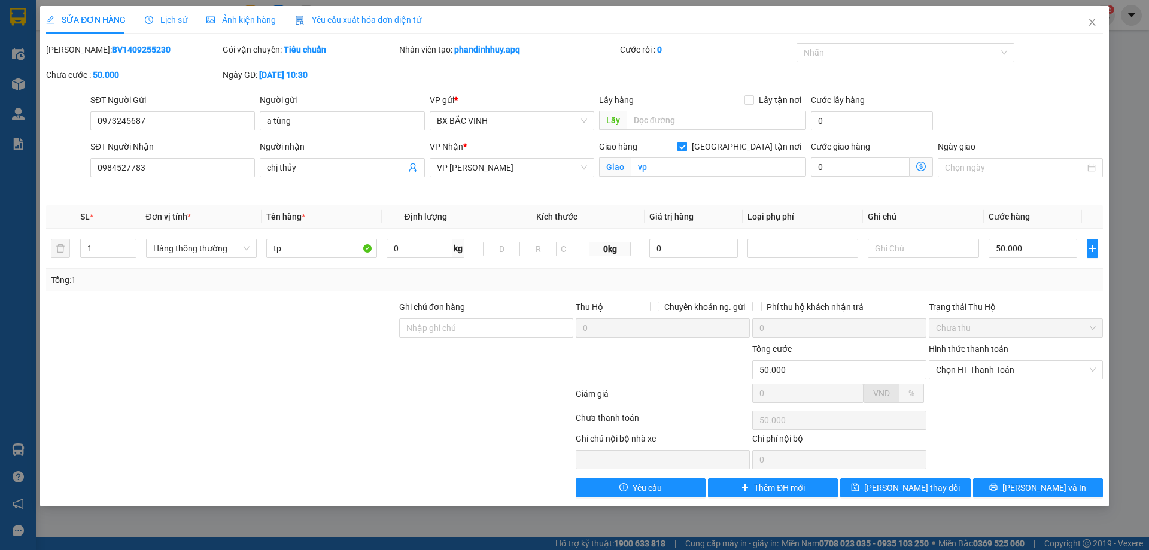
click at [609, 361] on div at bounding box center [663, 363] width 177 height 42
click at [609, 358] on div at bounding box center [663, 363] width 177 height 42
click at [609, 357] on div at bounding box center [663, 363] width 177 height 42
click at [988, 333] on span "Chưa thu" at bounding box center [1016, 328] width 160 height 18
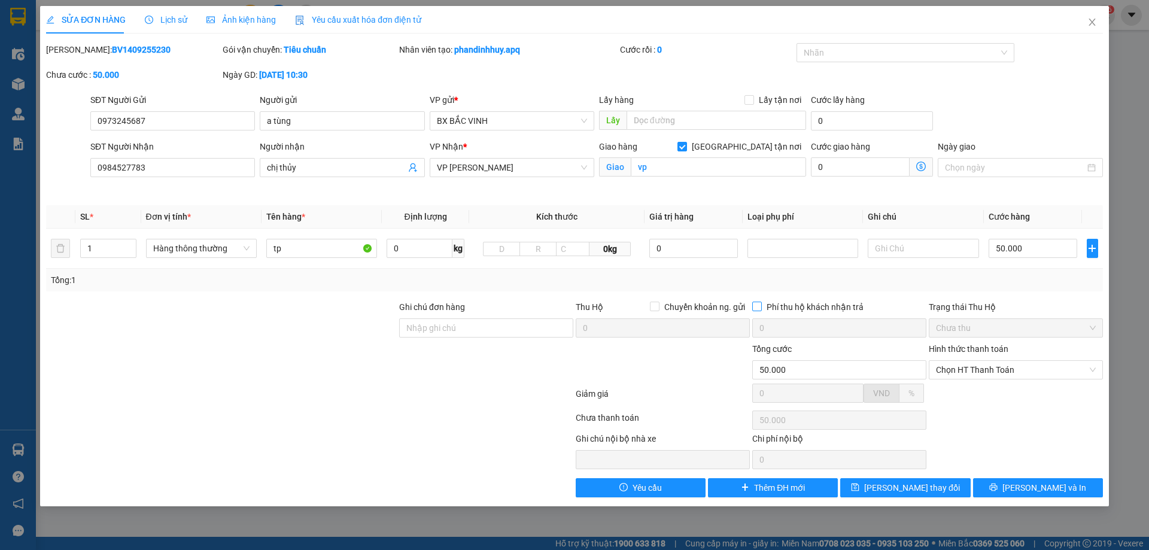
click at [806, 310] on span "Phí thu hộ khách nhận trả" at bounding box center [815, 306] width 107 height 13
click at [761, 310] on input "Phí thu hộ khách nhận trả" at bounding box center [756, 306] width 8 height 8
checkbox input "true"
click at [1092, 20] on icon "close" at bounding box center [1093, 22] width 10 height 10
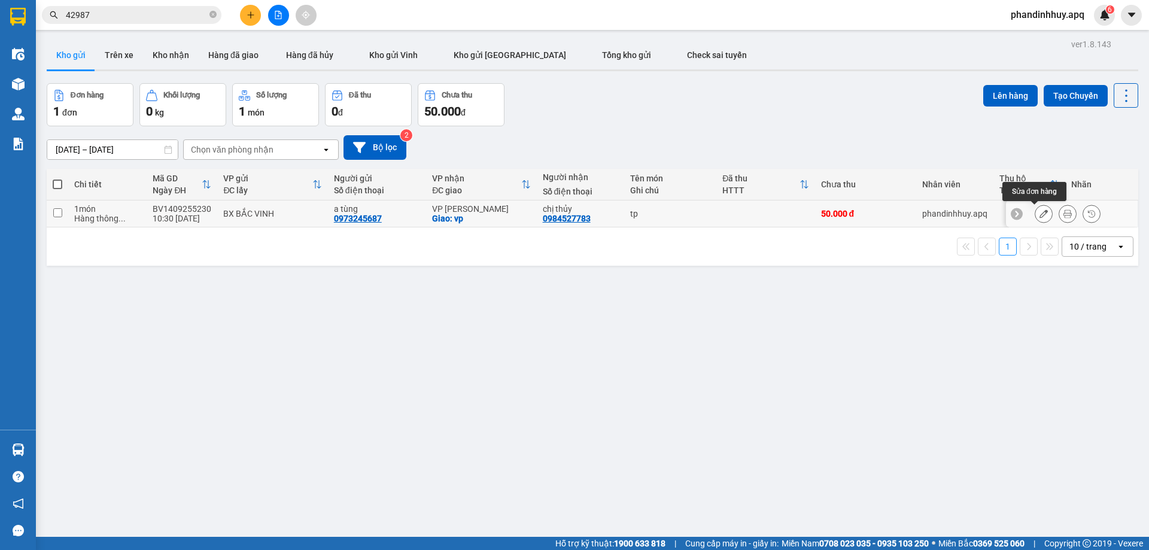
click at [1040, 210] on icon at bounding box center [1044, 213] width 8 height 8
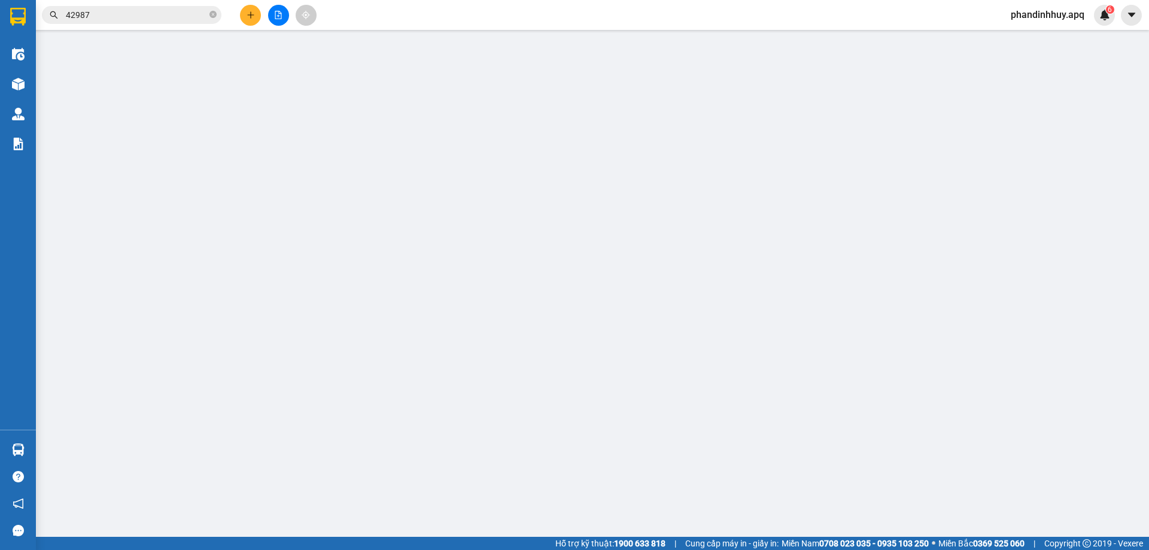
type input "0973245687"
type input "a tùng"
type input "0984527783"
type input "chị thủy"
checkbox input "true"
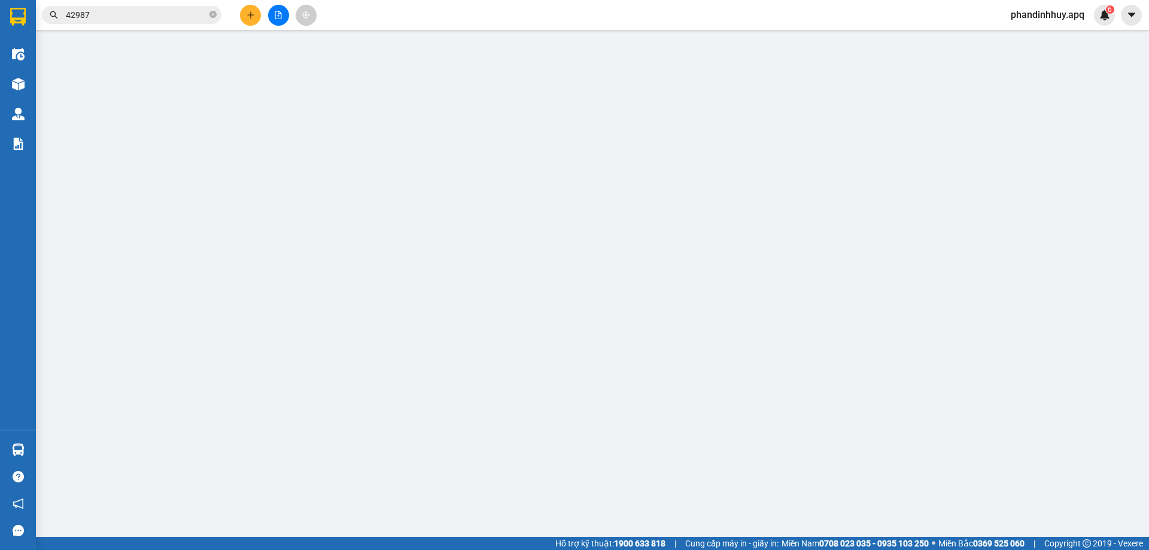
type input "vp"
type input "50.000"
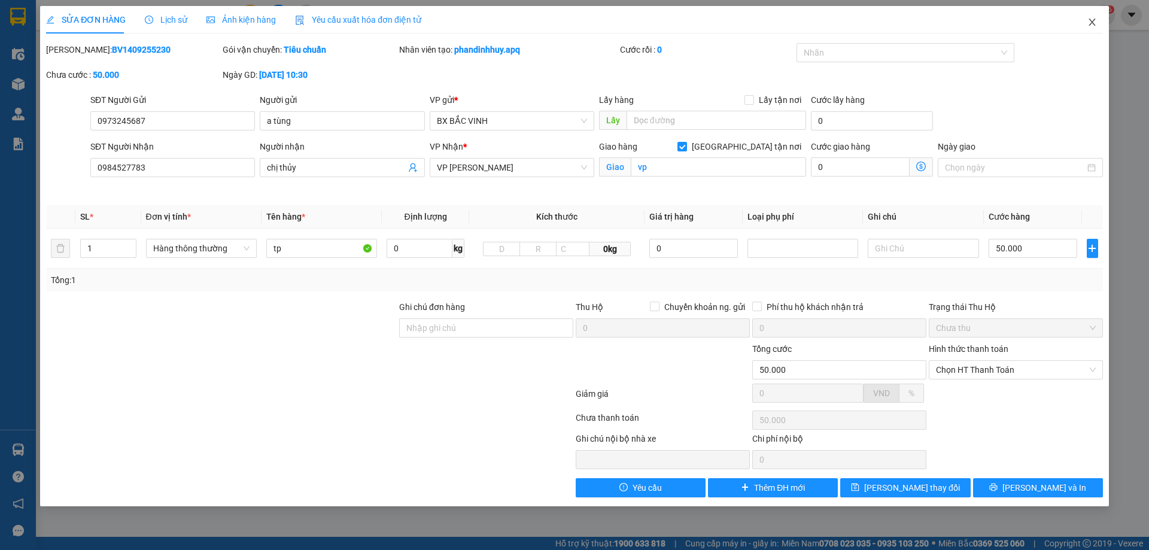
click at [1095, 26] on icon "close" at bounding box center [1093, 22] width 10 height 10
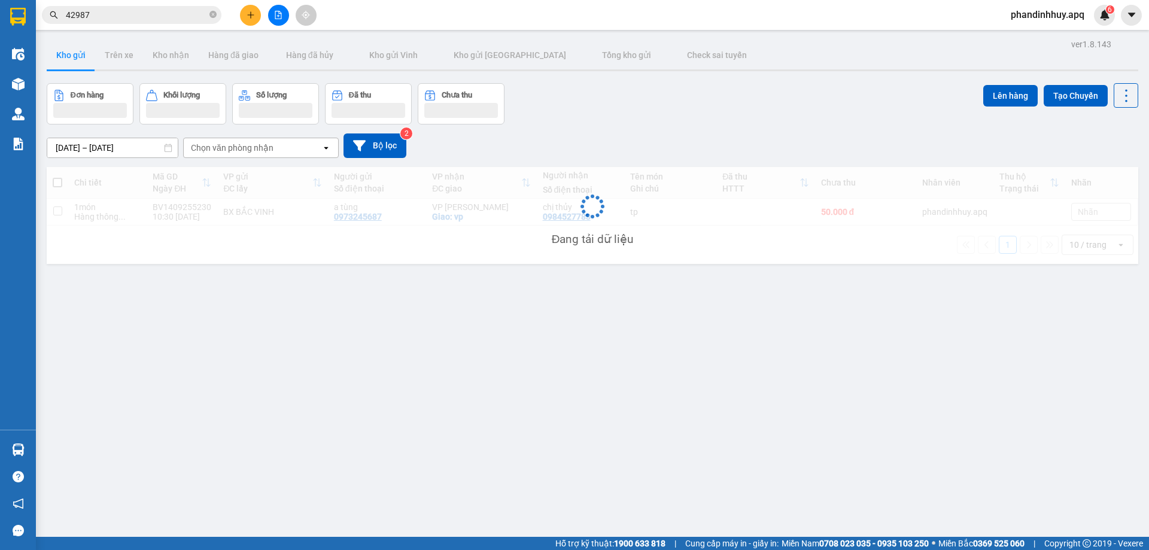
click at [1092, 18] on span "phandinhhuy.apq" at bounding box center [1047, 14] width 93 height 15
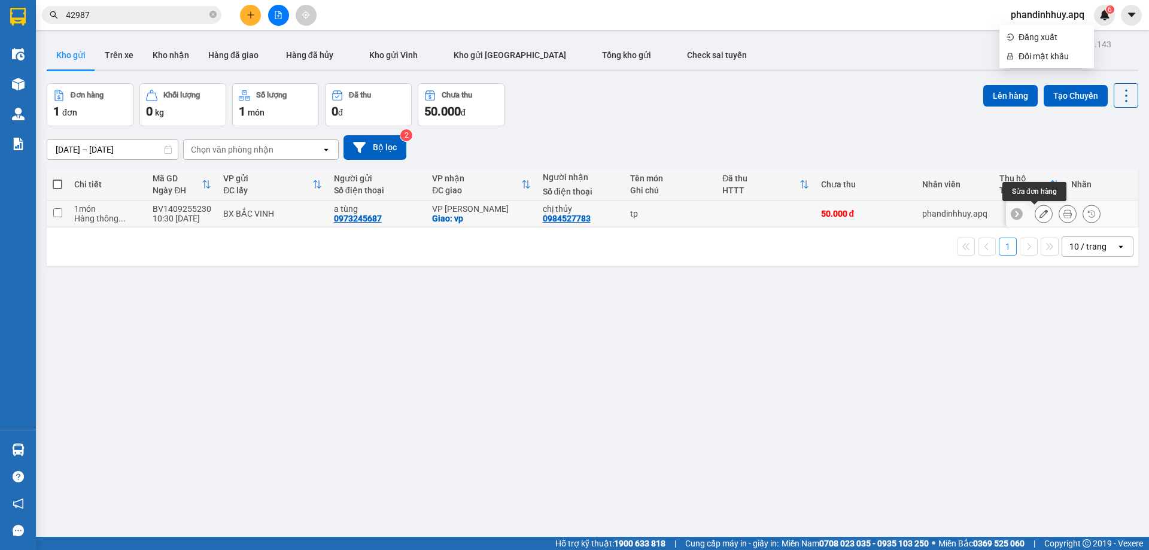
click at [1040, 212] on icon at bounding box center [1044, 213] width 8 height 8
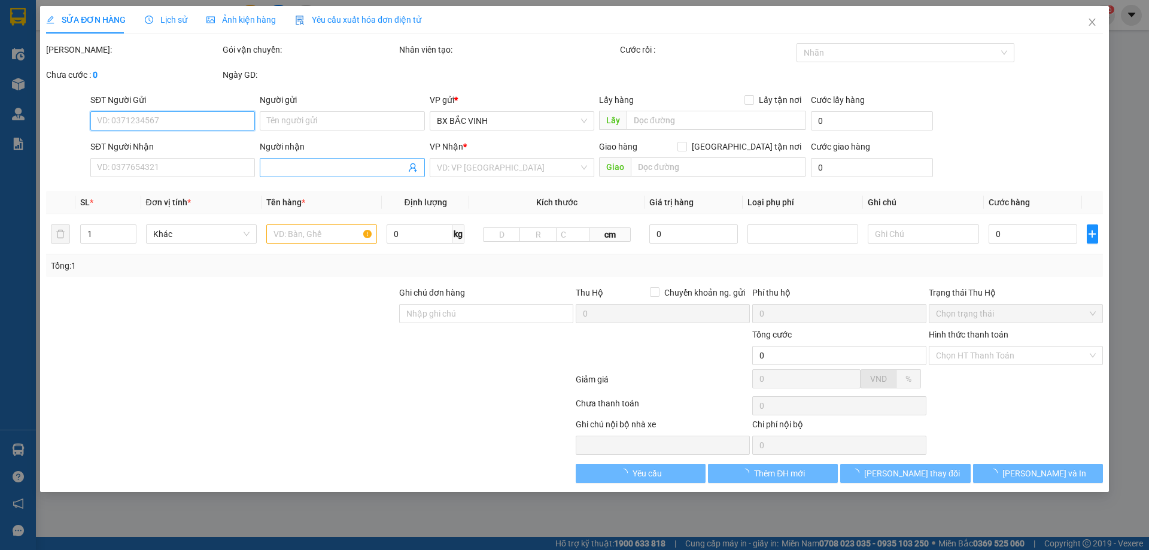
type input "0973245687"
type input "a tùng"
type input "0984527783"
type input "chị thủy"
checkbox input "true"
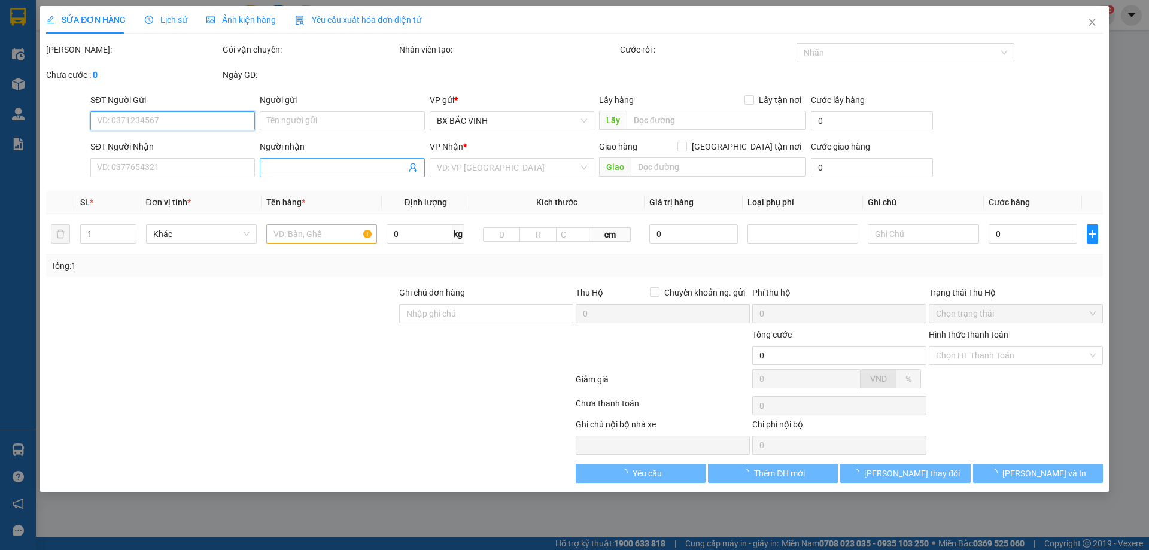
type input "vp"
type input "50.000"
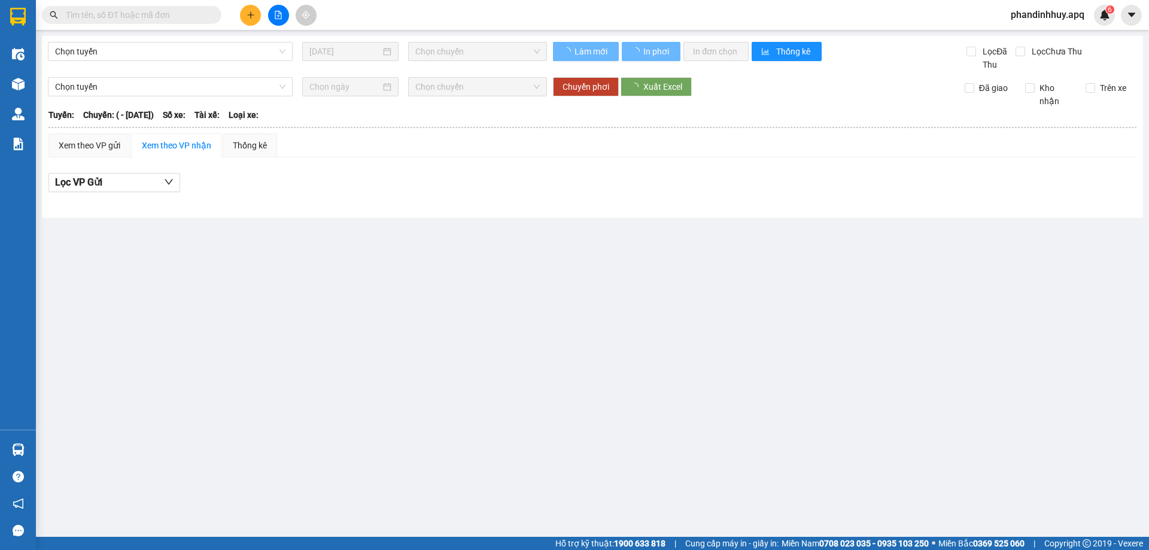
click at [177, 10] on input "text" at bounding box center [136, 14] width 141 height 13
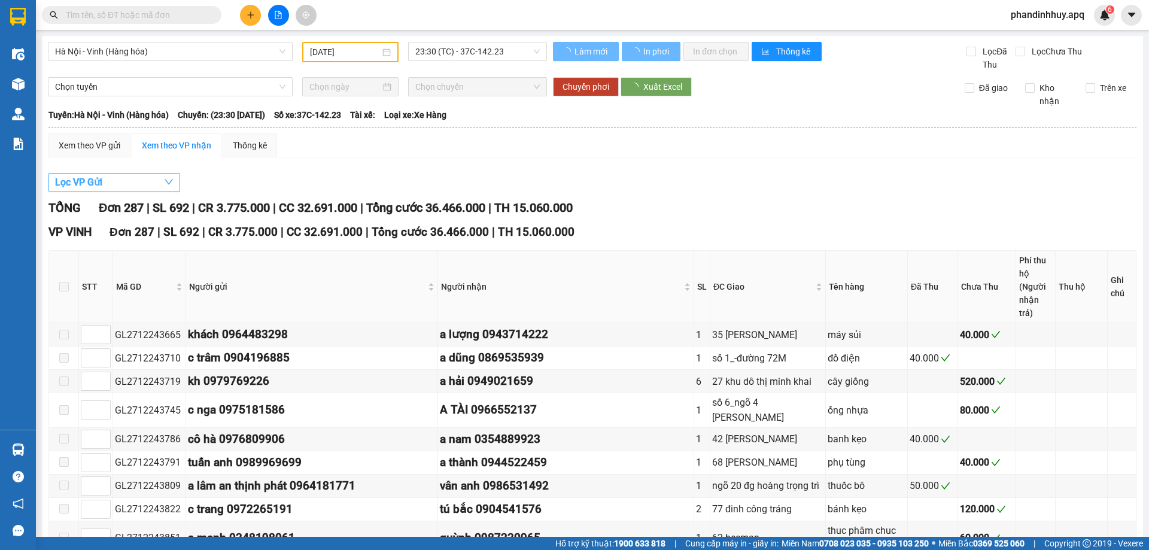
type input "[DATE]"
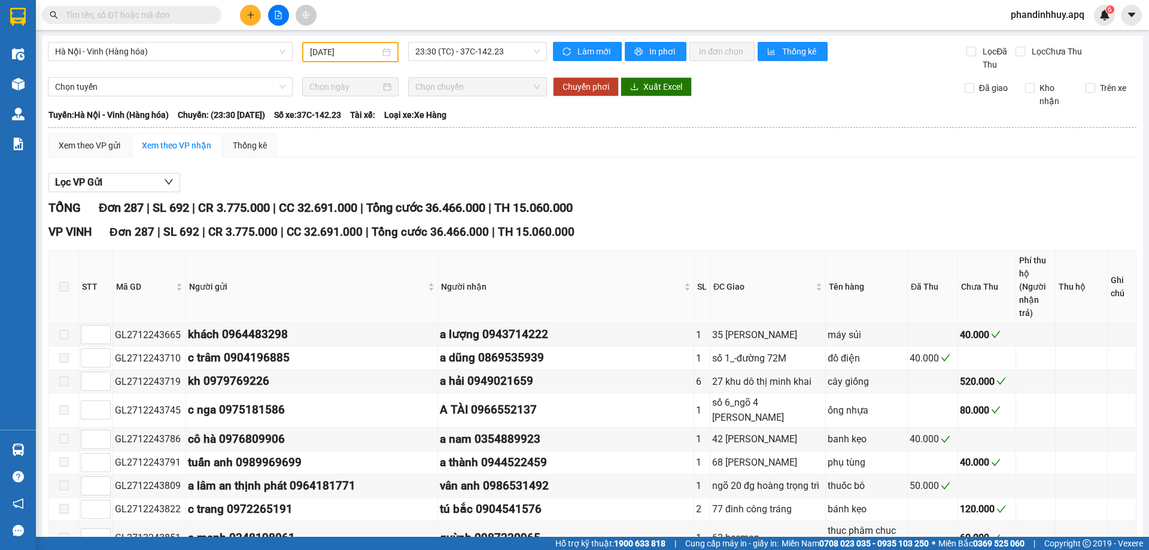
type input "7"
click at [157, 18] on input "text" at bounding box center [136, 14] width 141 height 13
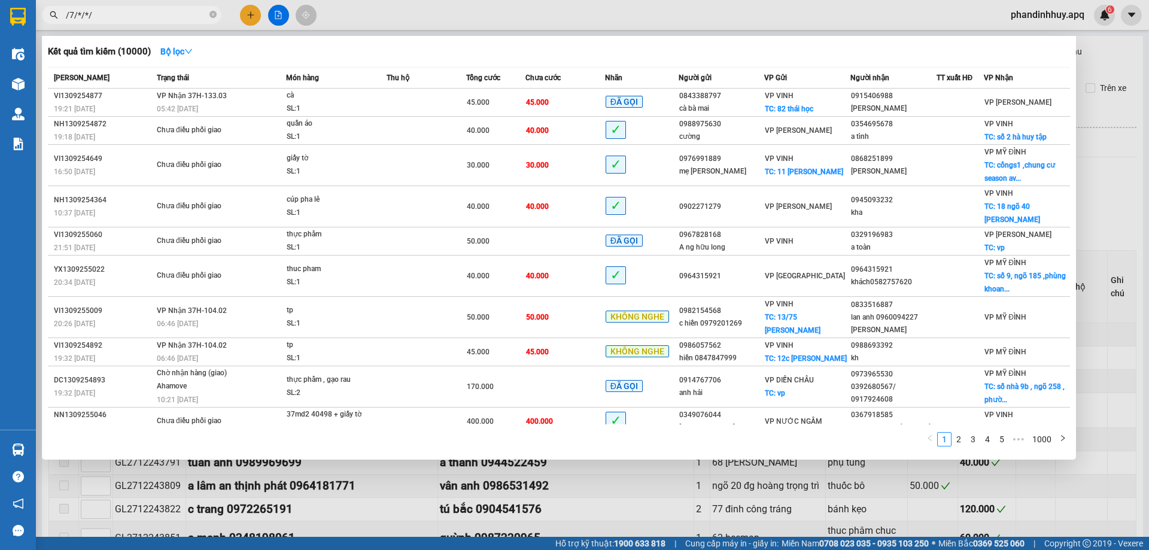
click at [186, 16] on input "/7/*/*/" at bounding box center [136, 14] width 141 height 13
type input "/"
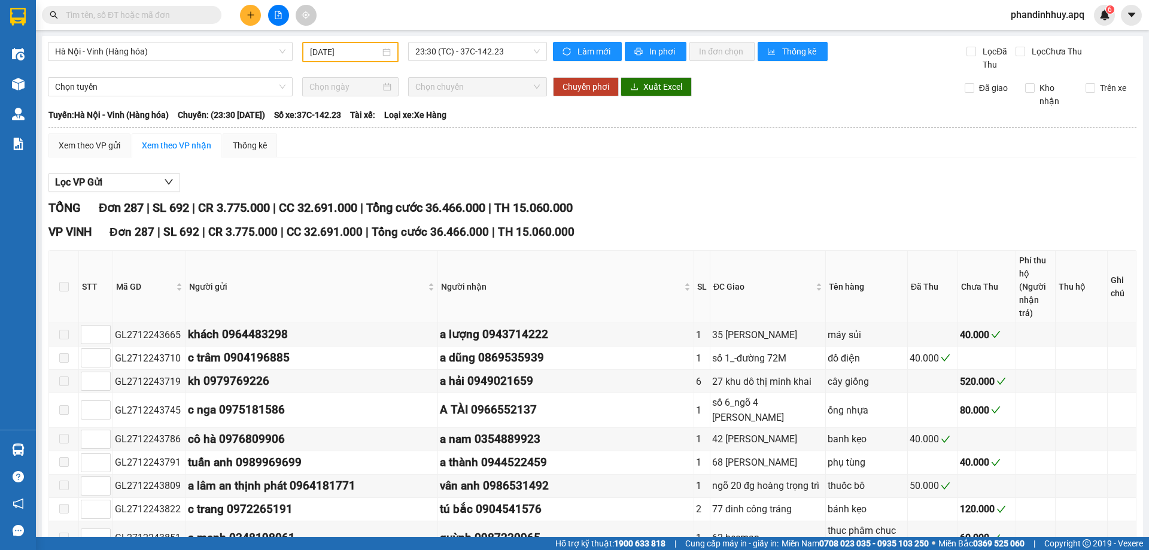
click at [108, 0] on div "Kết quả tìm kiếm ( 10000 ) Bộ lọc Mã ĐH Trạng thái Món hàng Thu hộ Tổng cước Ch…" at bounding box center [574, 15] width 1149 height 30
click at [102, 11] on input "text" at bounding box center [136, 14] width 141 height 13
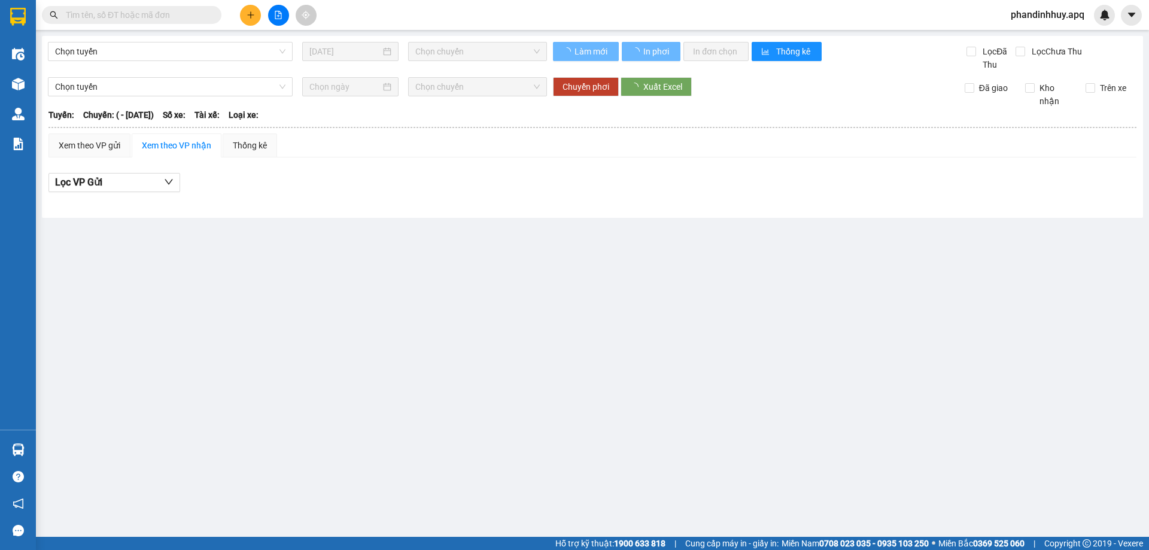
click at [187, 18] on input "text" at bounding box center [136, 14] width 141 height 13
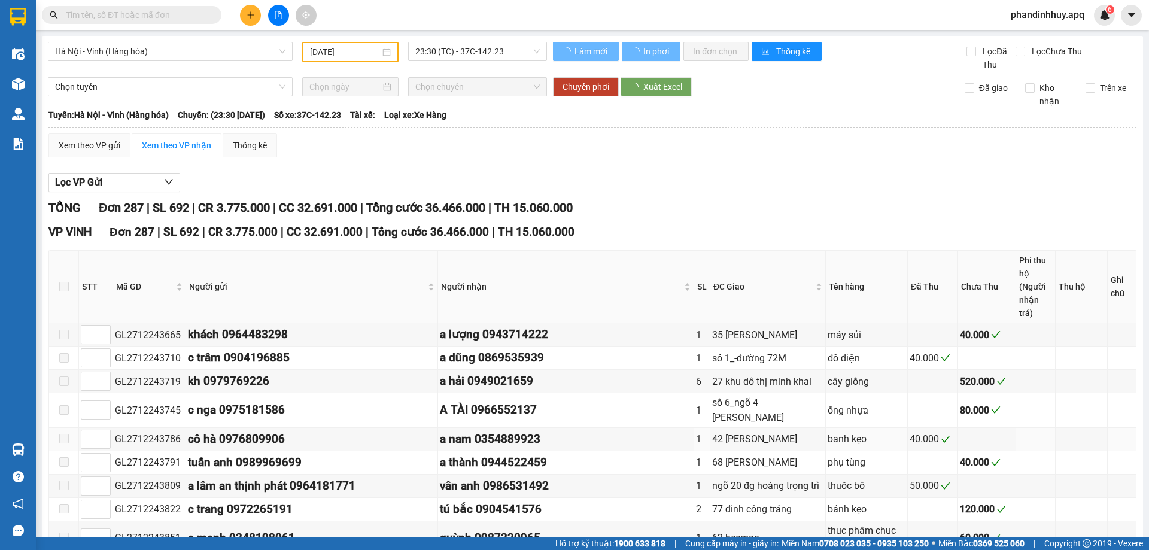
click at [93, 15] on input "text" at bounding box center [136, 14] width 141 height 13
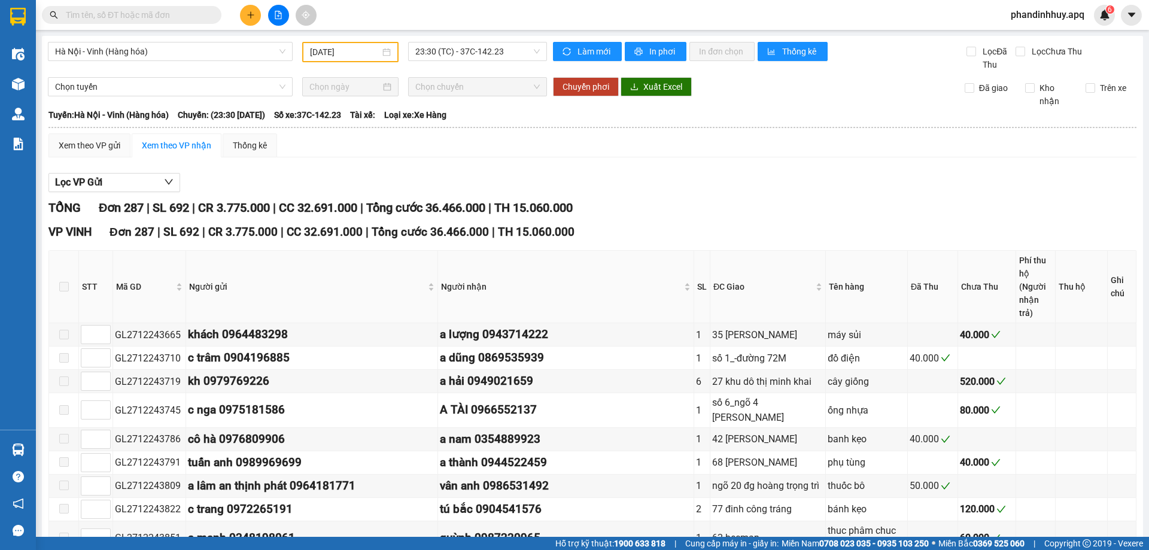
type input "[DATE]"
click at [93, 14] on input "text" at bounding box center [136, 14] width 141 height 13
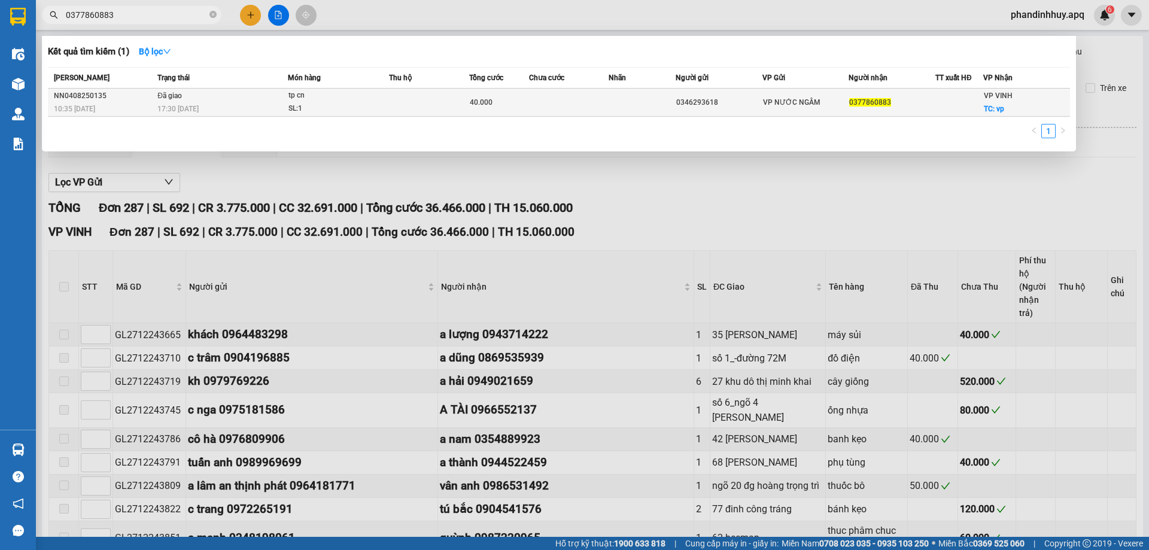
type input "0377860883"
click at [752, 109] on td "0346293618" at bounding box center [719, 103] width 87 height 28
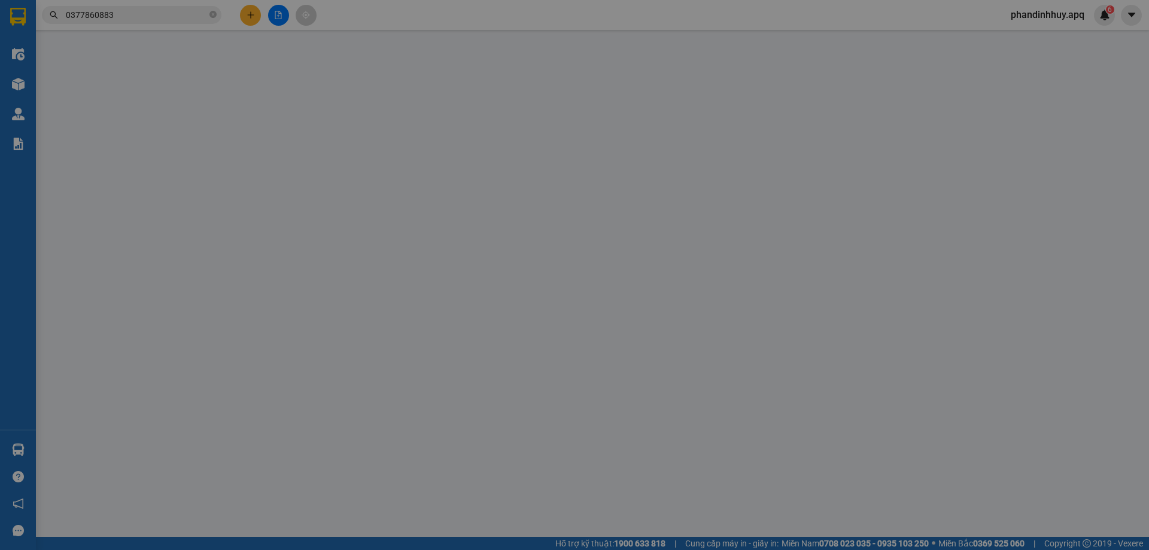
type input "0346293618"
type input "0377860883"
checkbox input "true"
type input "vp"
type input "40.000"
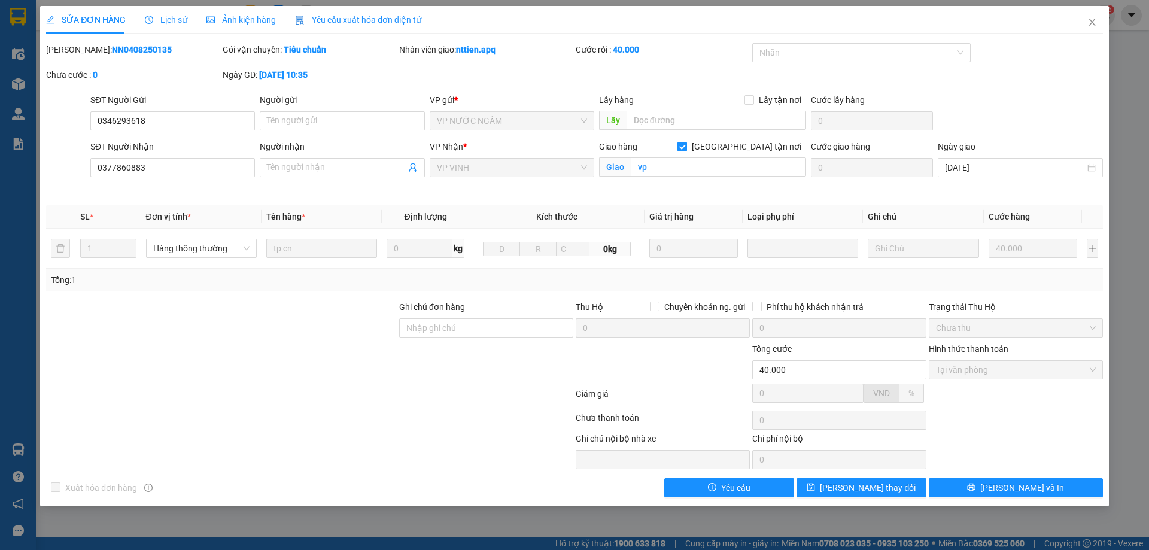
click at [177, 20] on span "Lịch sử" at bounding box center [166, 20] width 42 height 10
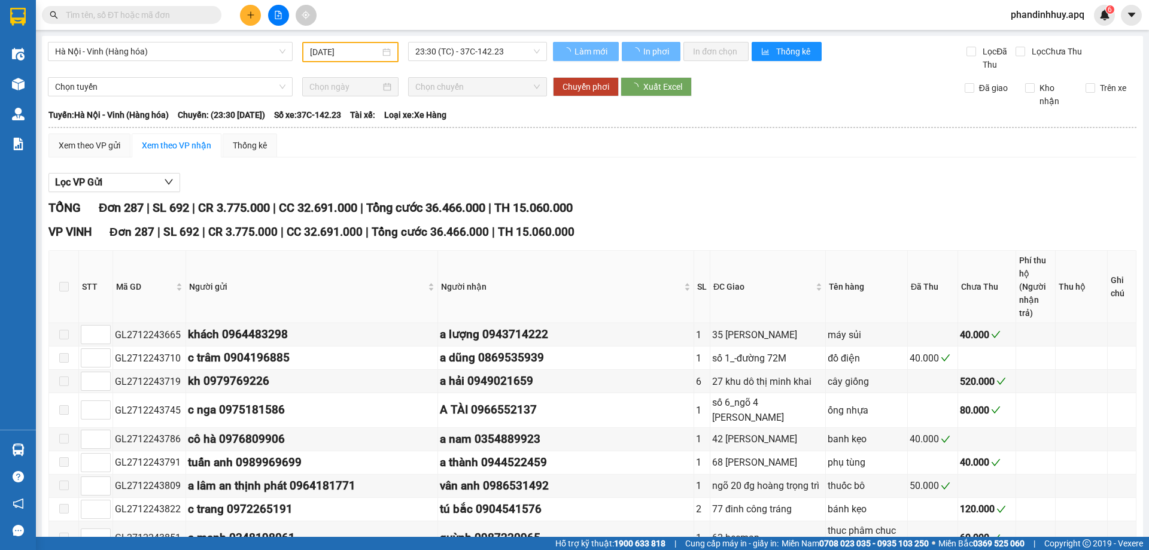
type input "[DATE]"
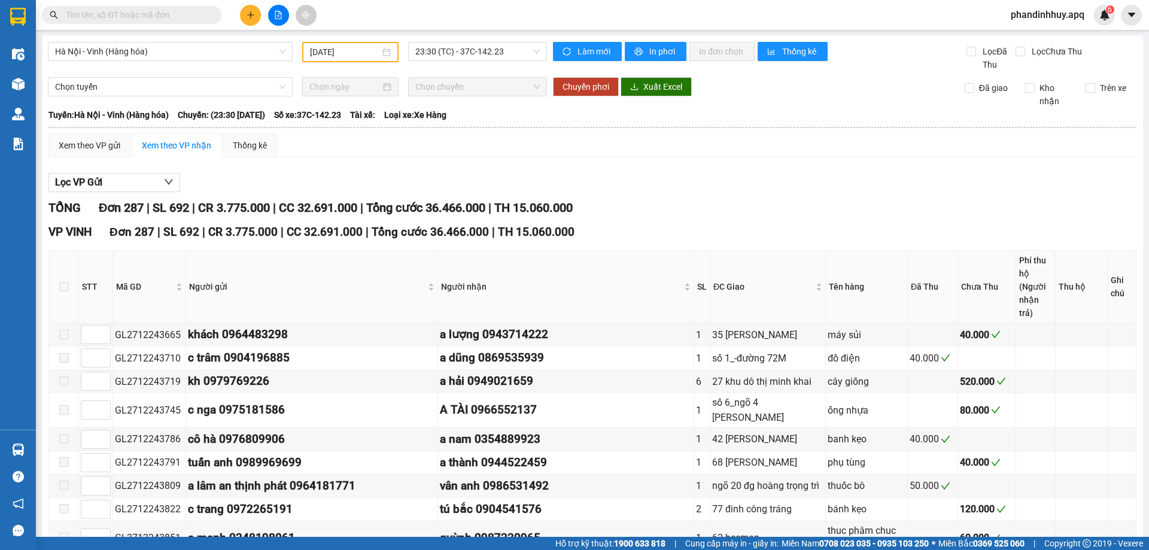
type input "[DATE]"
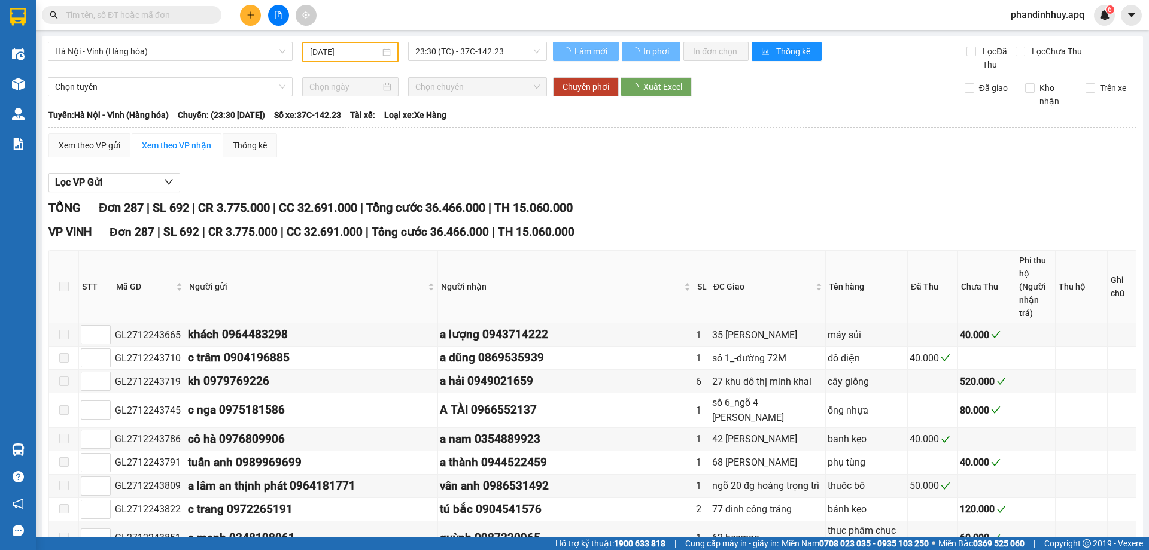
type input "[DATE]"
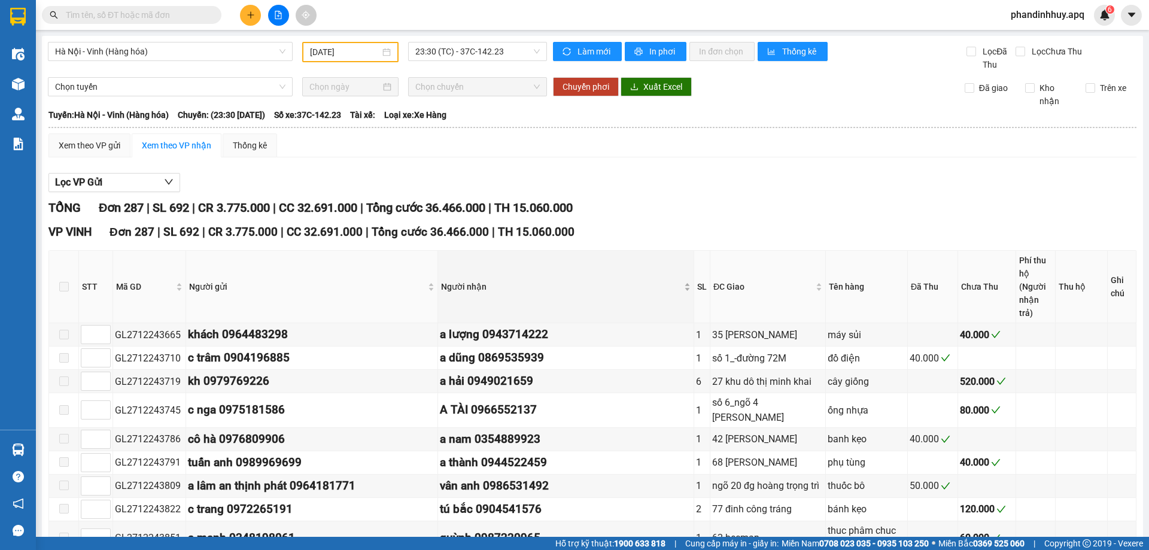
type input "[DATE]"
click at [217, 47] on span "Hà Nội - Vinh (Hàng hóa)" at bounding box center [170, 51] width 230 height 18
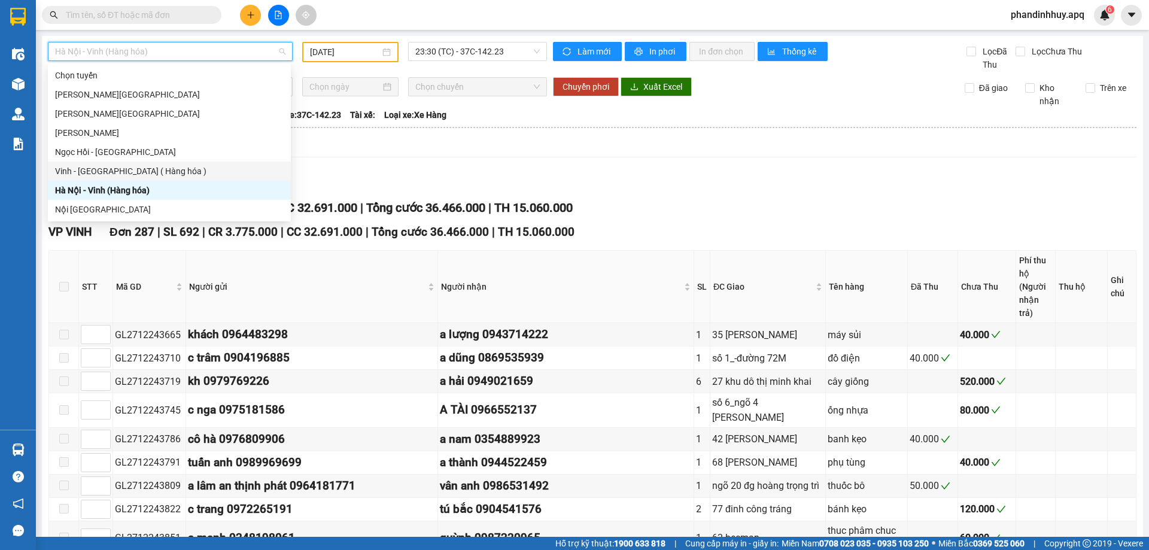
click at [128, 169] on div "Vinh - Hà Nội ( Hàng hóa )" at bounding box center [169, 171] width 229 height 13
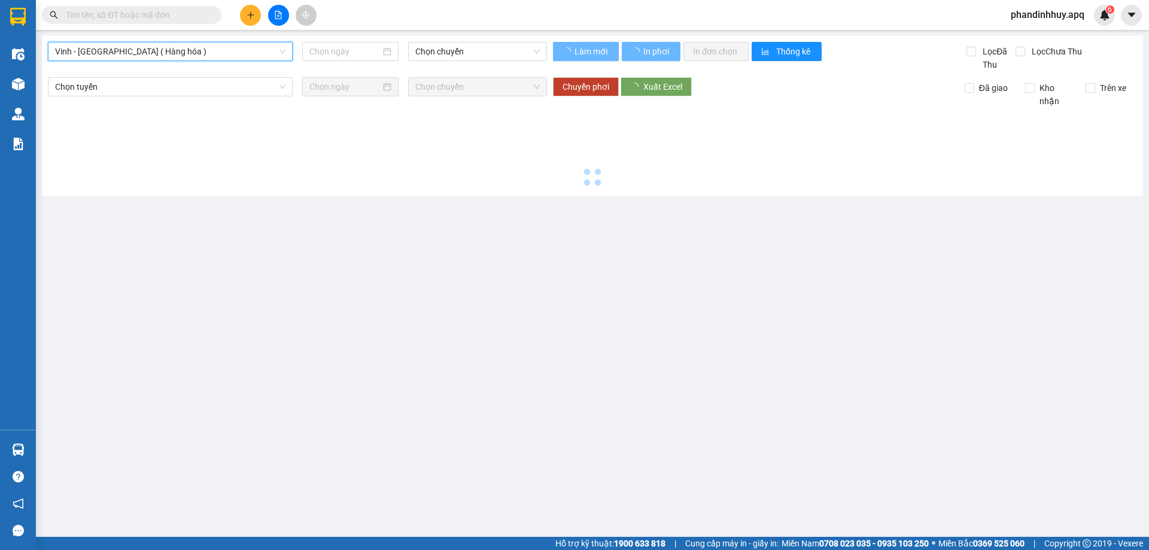
type input "[DATE]"
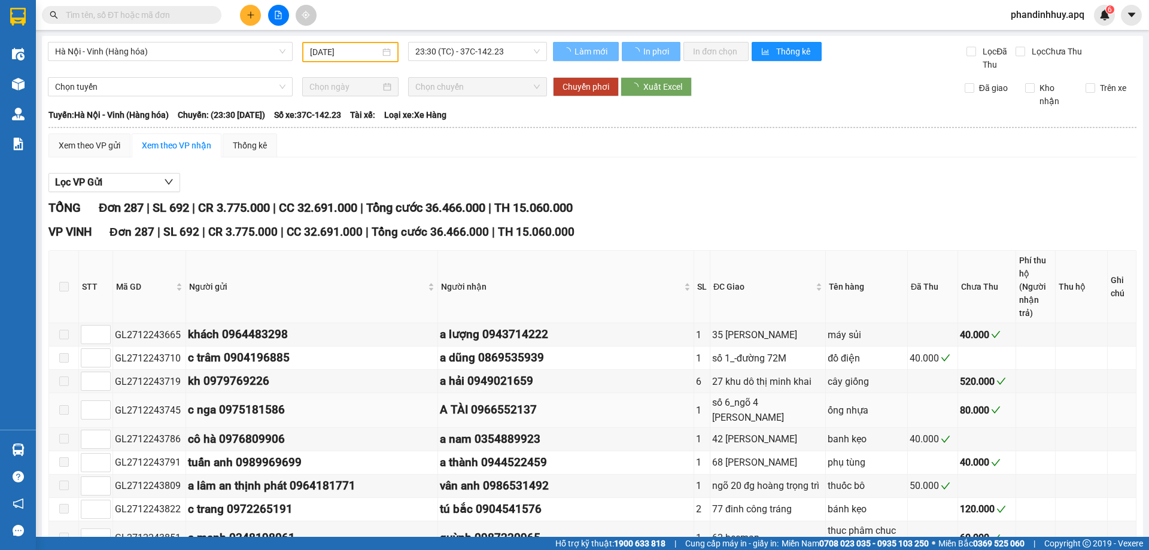
type input "[DATE]"
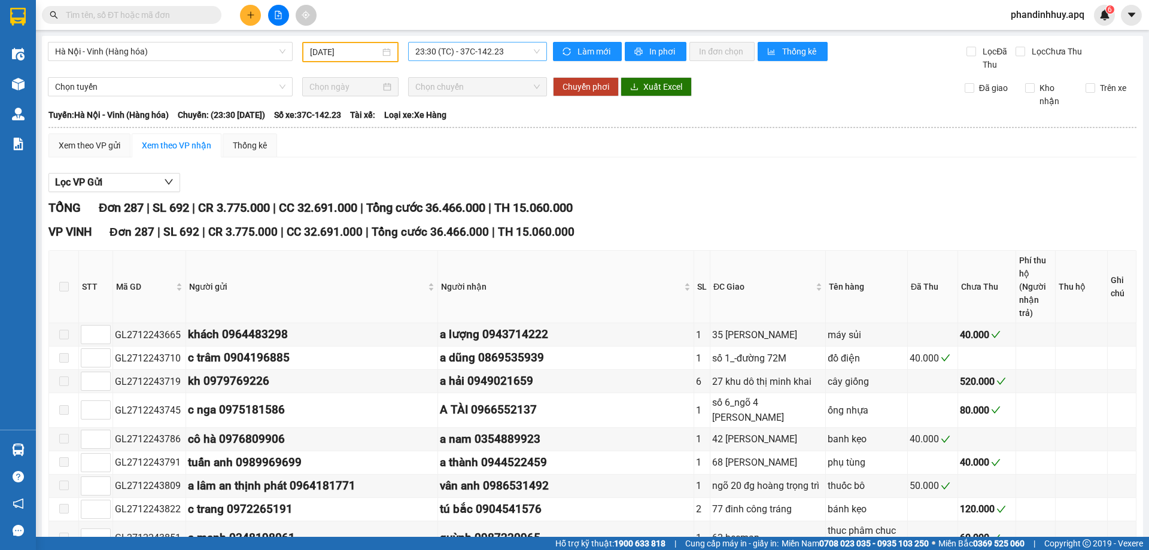
click at [535, 47] on span "23:30 (TC) - 37C-142.23" at bounding box center [477, 51] width 125 height 18
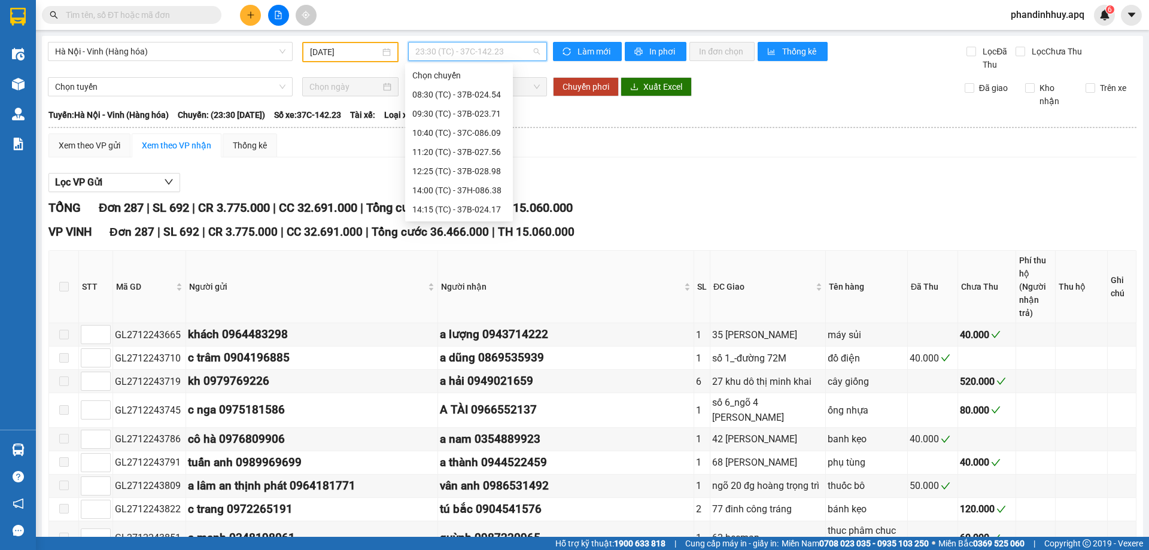
scroll to position [211, 0]
click at [576, 149] on div "Xem theo VP gửi Xem theo VP nhận Thống kê" at bounding box center [592, 145] width 1088 height 24
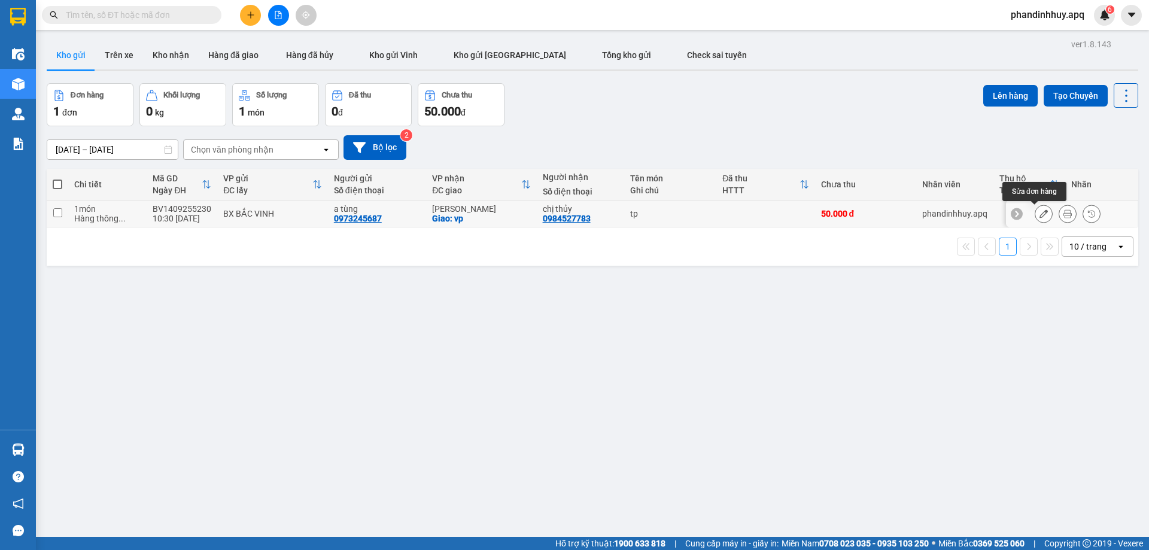
click at [1040, 212] on icon at bounding box center [1044, 213] width 8 height 8
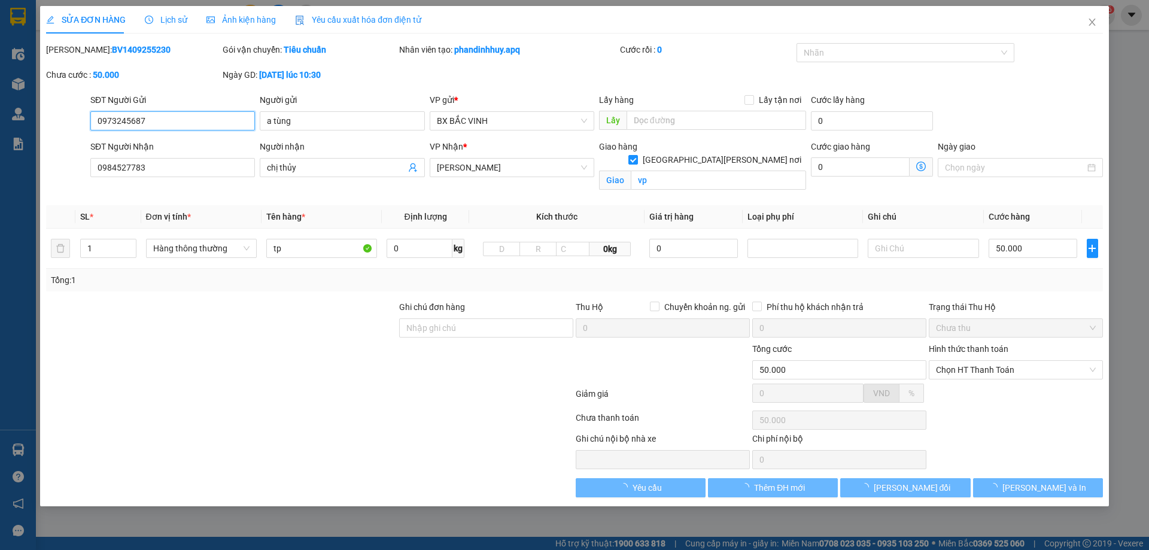
type input "0973245687"
type input "a tùng"
type input "0984527783"
type input "chị thủy"
checkbox input "true"
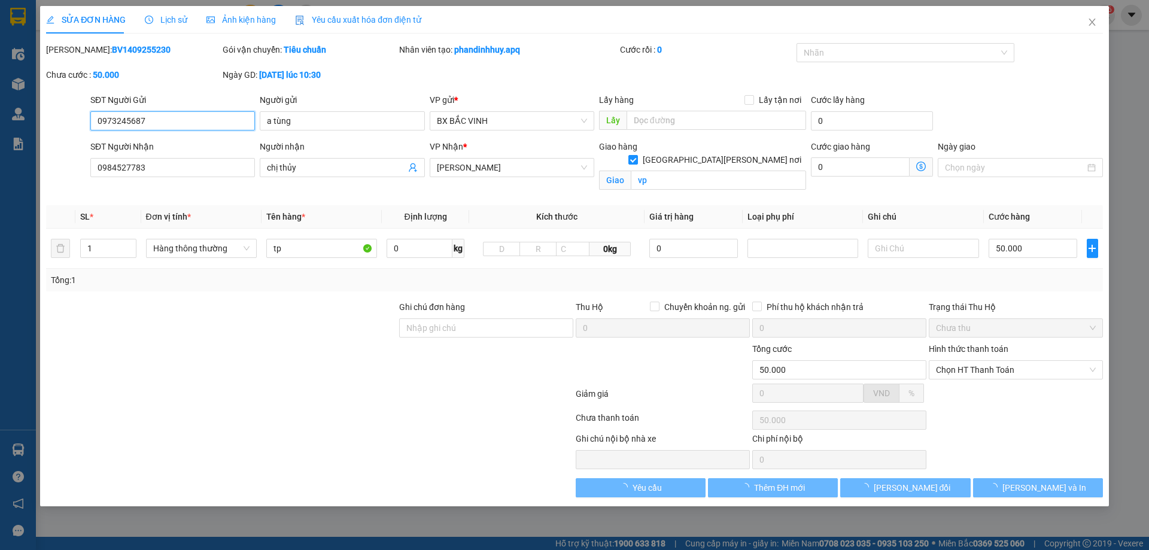
type input "vp"
type input "50.000"
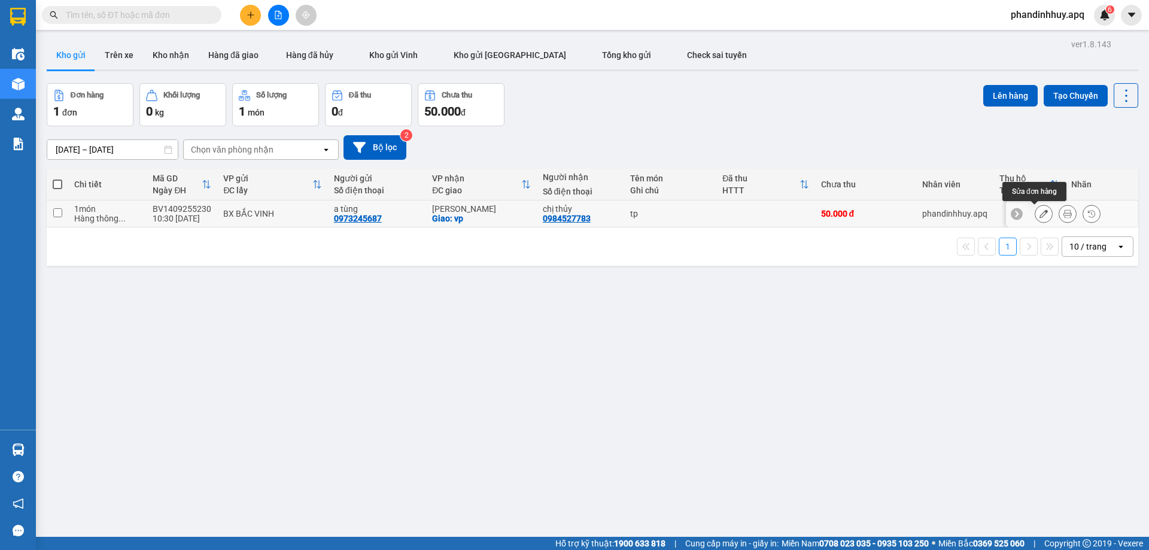
click at [1040, 215] on icon at bounding box center [1044, 213] width 8 height 8
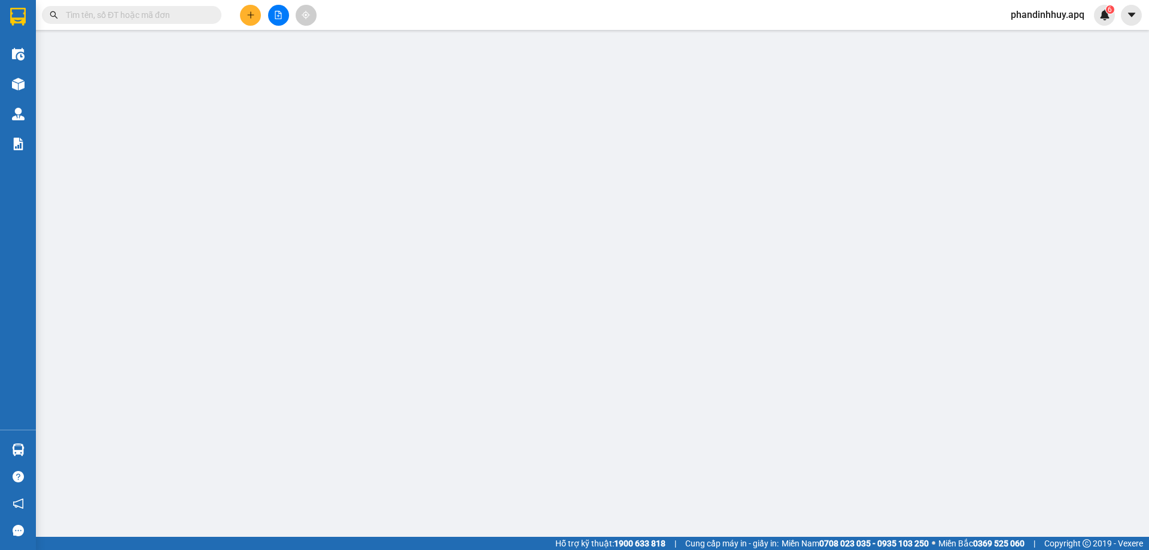
type input "0973245687"
type input "a tùng"
type input "0984527783"
type input "chị thủy"
checkbox input "true"
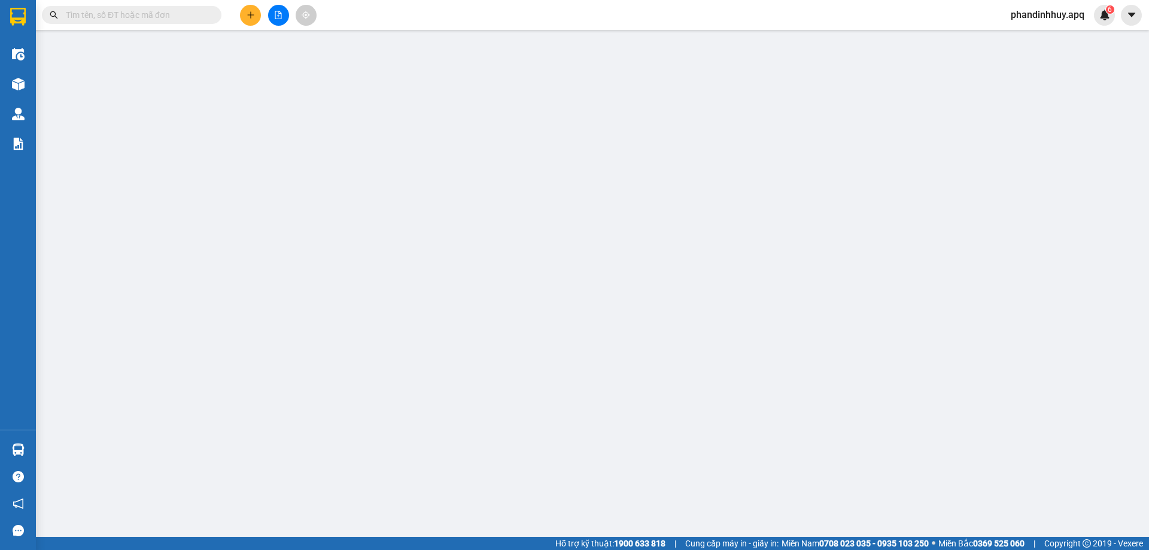
type input "vp"
type input "50.000"
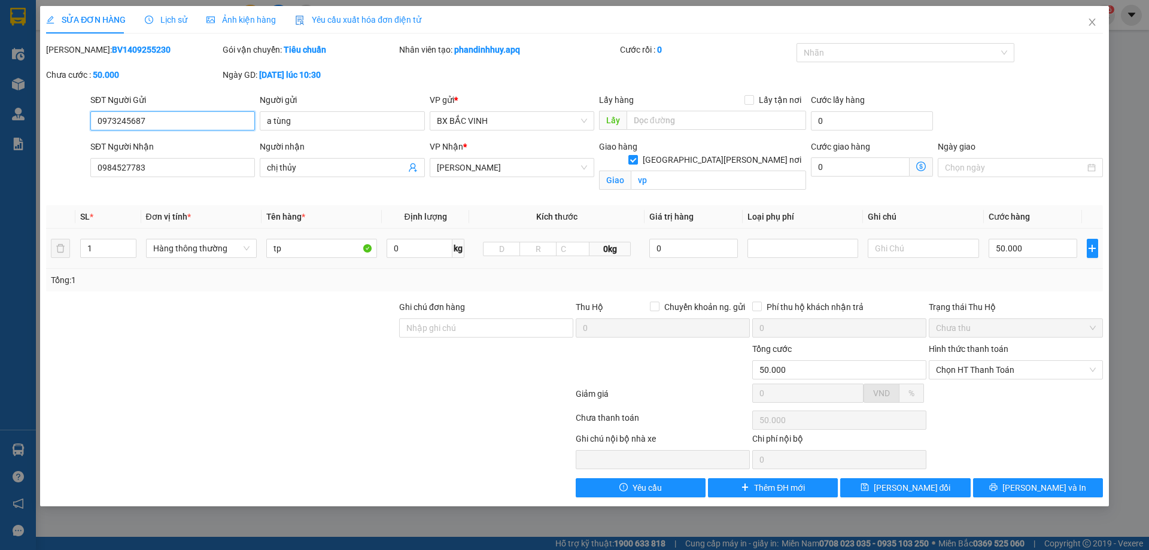
drag, startPoint x: 98, startPoint y: 117, endPoint x: 145, endPoint y: 119, distance: 47.3
click at [145, 119] on input "0973245687" at bounding box center [172, 120] width 165 height 19
click at [1039, 488] on span "[PERSON_NAME] và In" at bounding box center [1045, 487] width 84 height 13
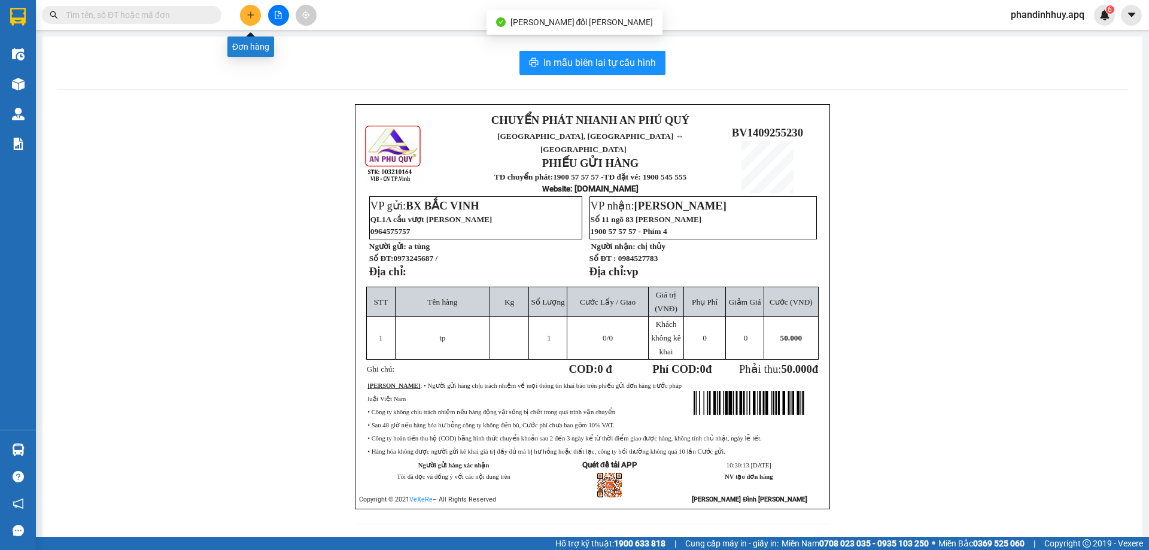
click at [250, 14] on icon "plus" at bounding box center [251, 15] width 8 height 8
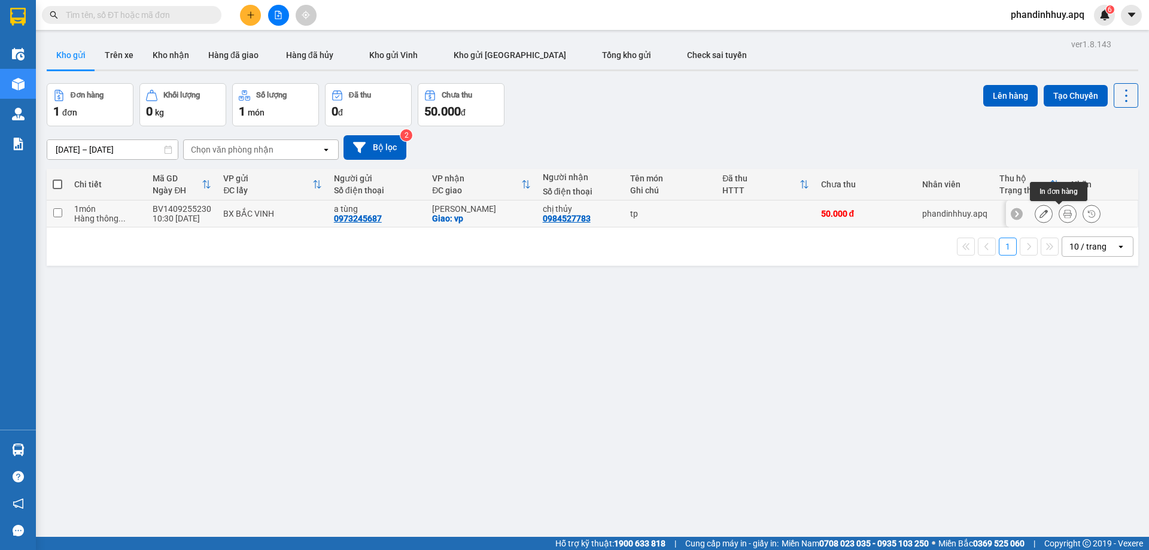
click at [1064, 214] on icon at bounding box center [1068, 213] width 8 height 8
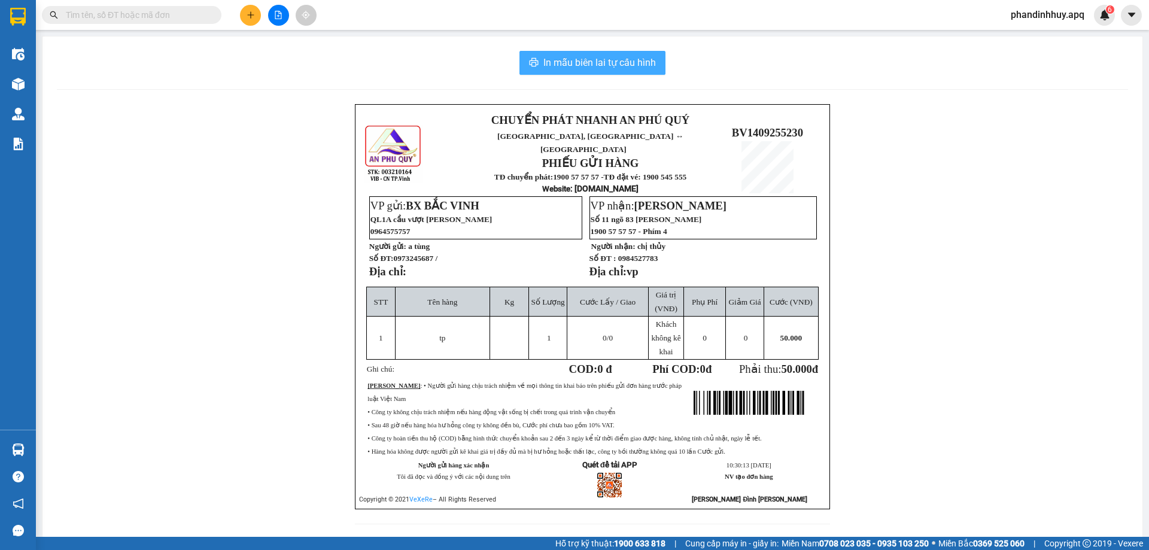
click at [609, 54] on button "In mẫu biên lai tự cấu hình" at bounding box center [593, 63] width 146 height 24
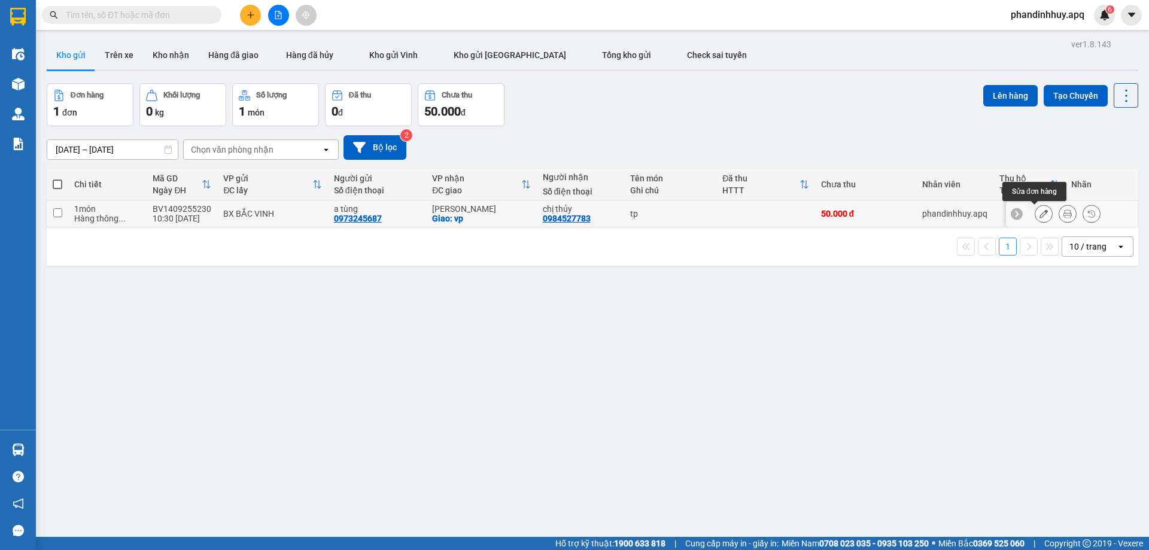
click at [1040, 212] on icon at bounding box center [1044, 213] width 8 height 8
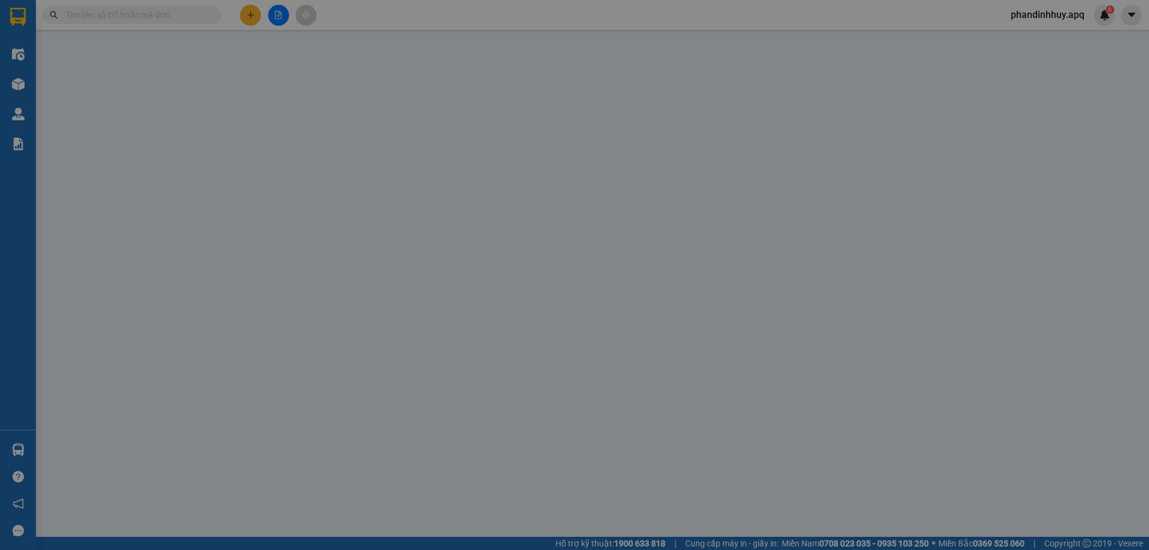
type input "0973245687"
type input "a tùng"
type input "0984527783"
type input "chị thủy"
checkbox input "true"
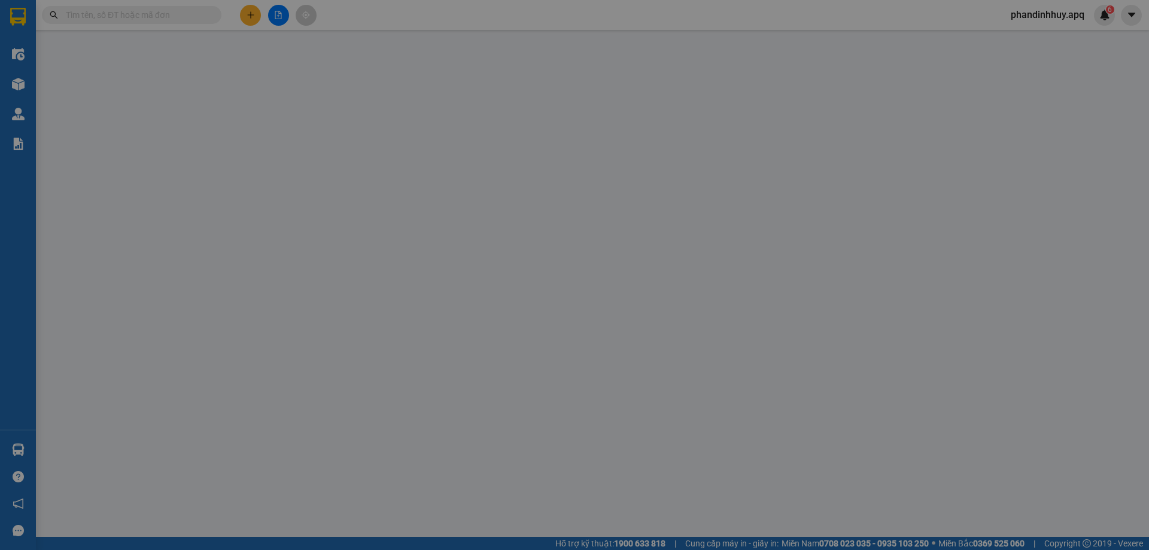
type input "vp"
type input "50.000"
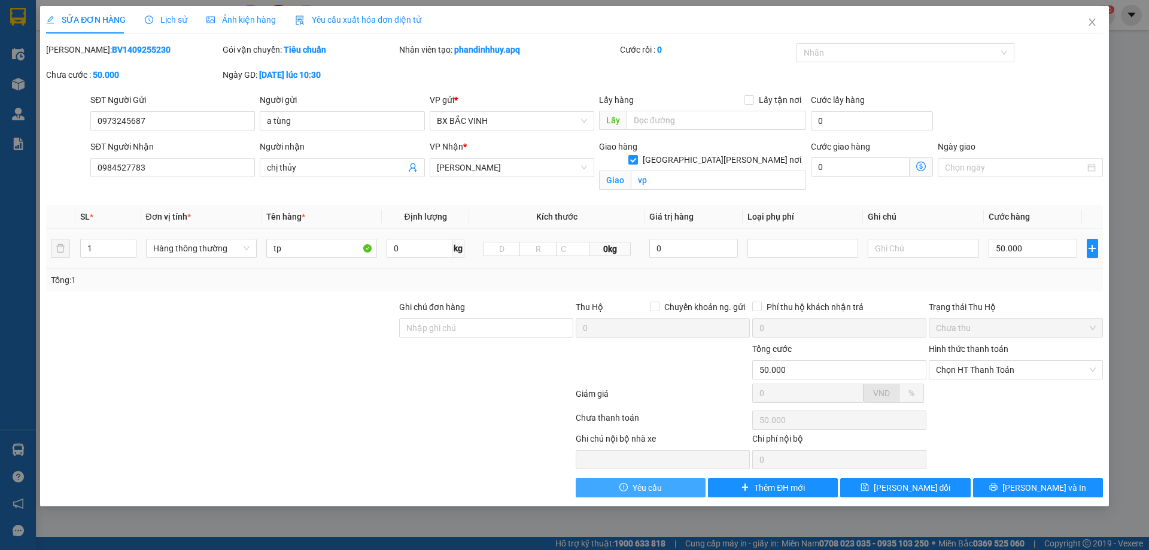
click at [639, 485] on span "Yêu cầu" at bounding box center [647, 487] width 29 height 13
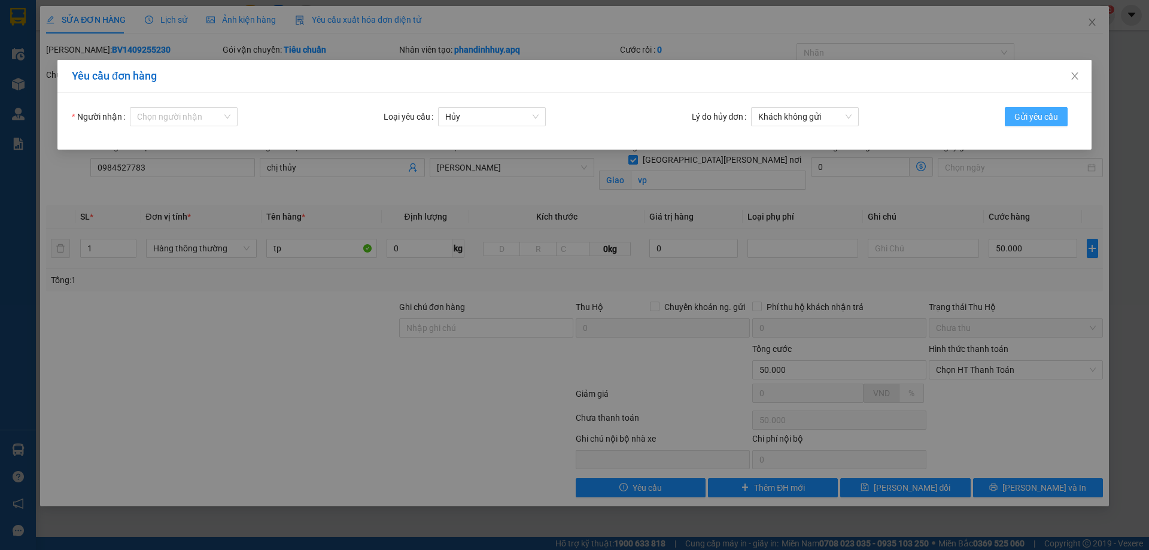
click at [1047, 114] on span "Gửi yêu cầu" at bounding box center [1037, 116] width 44 height 13
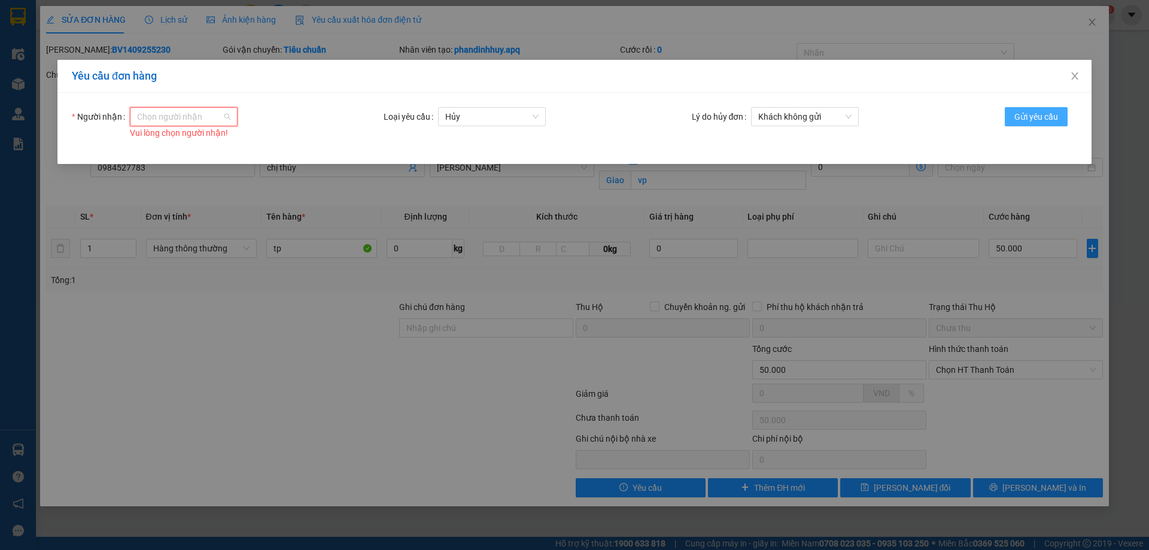
click at [225, 117] on div "Chọn người nhận" at bounding box center [184, 116] width 108 height 19
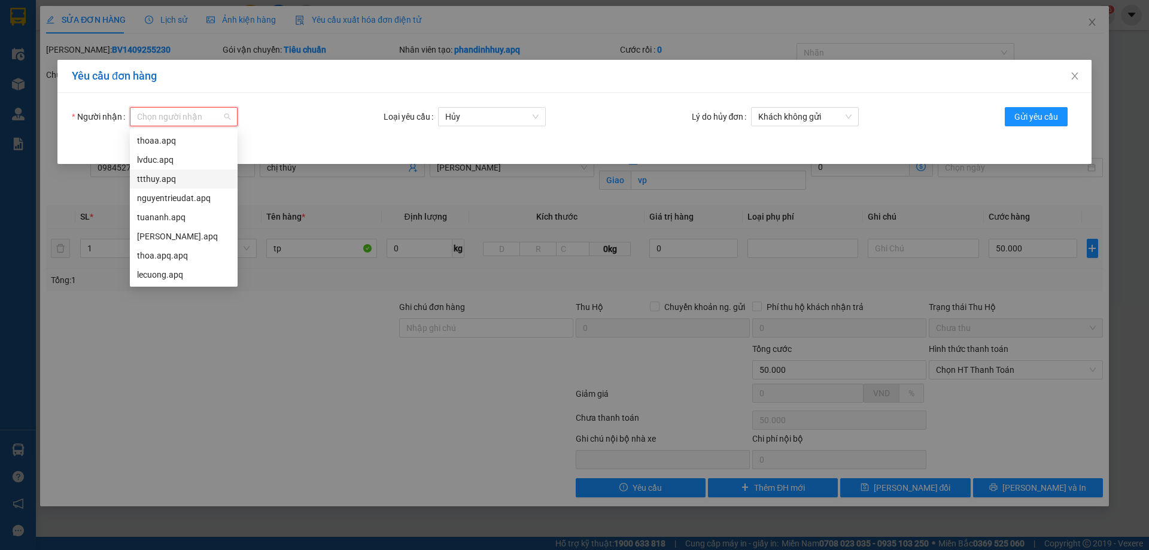
click at [169, 172] on div "ttthuy.apq" at bounding box center [184, 178] width 108 height 19
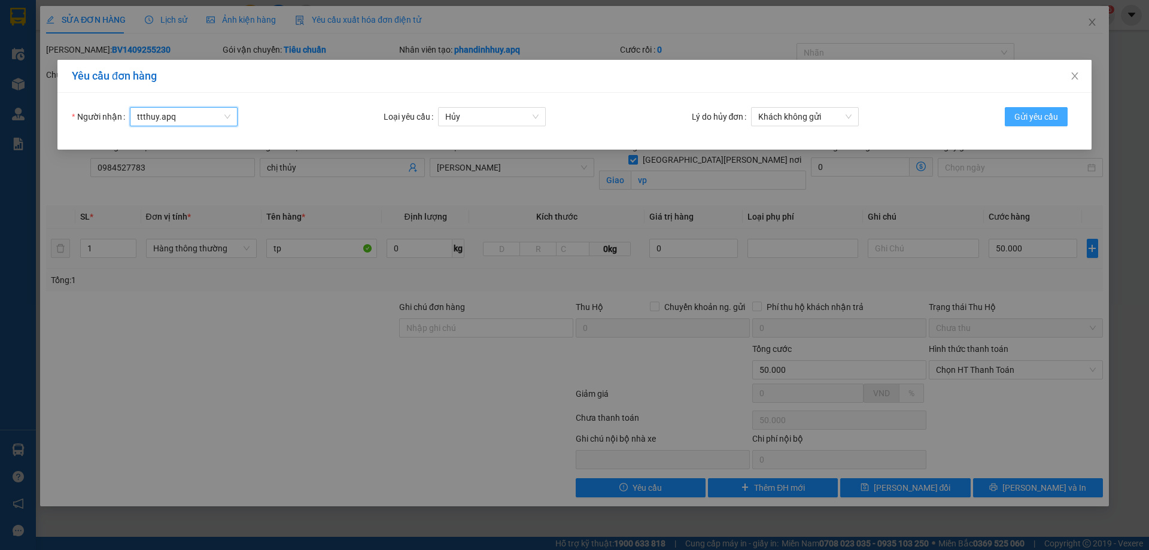
click at [1050, 108] on button "Gửi yêu cầu" at bounding box center [1036, 116] width 63 height 19
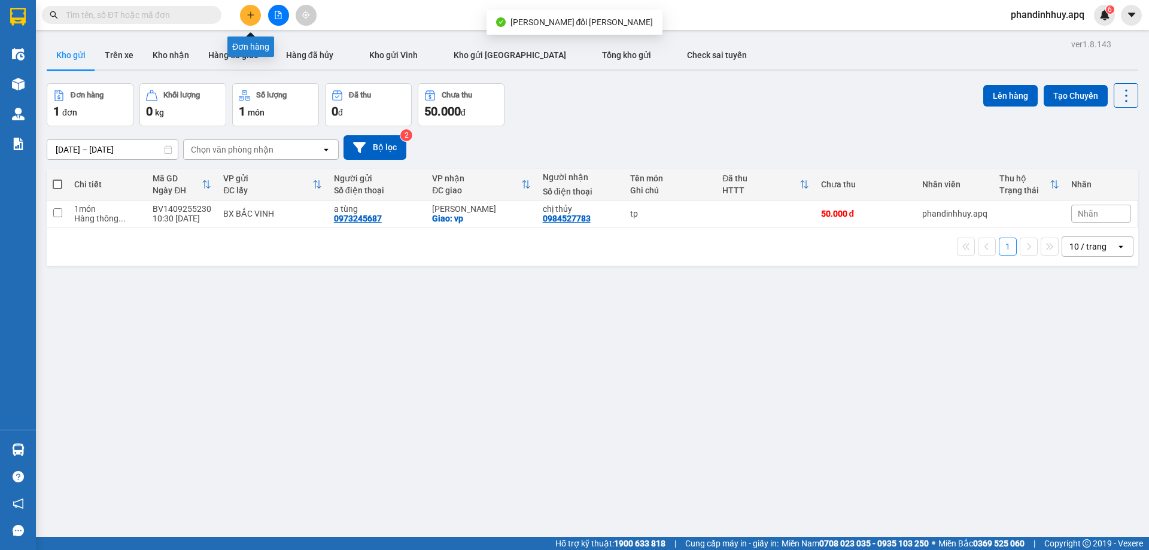
click at [250, 13] on icon "plus" at bounding box center [251, 15] width 8 height 8
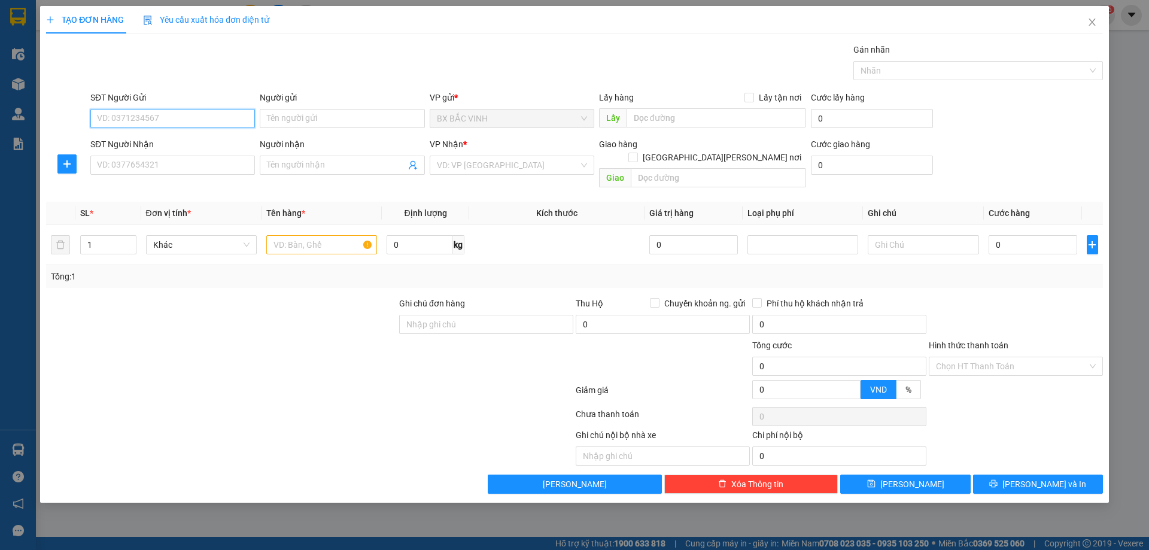
paste input "0973245687"
type input "0973245687"
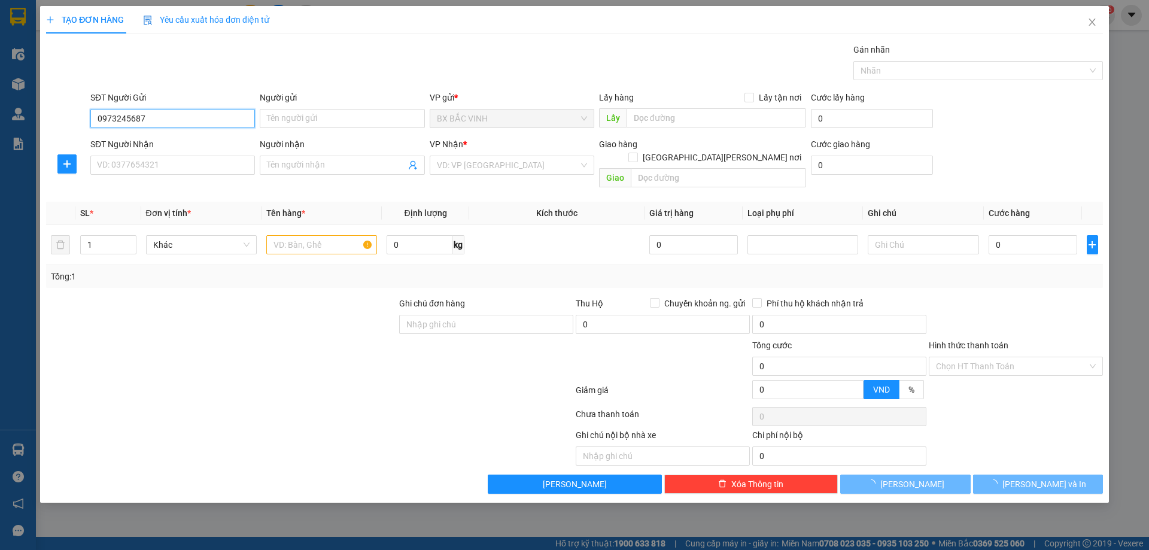
click at [186, 116] on input "0973245687" at bounding box center [172, 118] width 165 height 19
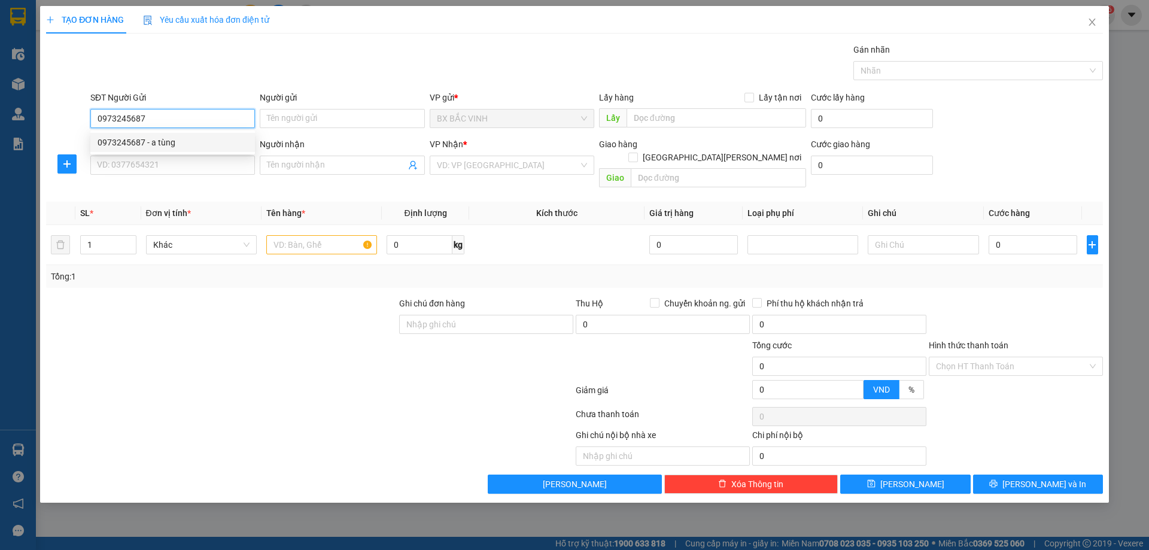
click at [199, 138] on div "0973245687 - a tùng" at bounding box center [173, 142] width 150 height 13
type input "a tùng"
type input "0973245687"
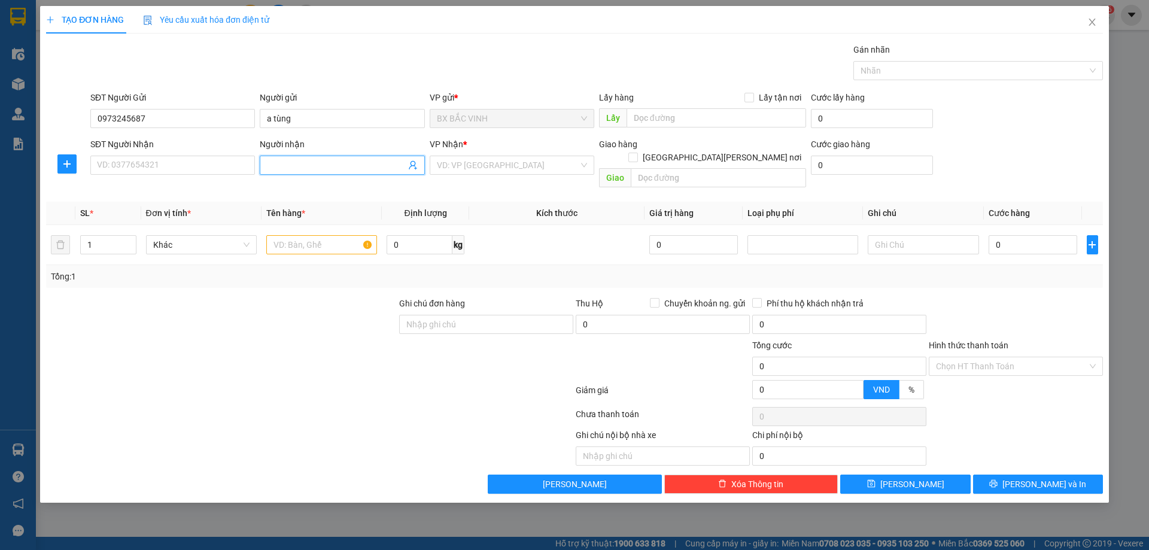
click at [417, 165] on icon "user-add" at bounding box center [413, 165] width 10 height 10
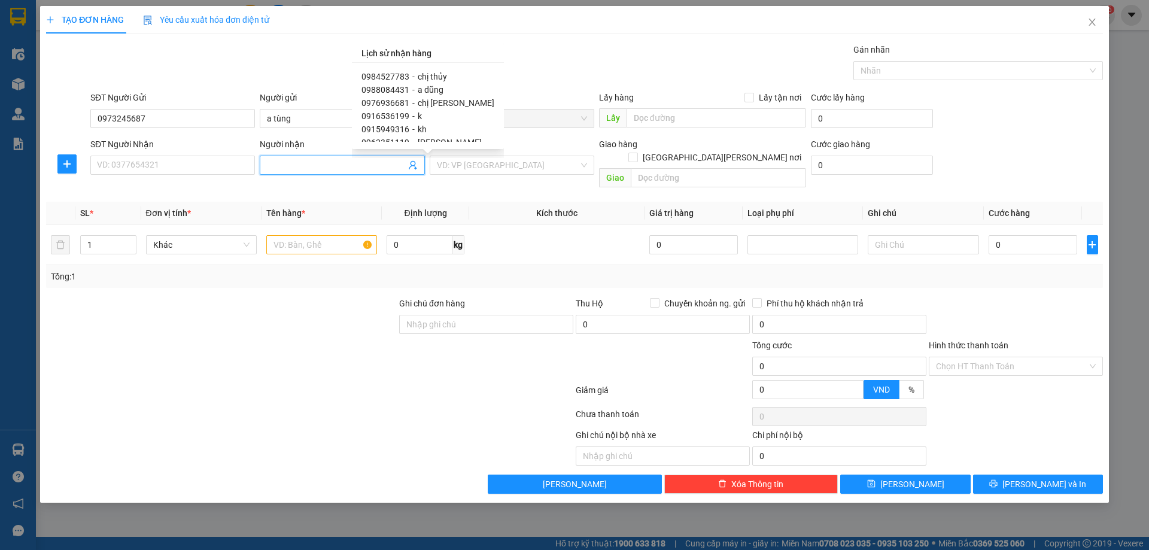
click at [430, 75] on span "chị thủy" at bounding box center [432, 77] width 29 height 10
type input "0984527783"
type input "chị thủy"
type input "vp"
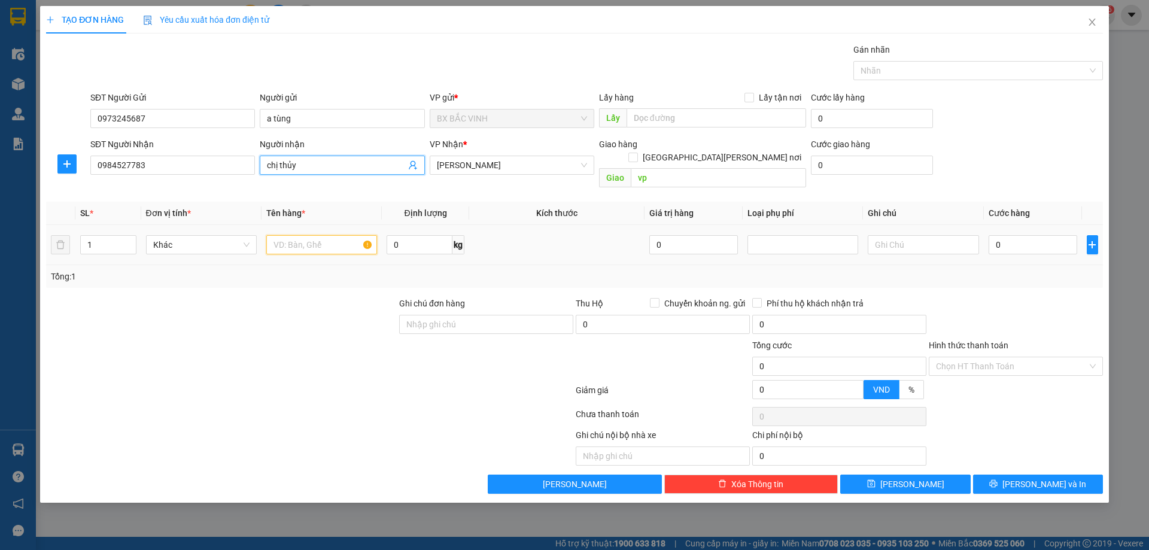
drag, startPoint x: 325, startPoint y: 233, endPoint x: 696, endPoint y: 417, distance: 414.1
click at [324, 235] on input "text" at bounding box center [321, 244] width 111 height 19
type input "thực phẩm"
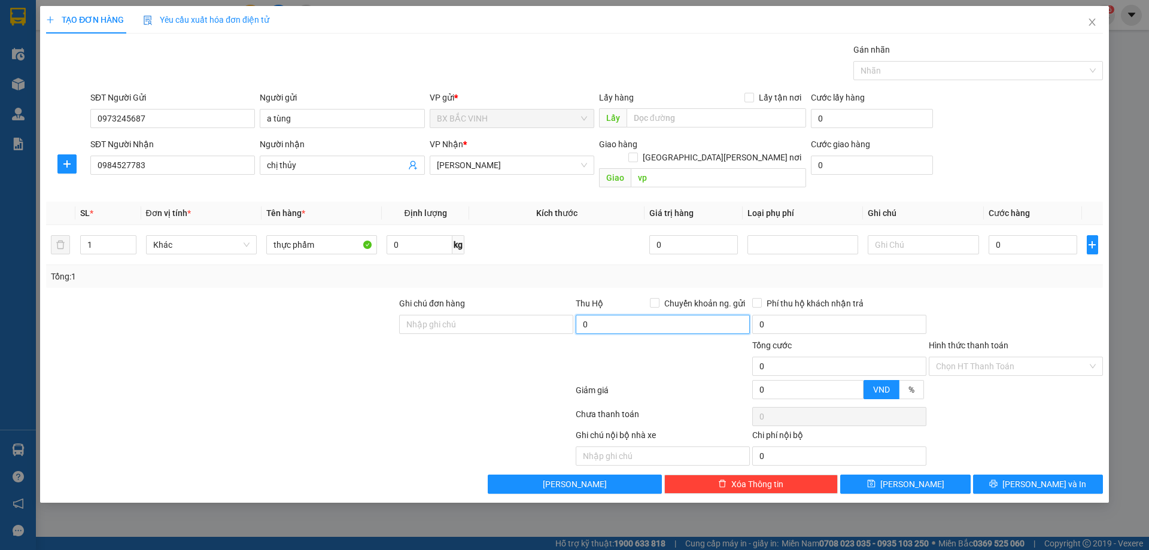
click at [663, 315] on input "0" at bounding box center [663, 324] width 174 height 19
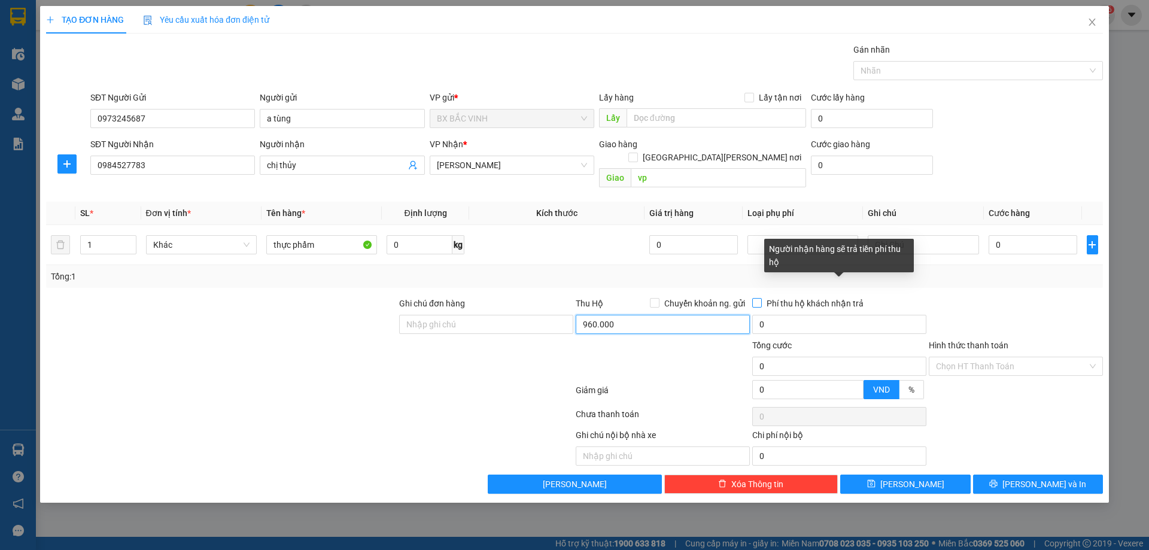
type input "960.000"
type input "15.000"
click at [807, 297] on span "Phí thu hộ khách nhận trả" at bounding box center [815, 303] width 107 height 13
click at [761, 298] on input "Phí thu hộ khách nhận trả" at bounding box center [756, 302] width 8 height 8
checkbox input "true"
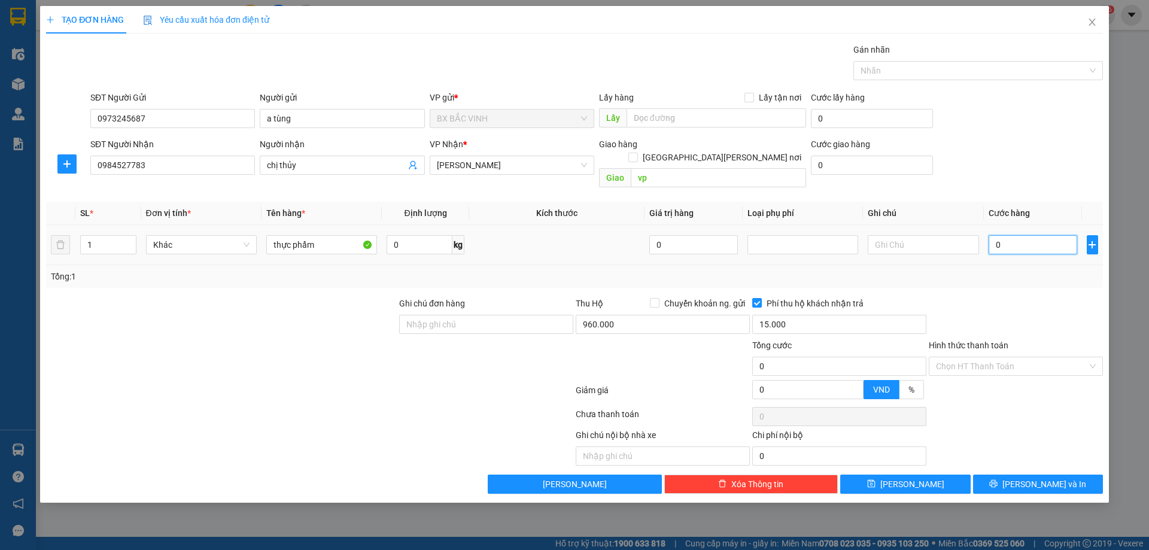
click at [1018, 235] on input "0" at bounding box center [1033, 244] width 89 height 19
type input "5"
type input "50"
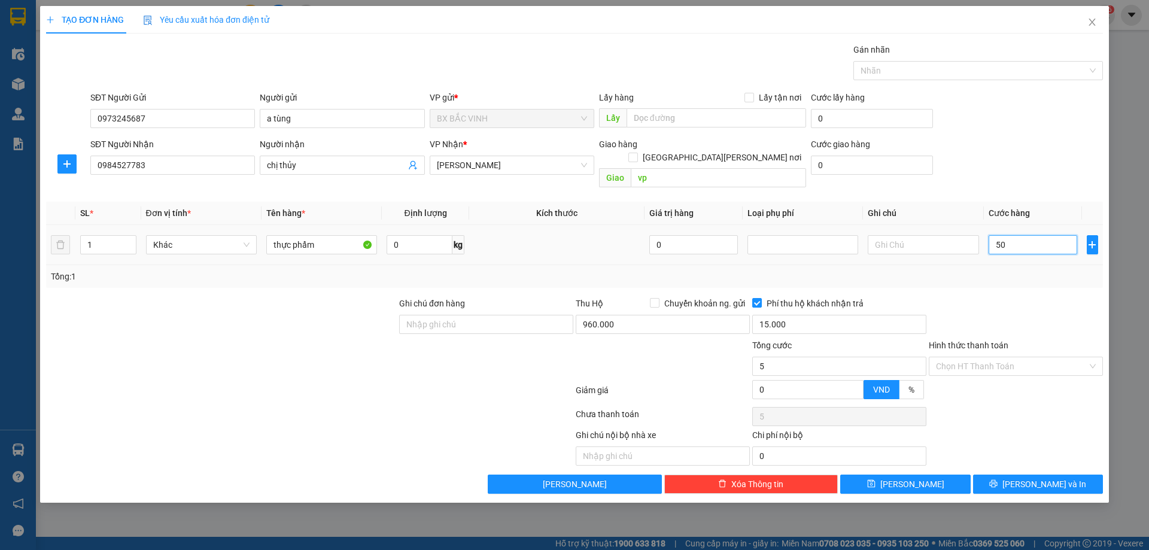
type input "50"
type input "500"
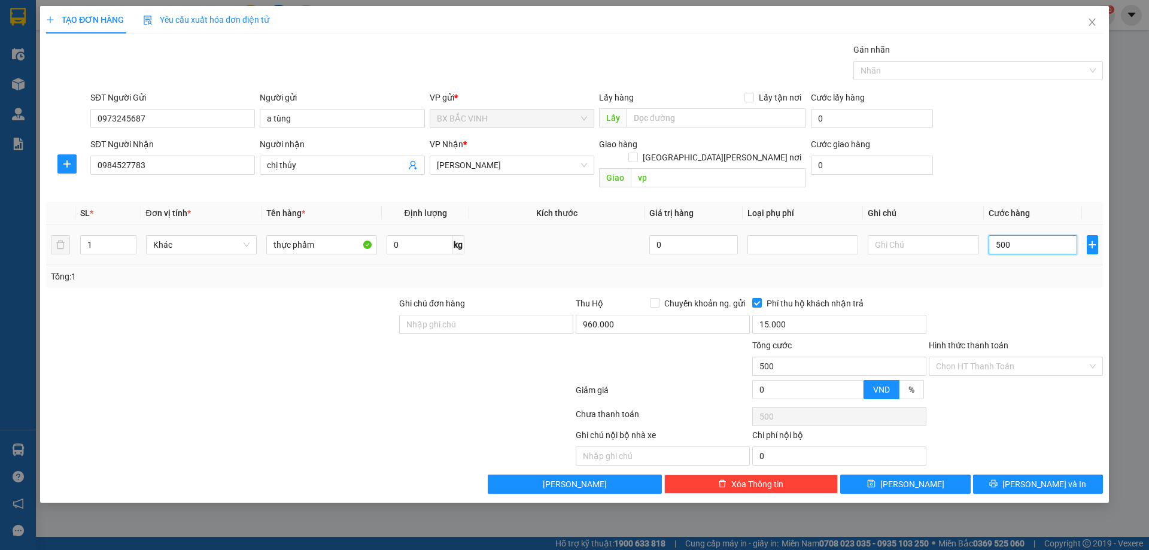
type input "5.000"
type input "50.000"
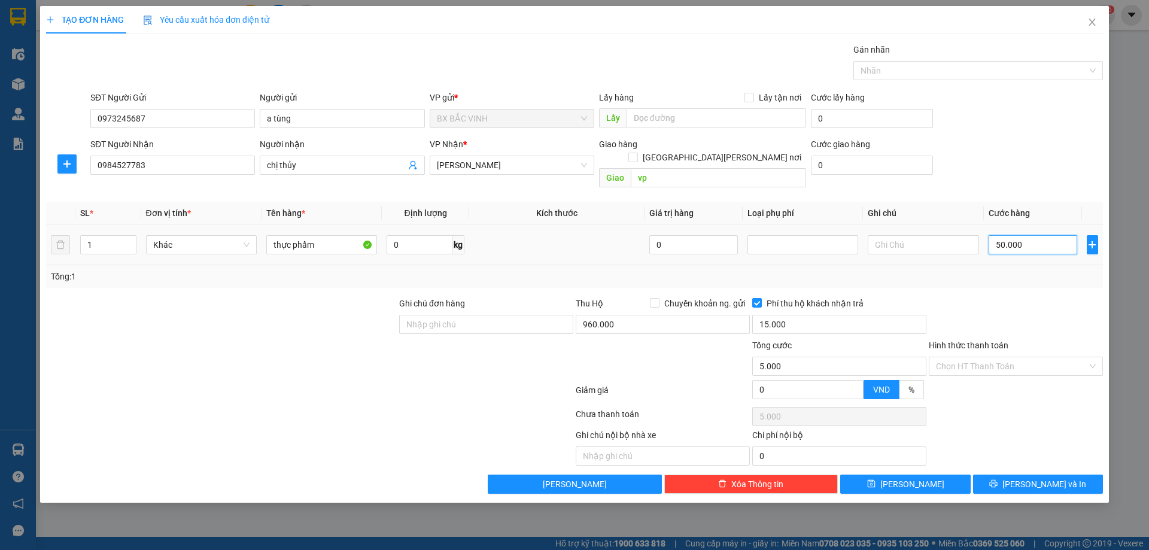
type input "50.000"
click at [638, 153] on span at bounding box center [633, 158] width 10 height 10
click at [637, 153] on input "[GEOGRAPHIC_DATA][PERSON_NAME] nơi" at bounding box center [632, 157] width 8 height 8
checkbox input "true"
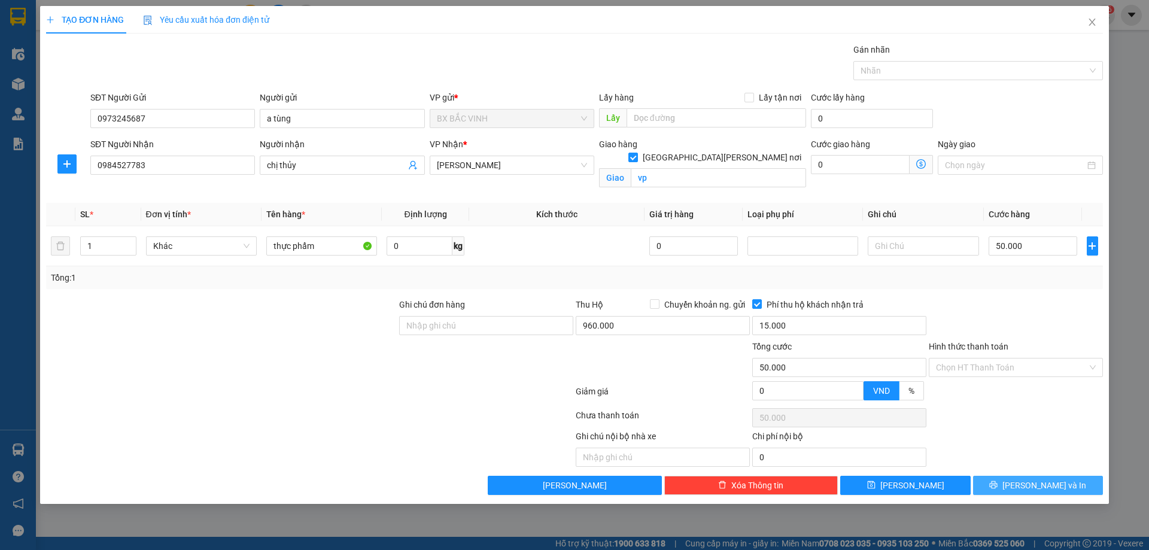
click at [1046, 486] on span "[PERSON_NAME] và In" at bounding box center [1045, 485] width 84 height 13
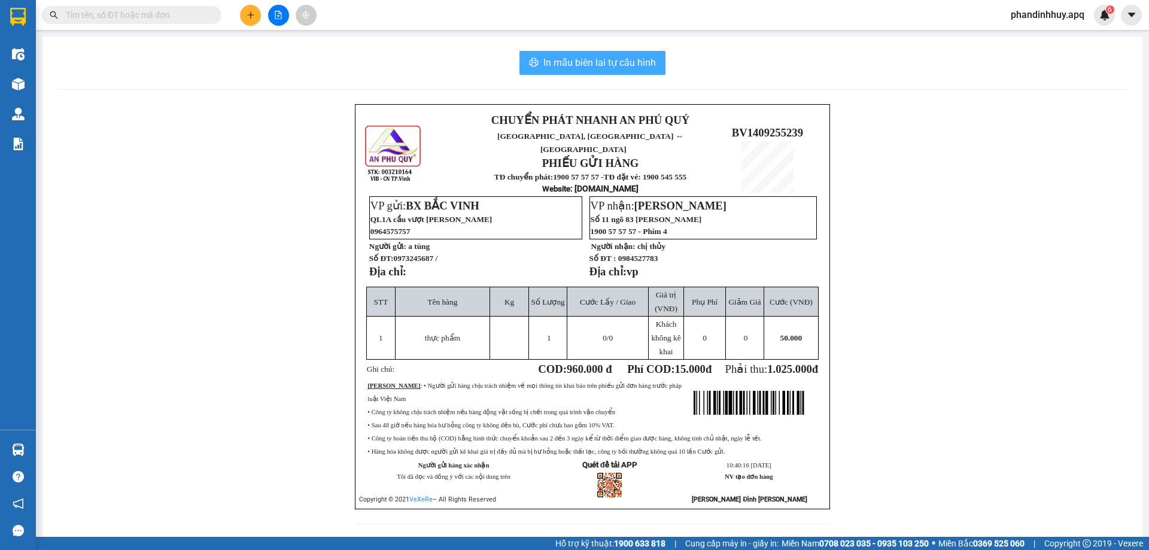
click at [604, 57] on span "In mẫu biên lai tự cấu hình" at bounding box center [599, 62] width 113 height 15
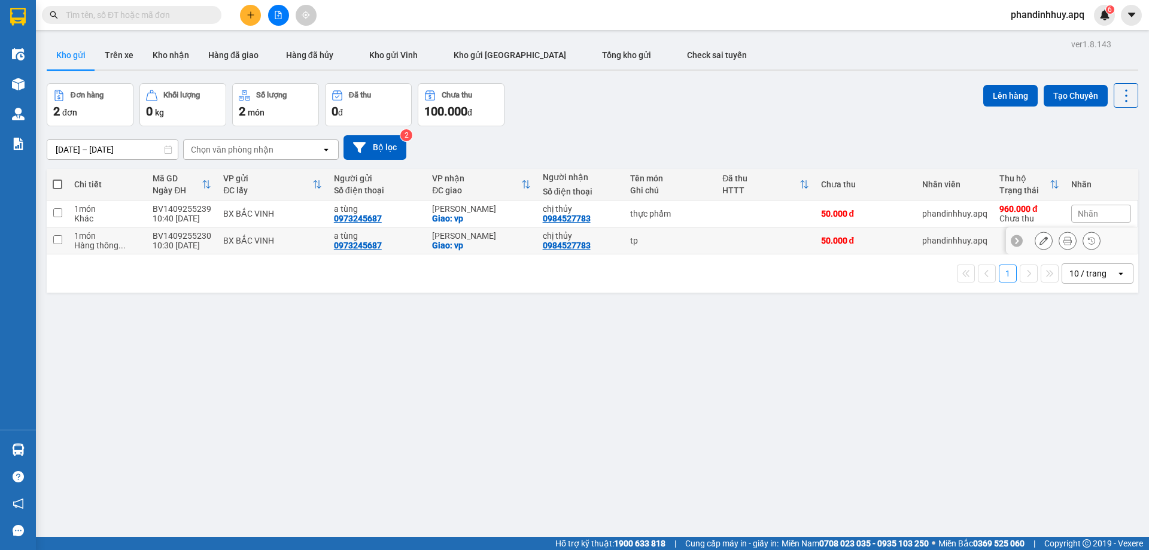
click at [1013, 241] on icon at bounding box center [1017, 240] width 8 height 8
click at [1092, 239] on div "Nhãn" at bounding box center [1101, 241] width 60 height 18
click at [954, 205] on div "CHỜ HỦY" at bounding box center [954, 210] width 44 height 16
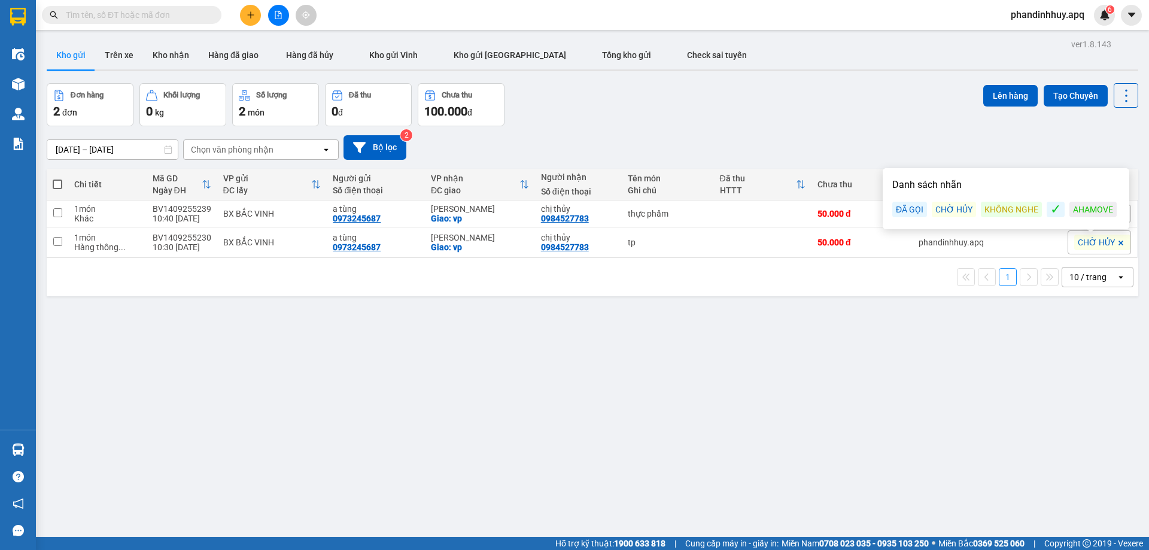
click at [952, 209] on div "CHỜ HỦY" at bounding box center [954, 210] width 44 height 16
click at [960, 208] on div "CHỜ HỦY" at bounding box center [954, 210] width 44 height 16
click at [964, 207] on div "CHỜ HỦY" at bounding box center [954, 210] width 44 height 16
click at [943, 208] on div "CHỜ HỦY" at bounding box center [954, 210] width 44 height 16
click at [949, 207] on div "CHỜ HỦY" at bounding box center [954, 210] width 44 height 16
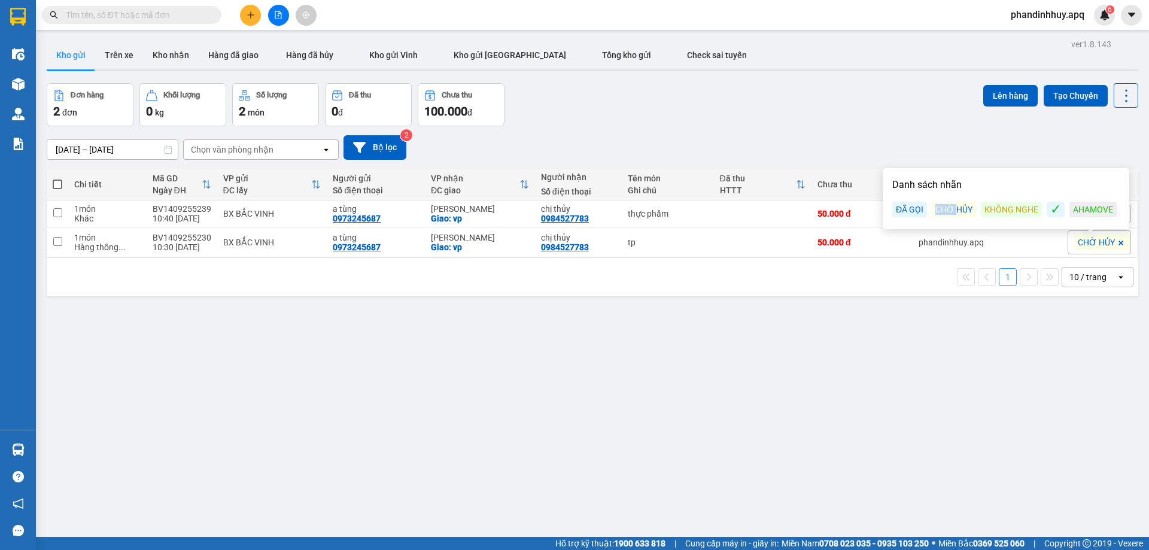
click at [949, 207] on div "CHỜ HỦY" at bounding box center [954, 210] width 44 height 16
click at [951, 207] on div "CHỜ HỦY" at bounding box center [954, 210] width 44 height 16
click at [958, 207] on div "CHỜ HỦY" at bounding box center [954, 210] width 44 height 16
click at [964, 207] on div "CHỜ HỦY" at bounding box center [954, 210] width 44 height 16
click at [1048, 390] on div "ver 1.8.143 Kho gửi Trên xe [PERSON_NAME] Hàng đã giao Hàng đã [PERSON_NAME] gử…" at bounding box center [592, 311] width 1101 height 550
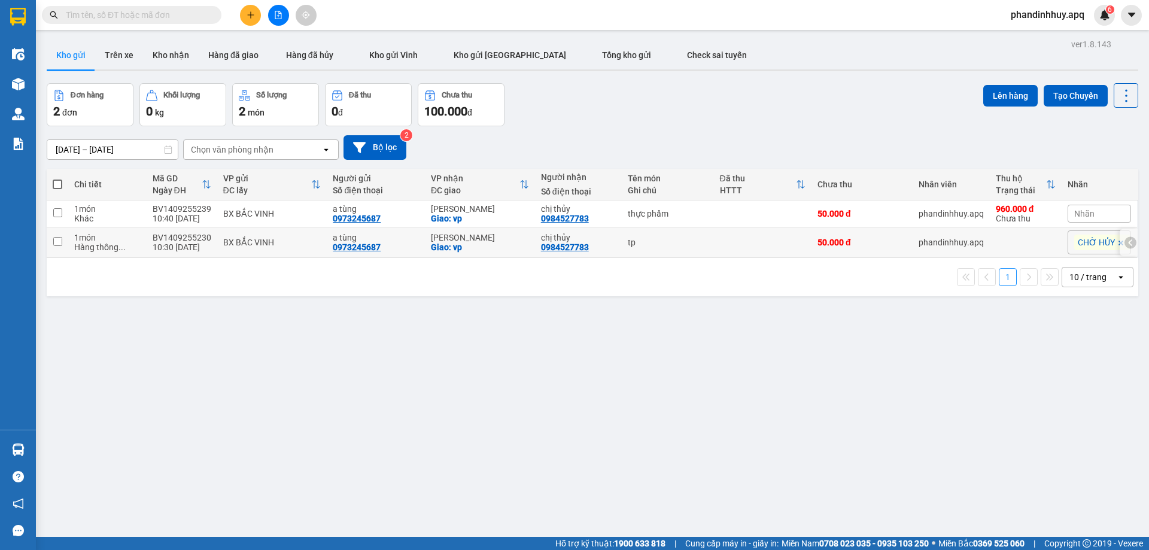
click at [1126, 242] on icon at bounding box center [1130, 242] width 8 height 8
click at [1039, 241] on button at bounding box center [1044, 242] width 17 height 21
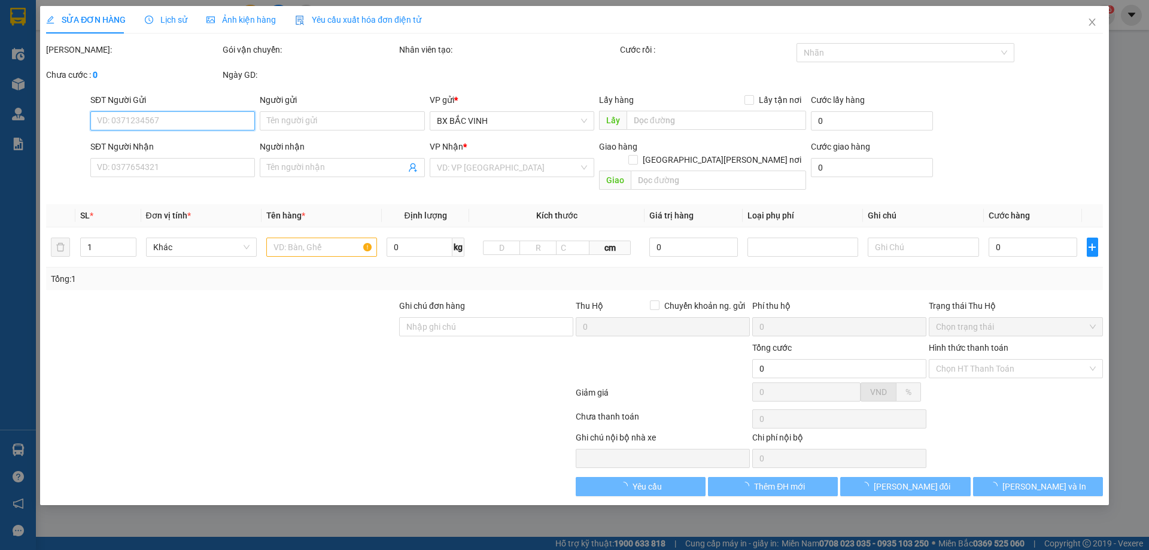
type input "0973245687"
type input "a tùng"
type input "0984527783"
type input "chị thủy"
checkbox input "true"
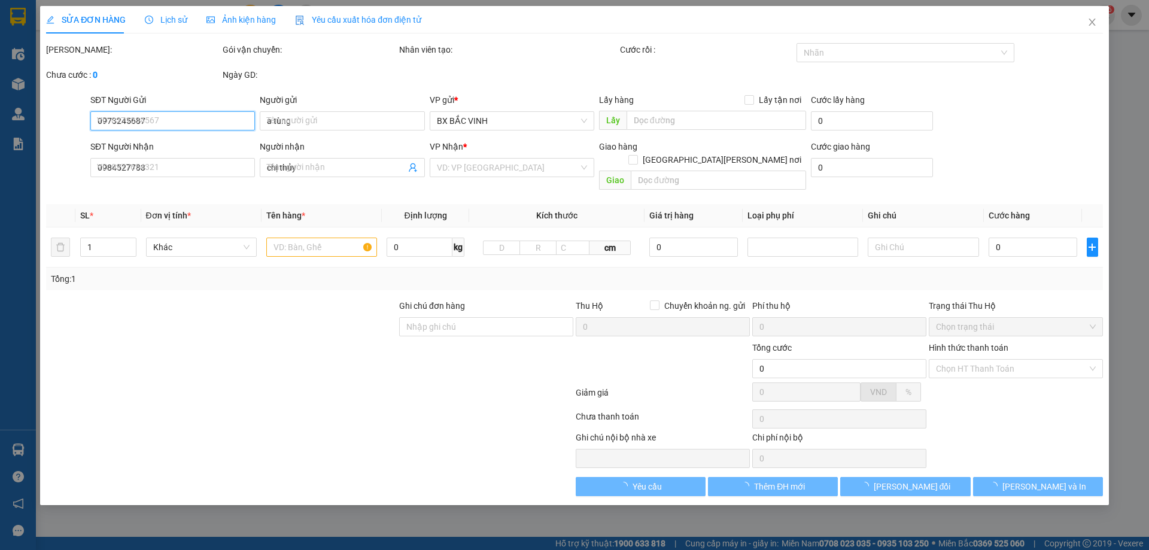
type input "vp"
type input "50.000"
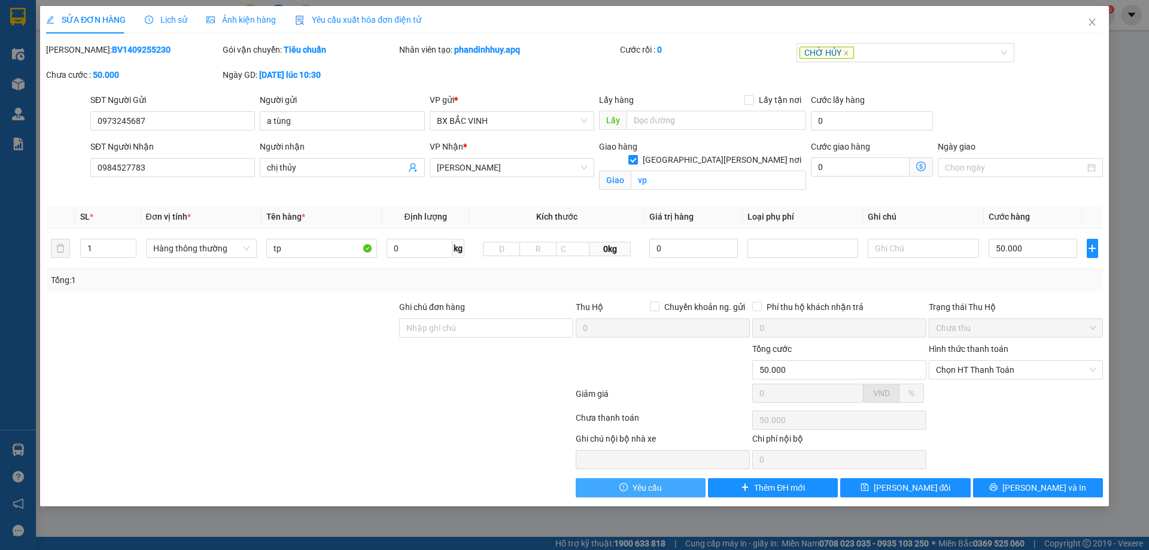
click at [657, 484] on span "Yêu cầu" at bounding box center [647, 487] width 29 height 13
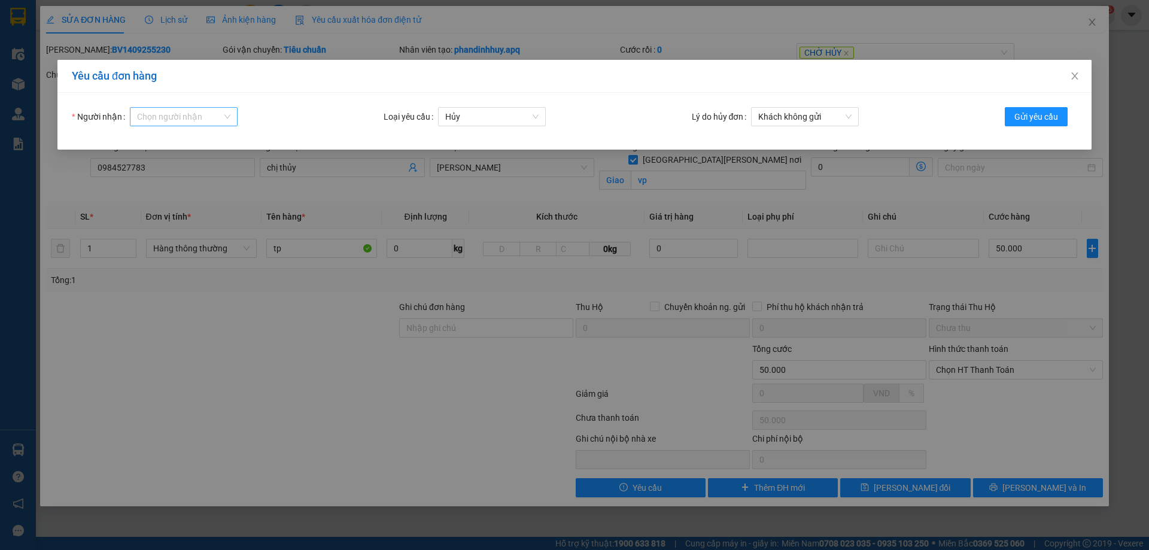
click at [230, 115] on div "Chọn người nhận" at bounding box center [184, 116] width 108 height 19
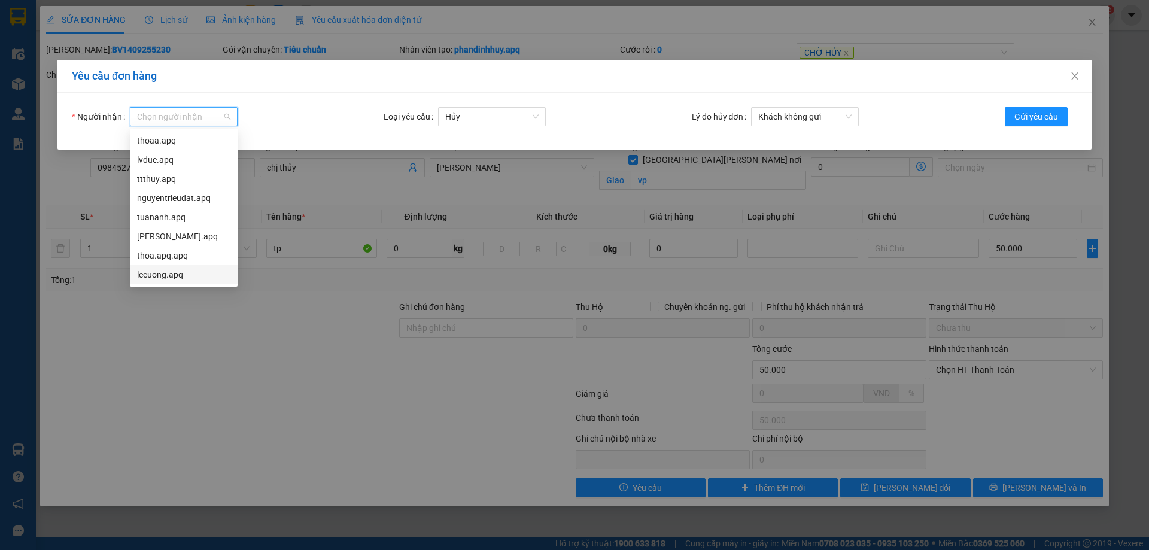
click at [185, 274] on div "lecuong.apq" at bounding box center [183, 274] width 93 height 13
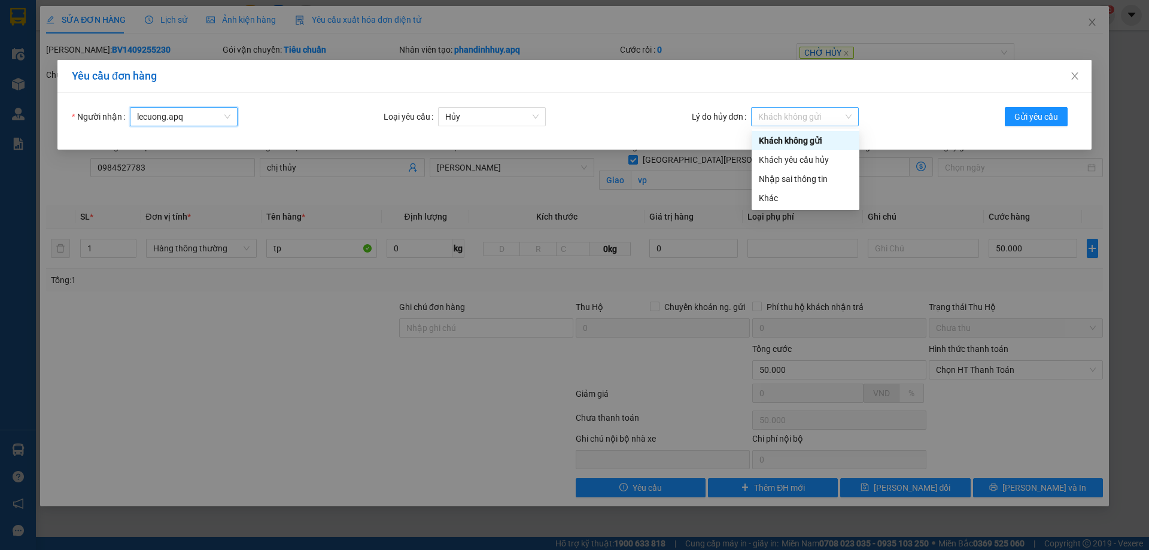
click at [848, 113] on span "Khách không gửi" at bounding box center [804, 117] width 93 height 18
click at [815, 160] on div "Khách yêu cầu hủy" at bounding box center [805, 159] width 93 height 13
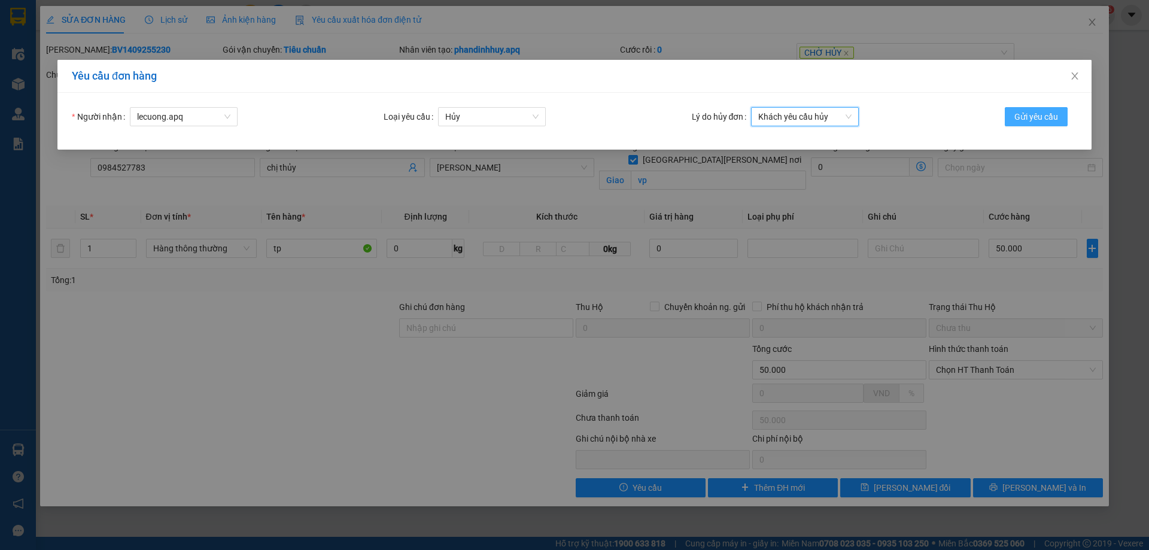
click at [1043, 114] on span "Gửi yêu cầu" at bounding box center [1037, 116] width 44 height 13
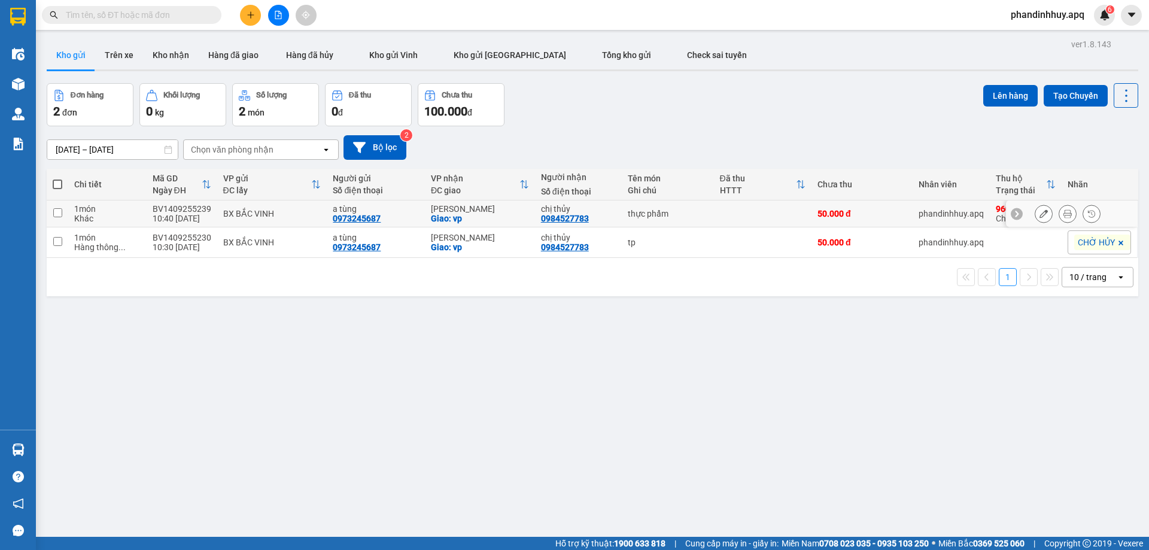
click at [235, 214] on div "BX BẮC VINH" at bounding box center [272, 214] width 98 height 10
checkbox input "true"
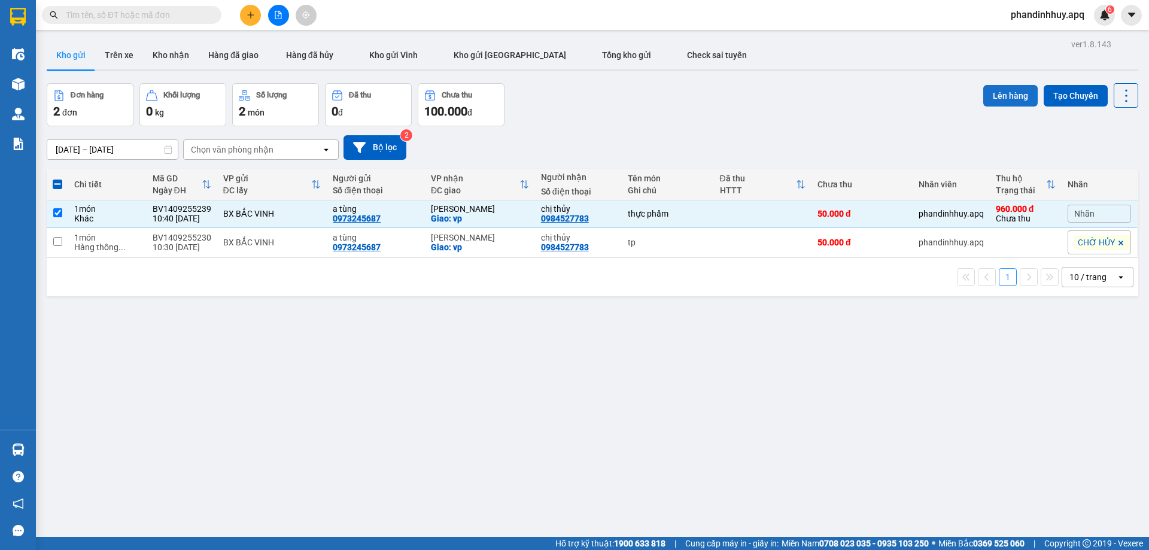
click at [1007, 95] on button "Lên hàng" at bounding box center [1010, 96] width 54 height 22
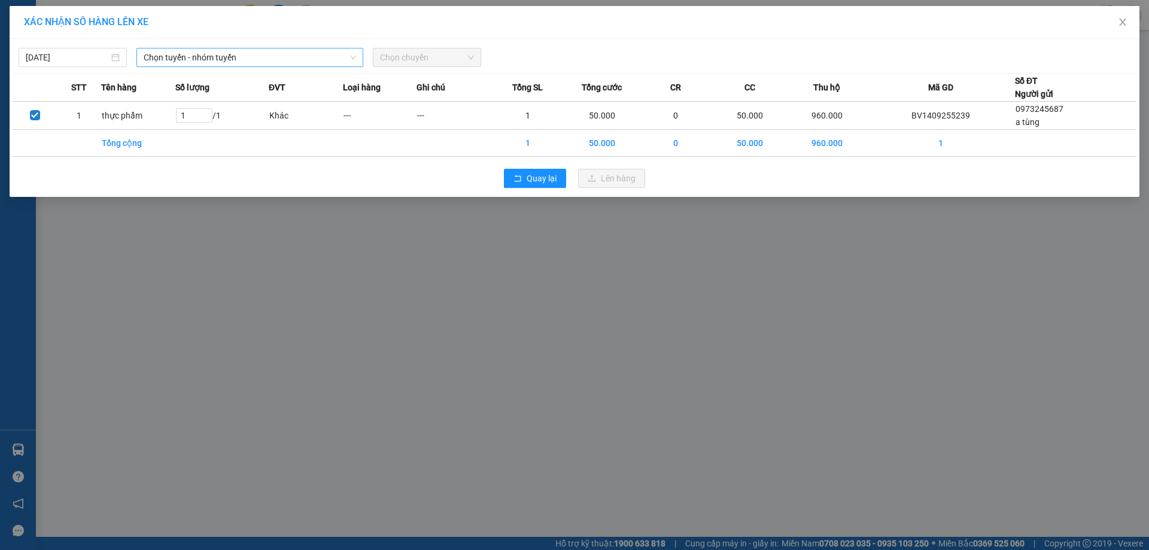
click at [297, 56] on span "Chọn tuyến - nhóm tuyến" at bounding box center [250, 57] width 212 height 18
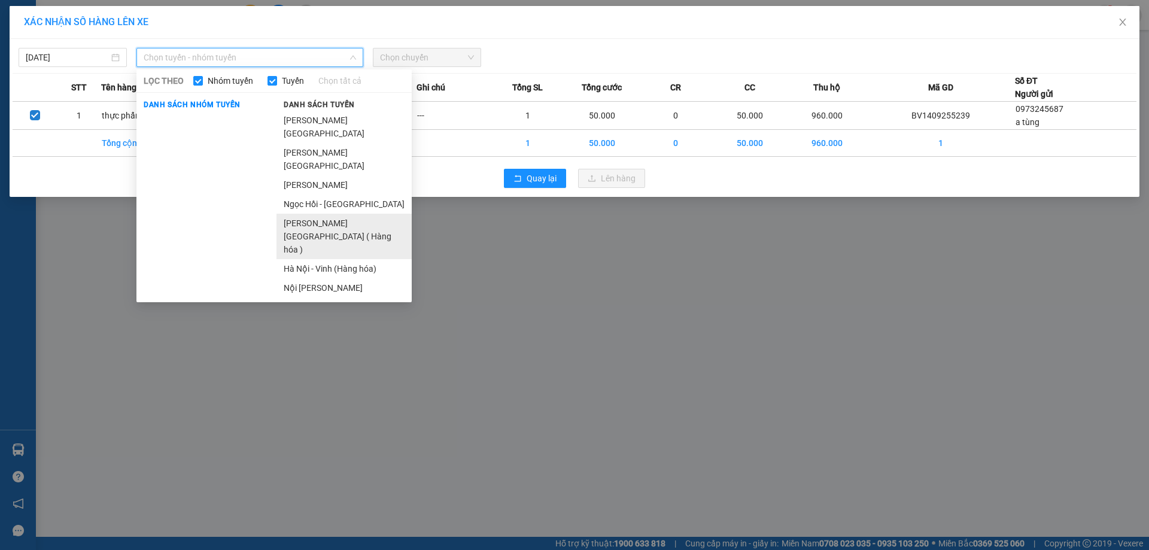
click at [335, 214] on li "[PERSON_NAME][GEOGRAPHIC_DATA] ( Hàng hóa )" at bounding box center [344, 236] width 135 height 45
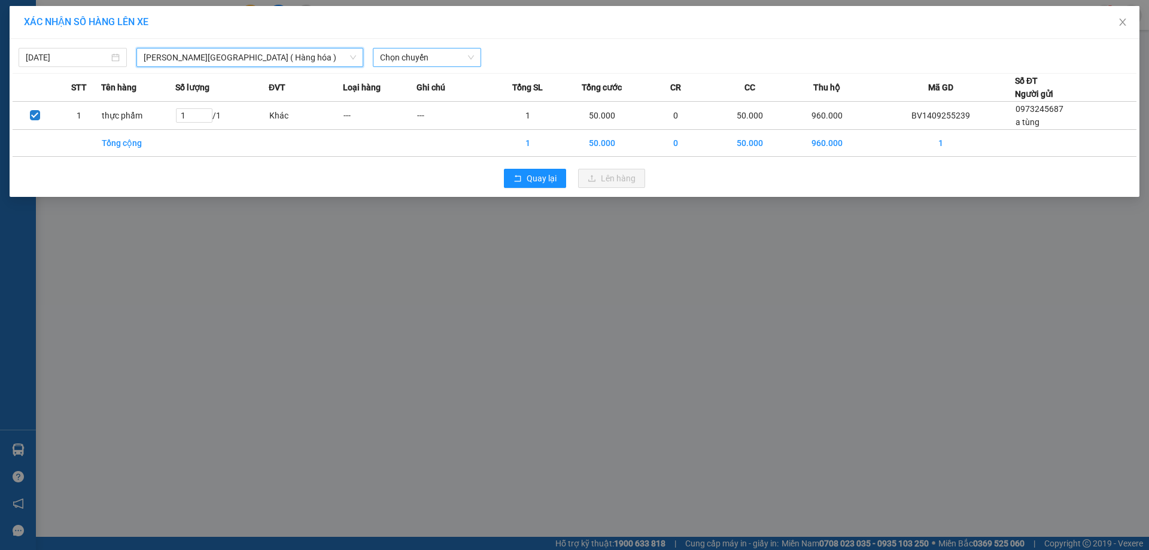
click at [473, 56] on span "Chọn chuyến" at bounding box center [427, 57] width 94 height 18
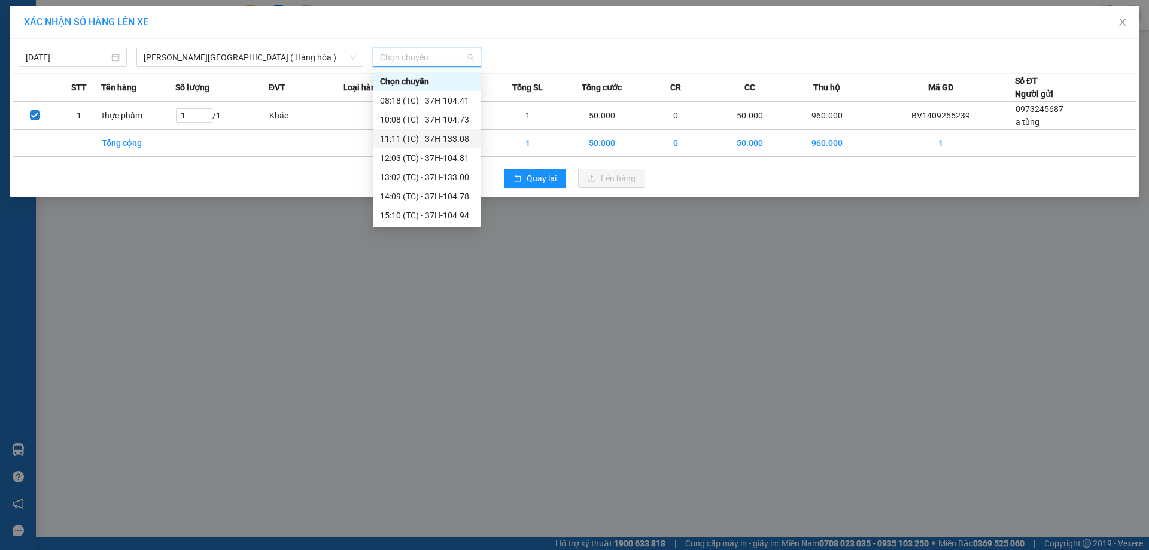
click at [460, 132] on div "11:11 (TC) - 37H-133.08" at bounding box center [426, 138] width 93 height 13
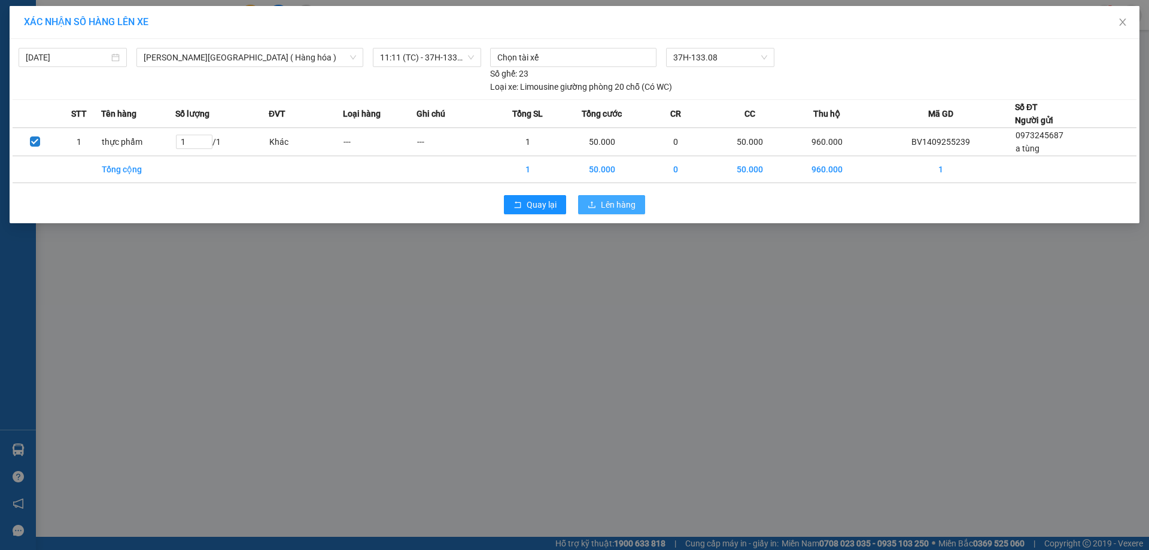
click at [621, 199] on span "Lên hàng" at bounding box center [618, 204] width 35 height 13
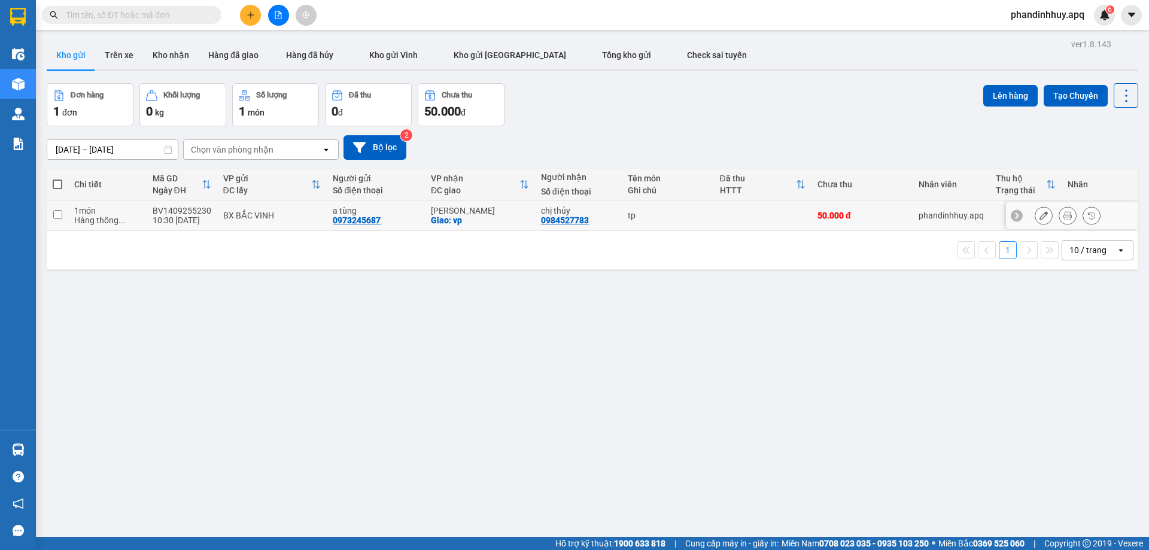
click at [1013, 214] on icon at bounding box center [1017, 215] width 8 height 8
click at [1129, 214] on icon at bounding box center [1131, 215] width 4 height 7
click at [1040, 216] on icon at bounding box center [1044, 215] width 8 height 8
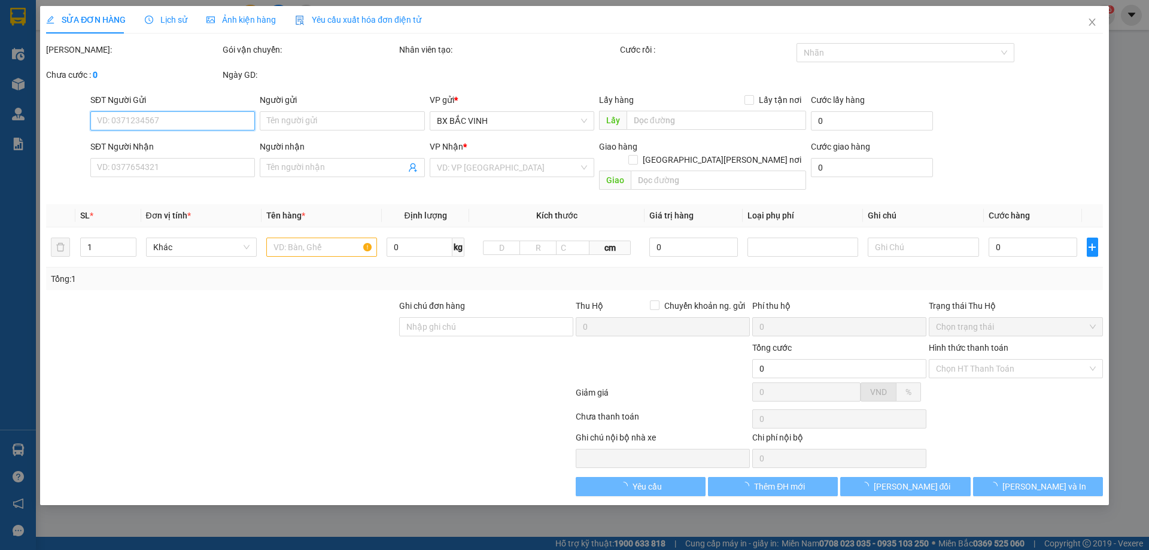
type input "0973245687"
type input "a tùng"
type input "0984527783"
type input "chị thủy"
checkbox input "true"
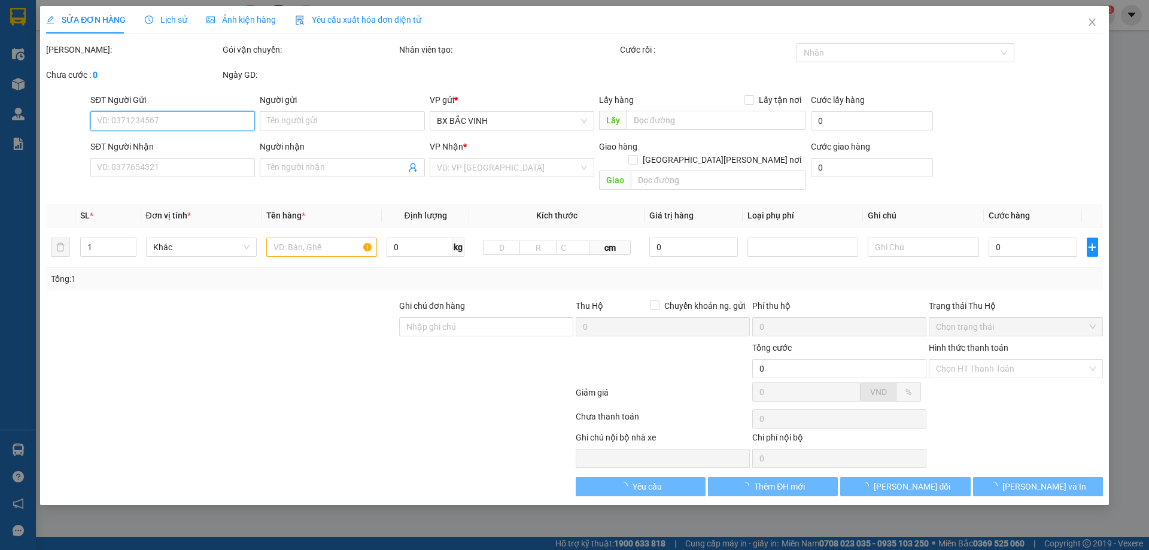
type input "vp"
type input "50.000"
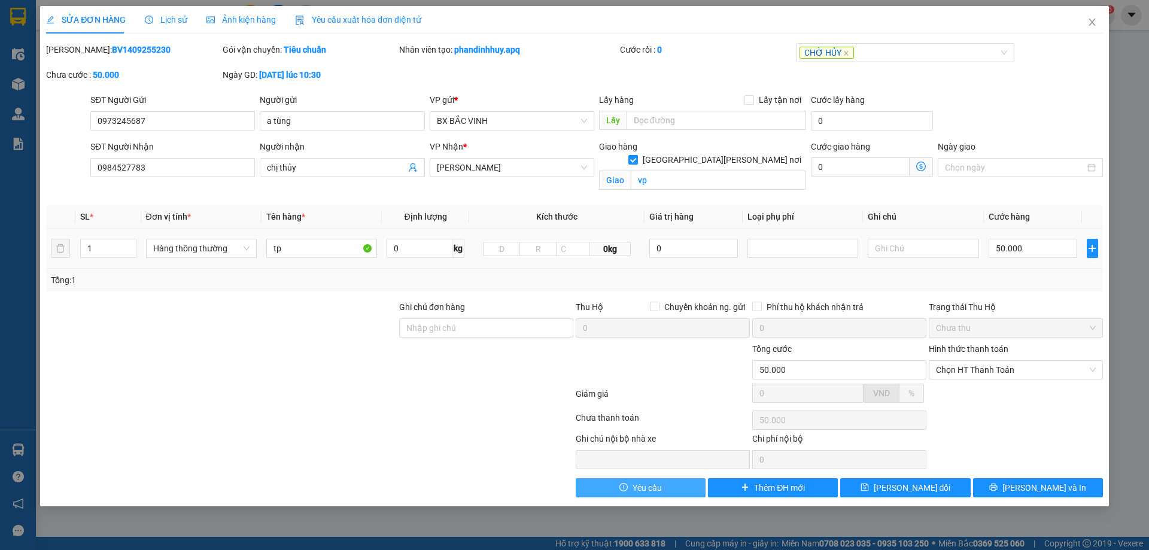
click at [633, 484] on button "Yêu cầu" at bounding box center [641, 487] width 130 height 19
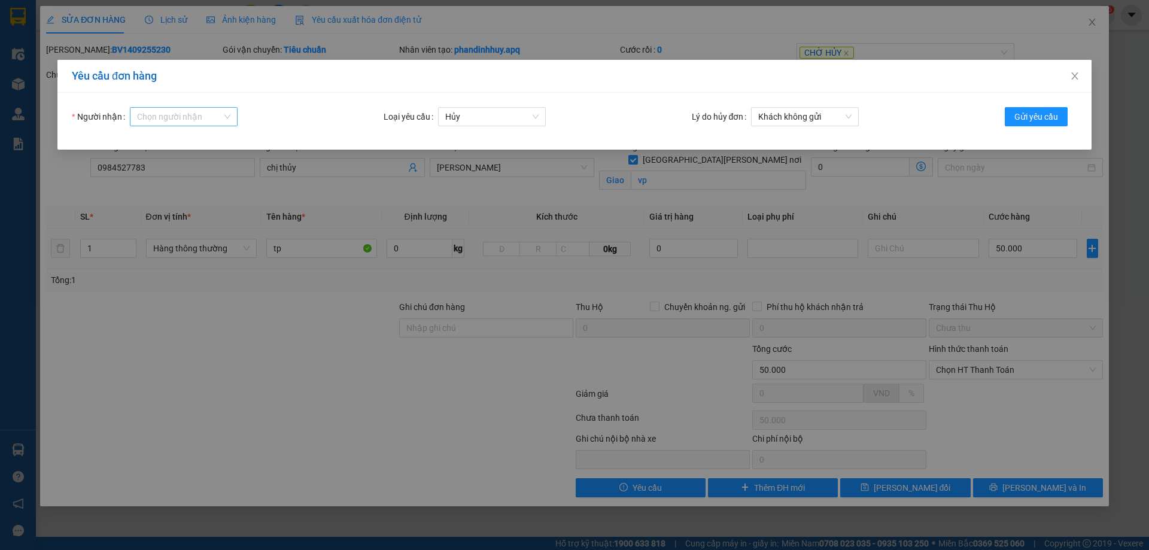
click at [214, 116] on input "Người nhận" at bounding box center [179, 117] width 85 height 18
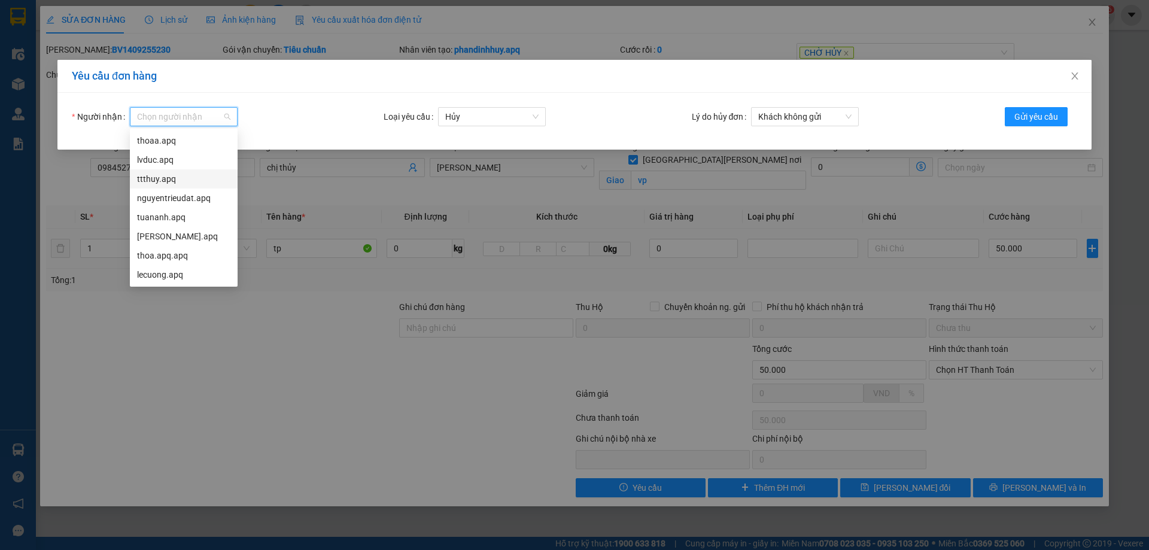
click at [165, 178] on div "ttthuy.apq" at bounding box center [183, 178] width 93 height 13
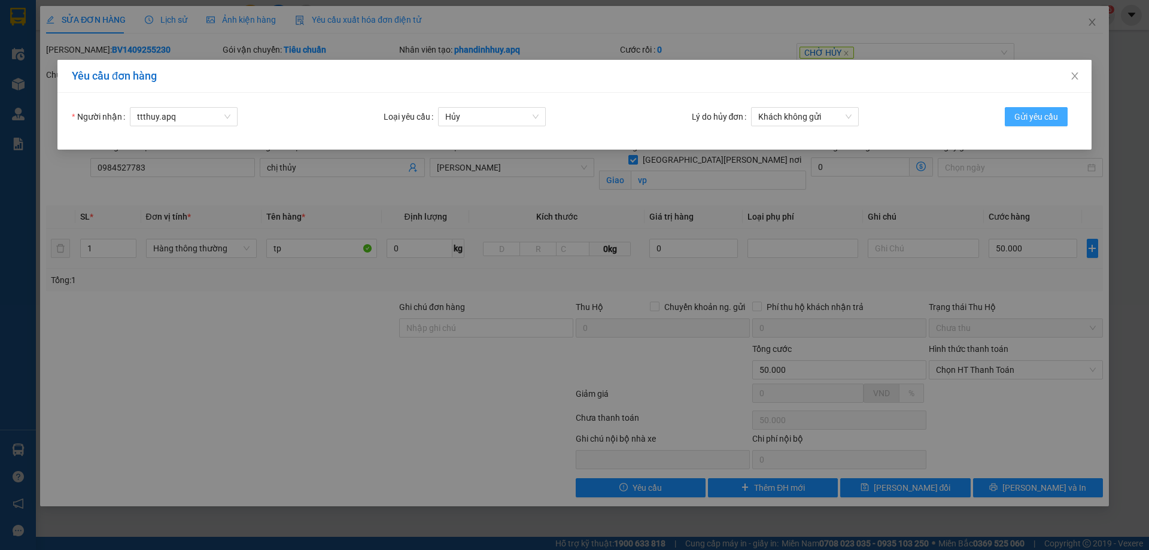
click at [1037, 117] on span "Gửi yêu cầu" at bounding box center [1037, 116] width 44 height 13
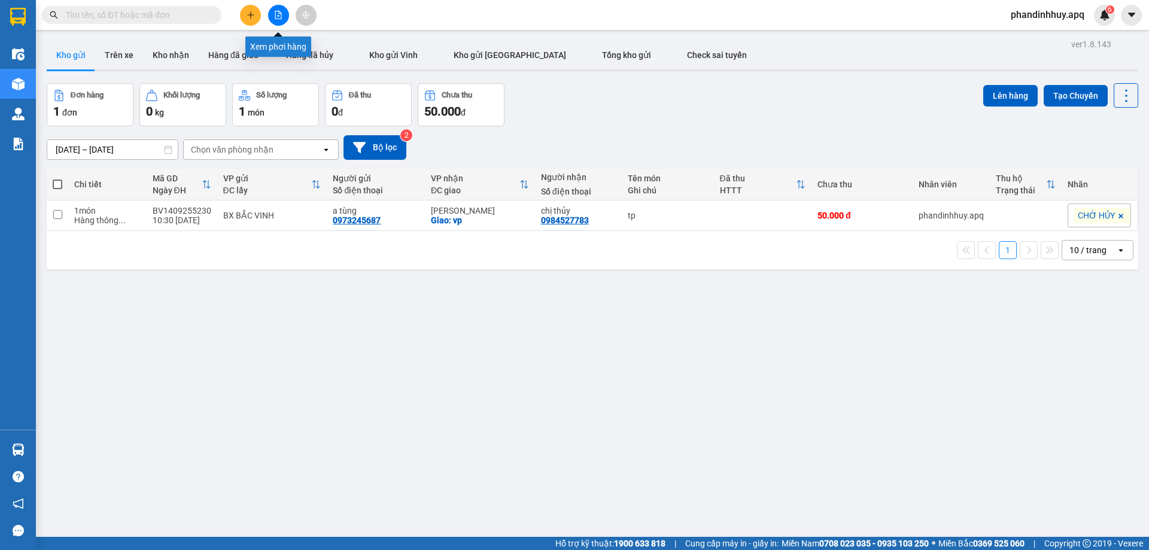
click at [275, 15] on icon "file-add" at bounding box center [278, 15] width 7 height 8
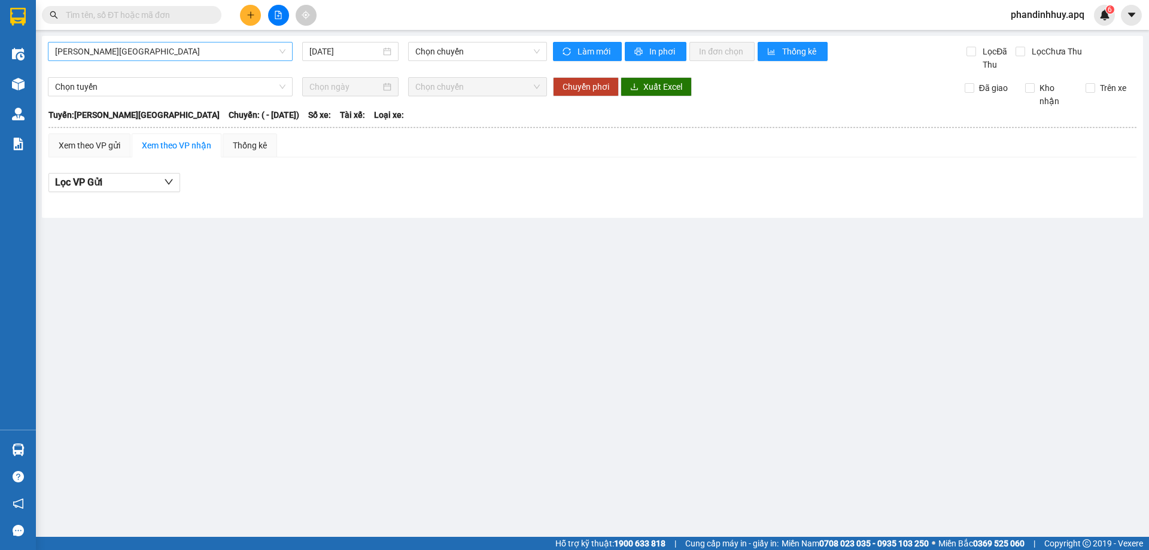
click at [264, 50] on span "[PERSON_NAME][GEOGRAPHIC_DATA]" at bounding box center [170, 51] width 230 height 18
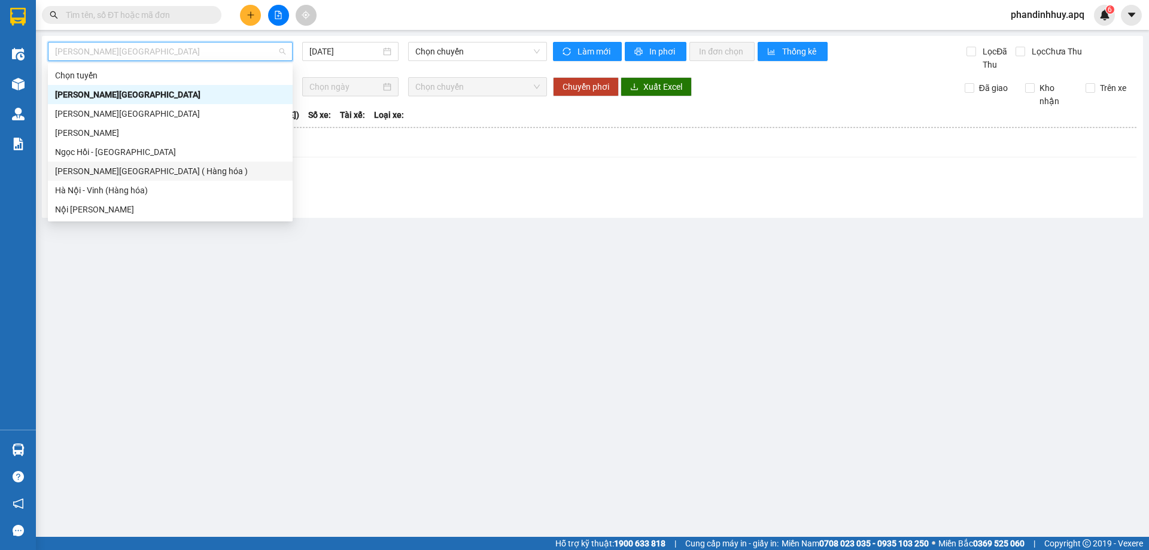
click at [133, 165] on div "[PERSON_NAME][GEOGRAPHIC_DATA] ( Hàng hóa )" at bounding box center [170, 171] width 230 height 13
type input "[DATE]"
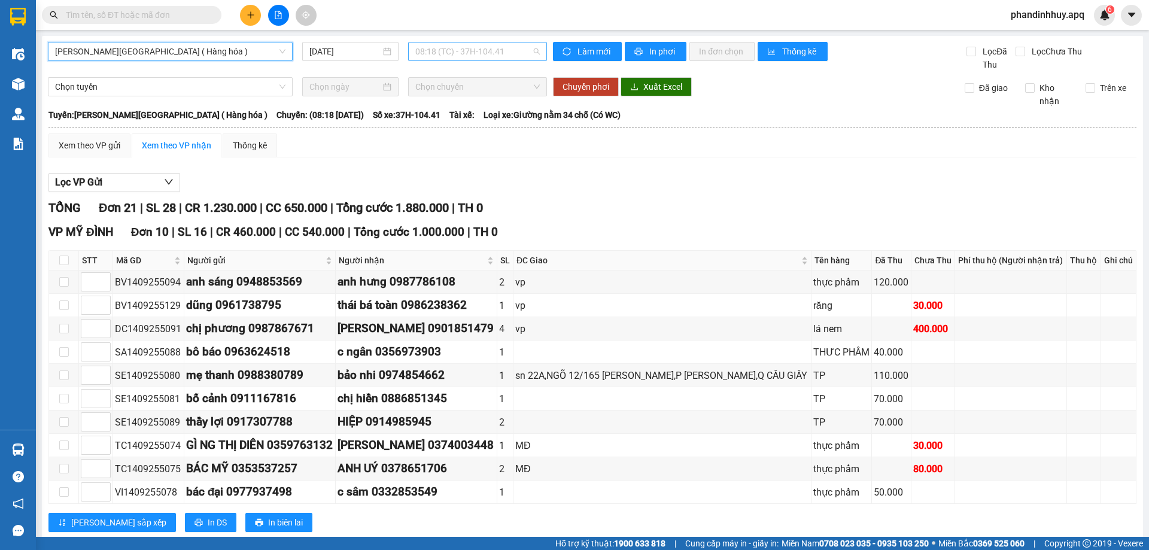
click at [533, 49] on span "08:18 (TC) - 37H-104.41" at bounding box center [477, 51] width 125 height 18
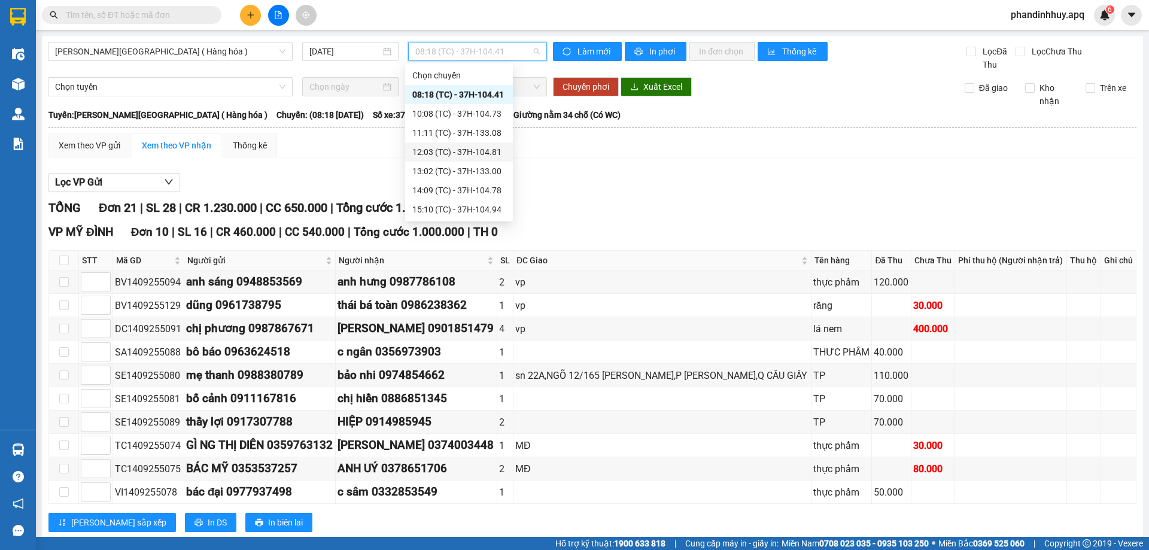
click at [458, 150] on div "12:03 (TC) - 37H-104.81" at bounding box center [458, 151] width 93 height 13
